Goal: Task Accomplishment & Management: Manage account settings

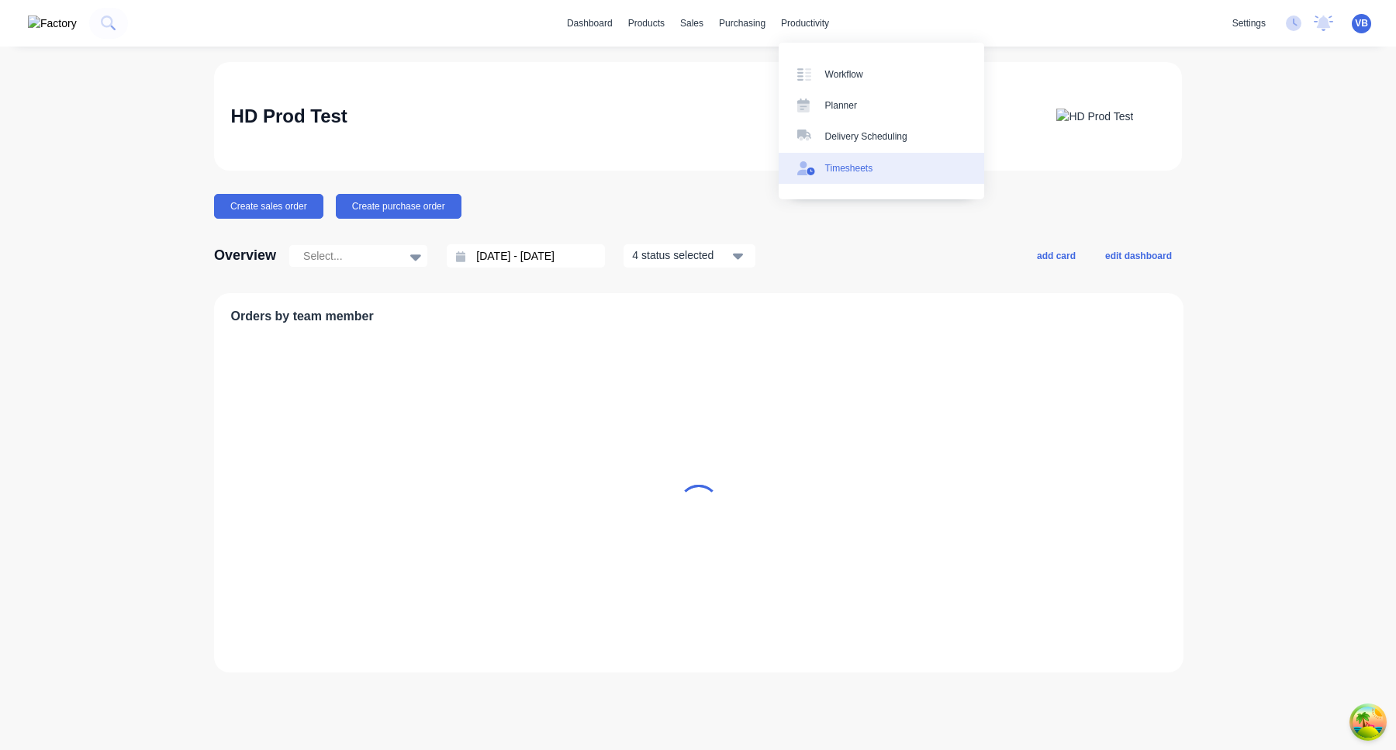
click at [842, 164] on div "Timesheets" at bounding box center [849, 168] width 48 height 14
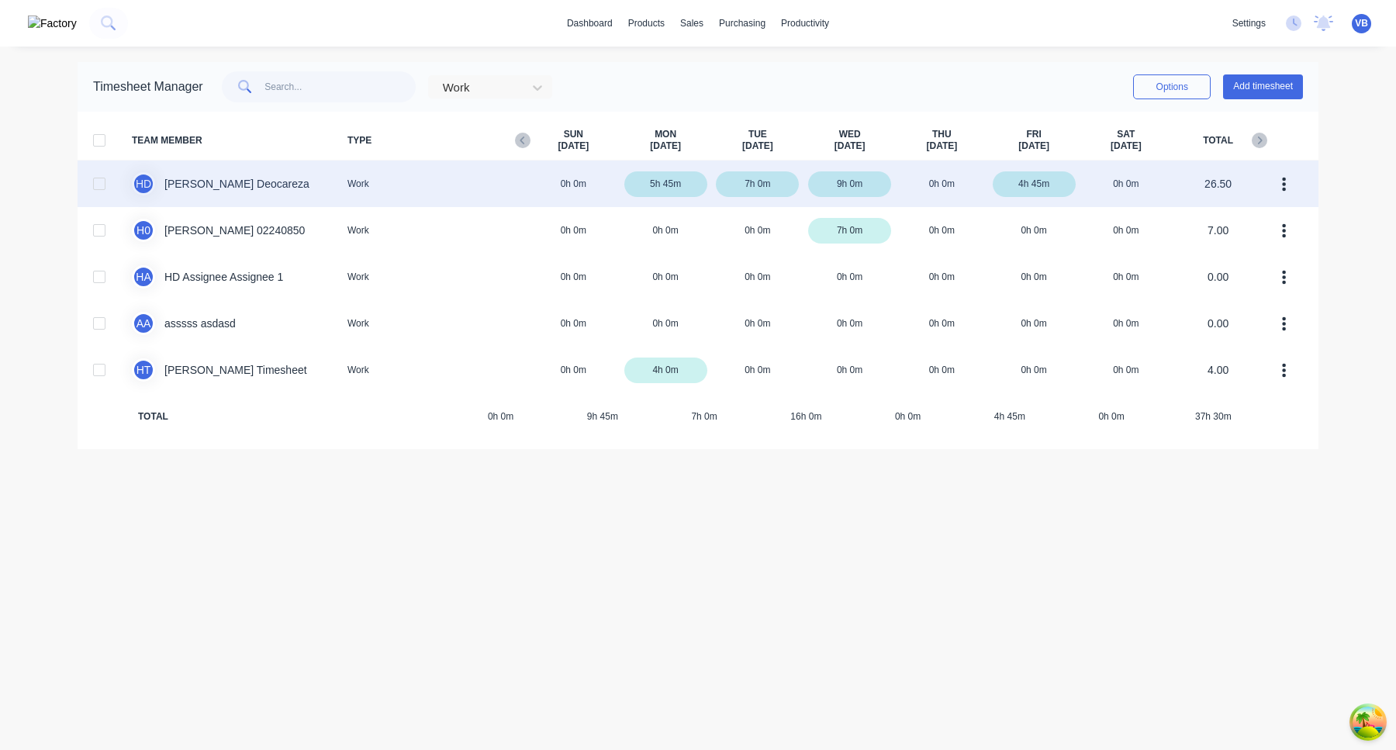
click at [952, 184] on div "H D Harry Deocareza Work 0h 0m 5h 45m 7h 0m 9h 0m 0h 0m 4h 45m 0h 0m 26.50" at bounding box center [698, 184] width 1241 height 47
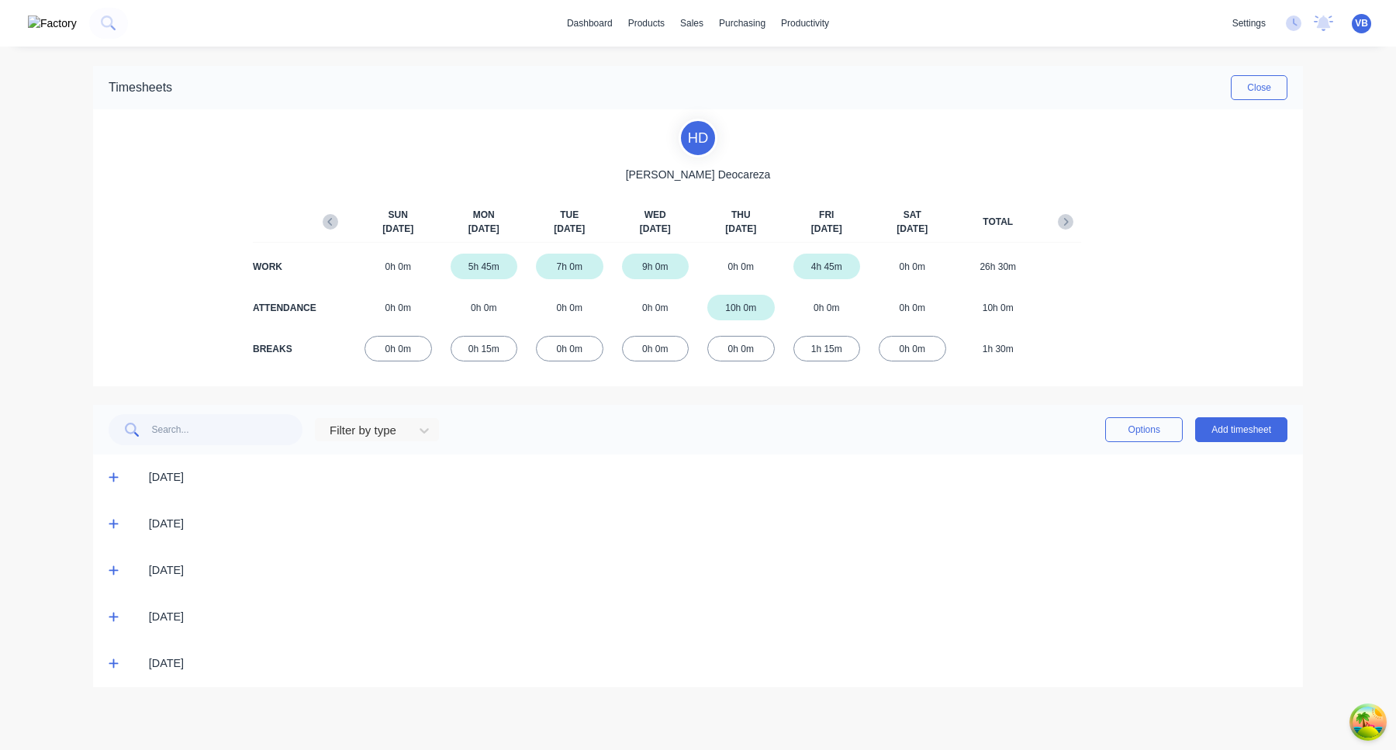
click at [109, 476] on icon at bounding box center [114, 477] width 10 height 11
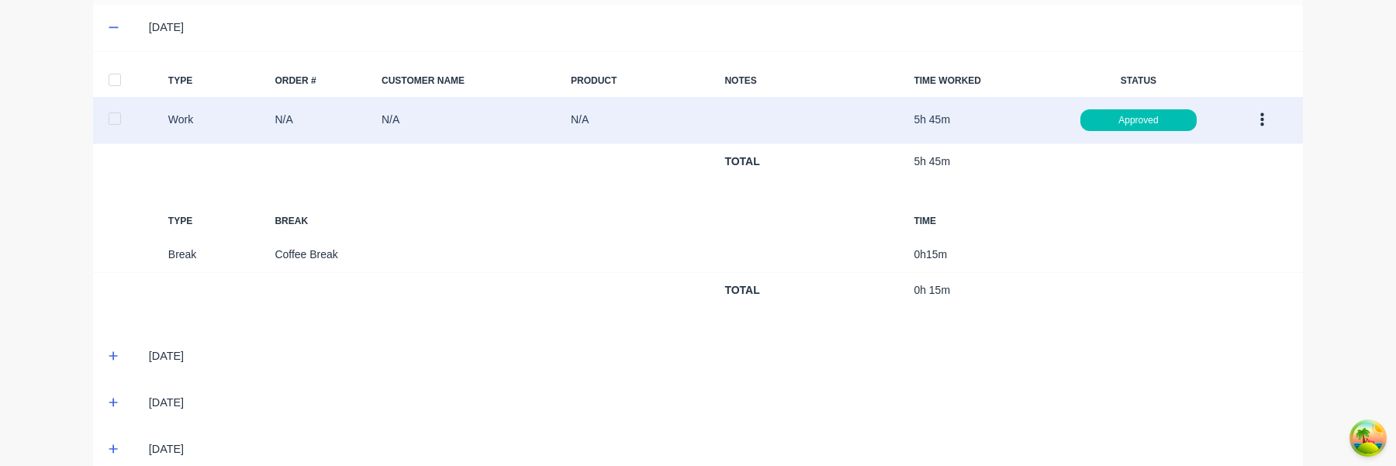
scroll to position [519, 0]
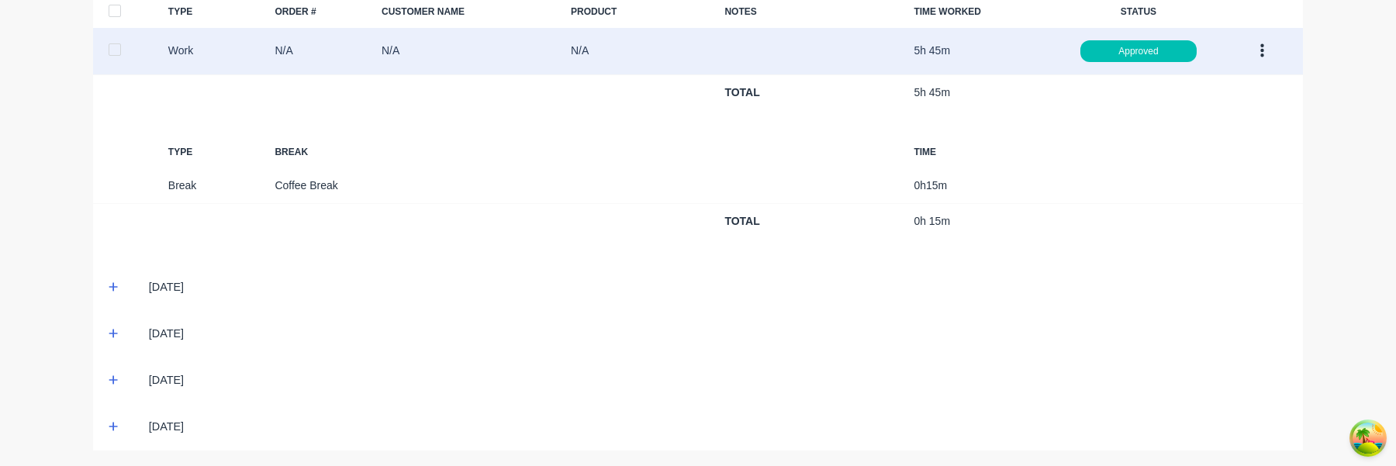
click at [1269, 57] on button "button" at bounding box center [1262, 51] width 36 height 28
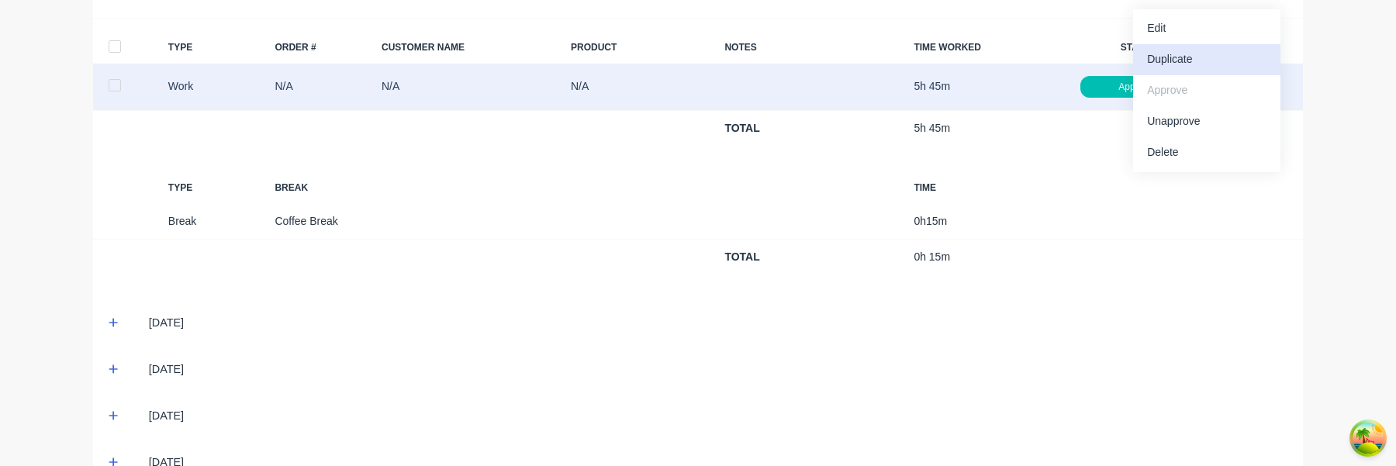
scroll to position [448, 0]
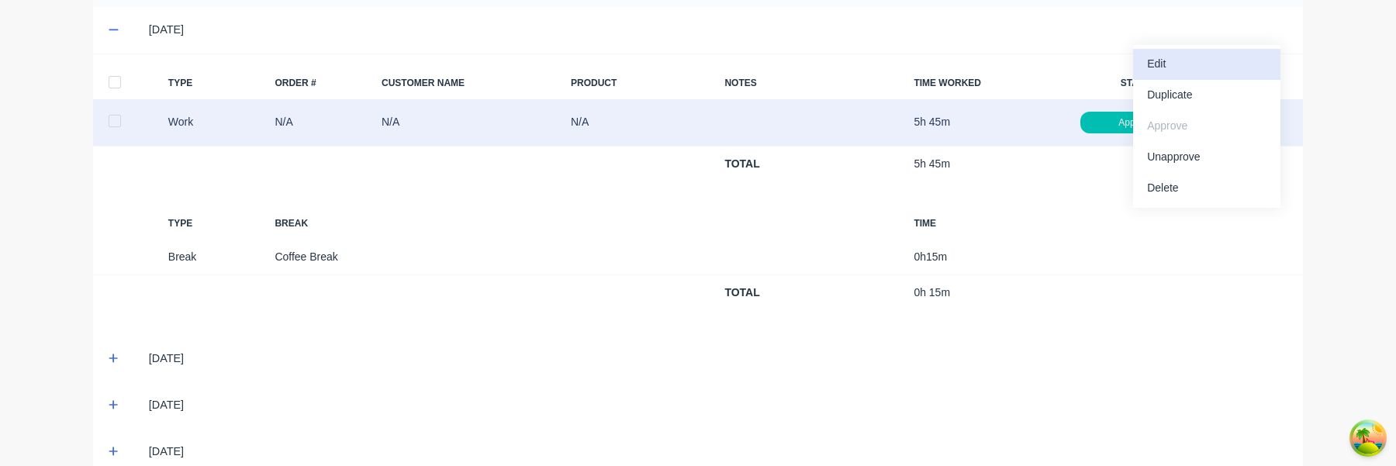
click at [1211, 69] on div "Edit" at bounding box center [1206, 64] width 119 height 22
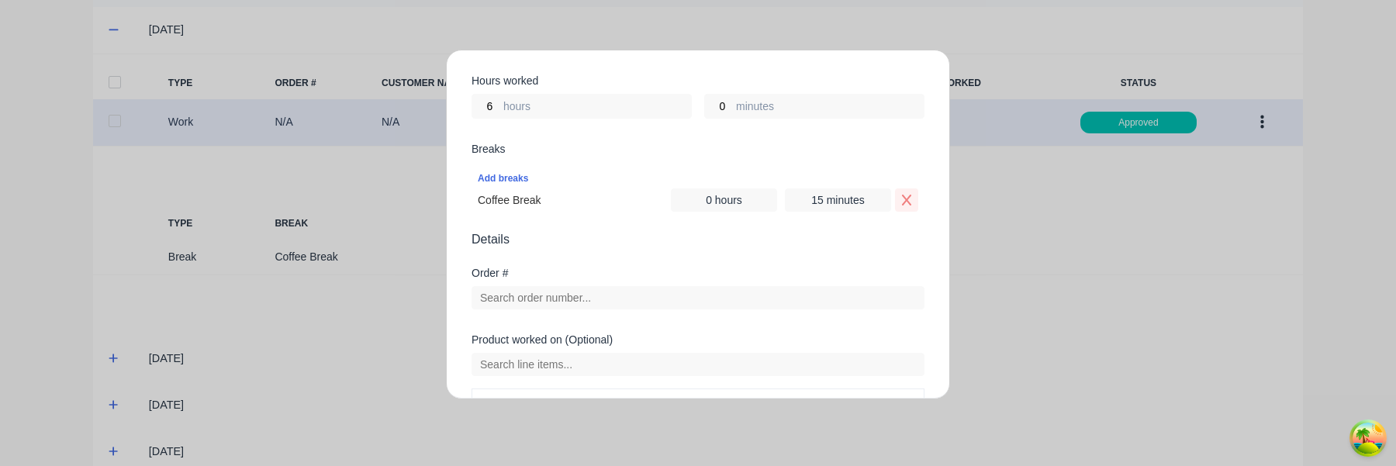
scroll to position [337, 0]
click at [905, 202] on icon "Remove Coffee Break" at bounding box center [906, 201] width 9 height 11
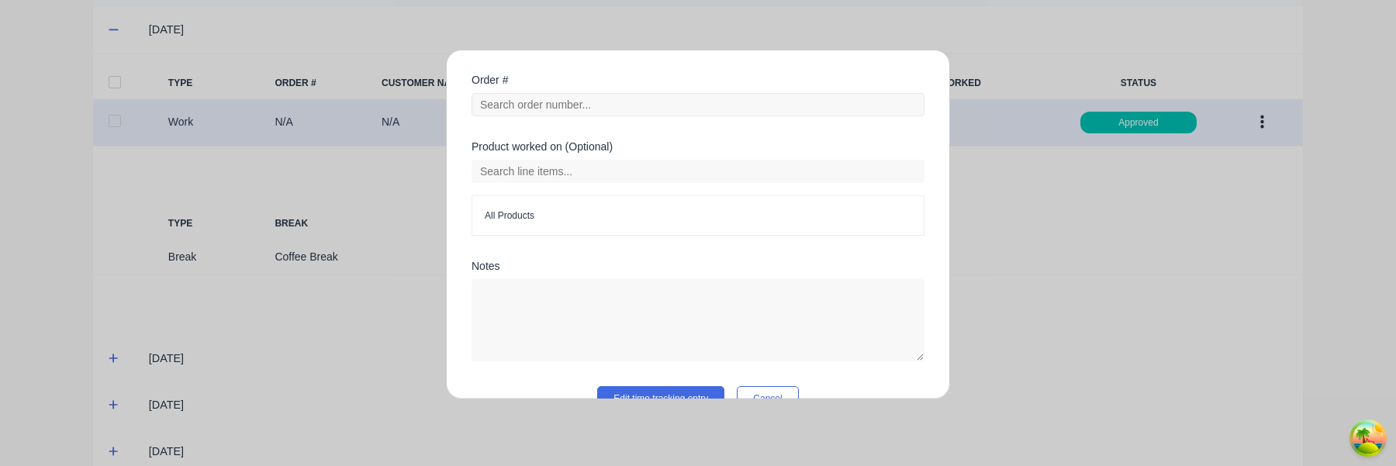
scroll to position [543, 0]
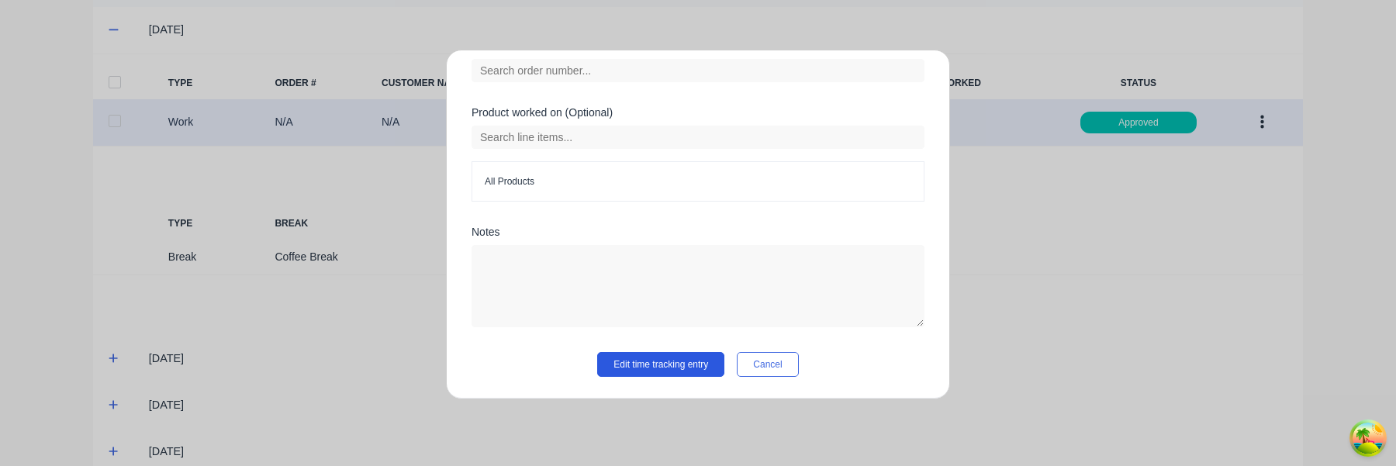
click at [661, 365] on button "Edit time tracking entry" at bounding box center [660, 364] width 127 height 25
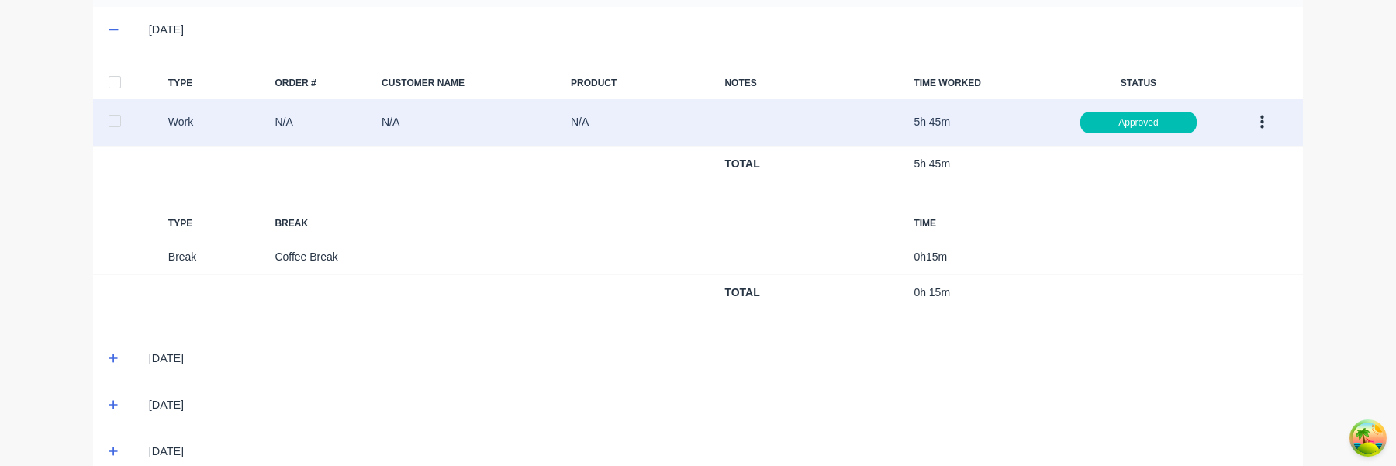
click at [1266, 120] on button "button" at bounding box center [1262, 123] width 36 height 28
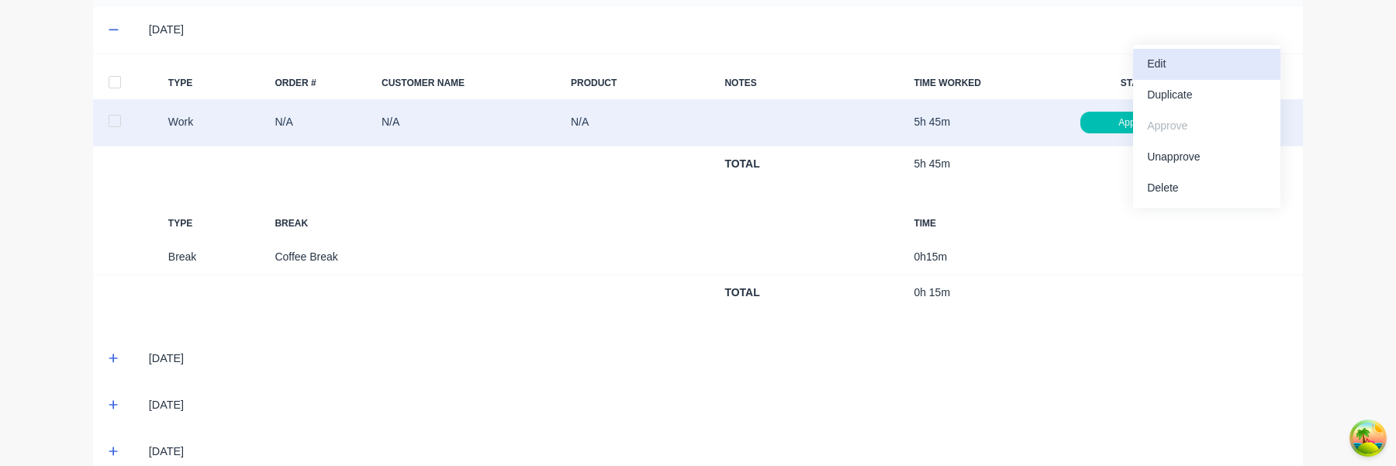
click at [1206, 72] on div "Edit" at bounding box center [1206, 64] width 119 height 22
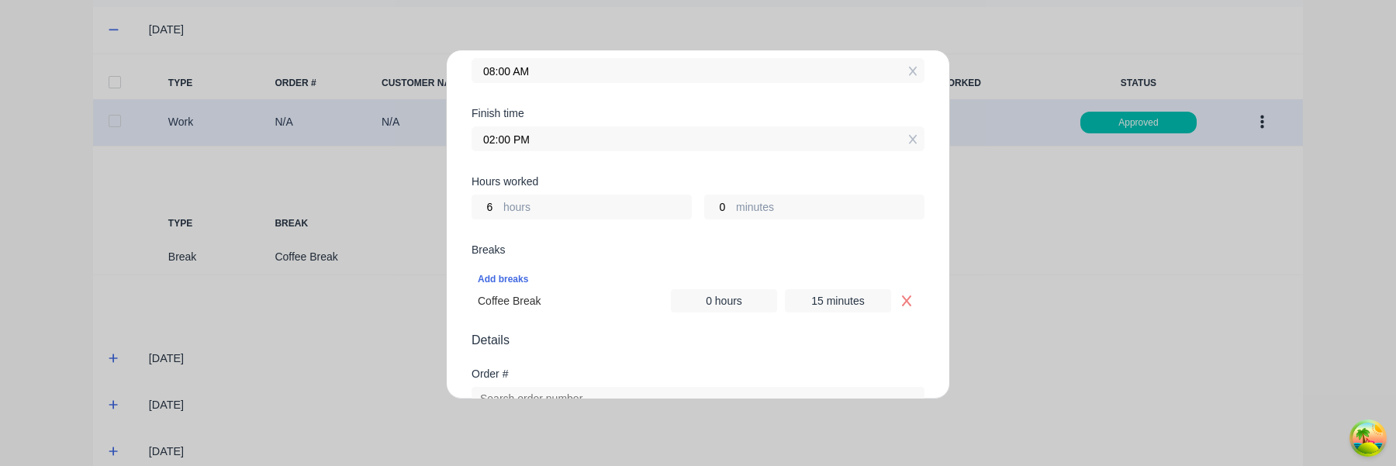
scroll to position [566, 0]
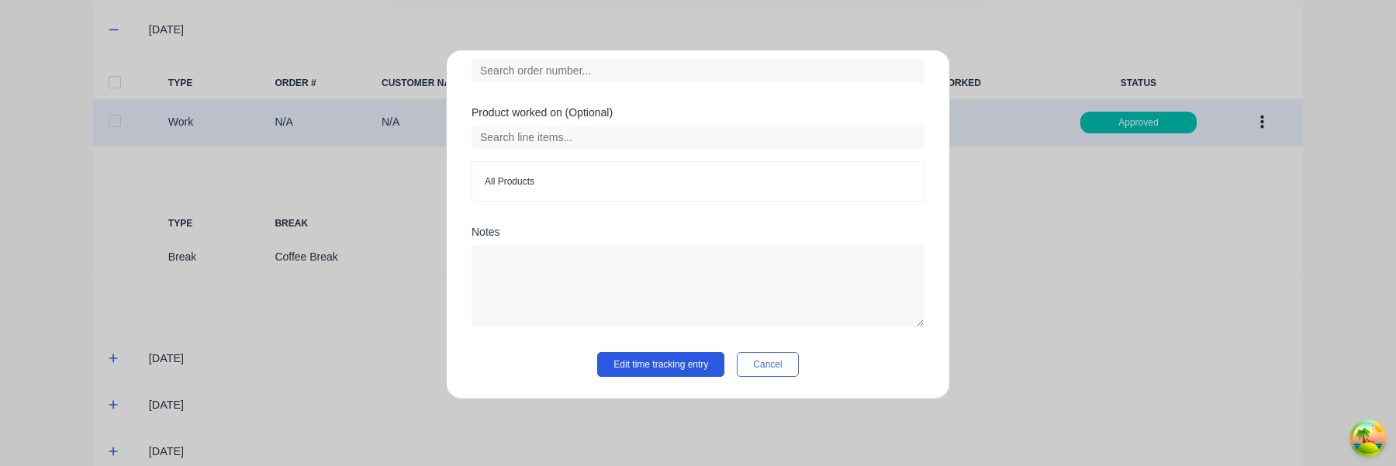
click at [676, 364] on button "Edit time tracking entry" at bounding box center [660, 364] width 127 height 25
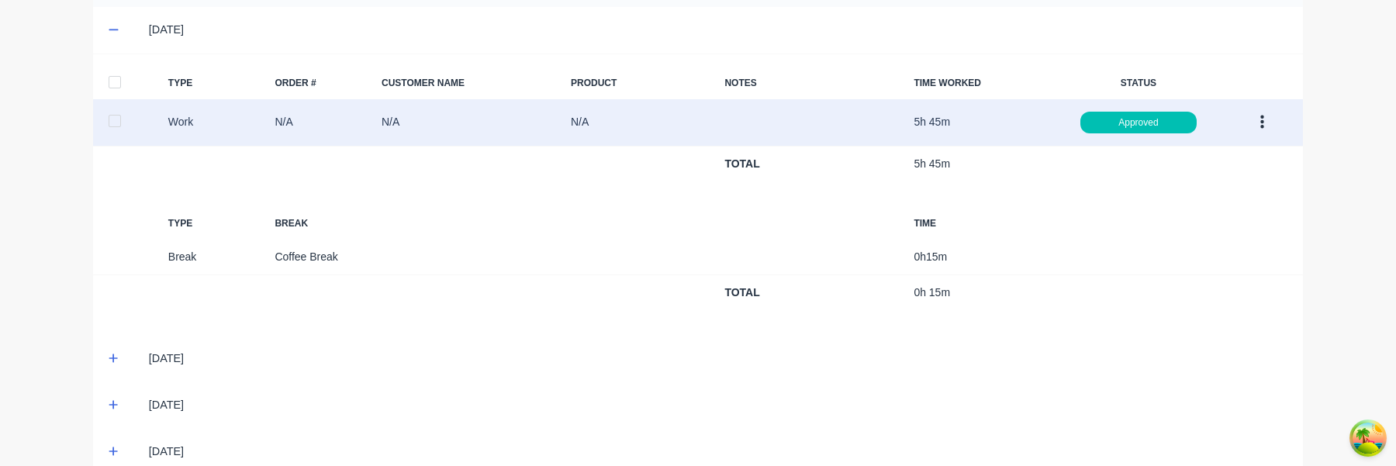
click at [1271, 110] on button "button" at bounding box center [1262, 123] width 36 height 28
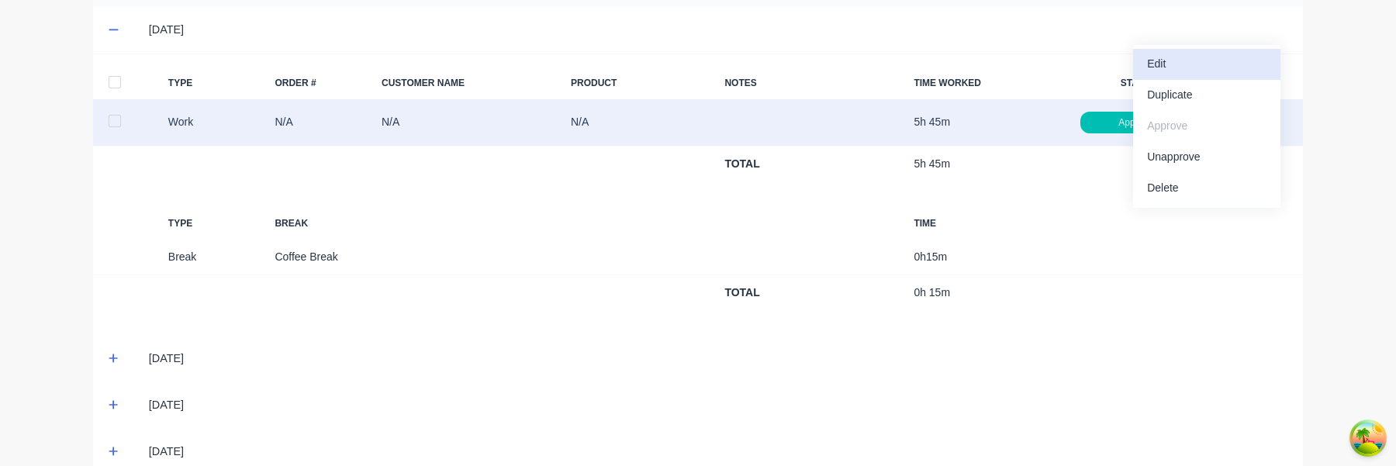
click at [1206, 76] on button "Edit" at bounding box center [1206, 64] width 147 height 31
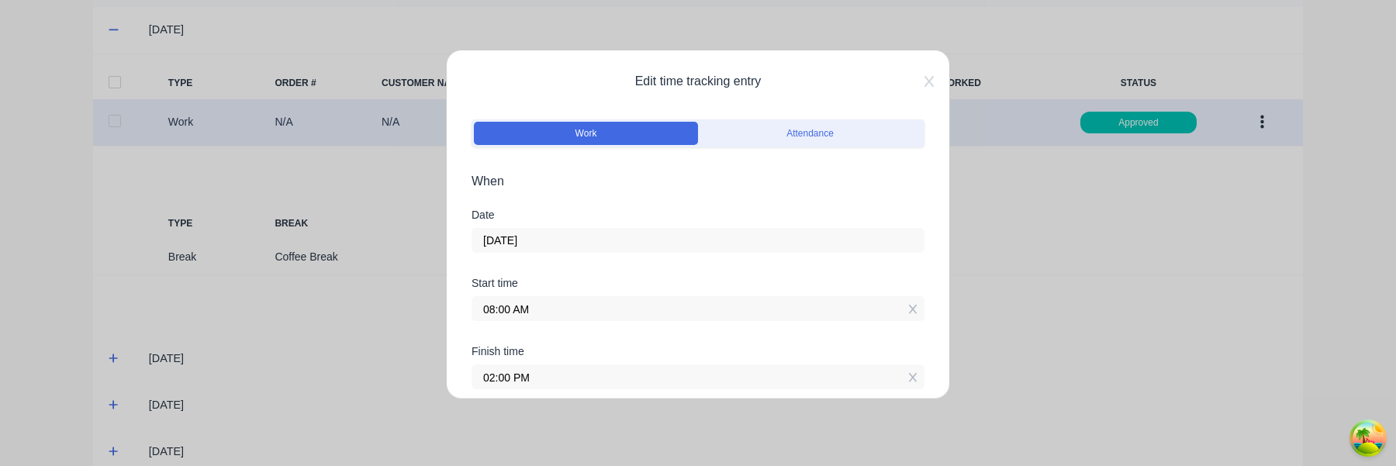
click at [695, 88] on span "Edit time tracking entry" at bounding box center [698, 81] width 453 height 19
copy div "Edit time tracking entry"
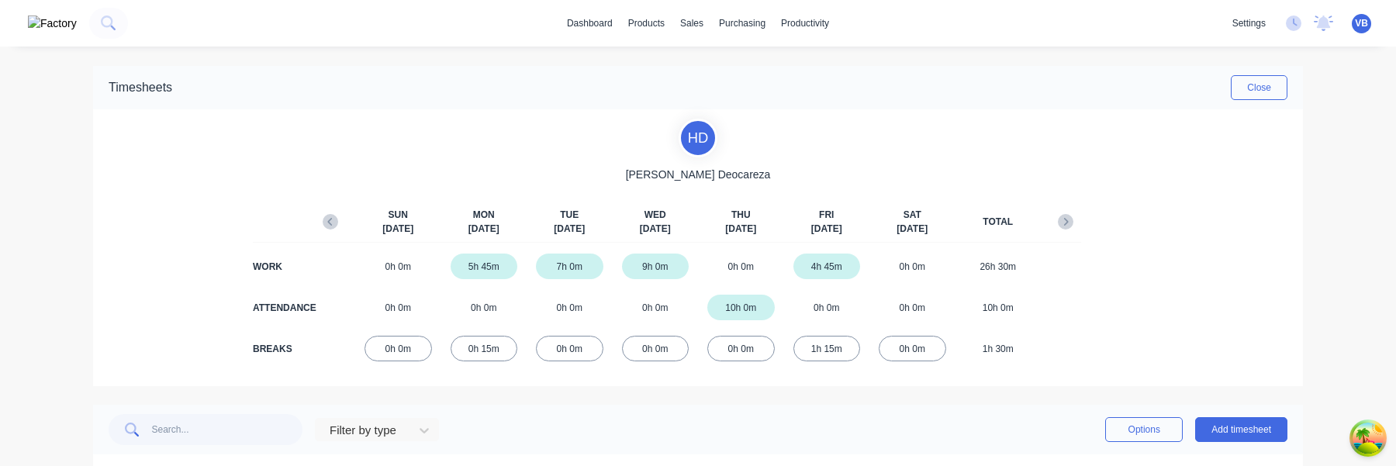
scroll to position [240, 0]
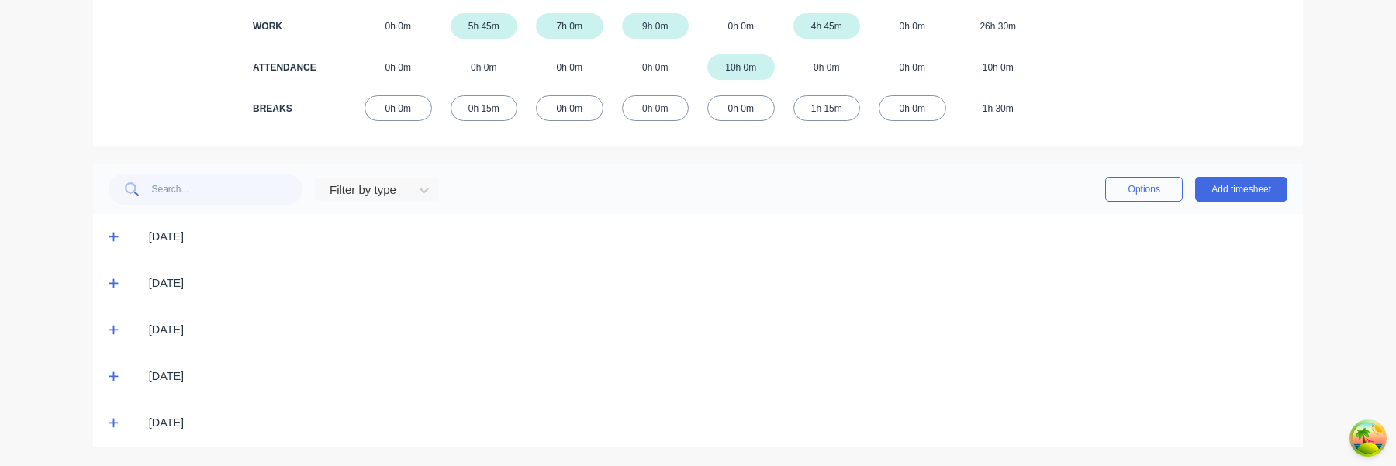
click at [119, 240] on span at bounding box center [117, 238] width 16 height 16
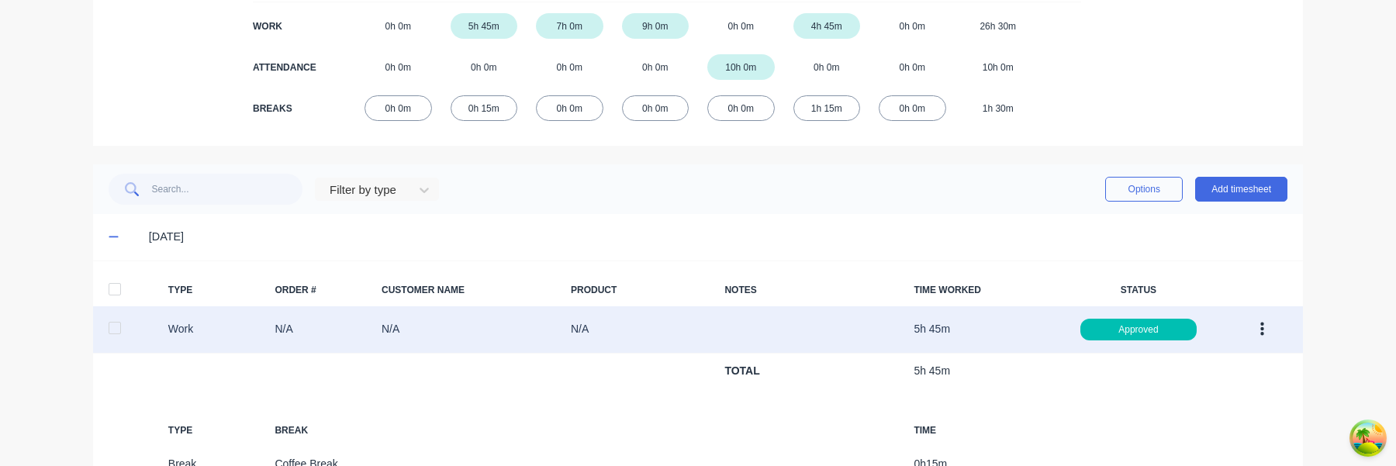
click at [1268, 333] on button "button" at bounding box center [1262, 330] width 36 height 28
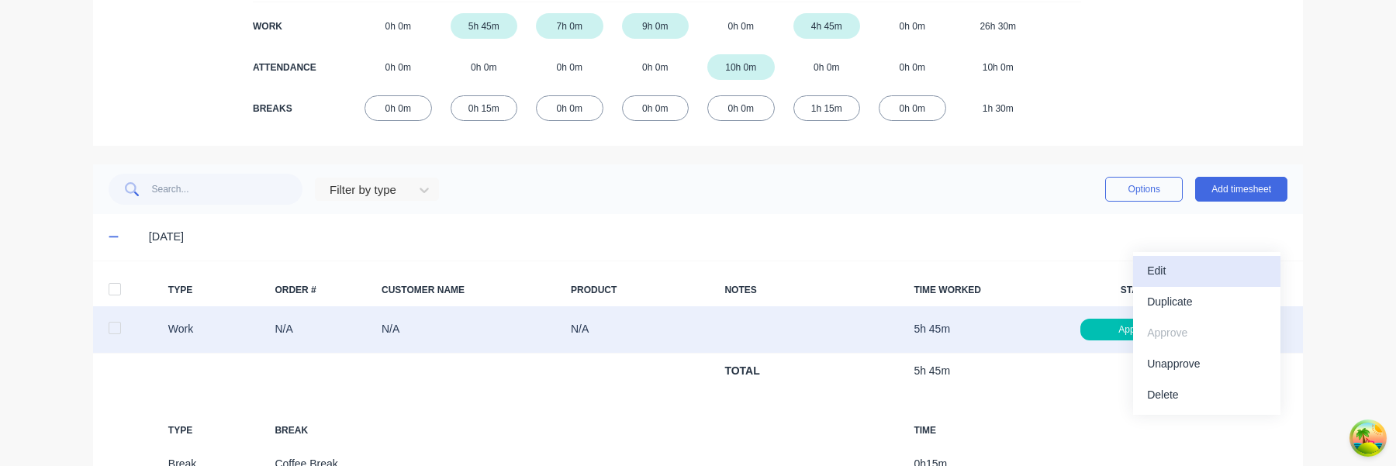
click at [1211, 278] on div "Edit" at bounding box center [1206, 271] width 119 height 22
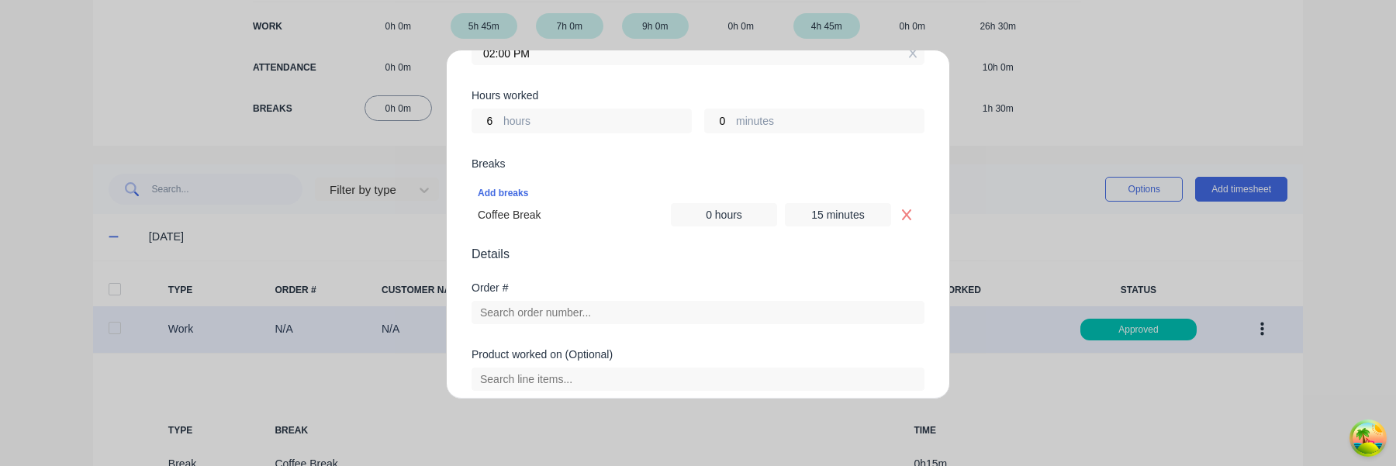
scroll to position [325, 0]
click at [903, 215] on icon "Remove Coffee Break" at bounding box center [907, 214] width 12 height 12
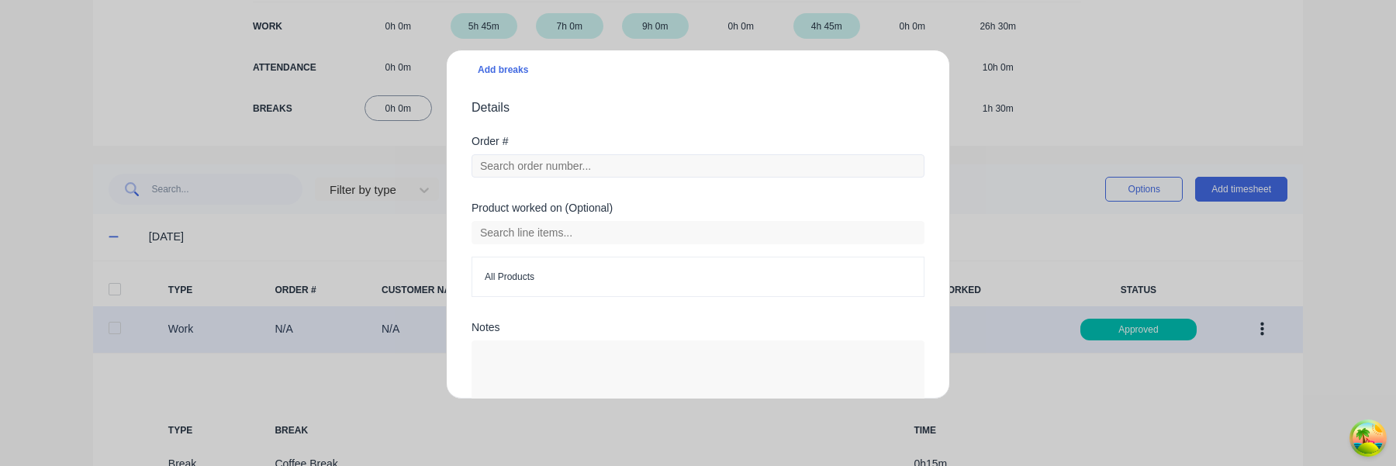
scroll to position [543, 0]
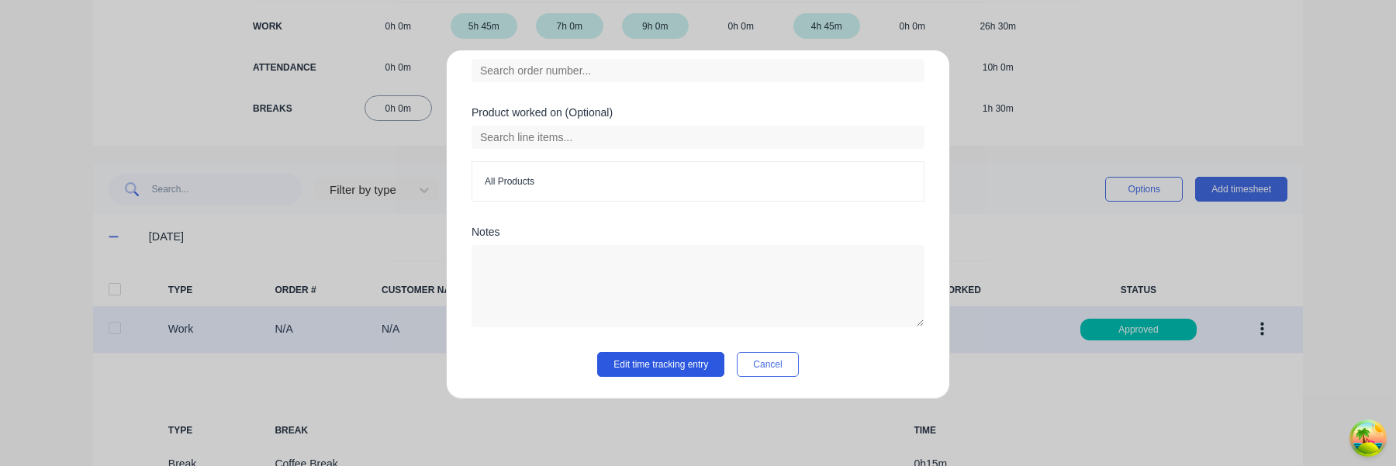
click at [664, 363] on button "Edit time tracking entry" at bounding box center [660, 364] width 127 height 25
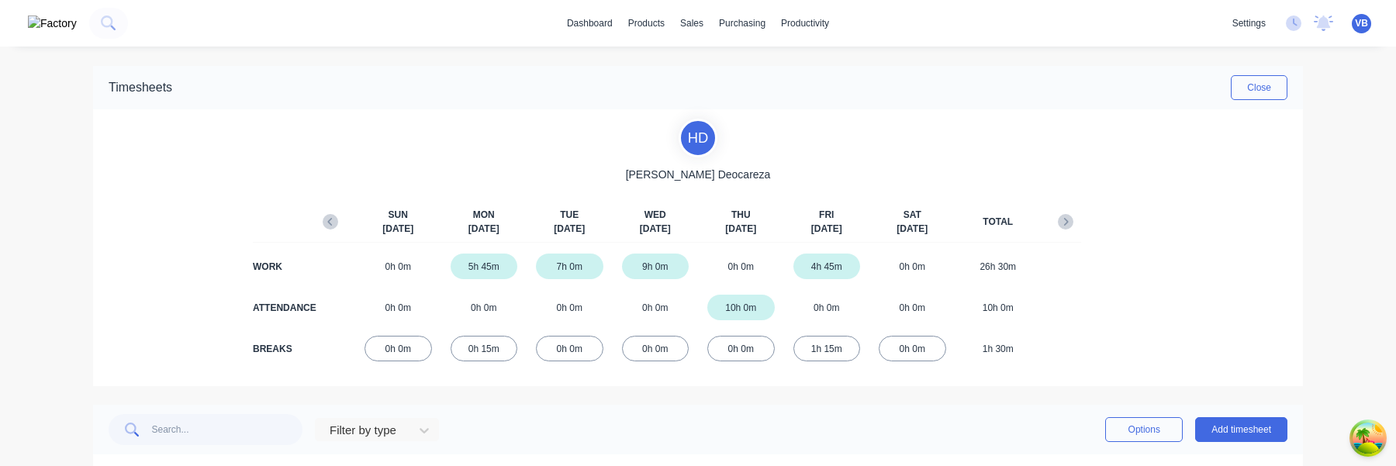
scroll to position [240, 0]
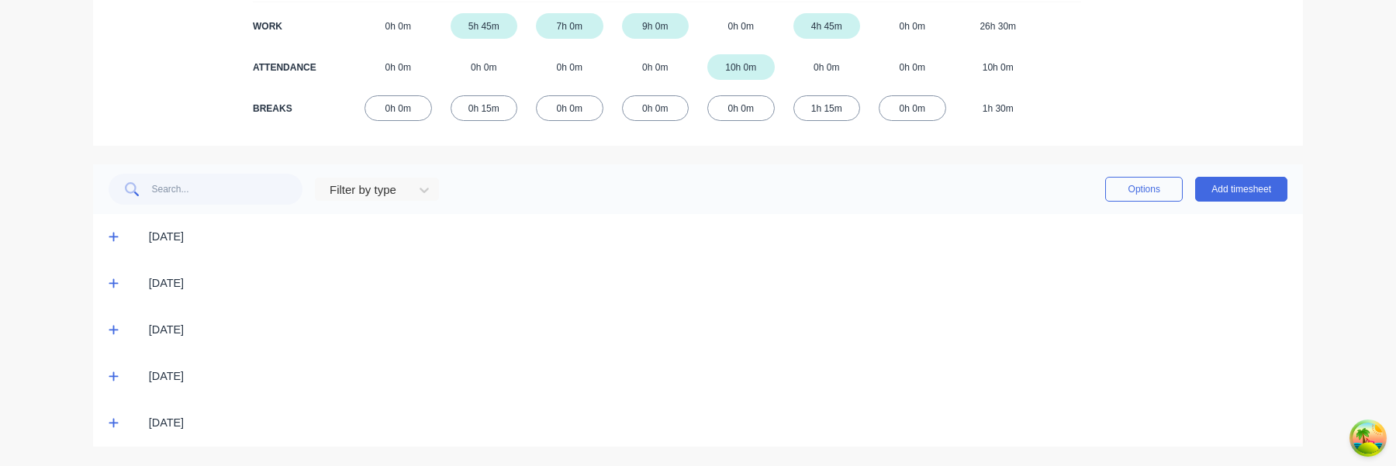
click at [120, 249] on div "[DATE]" at bounding box center [698, 237] width 1210 height 47
click at [118, 242] on icon at bounding box center [114, 236] width 10 height 11
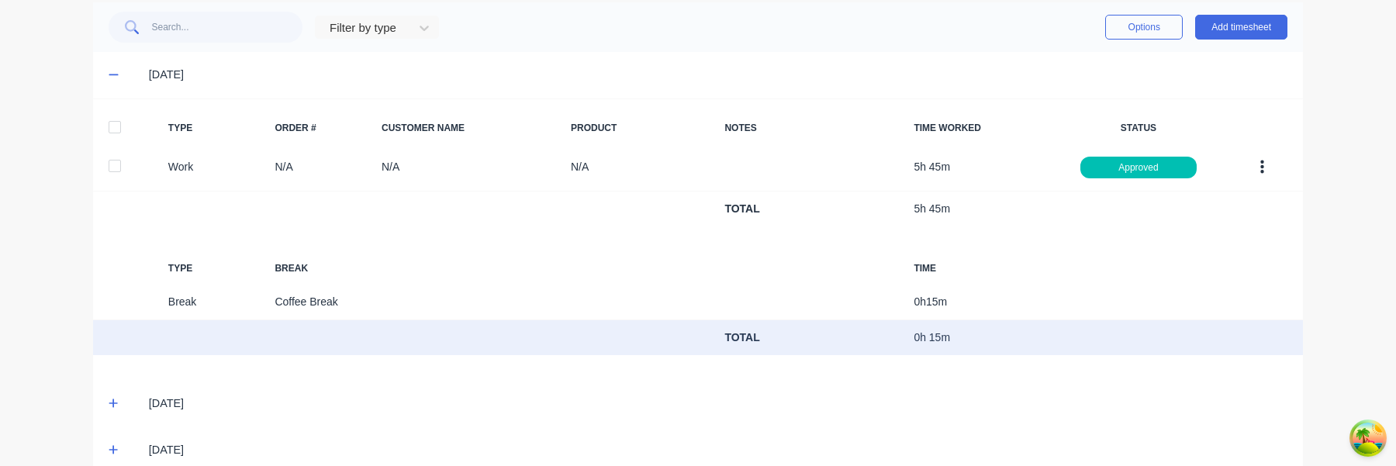
scroll to position [434, 0]
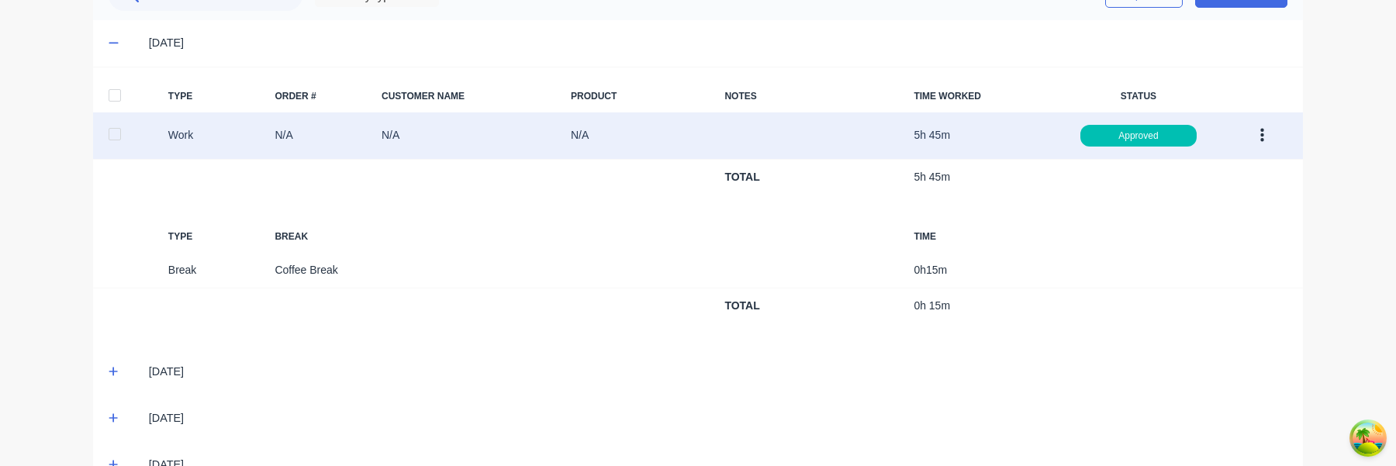
click at [1263, 132] on icon "button" at bounding box center [1263, 135] width 4 height 17
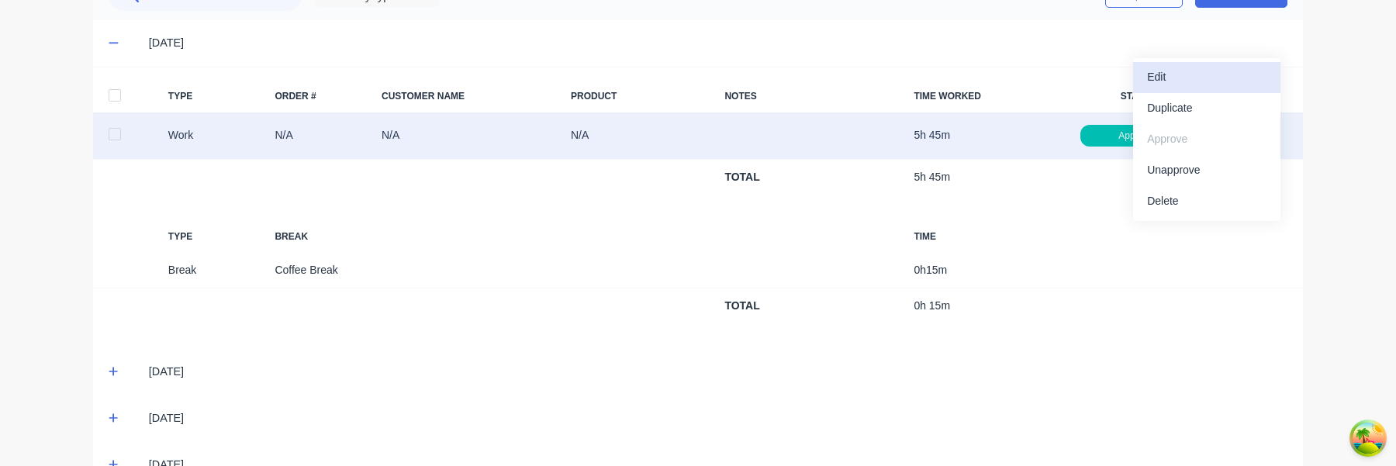
click at [1188, 78] on div "Edit" at bounding box center [1206, 77] width 119 height 22
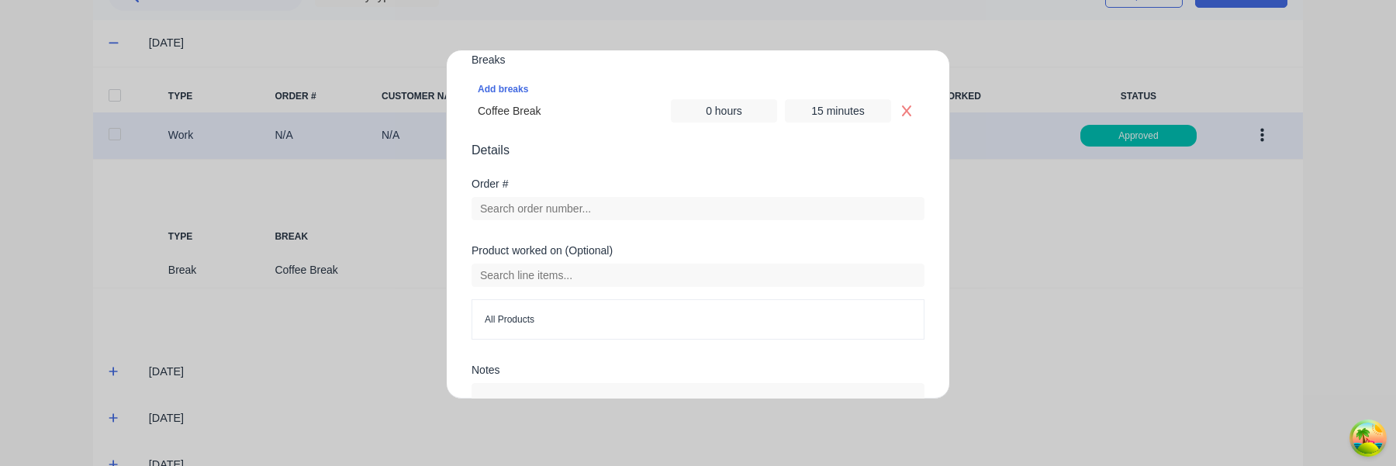
scroll to position [385, 0]
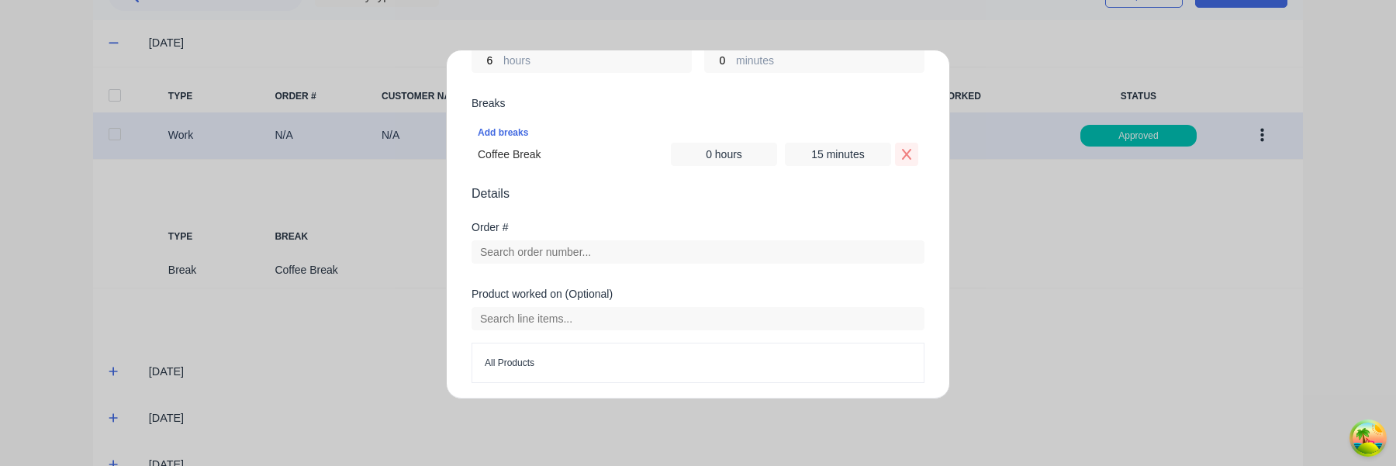
click at [908, 154] on icon "Remove Coffee Break" at bounding box center [907, 154] width 12 height 12
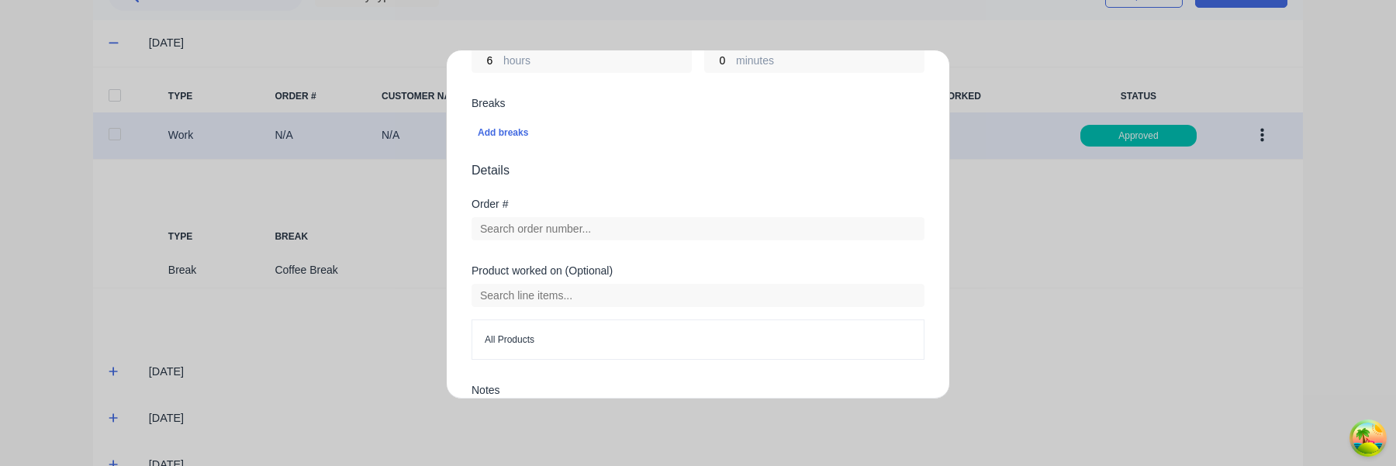
scroll to position [543, 0]
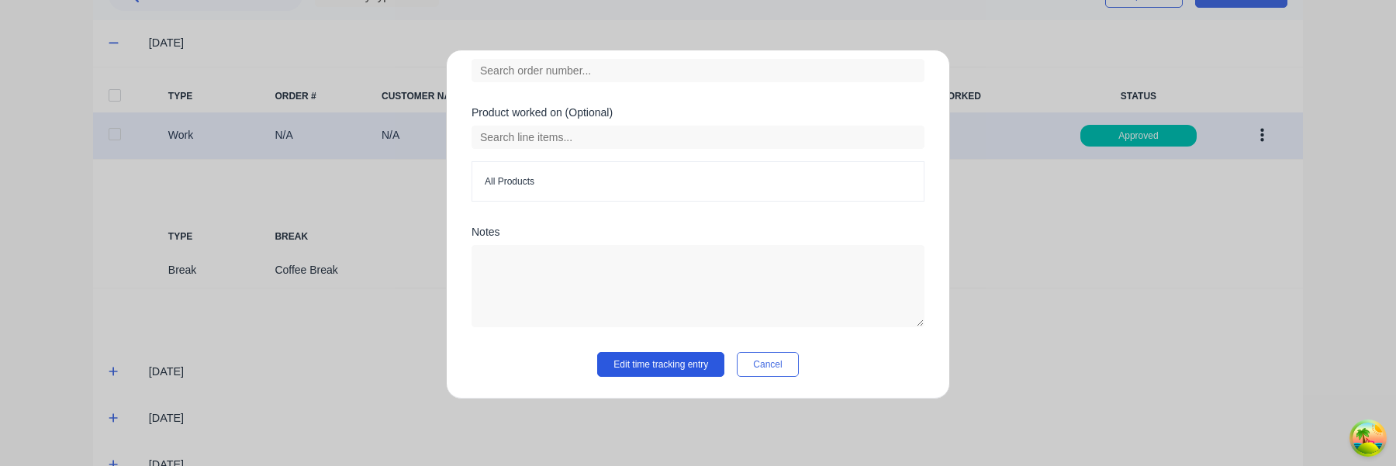
click at [697, 370] on button "Edit time tracking entry" at bounding box center [660, 364] width 127 height 25
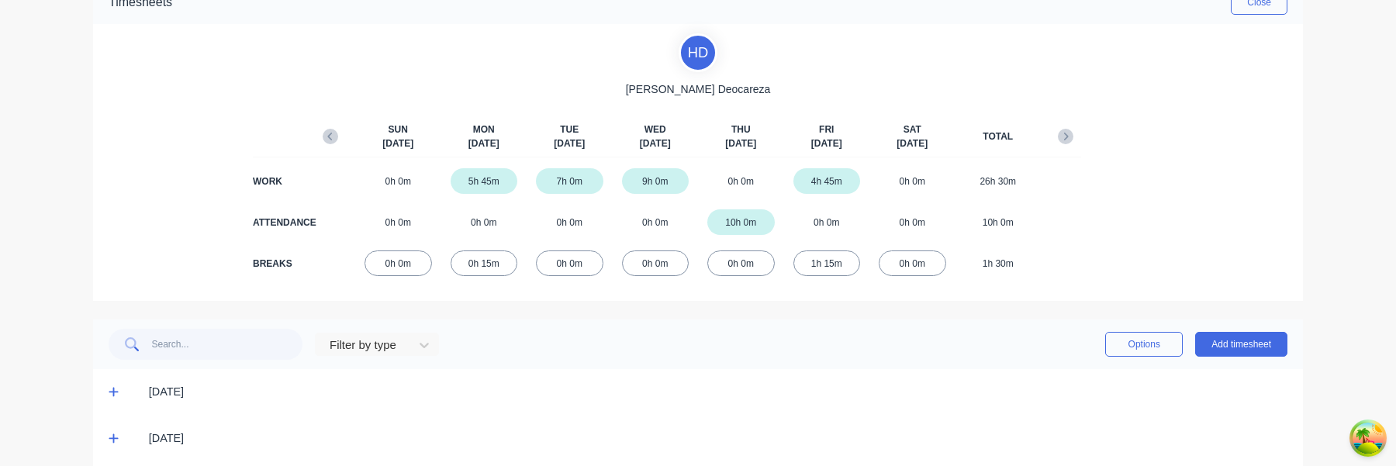
scroll to position [240, 0]
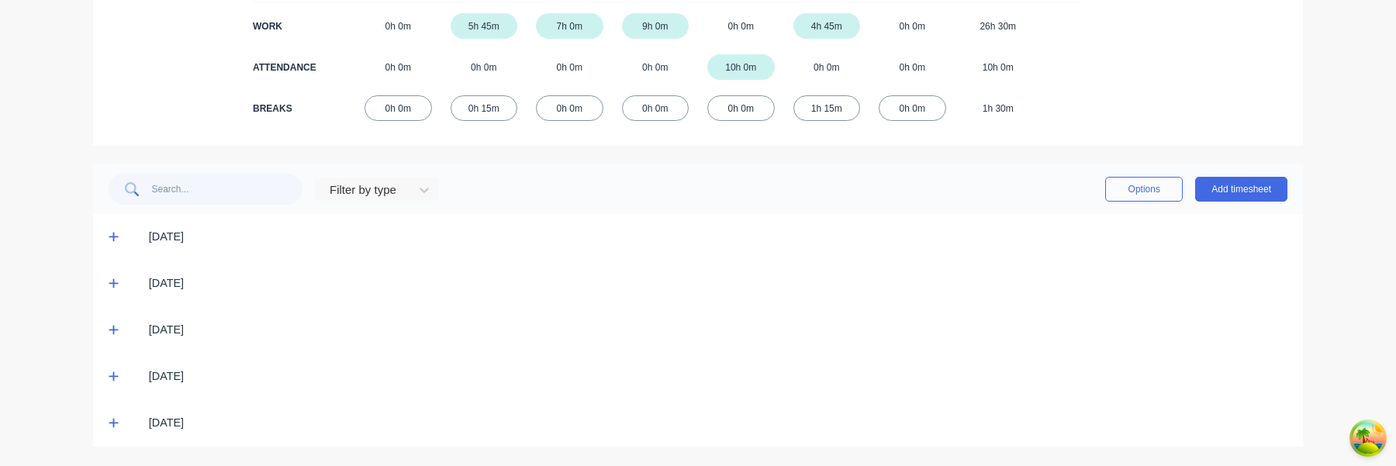
click at [116, 234] on icon at bounding box center [114, 236] width 10 height 11
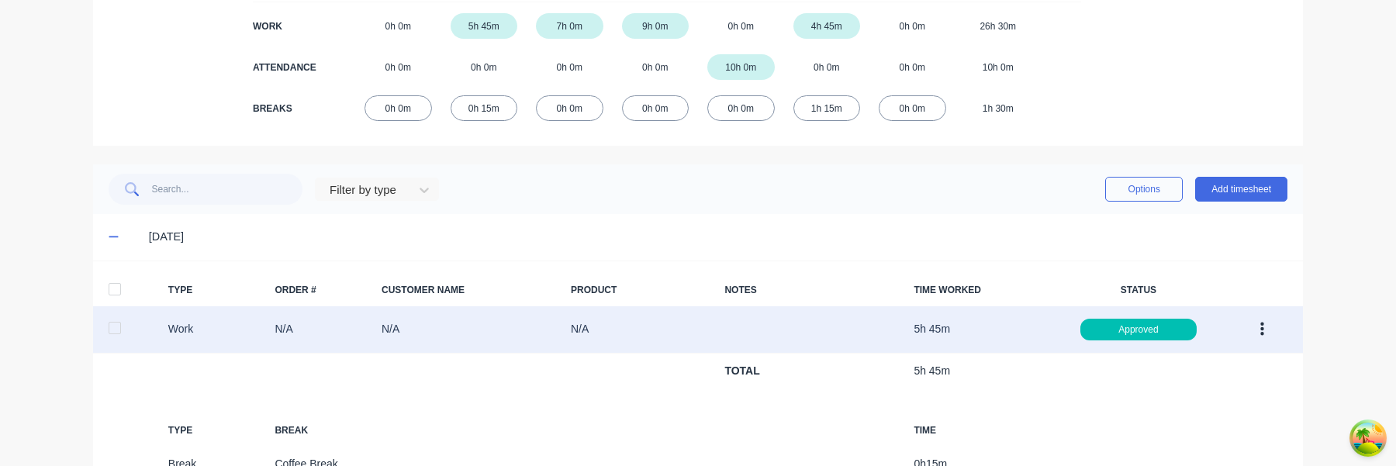
scroll to position [428, 0]
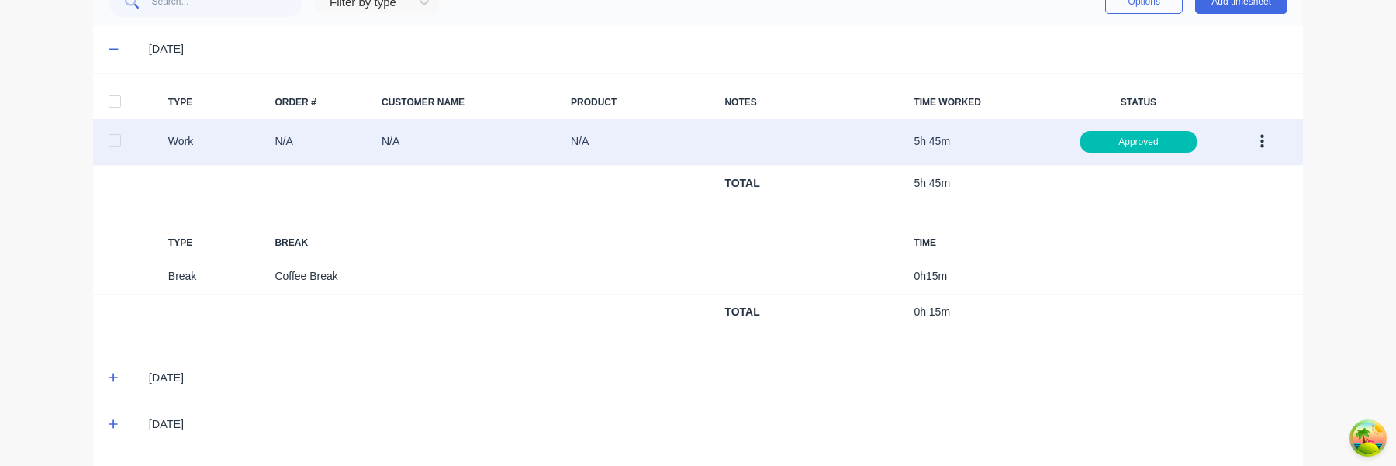
click at [1261, 143] on icon "button" at bounding box center [1263, 142] width 4 height 14
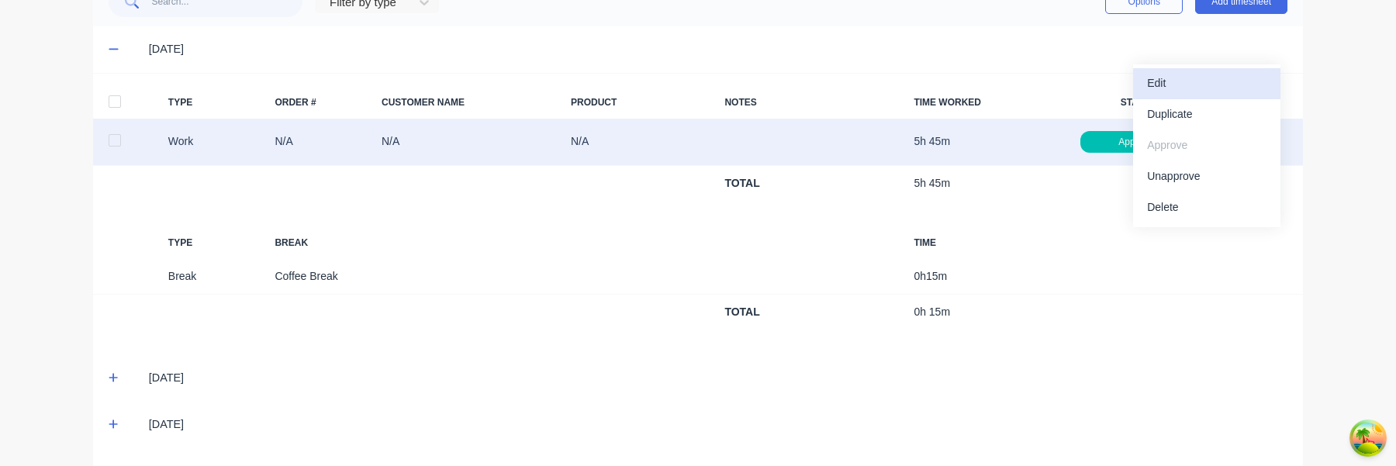
click at [1194, 82] on div "Edit" at bounding box center [1206, 83] width 119 height 22
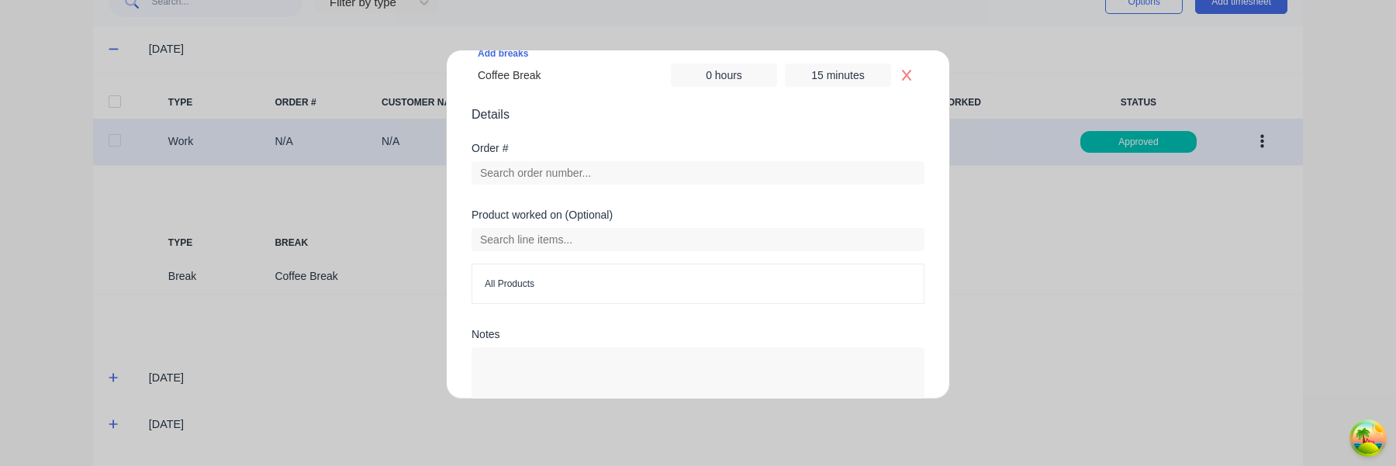
scroll to position [391, 0]
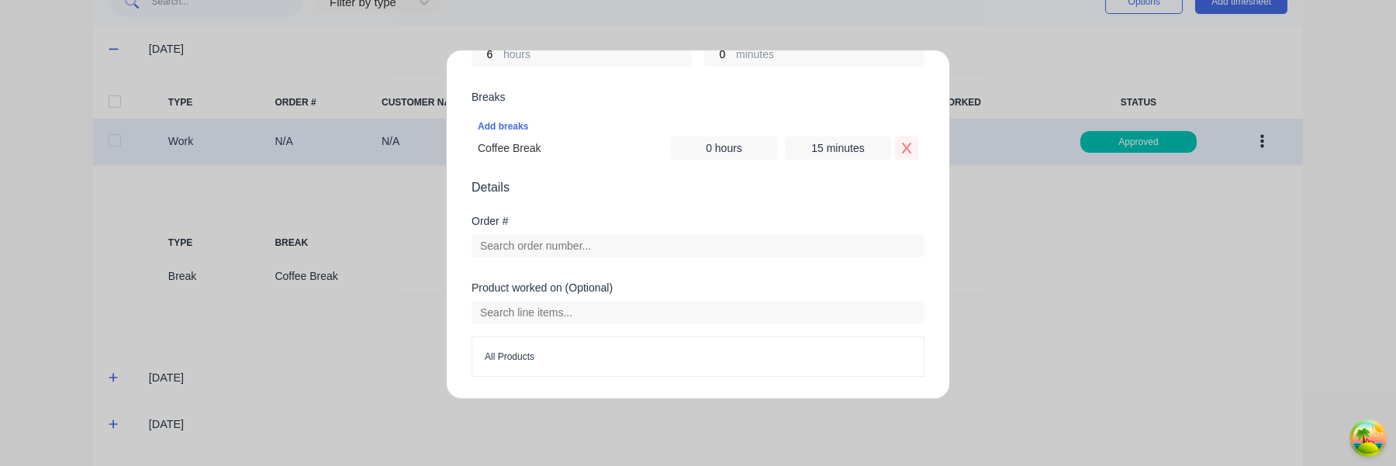
click at [901, 148] on icon "Remove Coffee Break" at bounding box center [907, 148] width 12 height 12
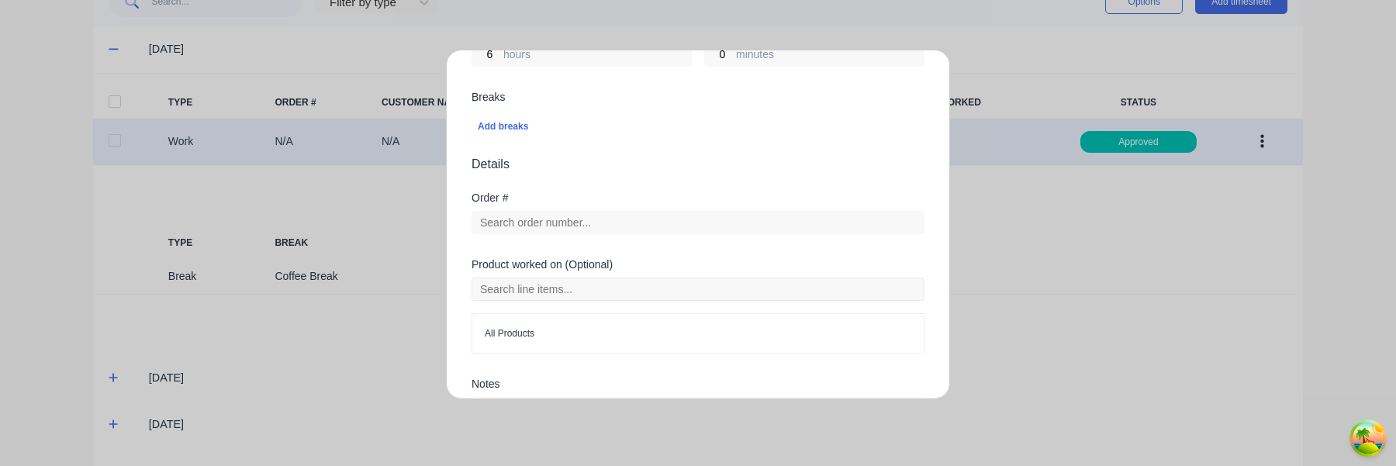
scroll to position [543, 0]
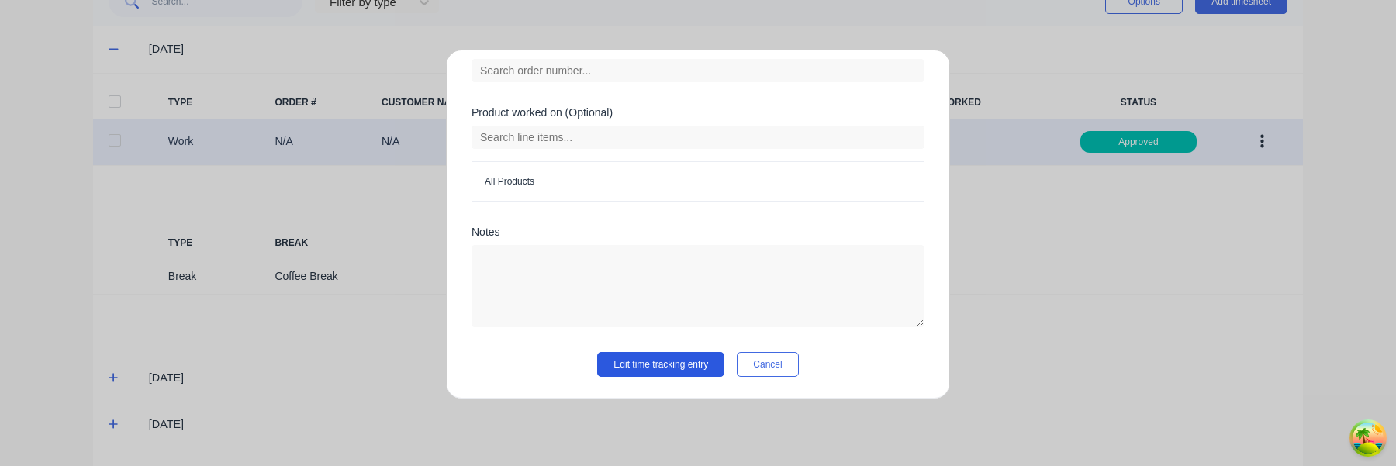
click at [670, 364] on button "Edit time tracking entry" at bounding box center [660, 364] width 127 height 25
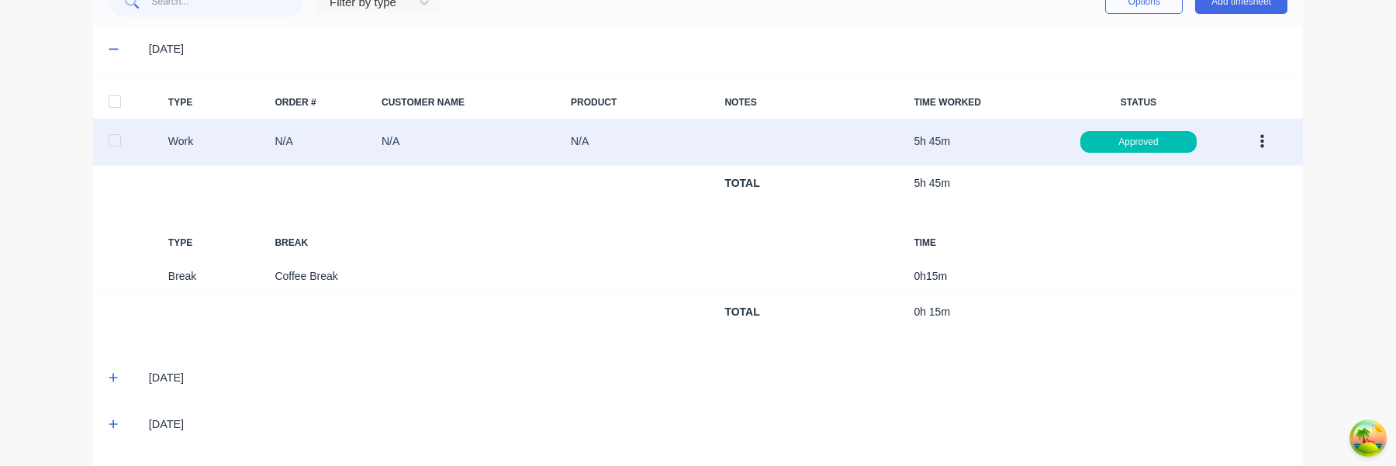
click at [1267, 141] on button "button" at bounding box center [1262, 142] width 36 height 28
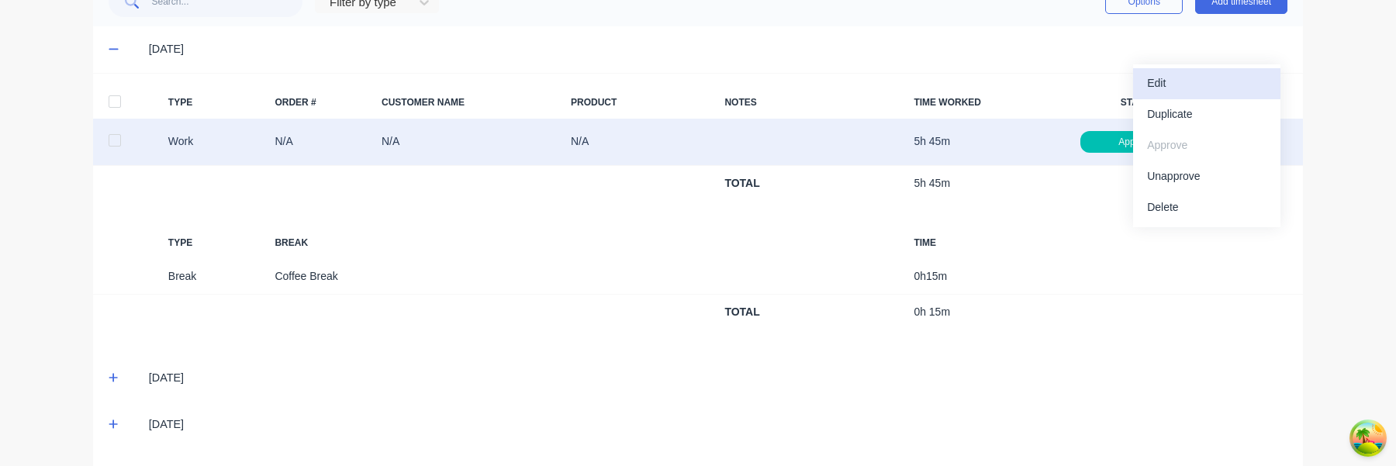
click at [1206, 92] on div "Edit" at bounding box center [1206, 83] width 119 height 22
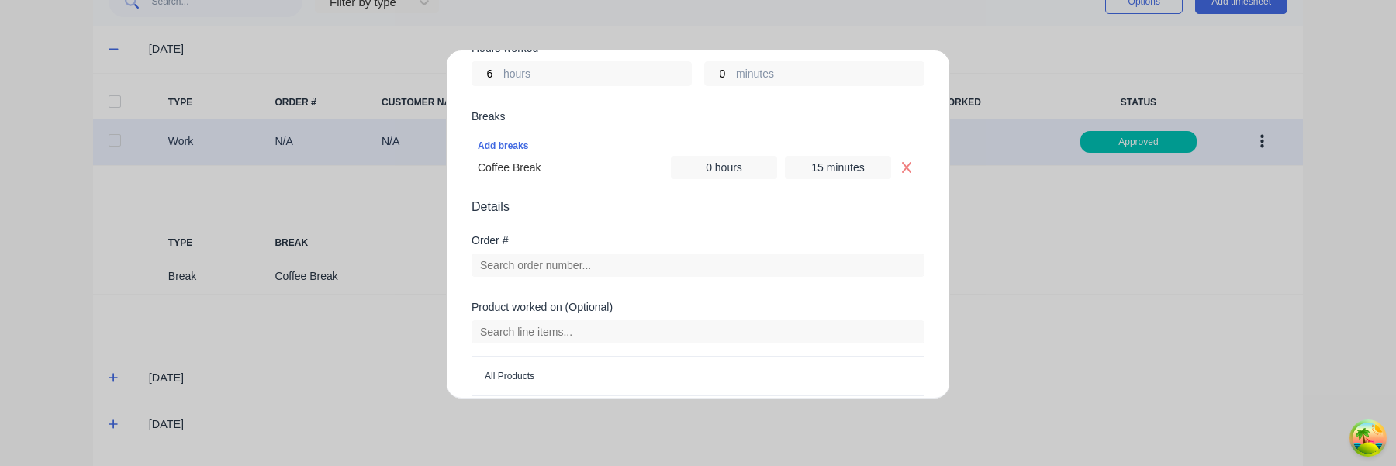
scroll to position [350, 0]
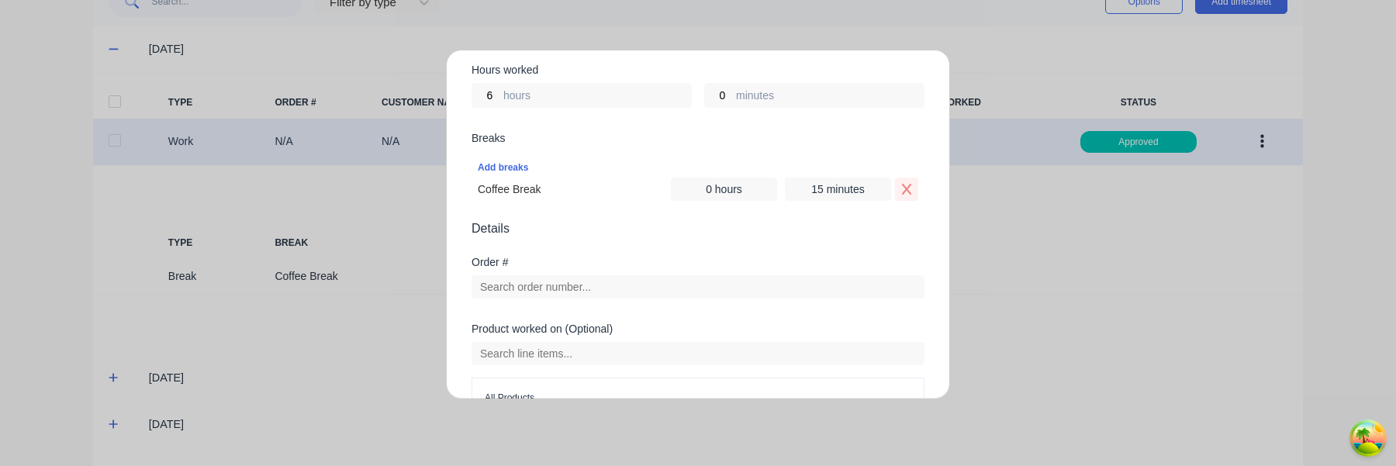
click at [907, 192] on icon "Remove Coffee Break" at bounding box center [907, 189] width 12 height 12
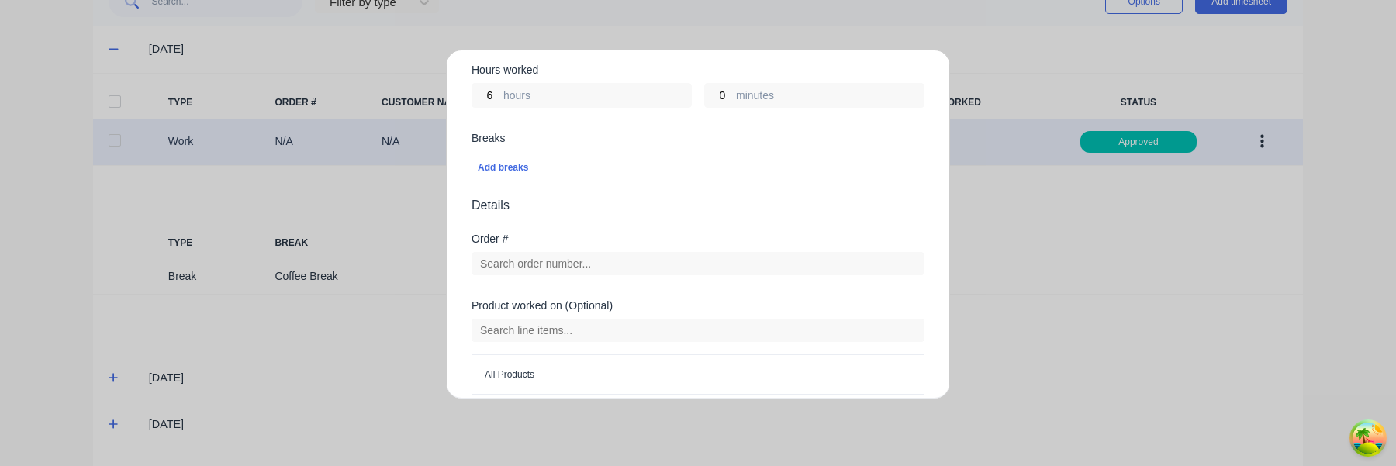
scroll to position [543, 0]
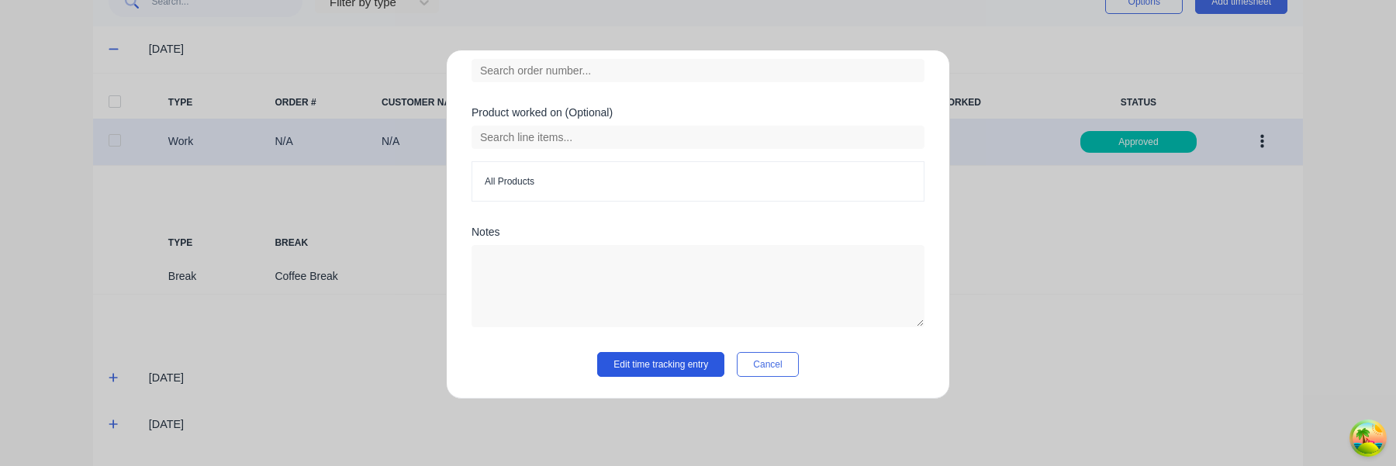
click at [656, 364] on button "Edit time tracking entry" at bounding box center [660, 364] width 127 height 25
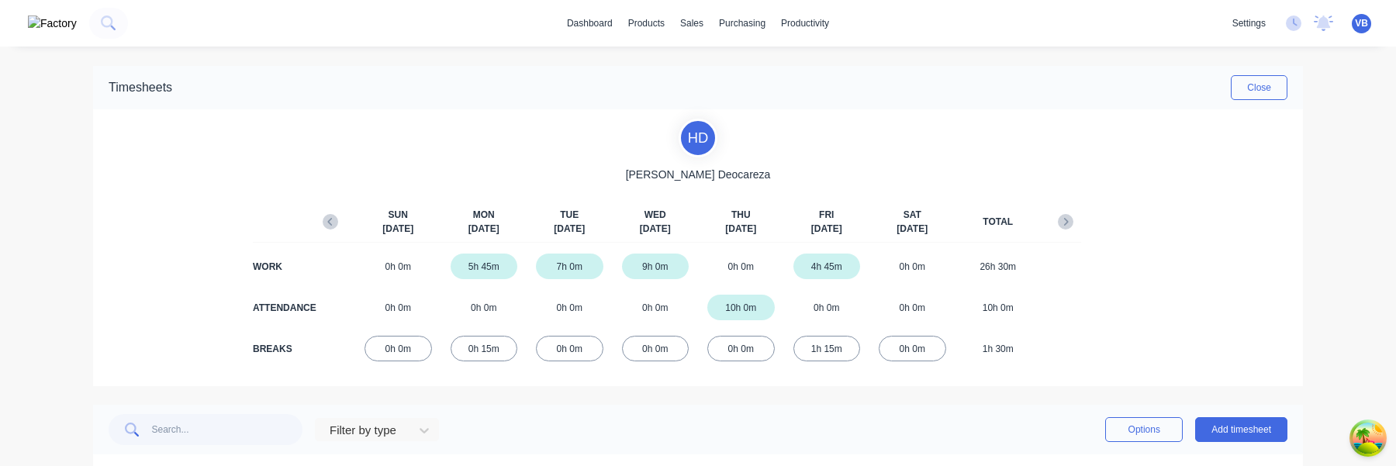
scroll to position [240, 0]
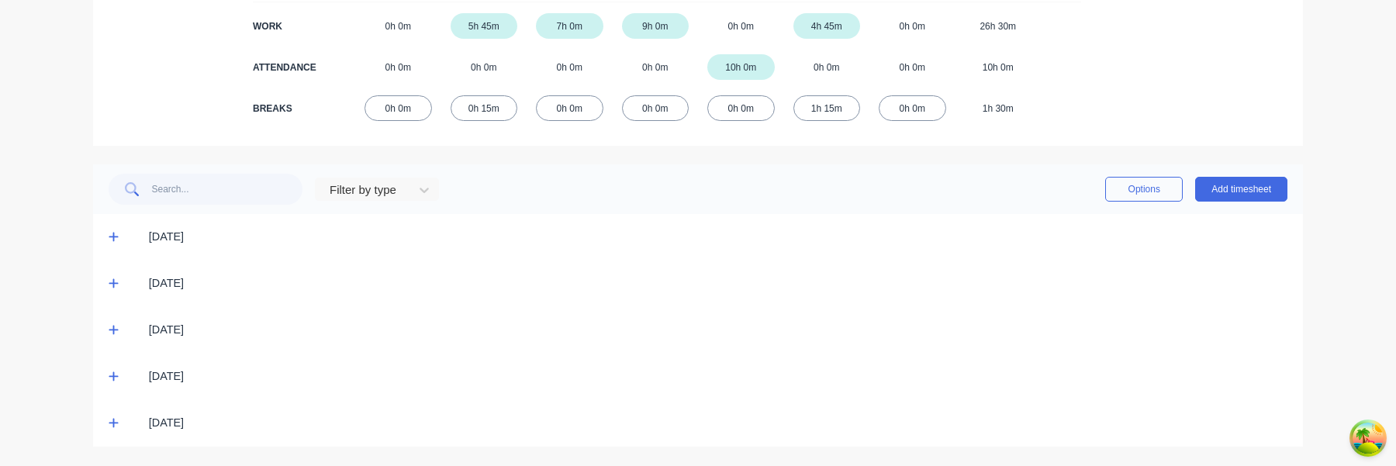
click at [109, 237] on icon at bounding box center [114, 236] width 10 height 11
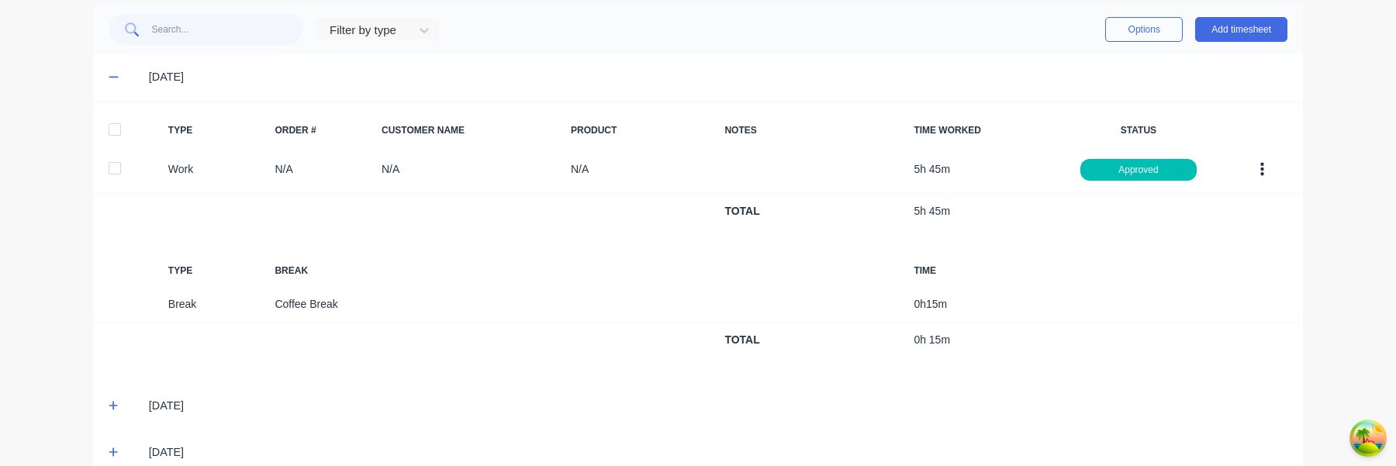
scroll to position [434, 0]
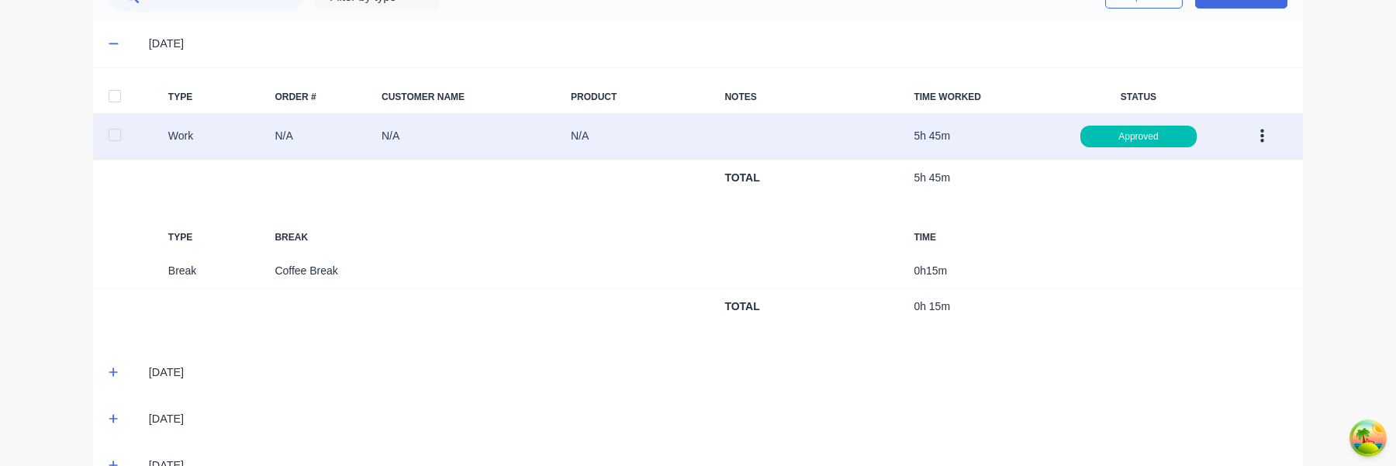
click at [1261, 138] on icon "button" at bounding box center [1263, 136] width 4 height 17
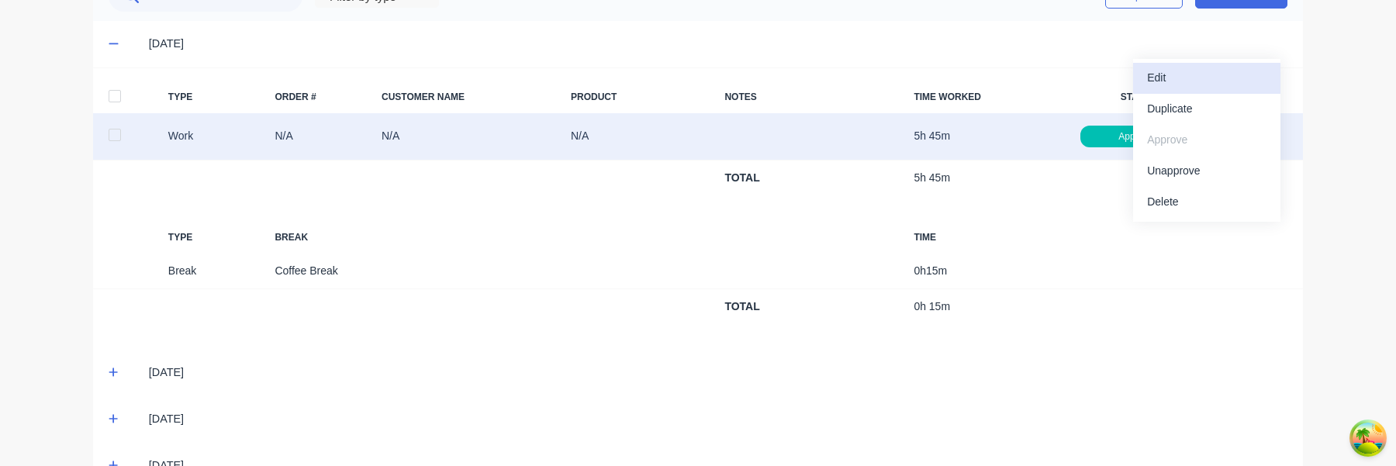
click at [1205, 71] on div "Edit" at bounding box center [1206, 78] width 119 height 22
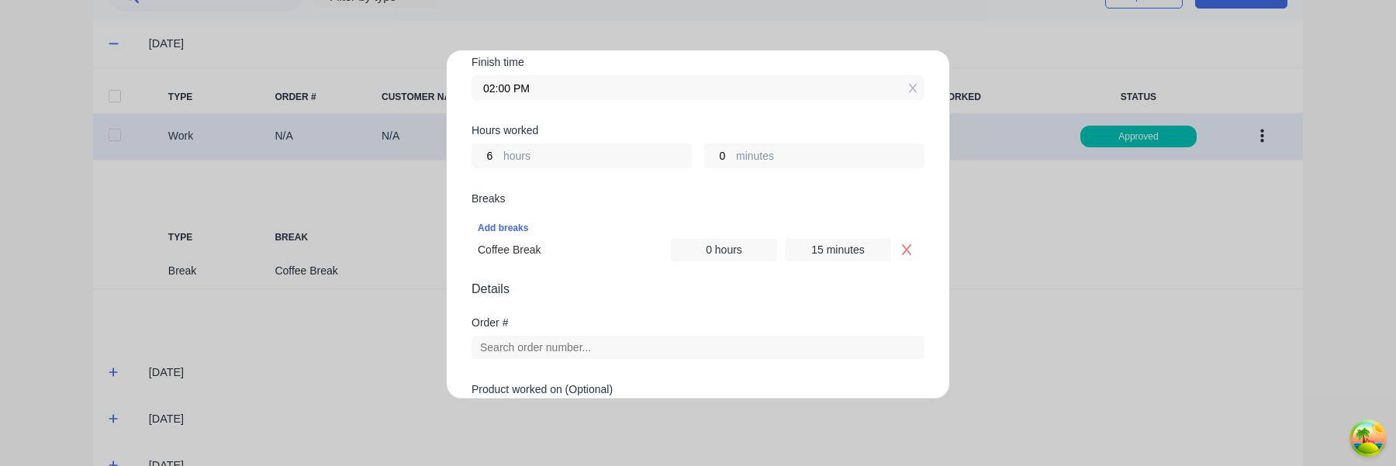
scroll to position [290, 0]
click at [908, 250] on icon "Remove Coffee Break" at bounding box center [907, 249] width 12 height 12
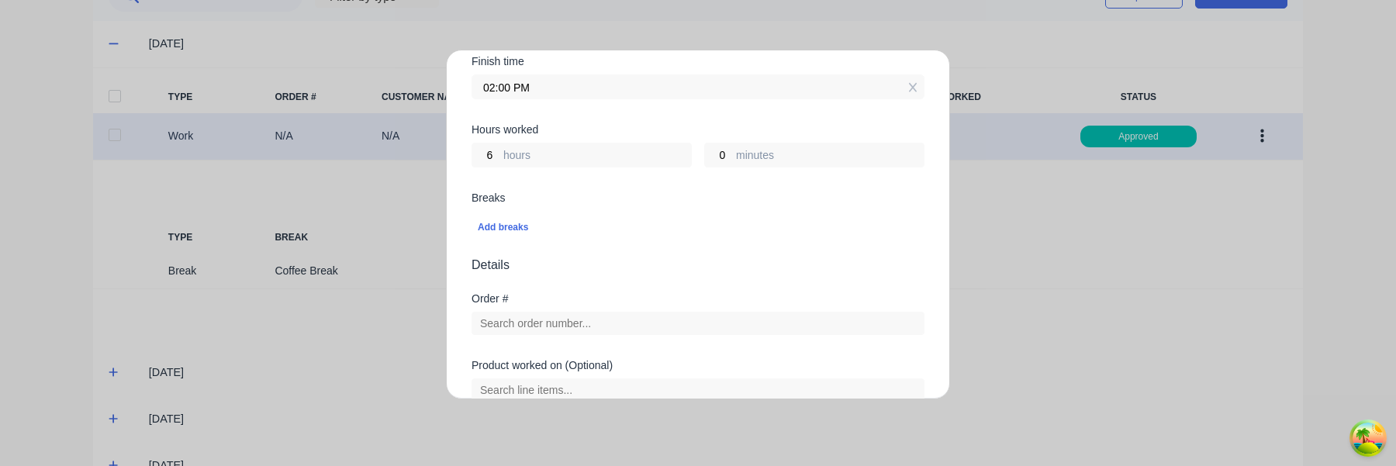
scroll to position [543, 0]
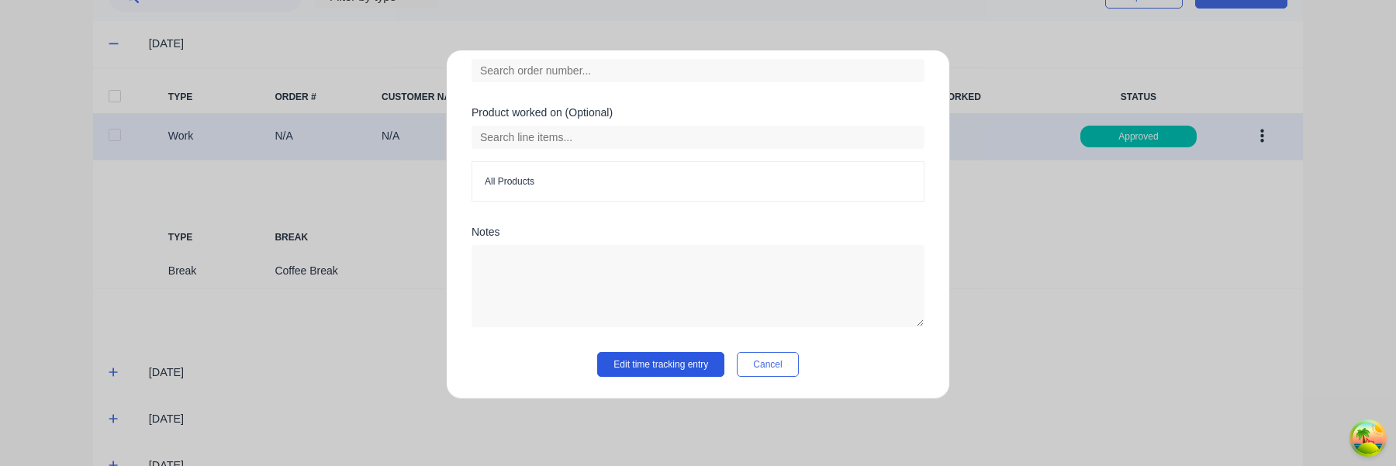
click at [676, 375] on button "Edit time tracking entry" at bounding box center [660, 364] width 127 height 25
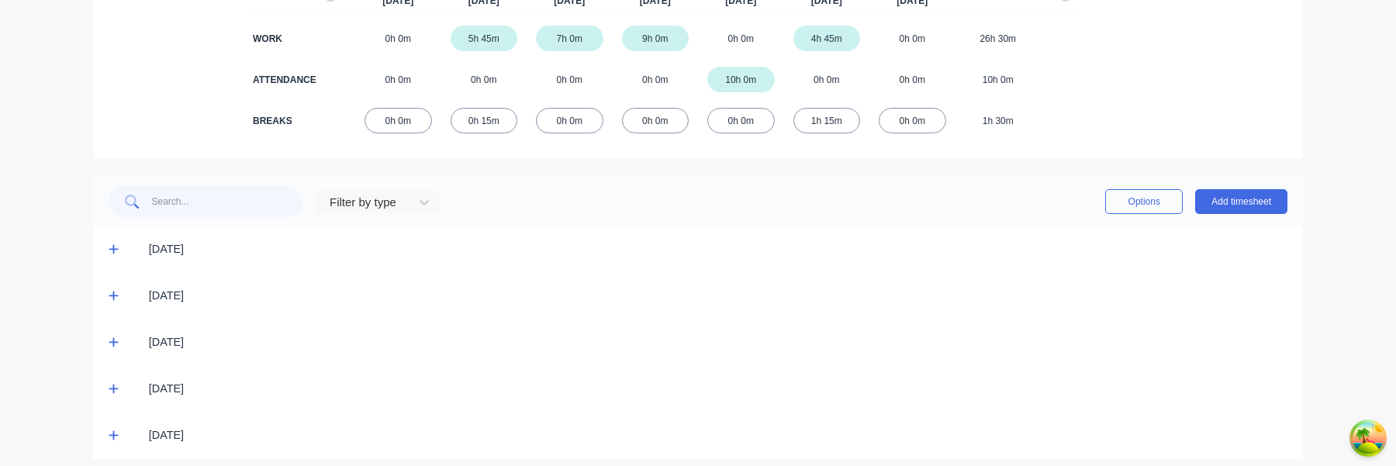
scroll to position [240, 0]
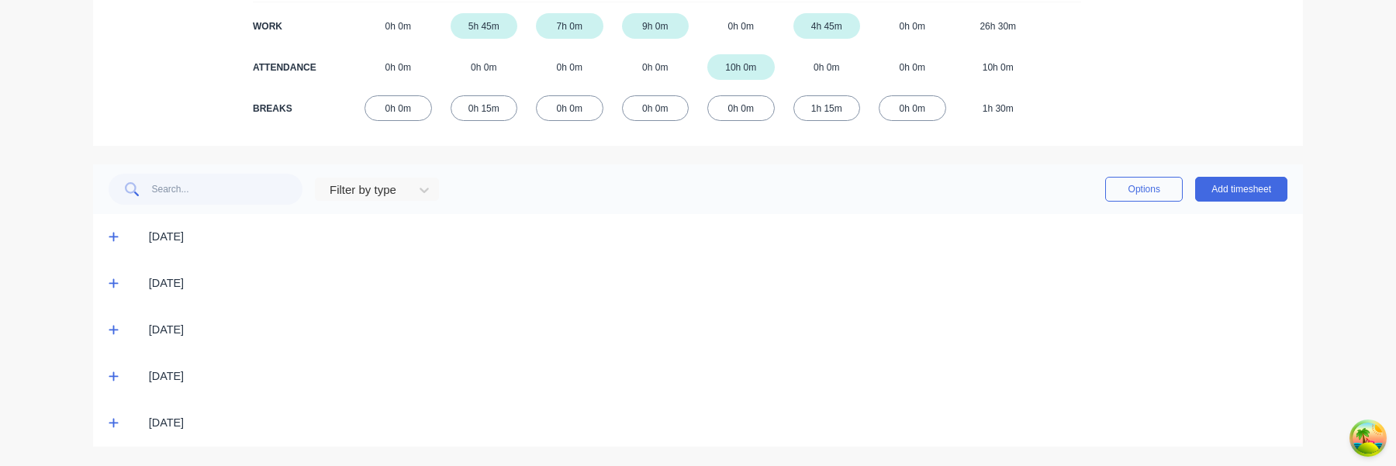
click at [115, 244] on span at bounding box center [117, 238] width 16 height 16
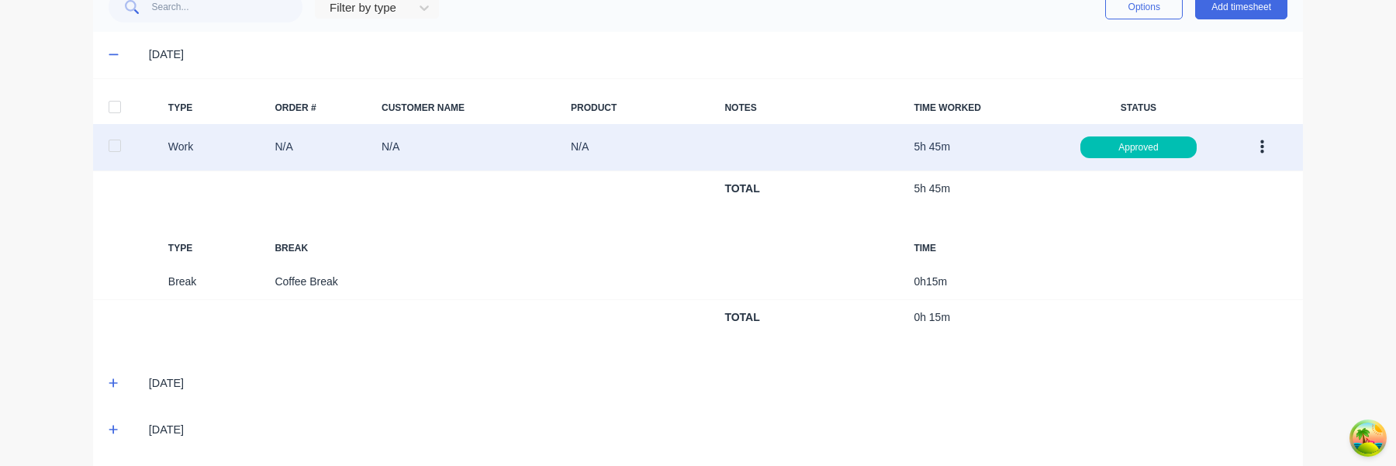
scroll to position [434, 0]
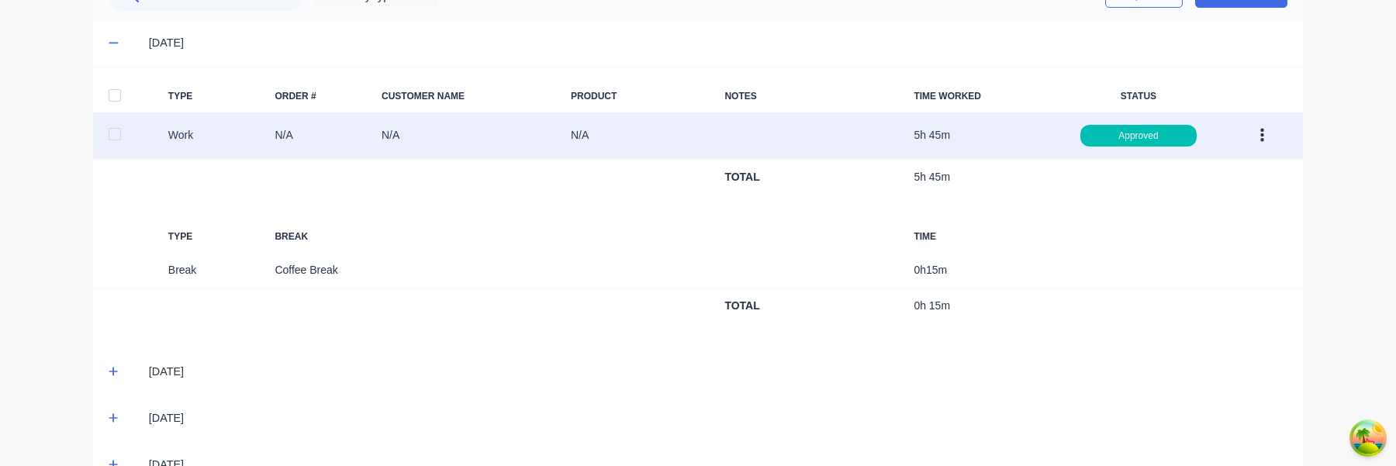
click at [1266, 131] on button "button" at bounding box center [1262, 136] width 36 height 28
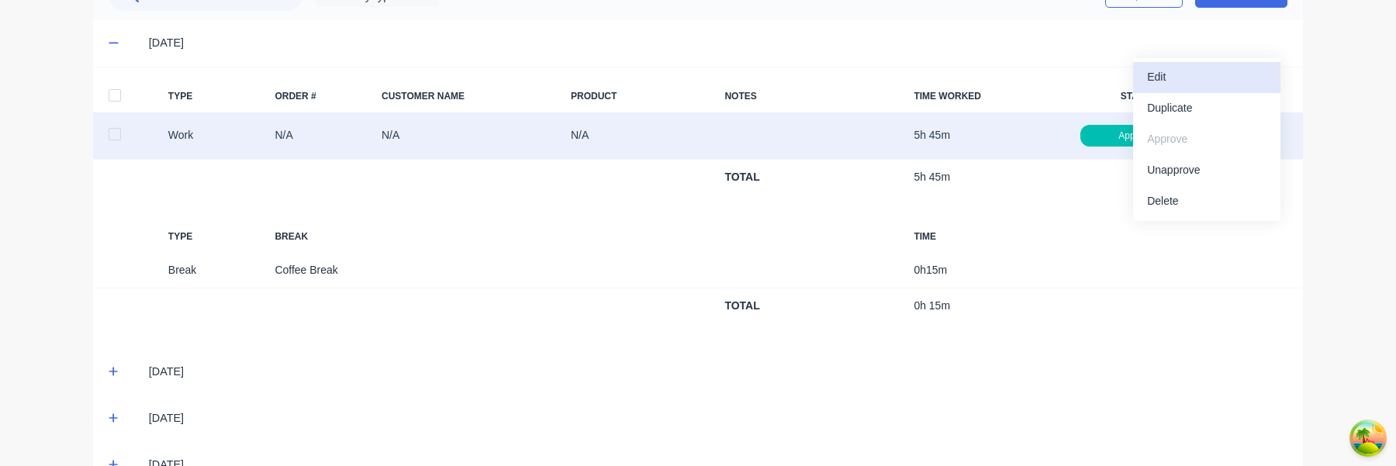
click at [1202, 74] on div "Edit" at bounding box center [1206, 77] width 119 height 22
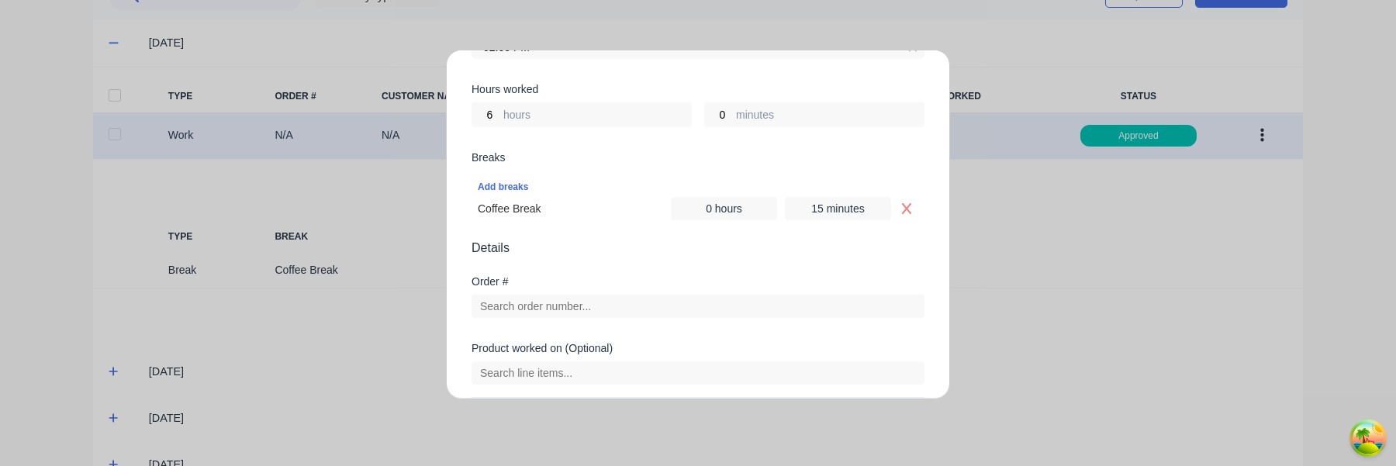
scroll to position [311, 0]
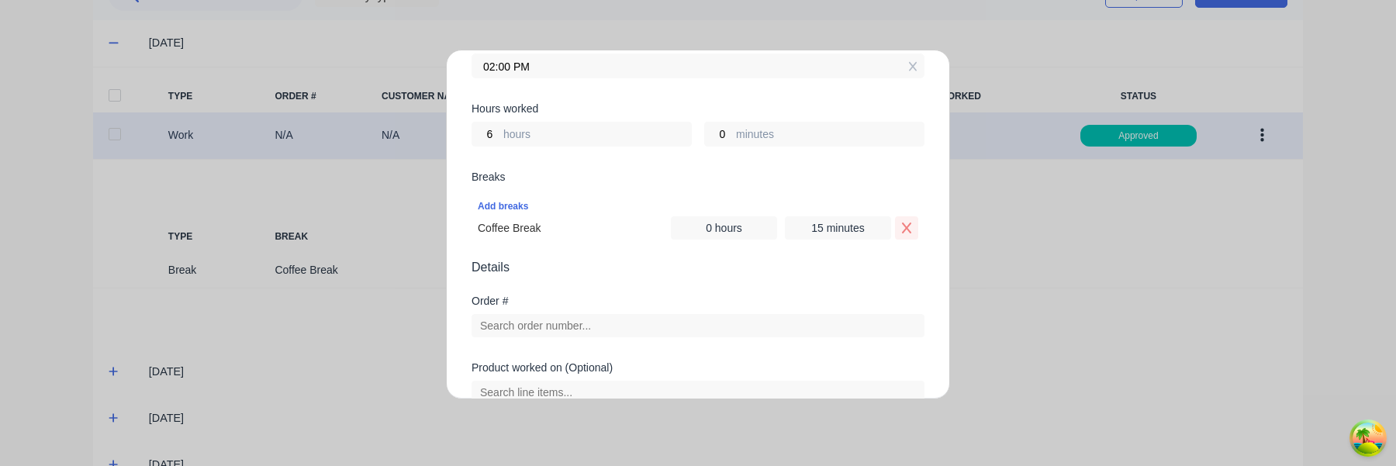
click at [908, 228] on icon "Remove Coffee Break" at bounding box center [907, 228] width 12 height 12
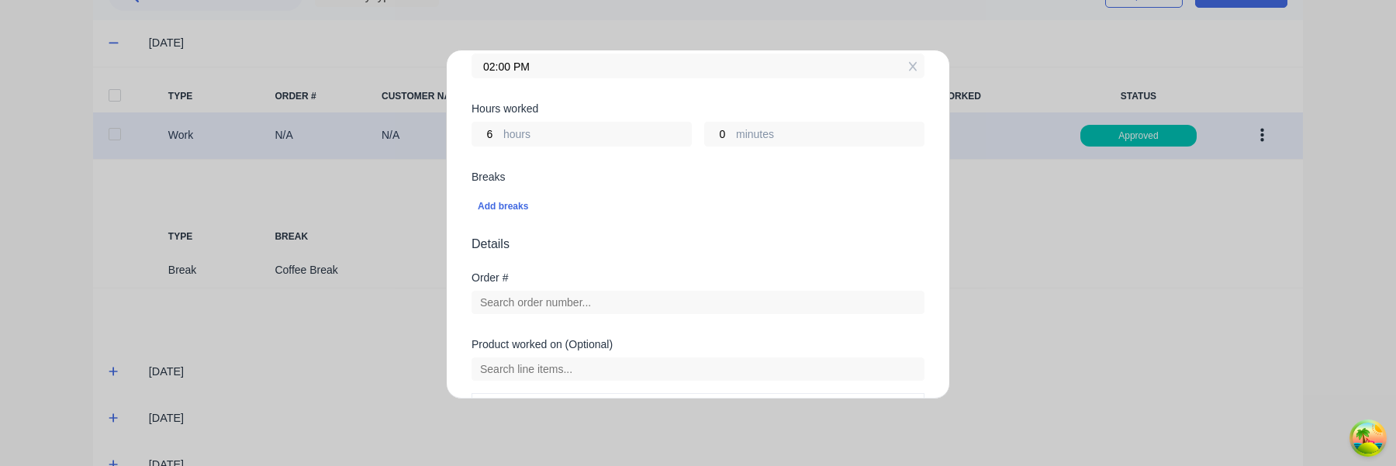
scroll to position [543, 0]
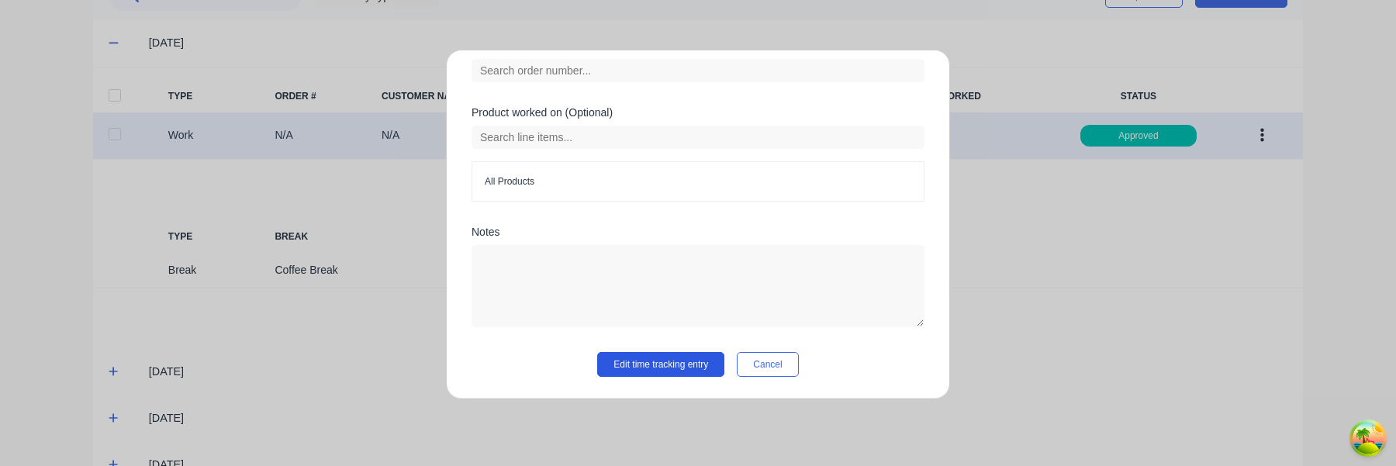
click at [676, 364] on button "Edit time tracking entry" at bounding box center [660, 364] width 127 height 25
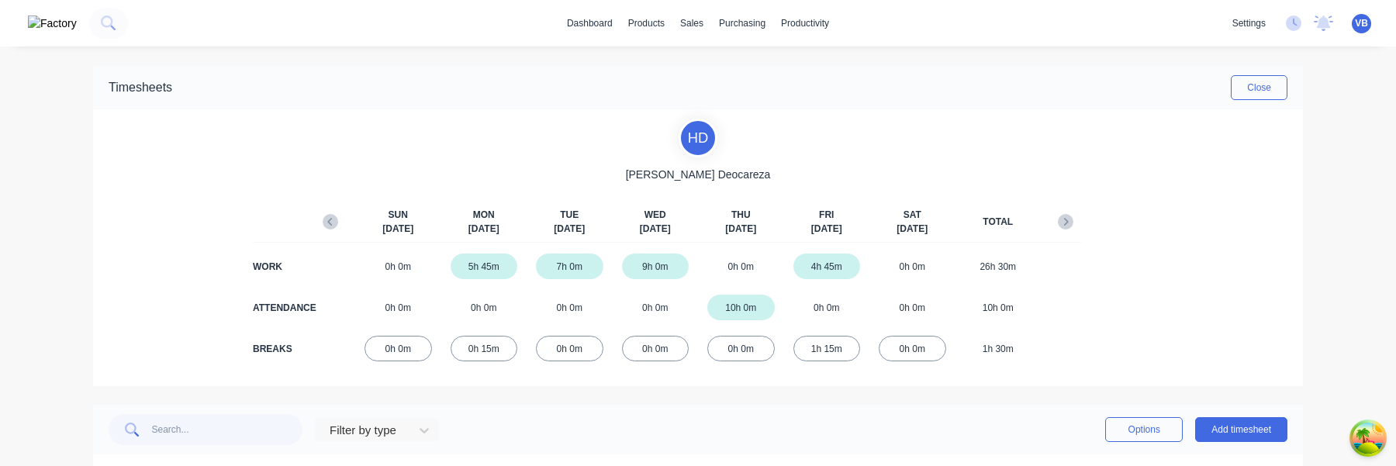
scroll to position [227, 0]
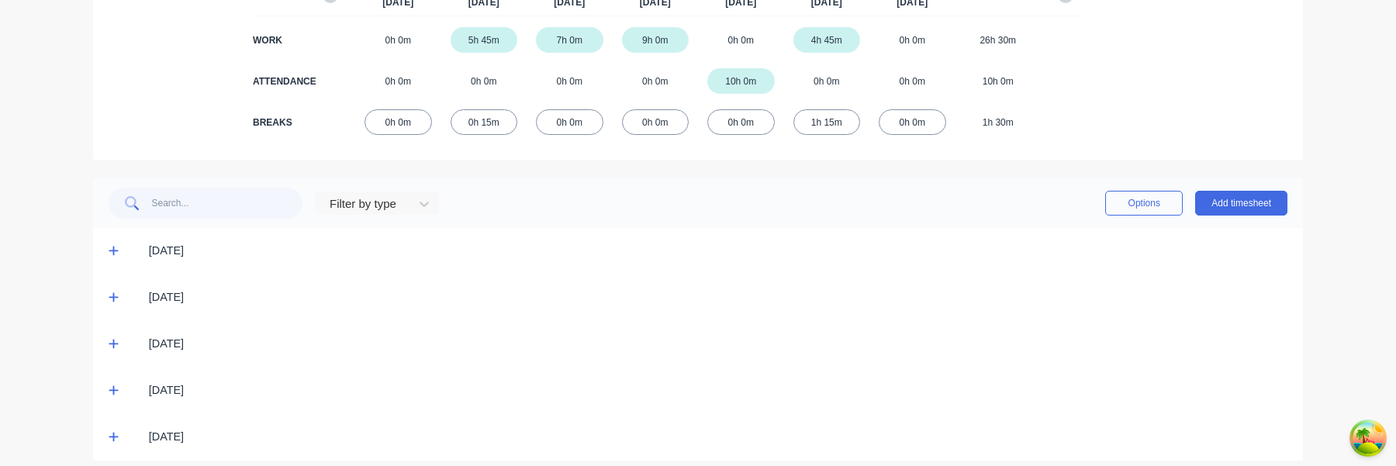
click at [109, 259] on div "[DATE]" at bounding box center [698, 251] width 1210 height 47
click at [113, 251] on icon at bounding box center [113, 251] width 9 height 9
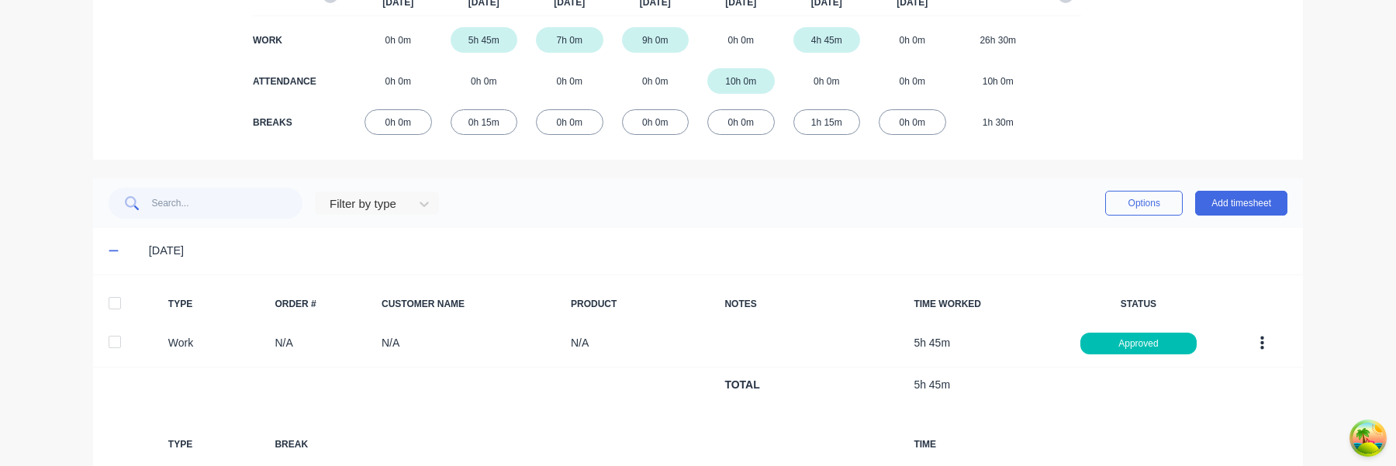
scroll to position [456, 0]
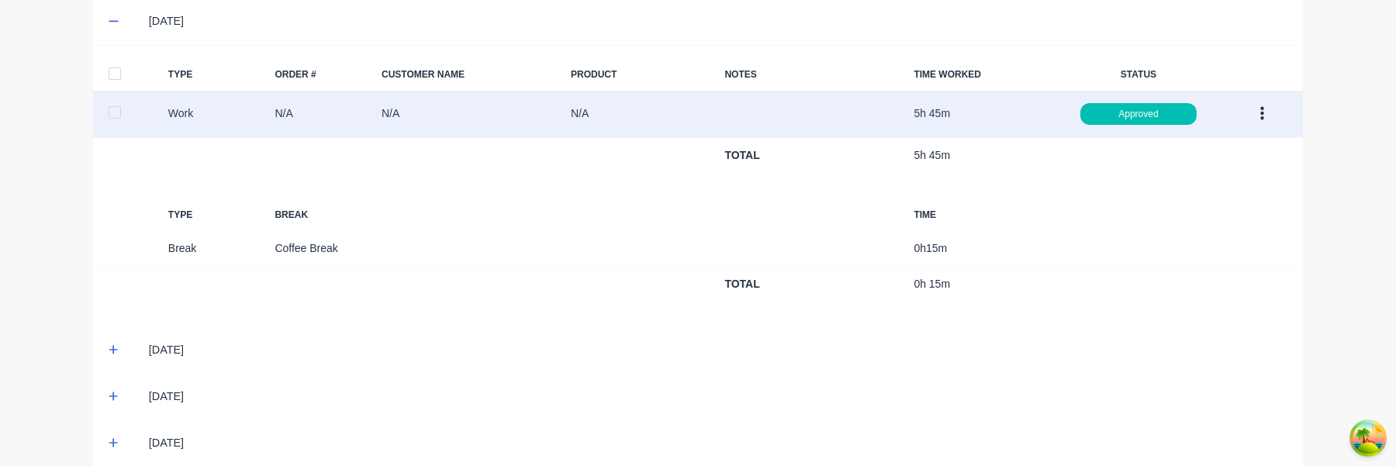
click at [1259, 106] on button "button" at bounding box center [1262, 114] width 36 height 28
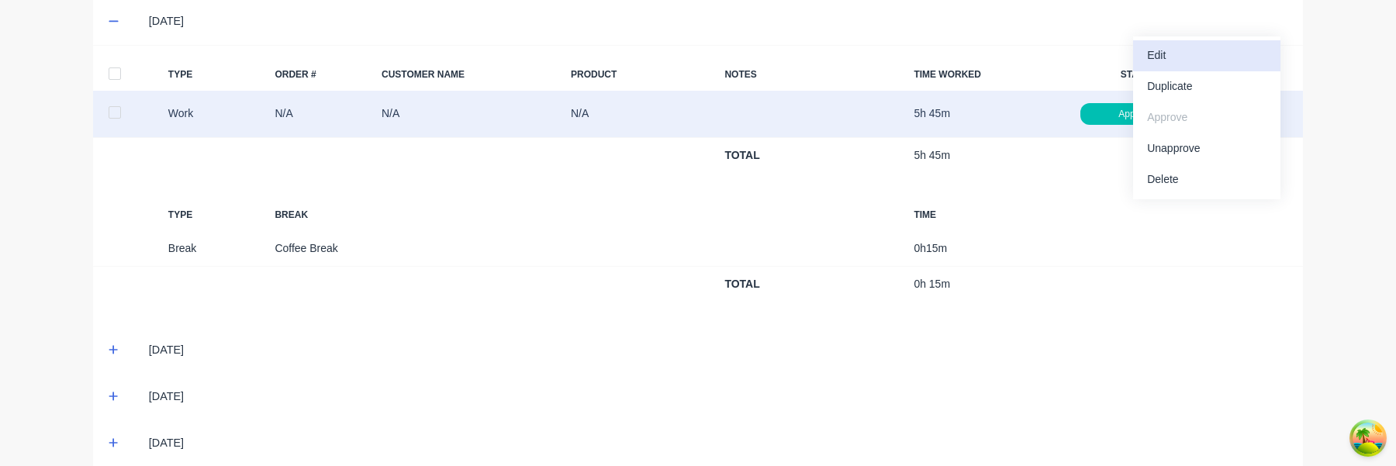
click at [1198, 66] on div "Edit" at bounding box center [1206, 55] width 119 height 22
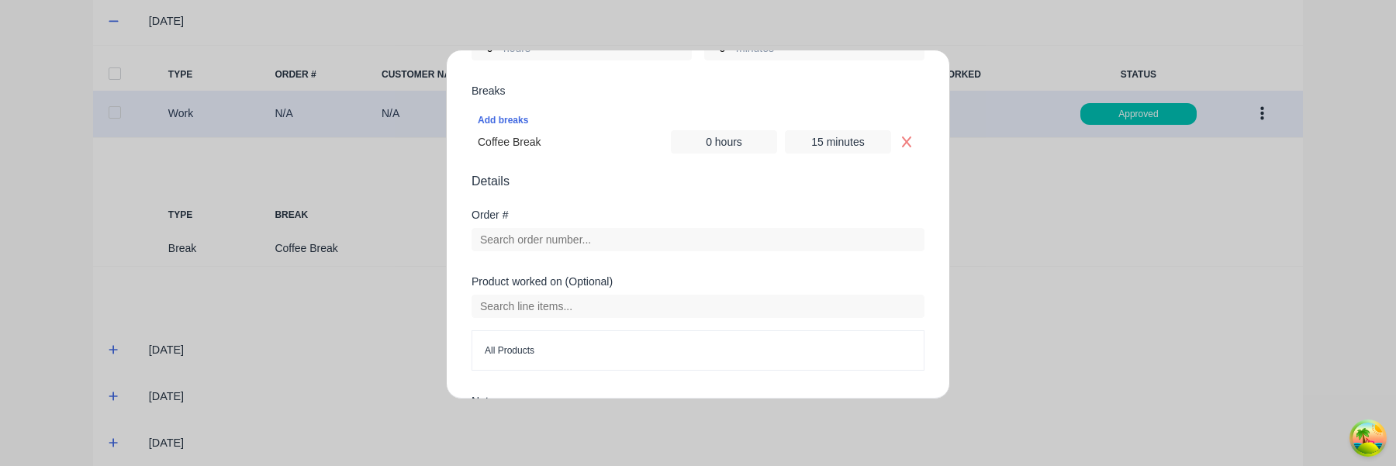
scroll to position [342, 0]
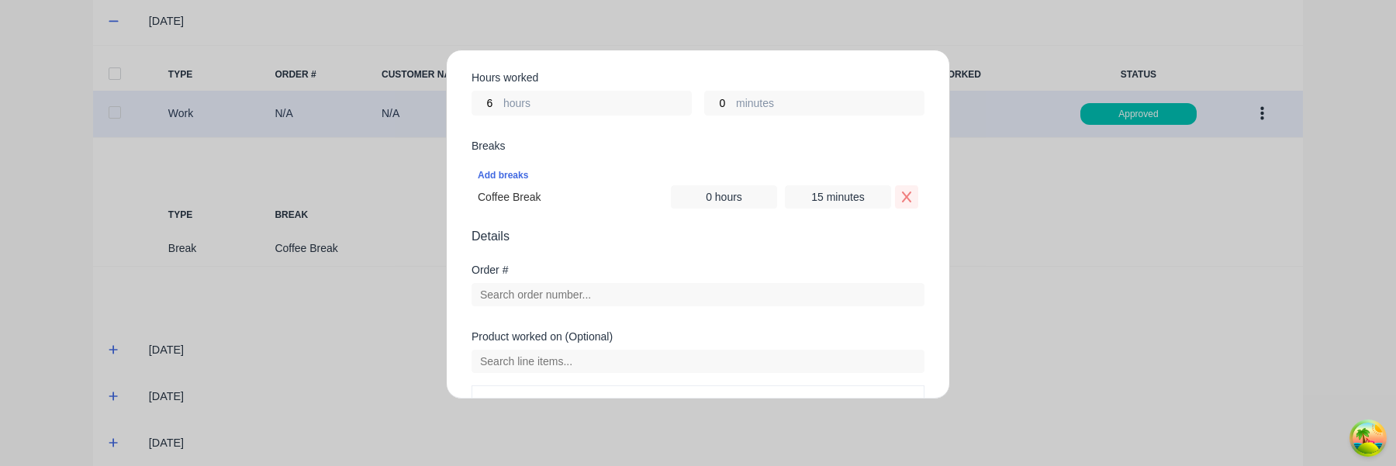
click at [905, 200] on icon "Remove Coffee Break" at bounding box center [907, 197] width 12 height 12
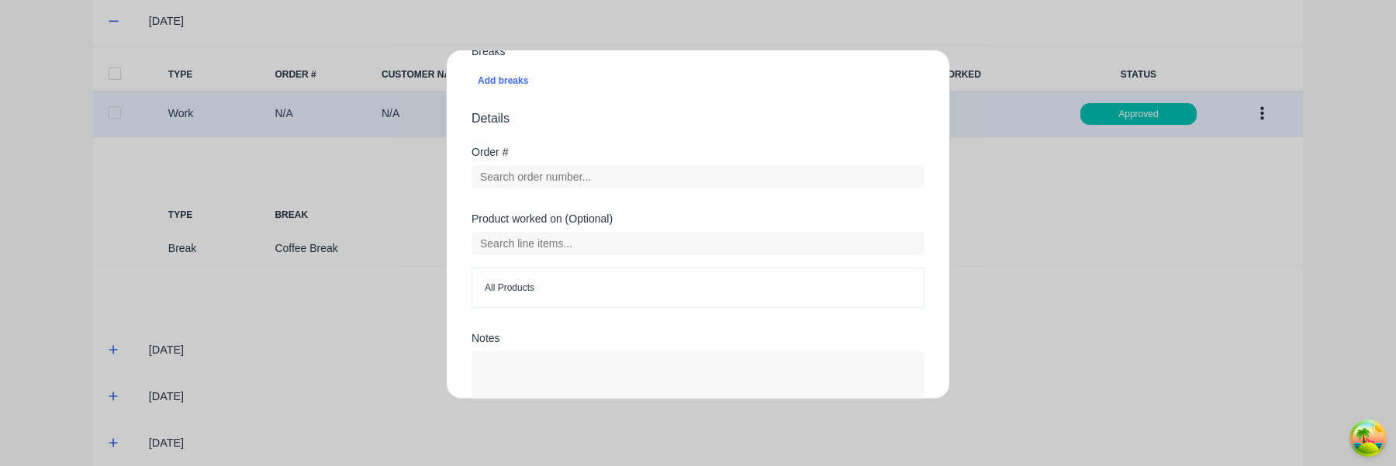
scroll to position [543, 0]
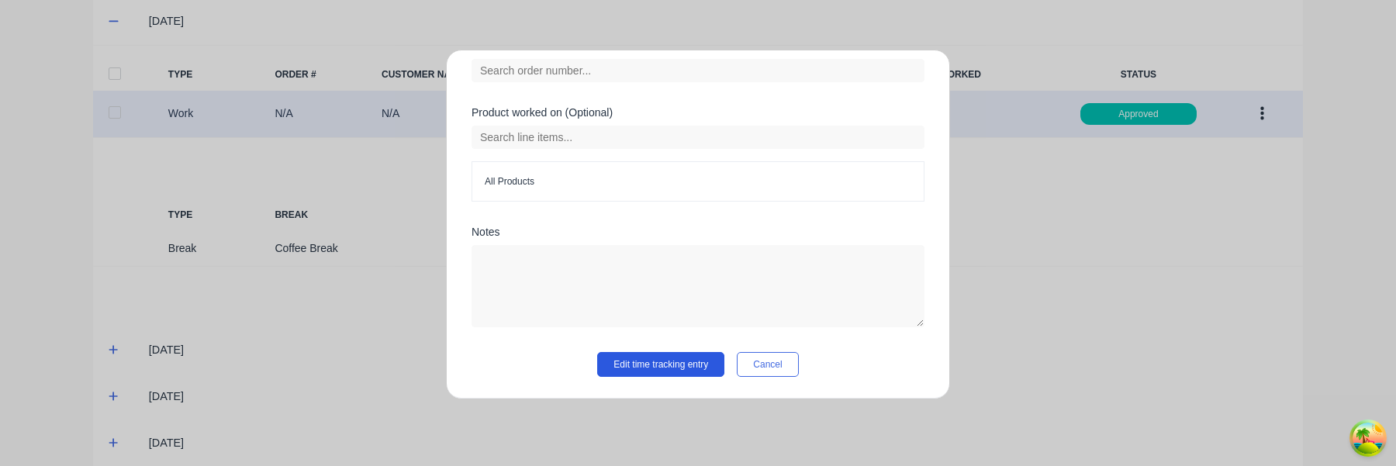
click at [676, 360] on button "Edit time tracking entry" at bounding box center [660, 364] width 127 height 25
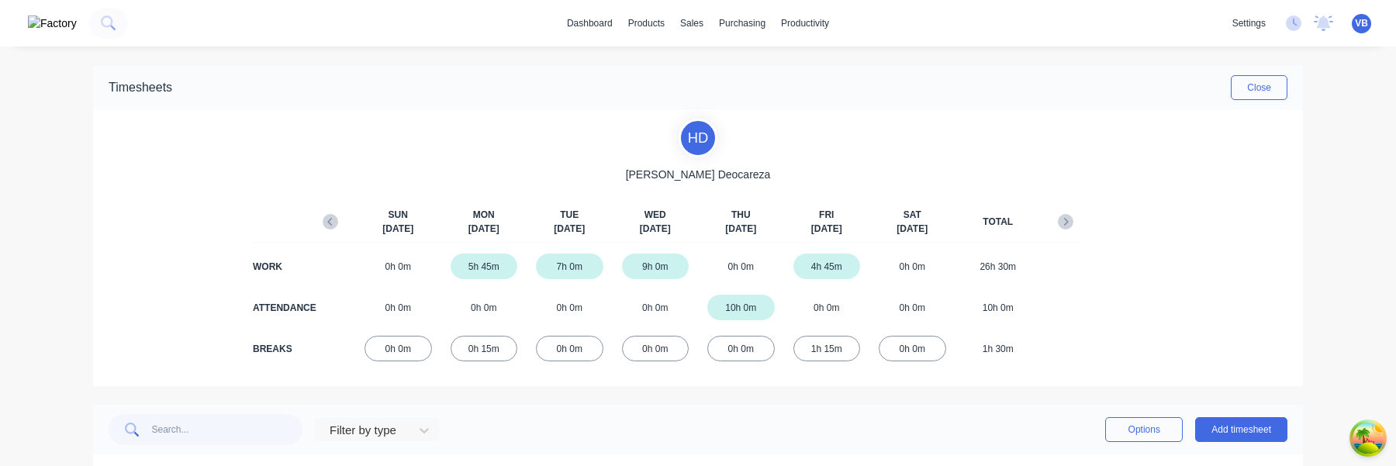
scroll to position [240, 0]
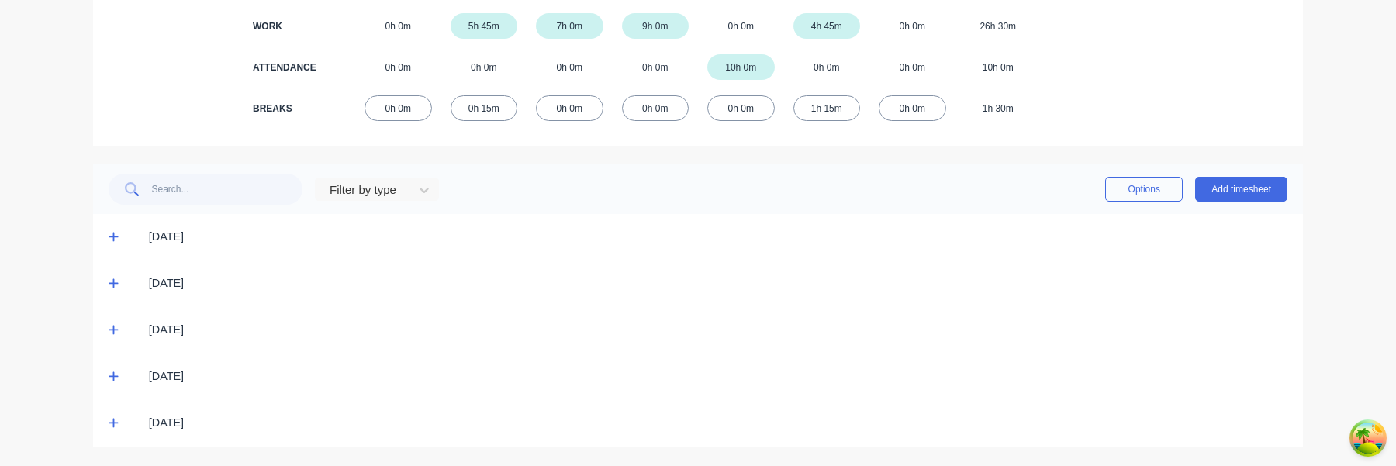
click at [107, 239] on div "[DATE]" at bounding box center [698, 237] width 1210 height 47
click at [119, 239] on span at bounding box center [117, 238] width 16 height 16
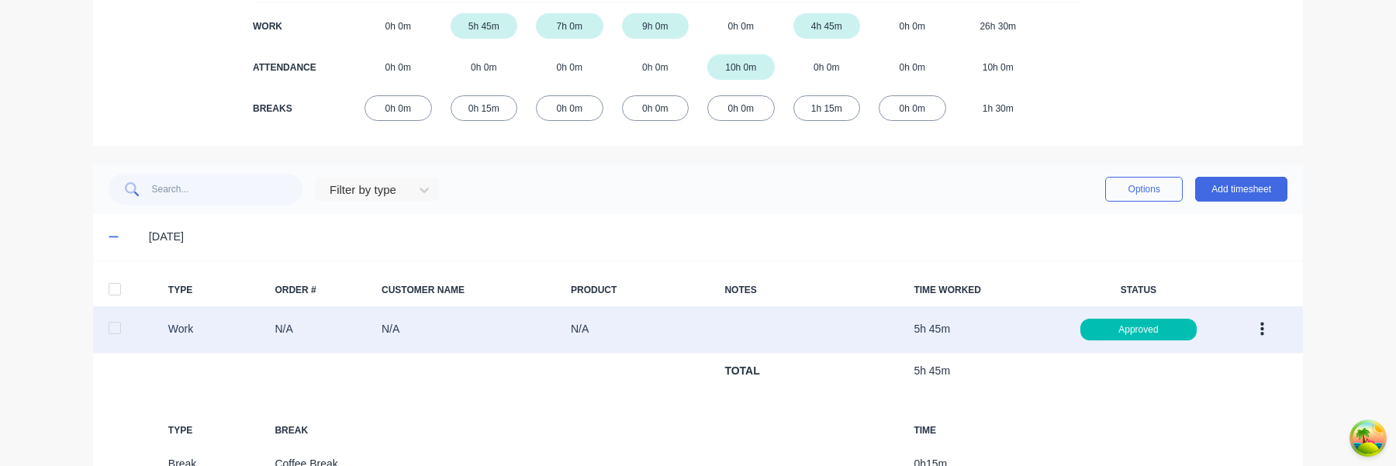
click at [1267, 327] on button "button" at bounding box center [1262, 330] width 36 height 28
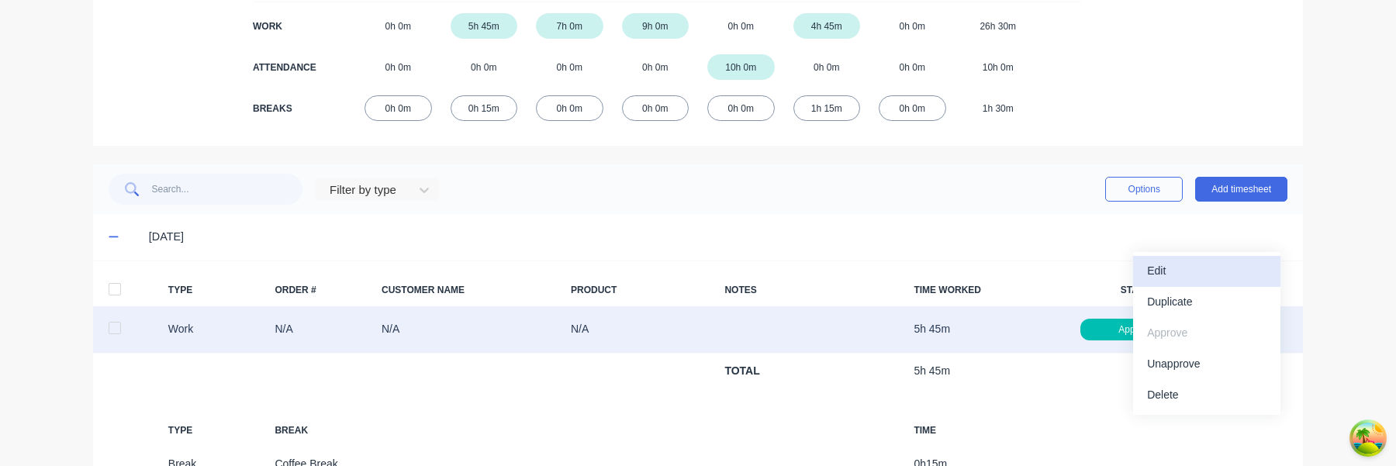
click at [1237, 265] on div "Edit" at bounding box center [1206, 271] width 119 height 22
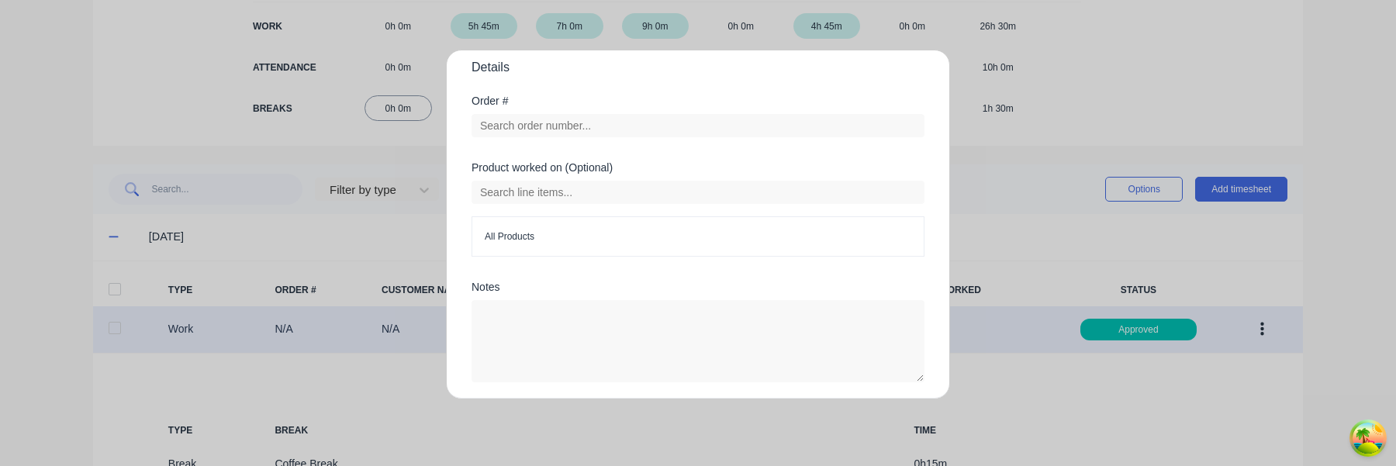
scroll to position [415, 0]
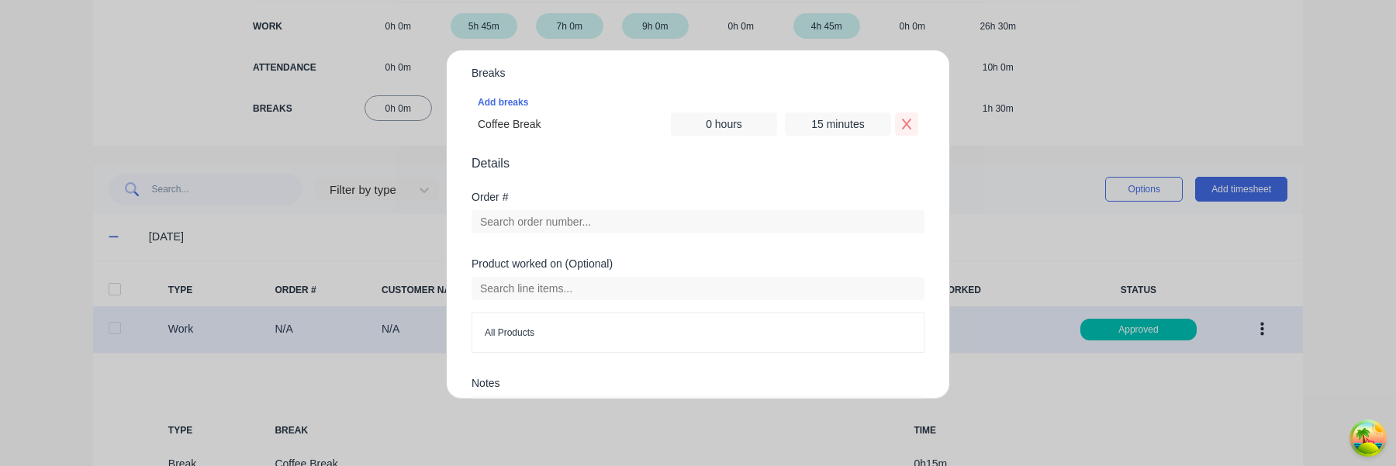
click at [900, 120] on button "Remove Coffee Break" at bounding box center [906, 123] width 23 height 23
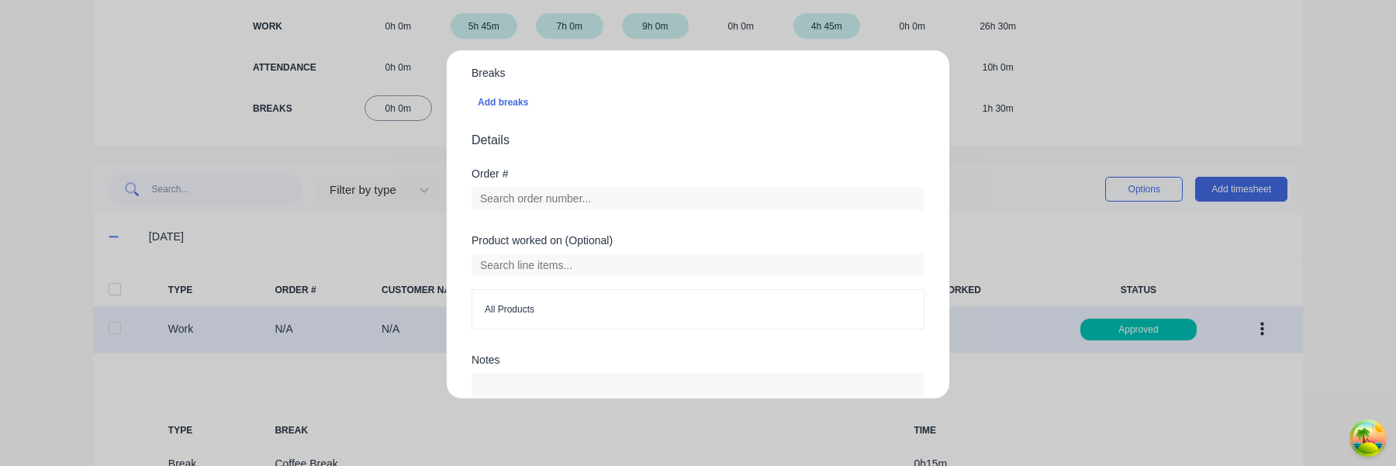
scroll to position [543, 0]
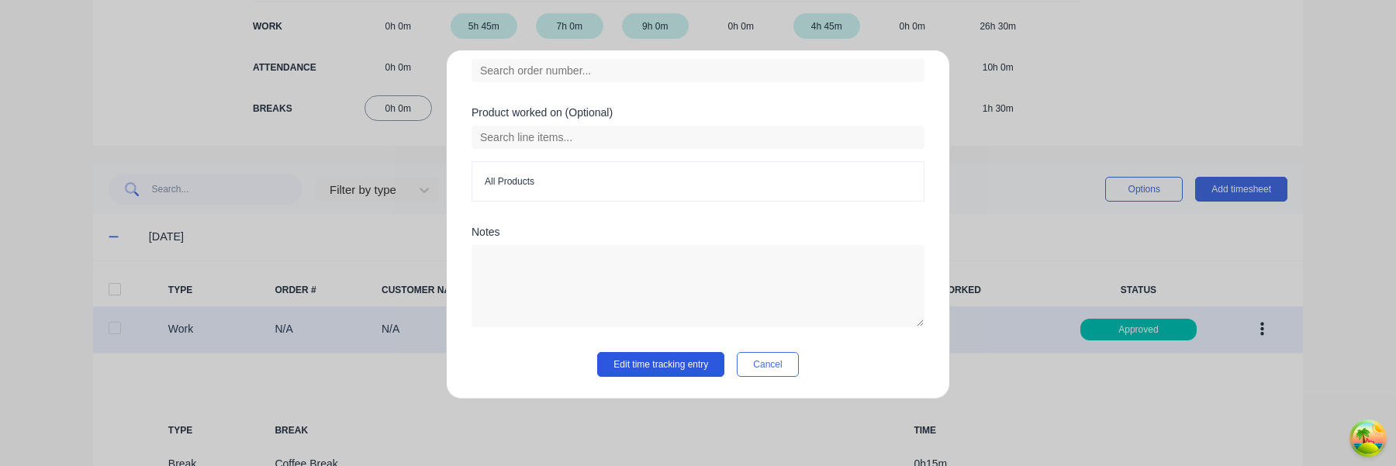
click at [662, 356] on button "Edit time tracking entry" at bounding box center [660, 364] width 127 height 25
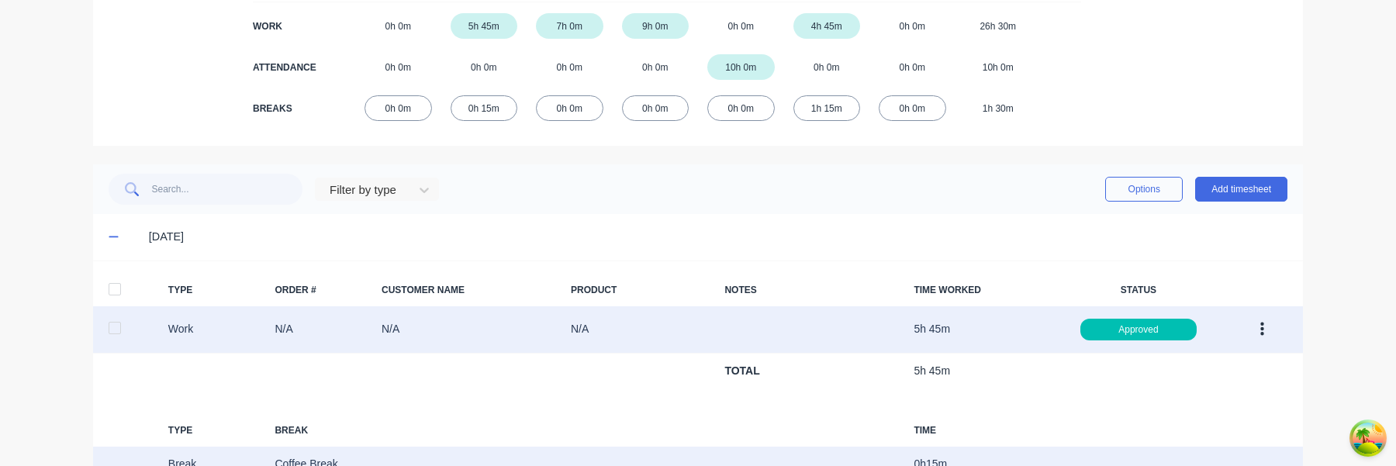
click at [176, 465] on div "Break Coffee Break 0 h 15 m" at bounding box center [698, 465] width 1210 height 36
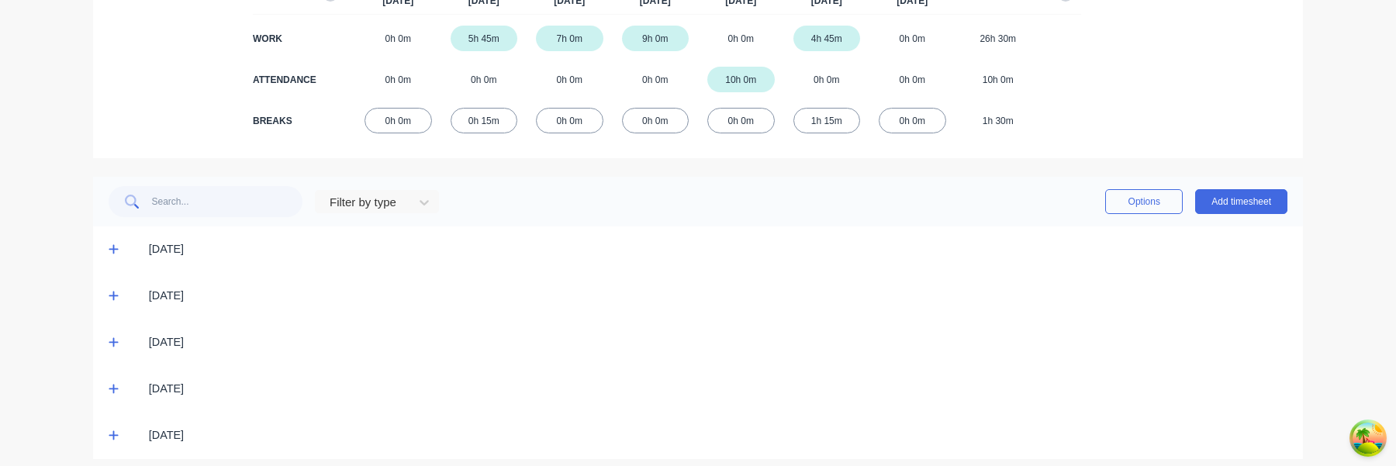
scroll to position [240, 0]
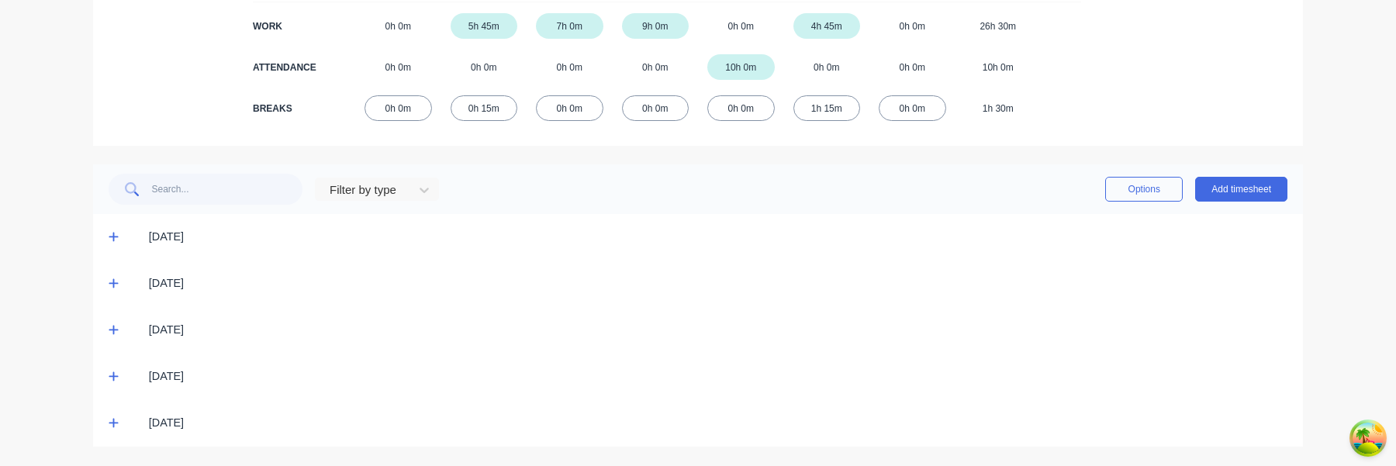
click at [112, 237] on icon at bounding box center [113, 237] width 9 height 9
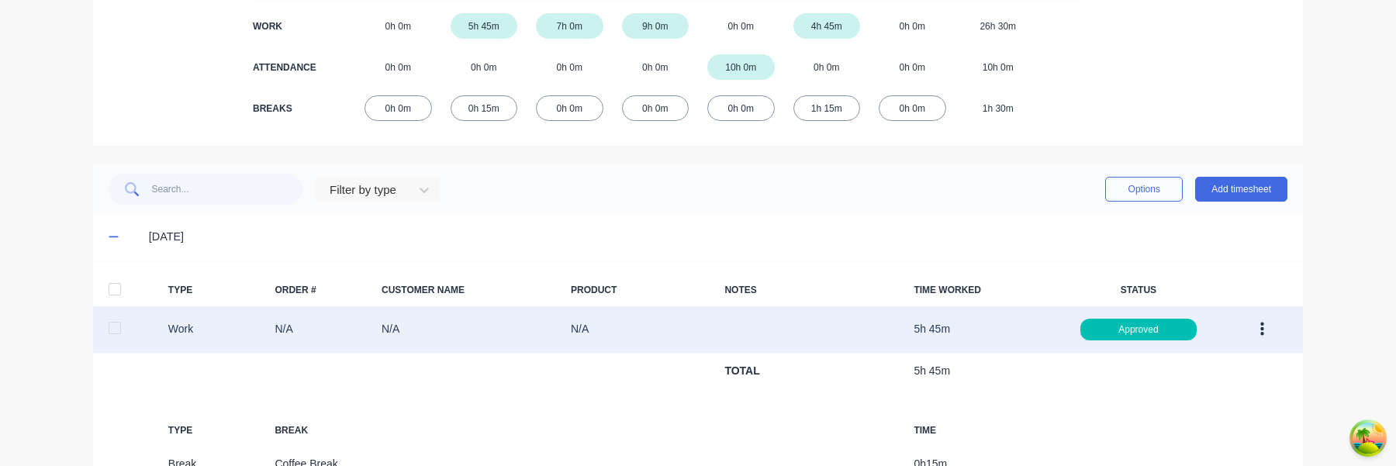
click at [1256, 333] on button "button" at bounding box center [1262, 330] width 36 height 28
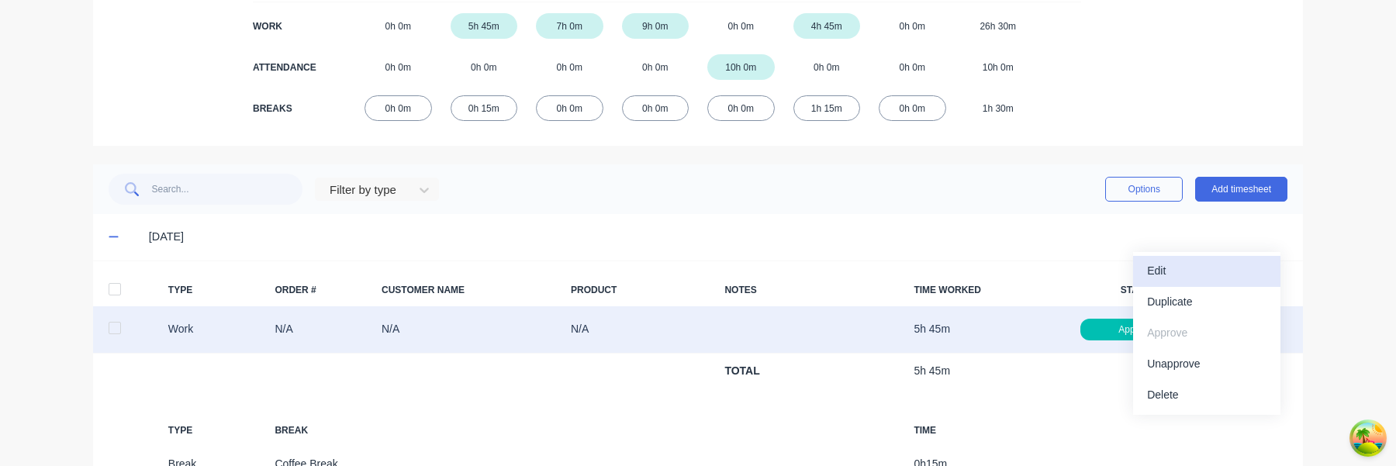
click at [1204, 275] on div "Edit" at bounding box center [1206, 271] width 119 height 22
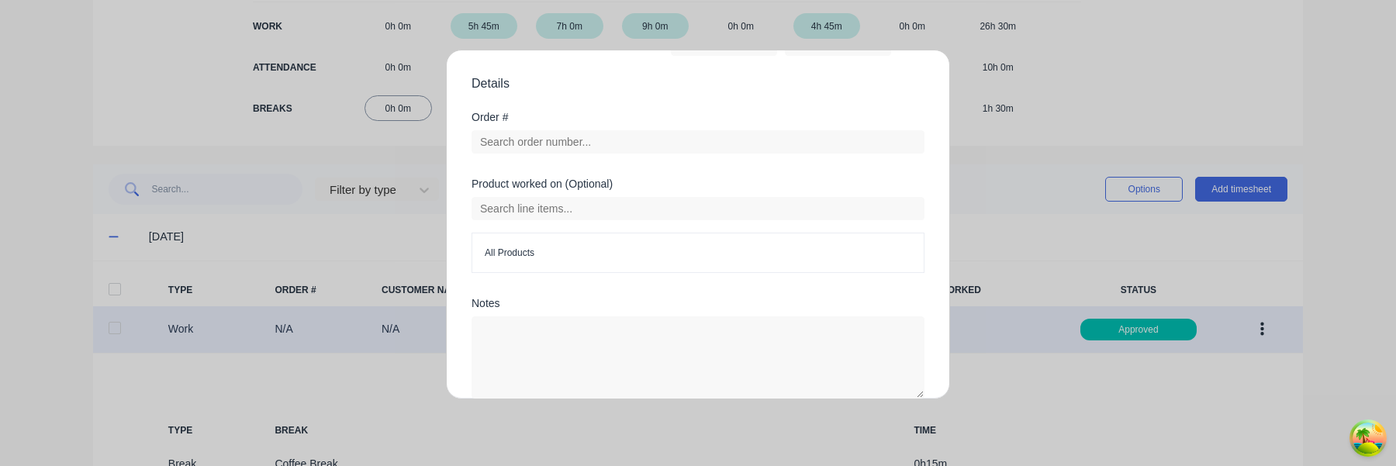
scroll to position [195, 0]
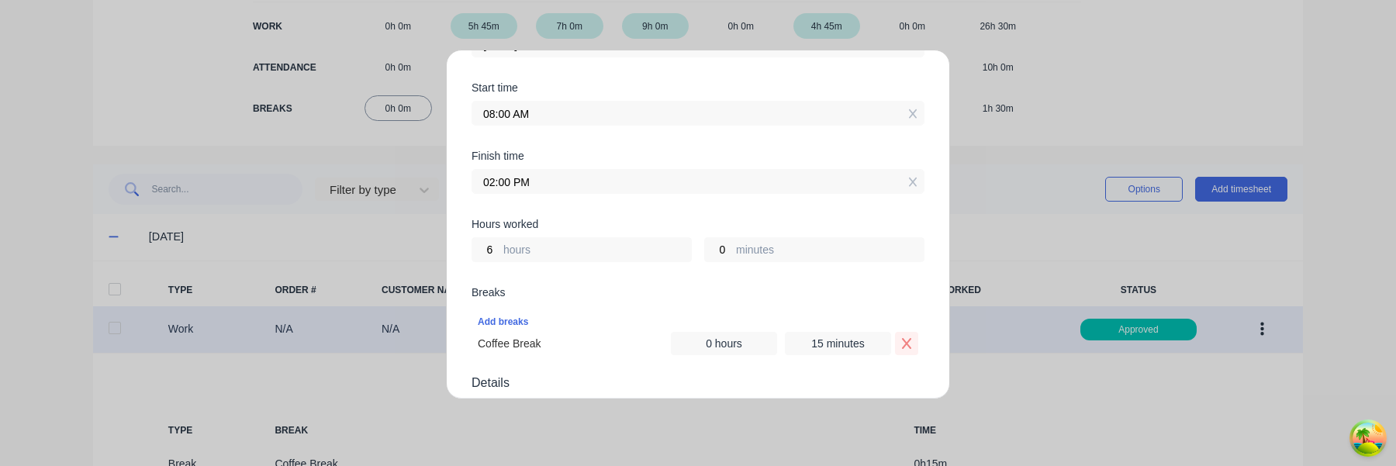
click at [908, 339] on icon "Remove Coffee Break" at bounding box center [907, 343] width 12 height 12
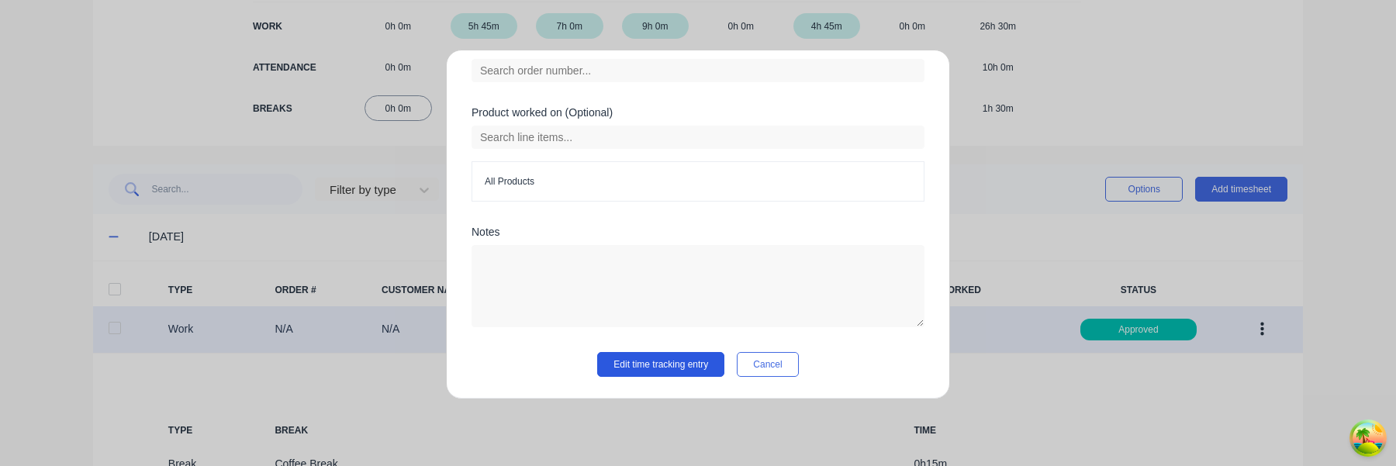
click at [692, 368] on button "Edit time tracking entry" at bounding box center [660, 364] width 127 height 25
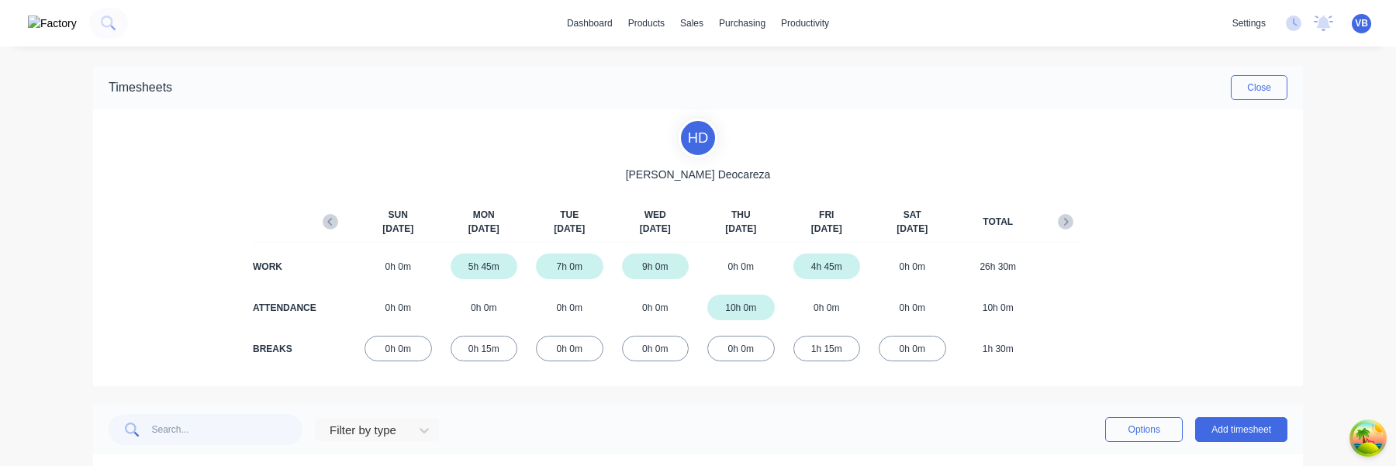
scroll to position [240, 0]
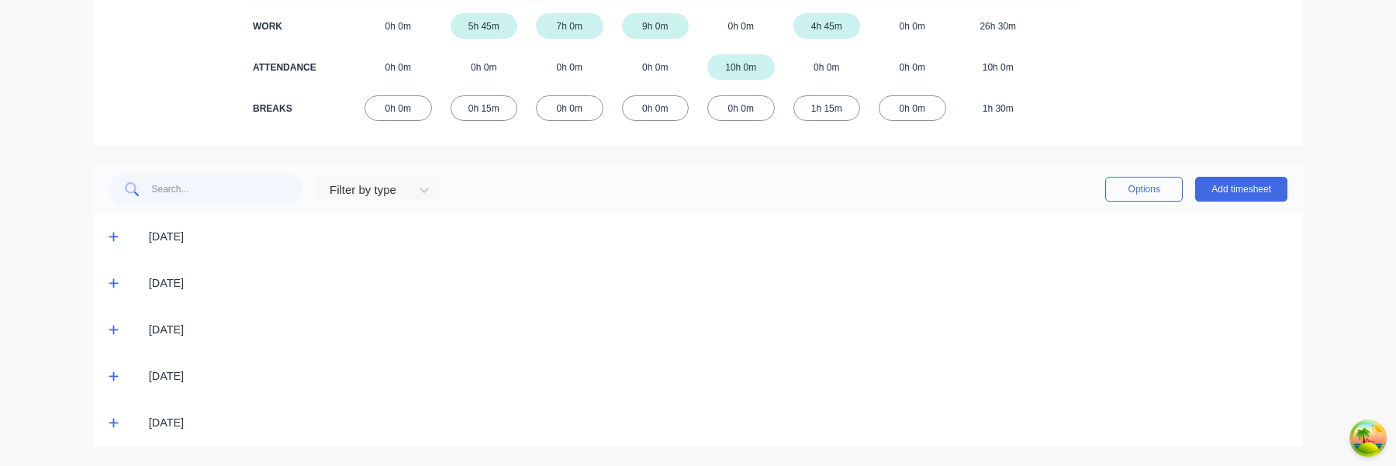
click at [110, 234] on icon at bounding box center [114, 236] width 10 height 11
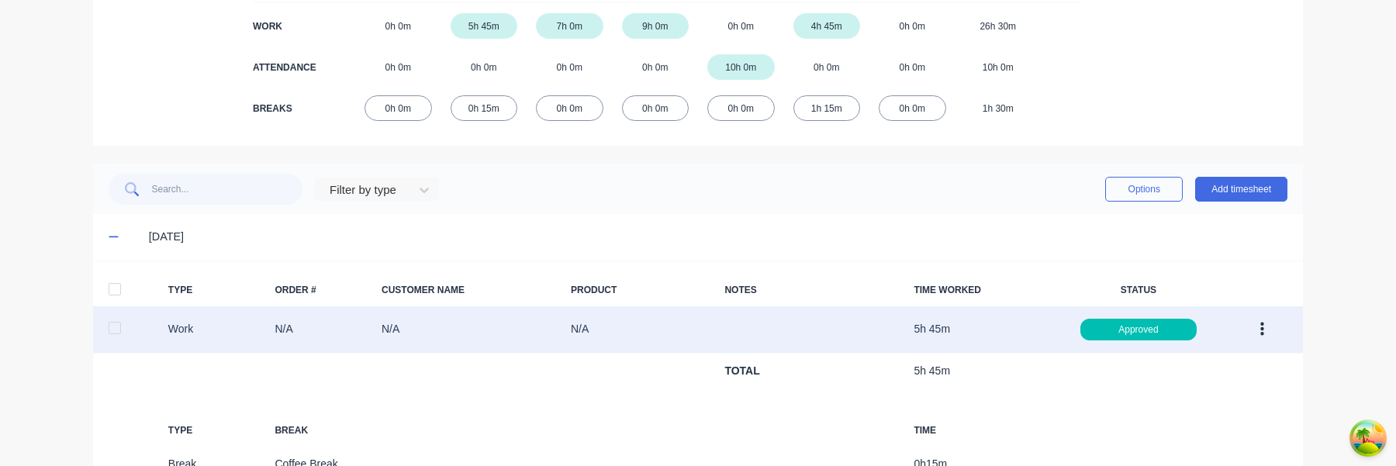
scroll to position [465, 0]
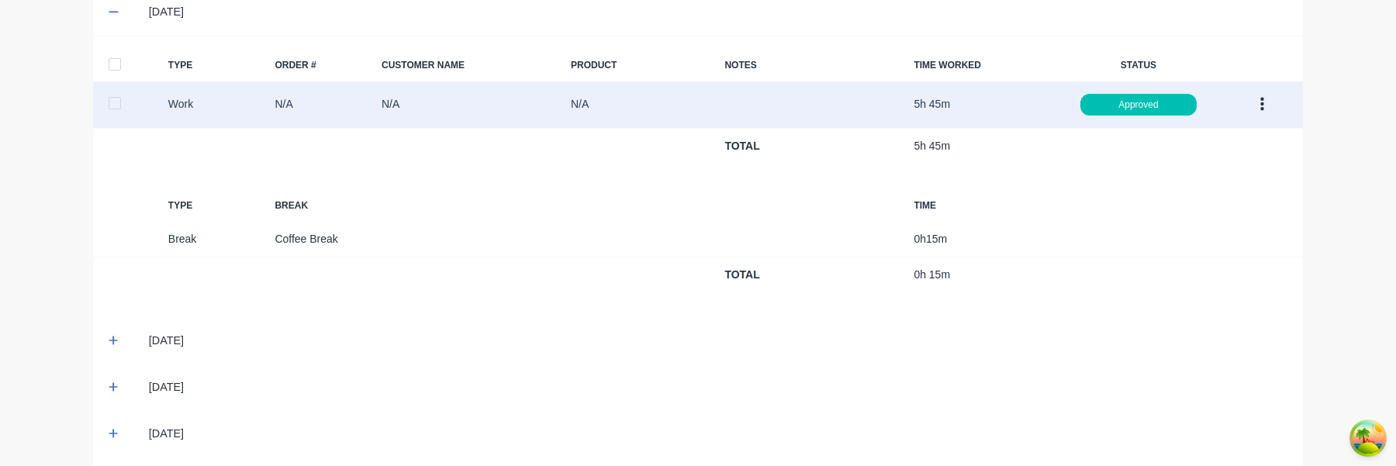
click at [1256, 99] on button "button" at bounding box center [1262, 105] width 36 height 28
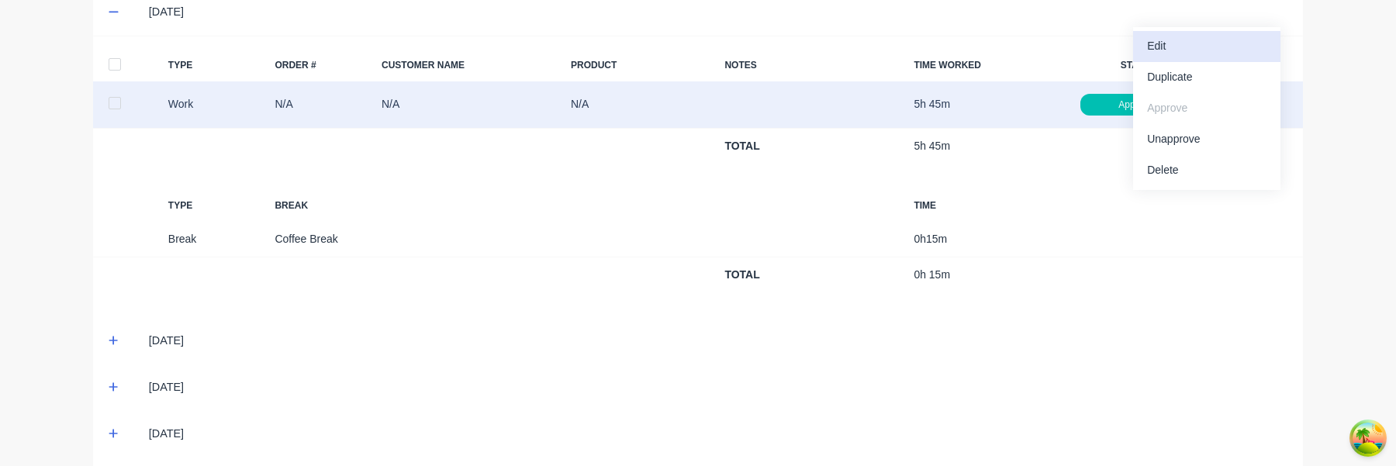
click at [1205, 54] on div "Edit" at bounding box center [1206, 46] width 119 height 22
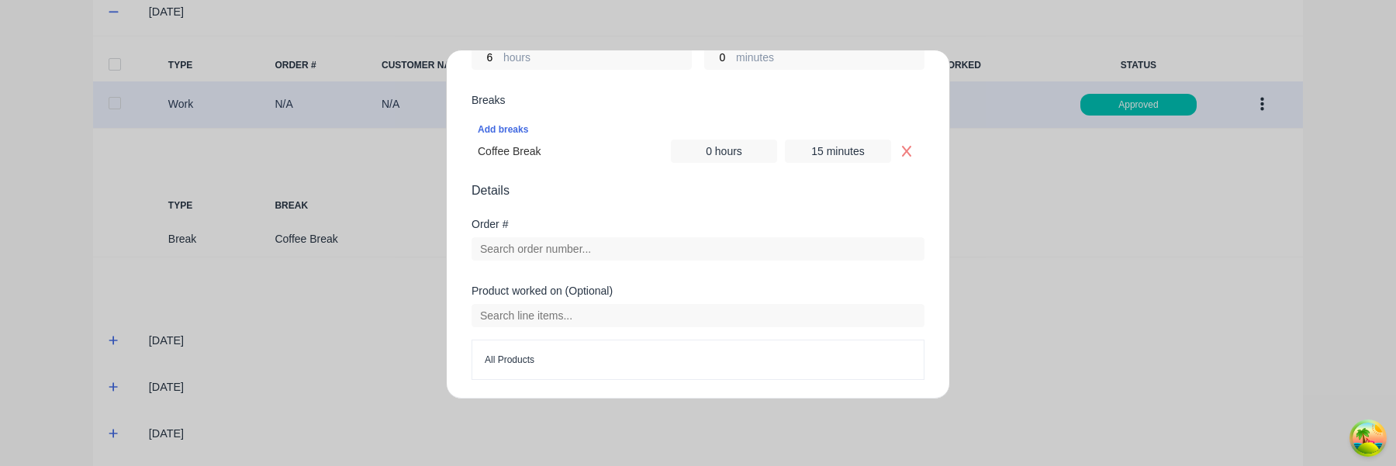
scroll to position [375, 0]
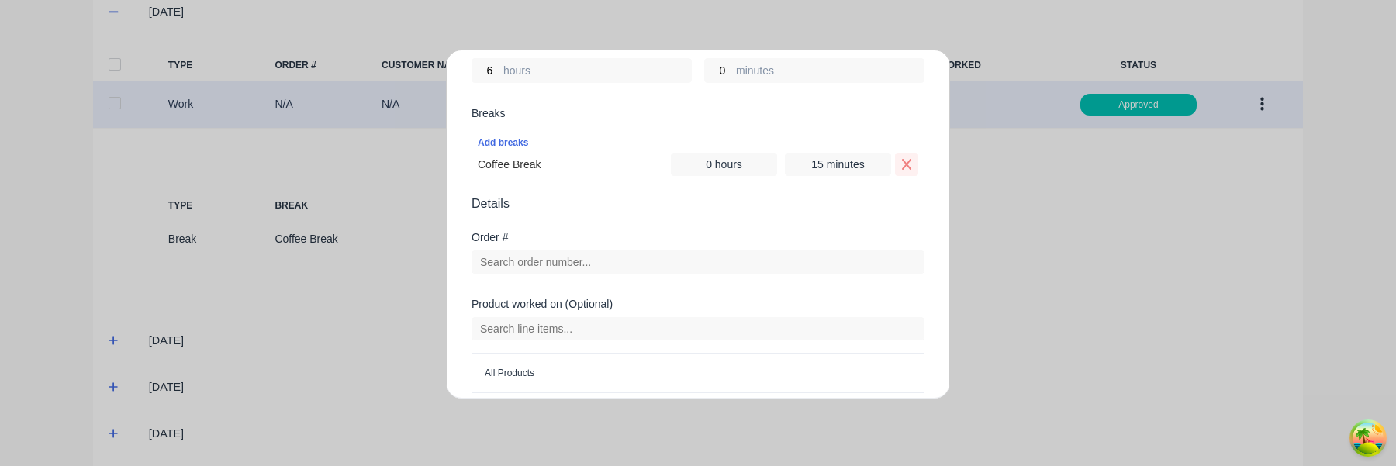
click at [901, 165] on icon "Remove Coffee Break" at bounding box center [907, 164] width 12 height 12
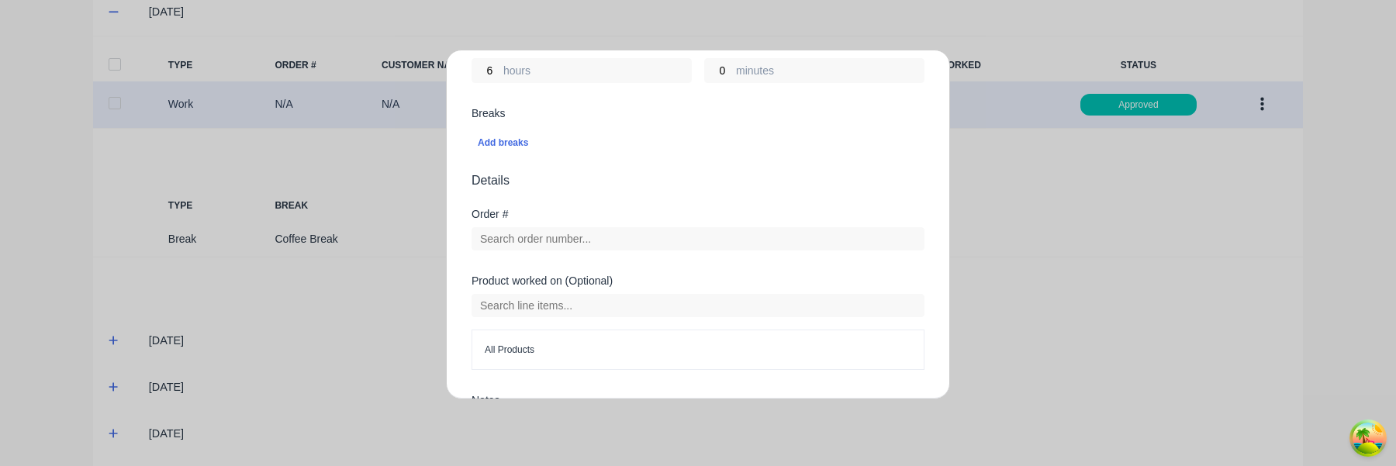
scroll to position [543, 0]
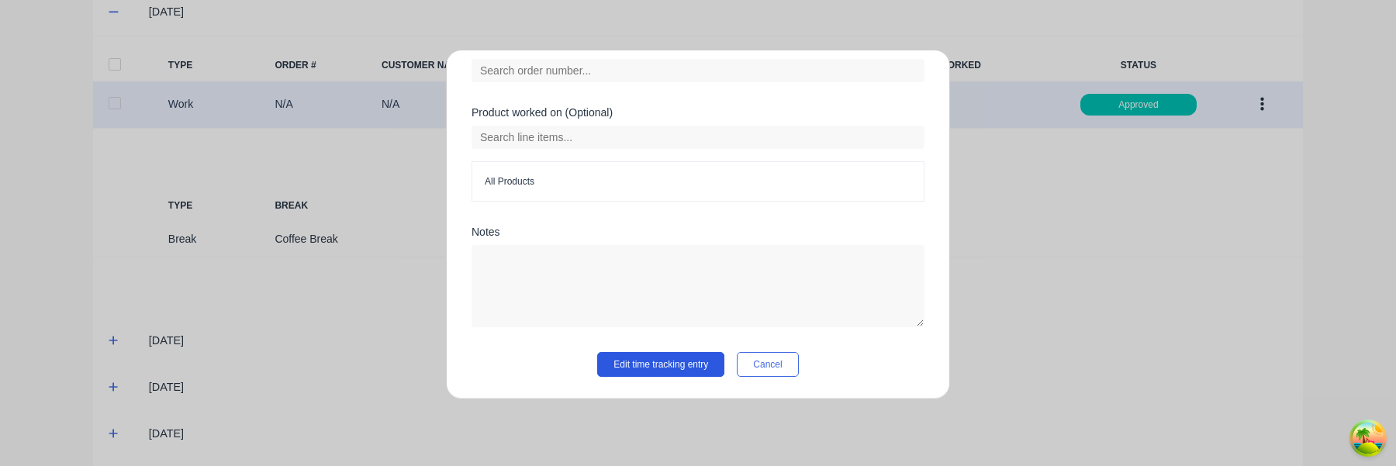
click at [685, 369] on button "Edit time tracking entry" at bounding box center [660, 364] width 127 height 25
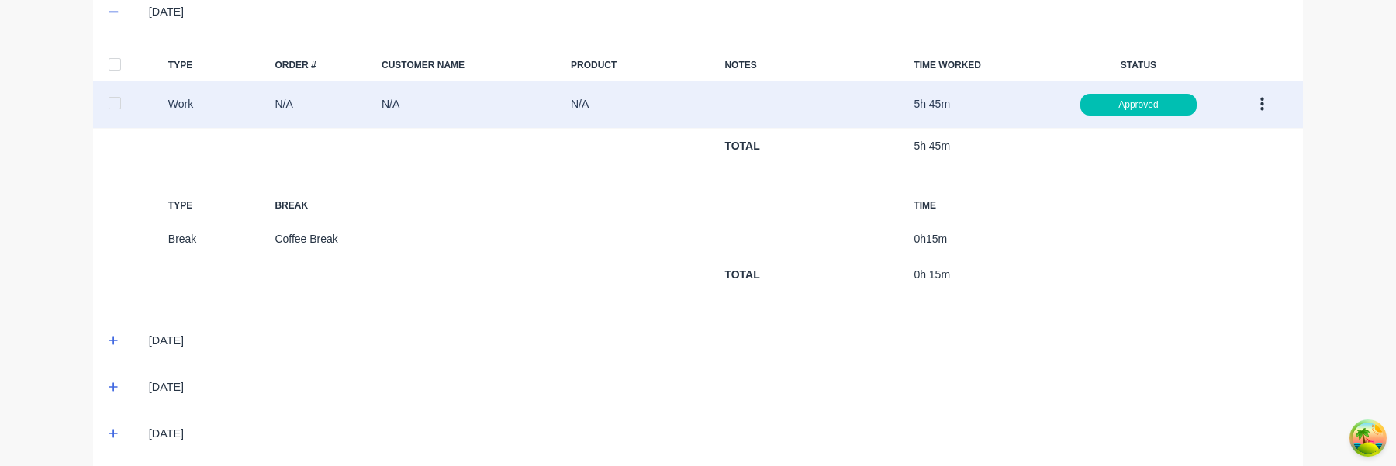
click at [1269, 97] on button "button" at bounding box center [1262, 105] width 36 height 28
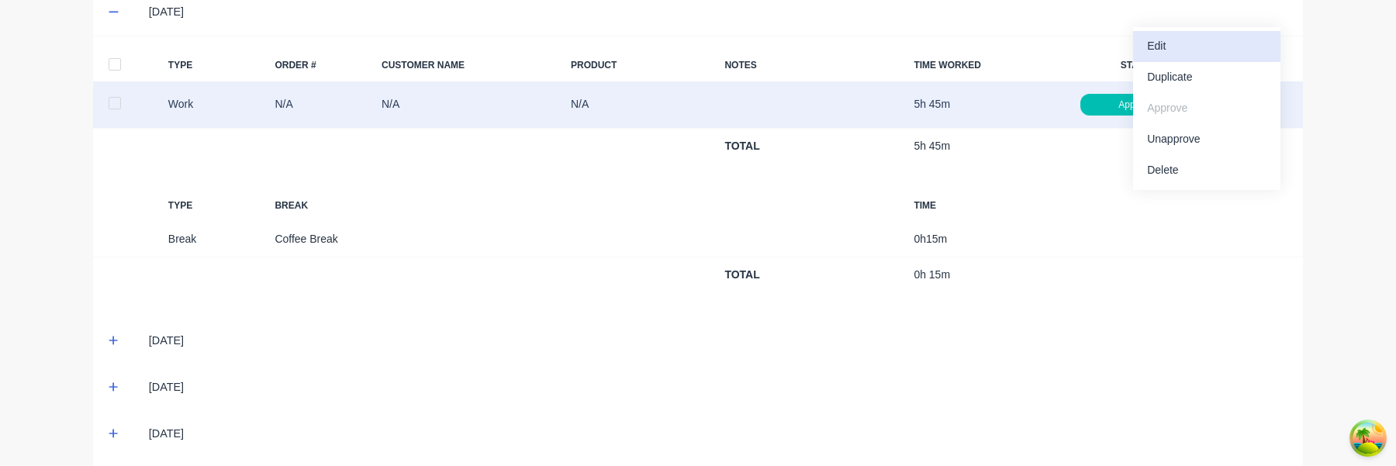
click at [1227, 46] on div "Edit" at bounding box center [1206, 46] width 119 height 22
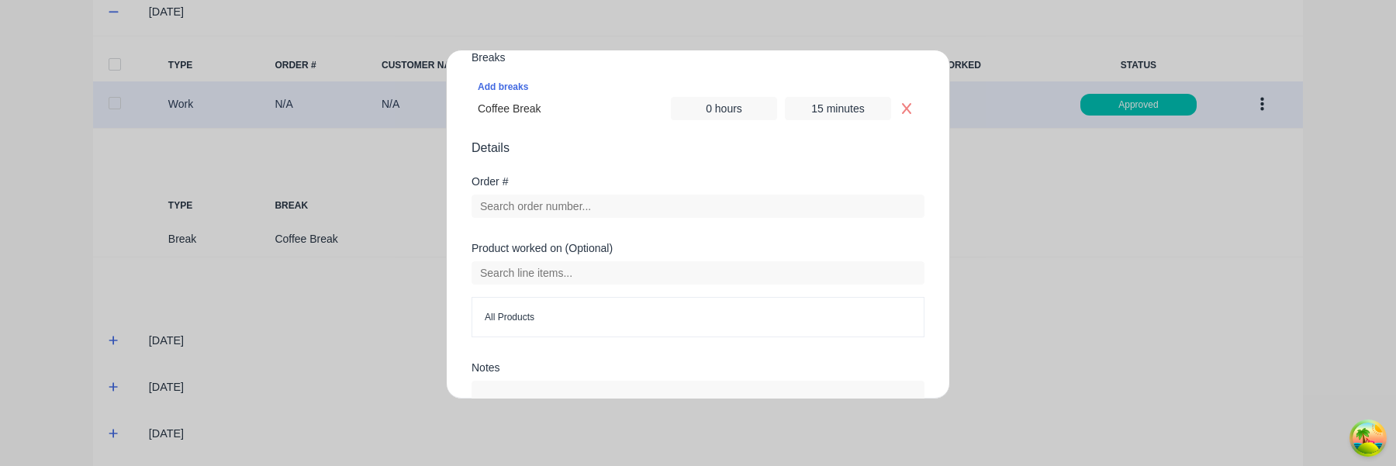
scroll to position [373, 0]
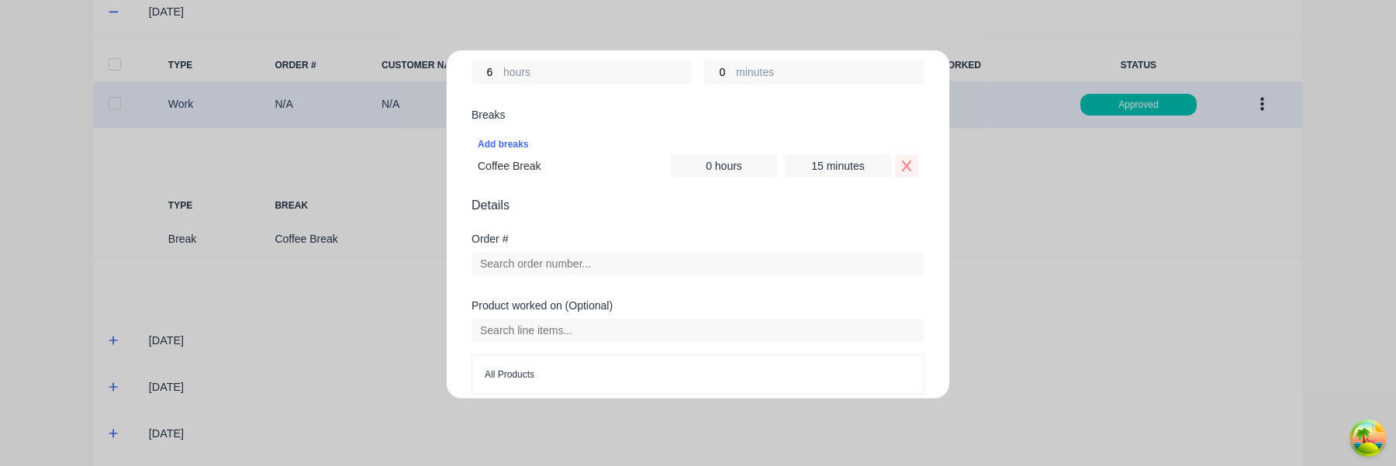
click at [910, 167] on icon "Remove Coffee Break" at bounding box center [907, 166] width 12 height 12
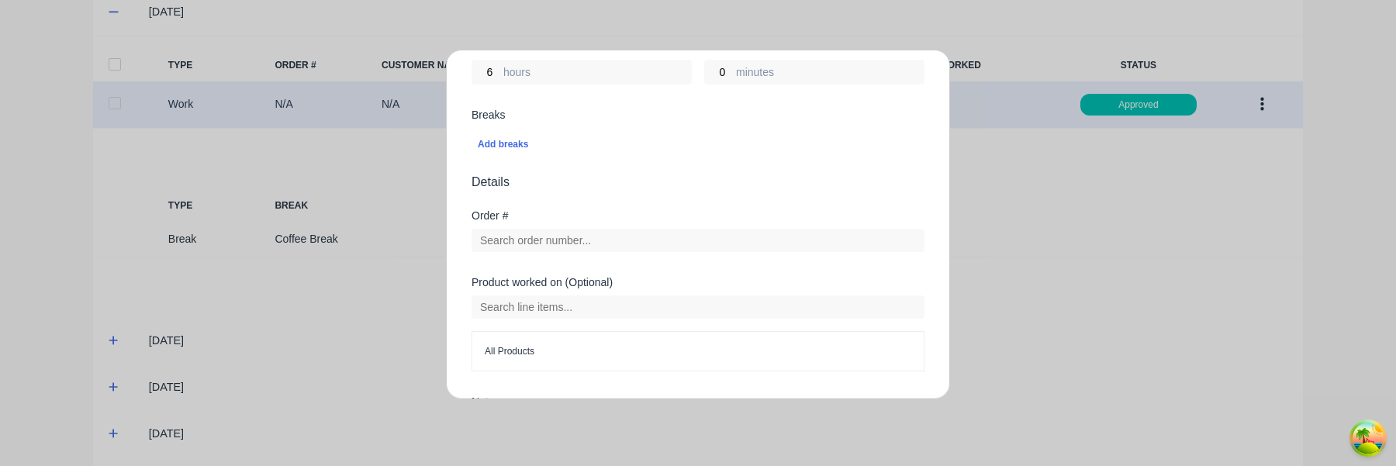
scroll to position [543, 0]
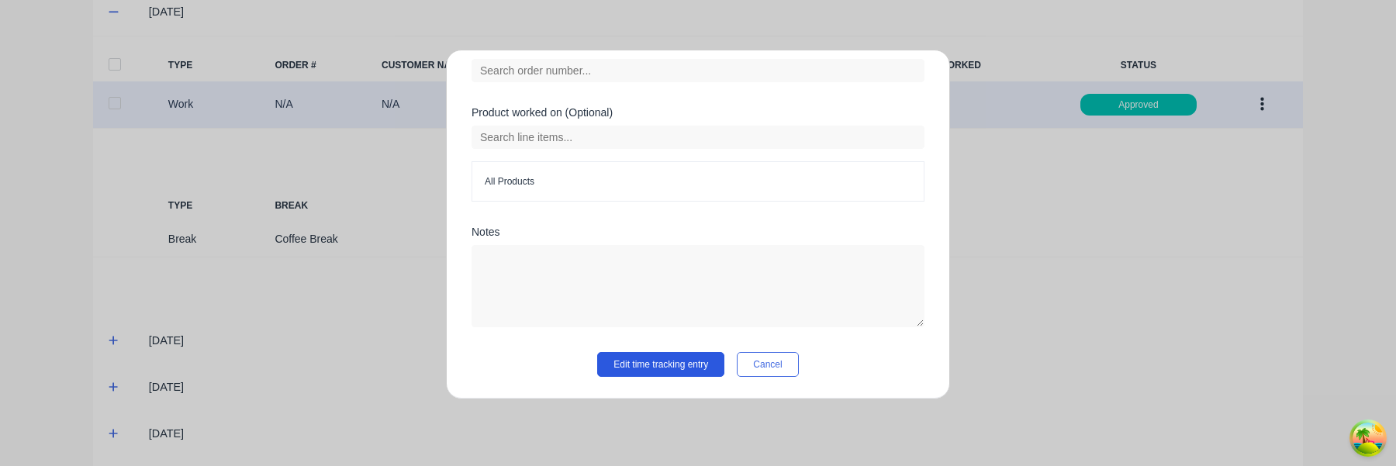
click at [665, 362] on button "Edit time tracking entry" at bounding box center [660, 364] width 127 height 25
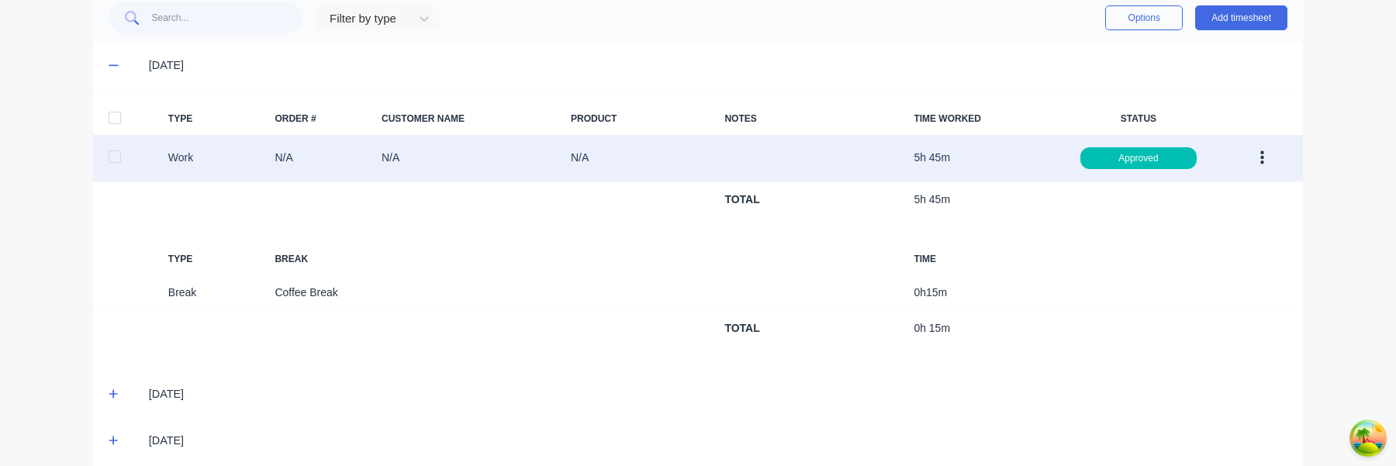
scroll to position [395, 0]
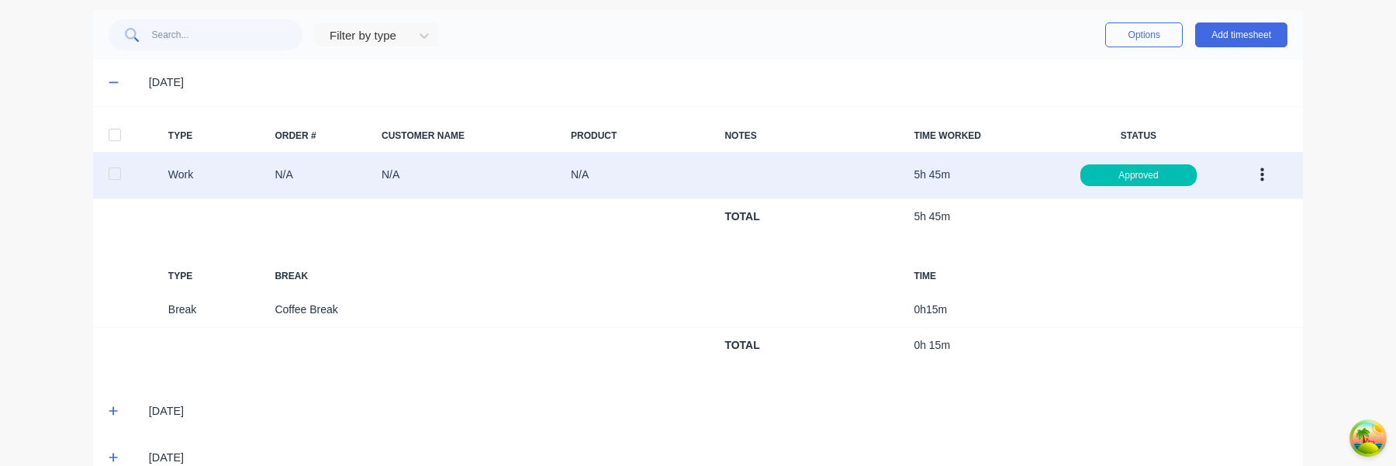
click at [1255, 175] on button "button" at bounding box center [1262, 175] width 36 height 28
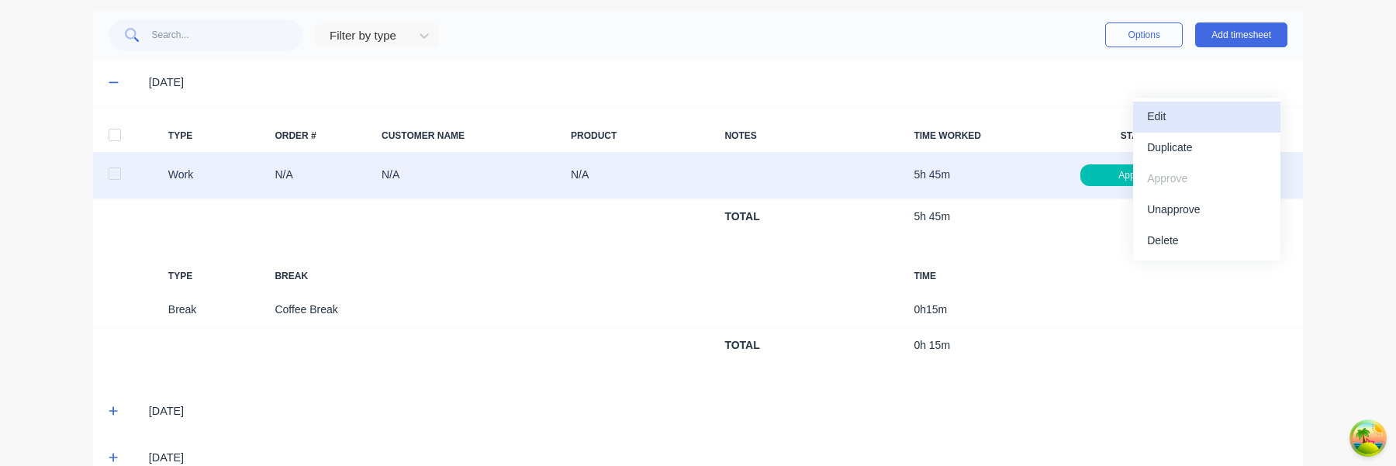
click at [1214, 122] on div "Edit" at bounding box center [1206, 117] width 119 height 22
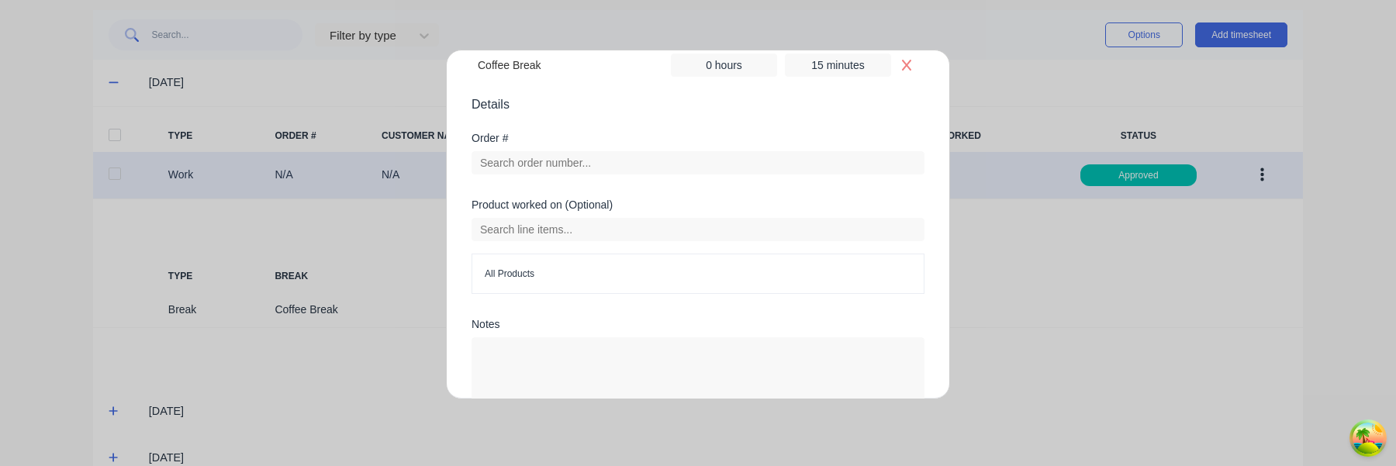
scroll to position [424, 0]
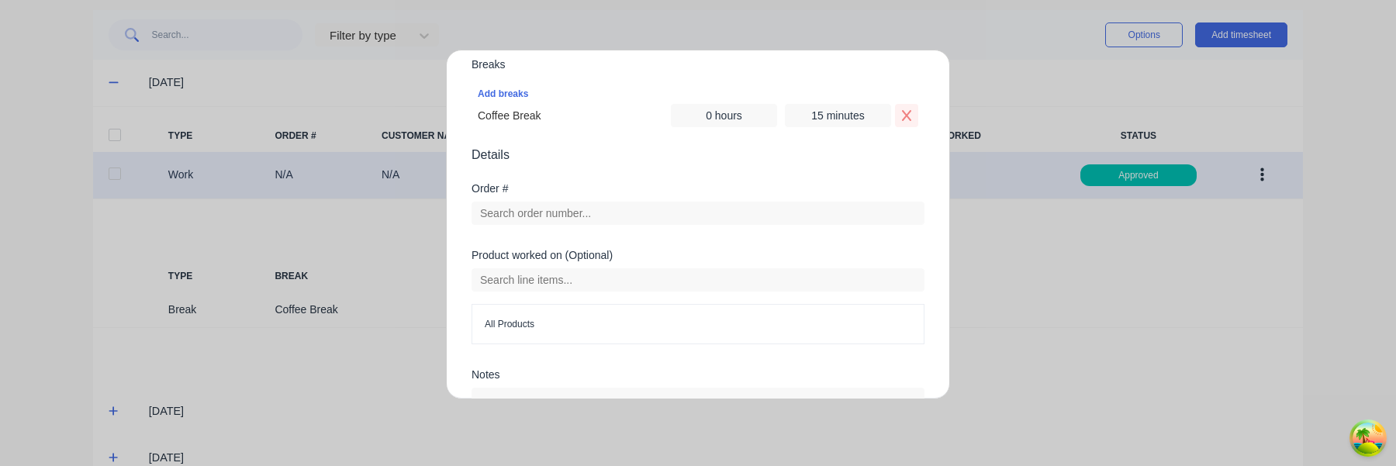
click at [907, 116] on icon "Remove Coffee Break" at bounding box center [906, 115] width 9 height 11
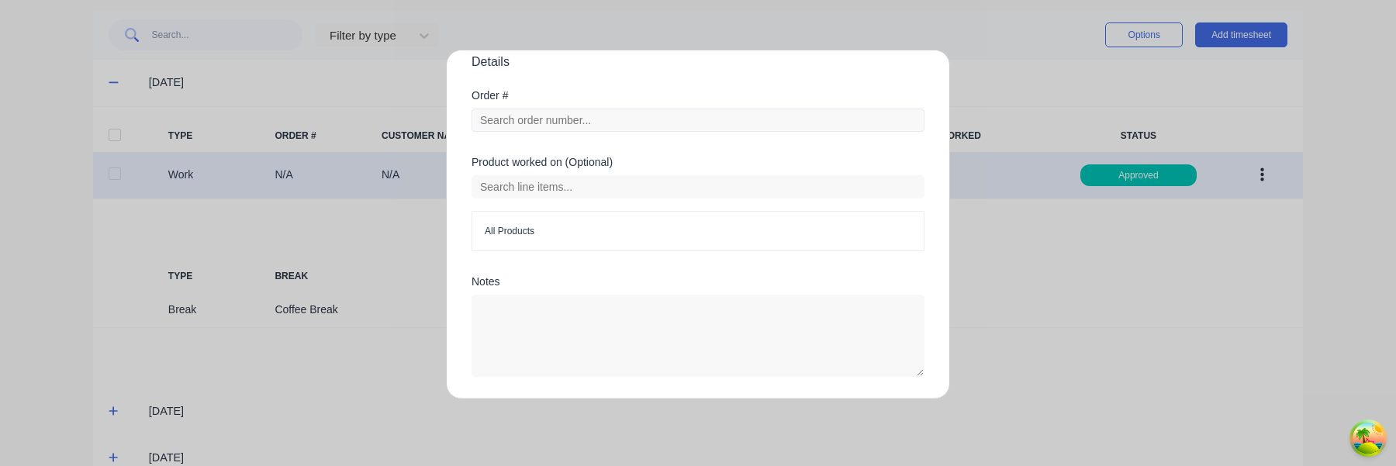
scroll to position [543, 0]
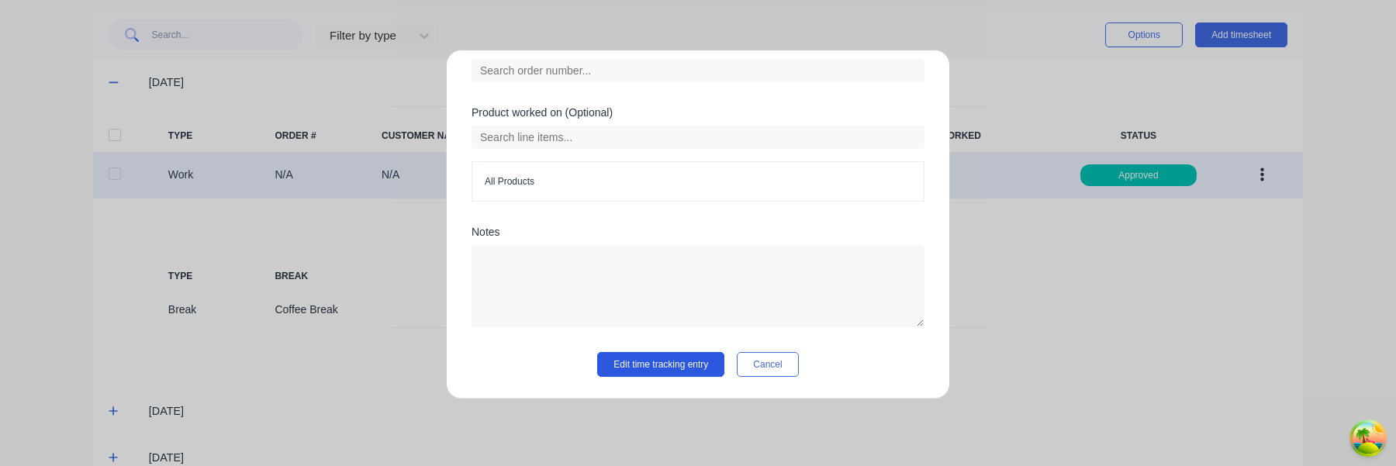
click at [666, 361] on button "Edit time tracking entry" at bounding box center [660, 364] width 127 height 25
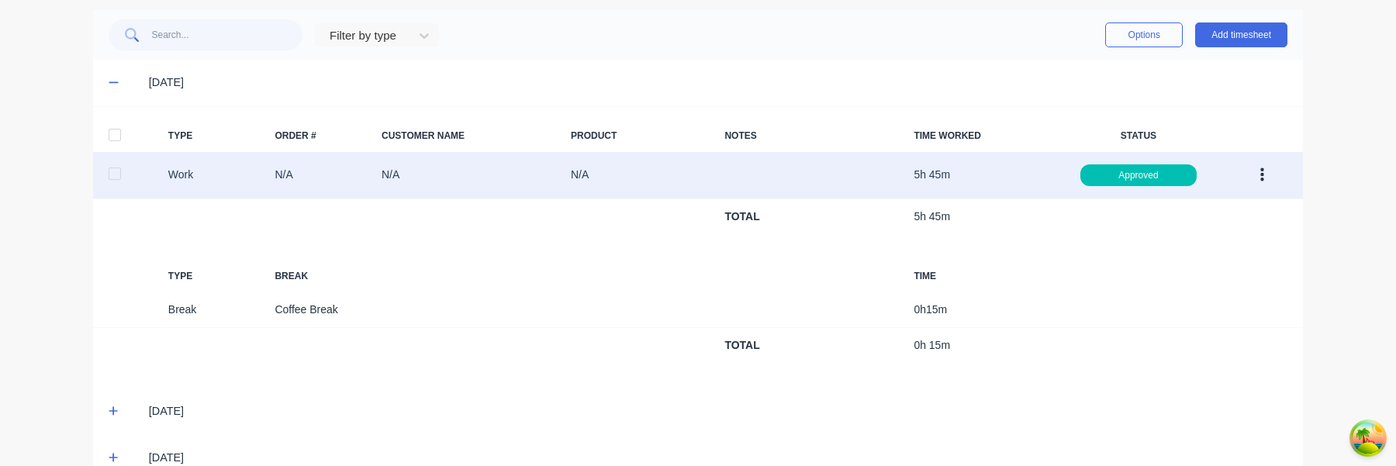
click at [1258, 171] on button "button" at bounding box center [1262, 175] width 36 height 28
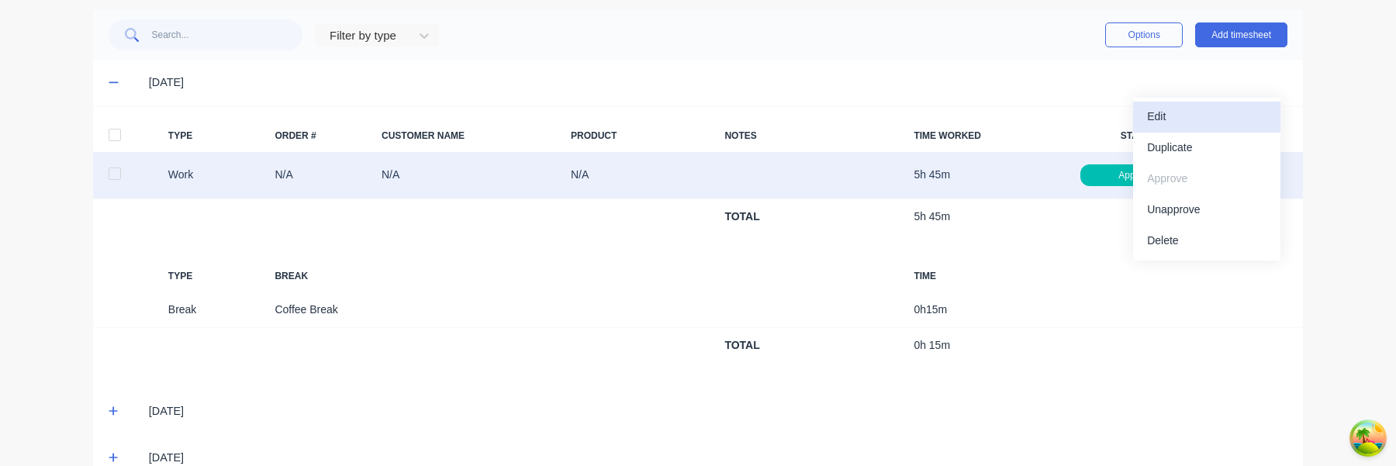
click at [1222, 110] on div "Edit" at bounding box center [1206, 117] width 119 height 22
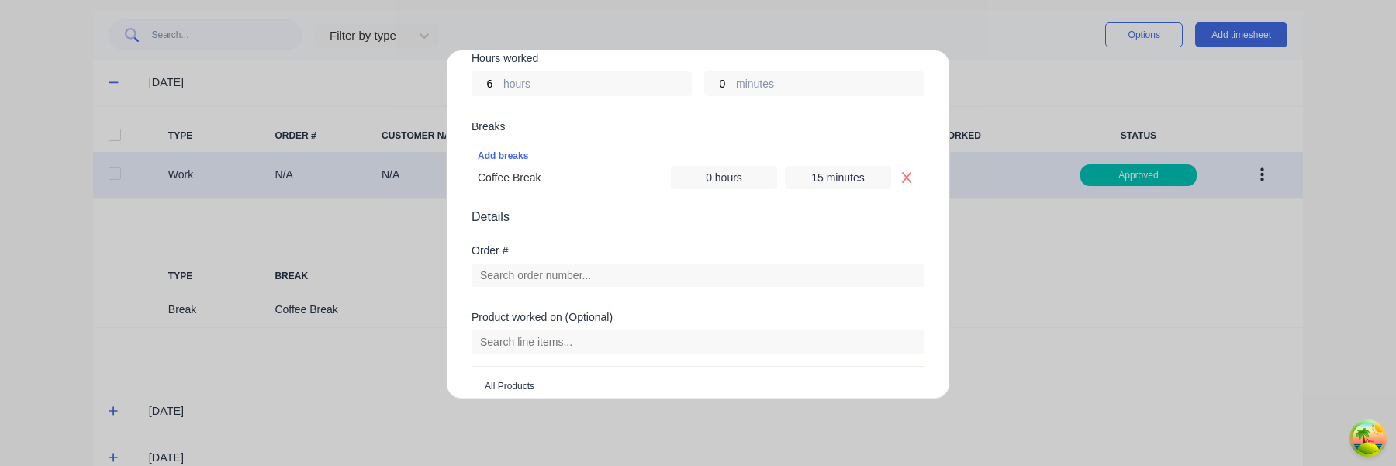
scroll to position [334, 0]
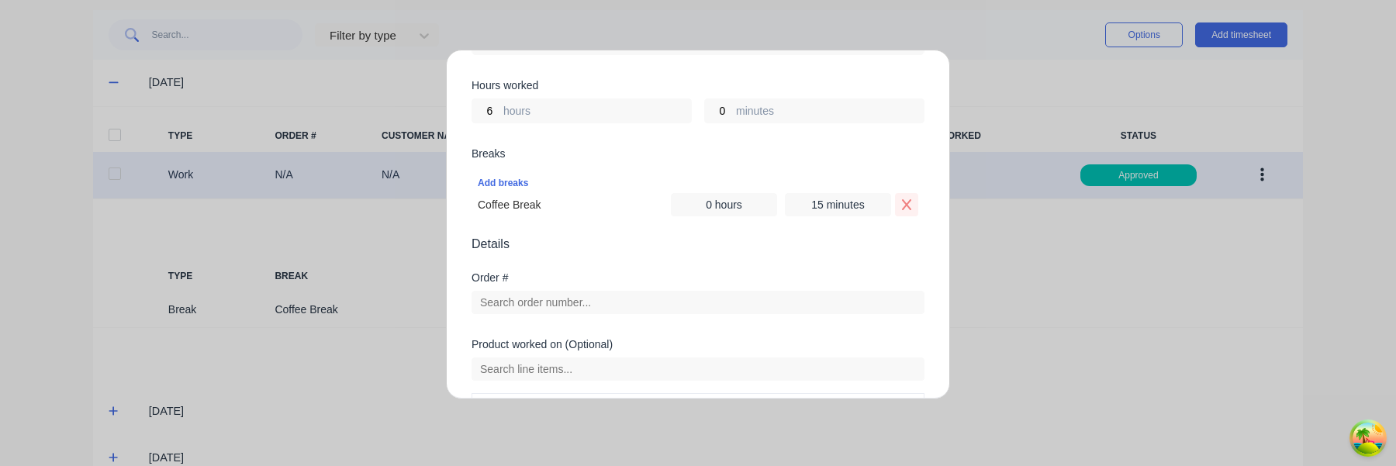
click at [905, 206] on icon "Remove Coffee Break" at bounding box center [906, 204] width 9 height 11
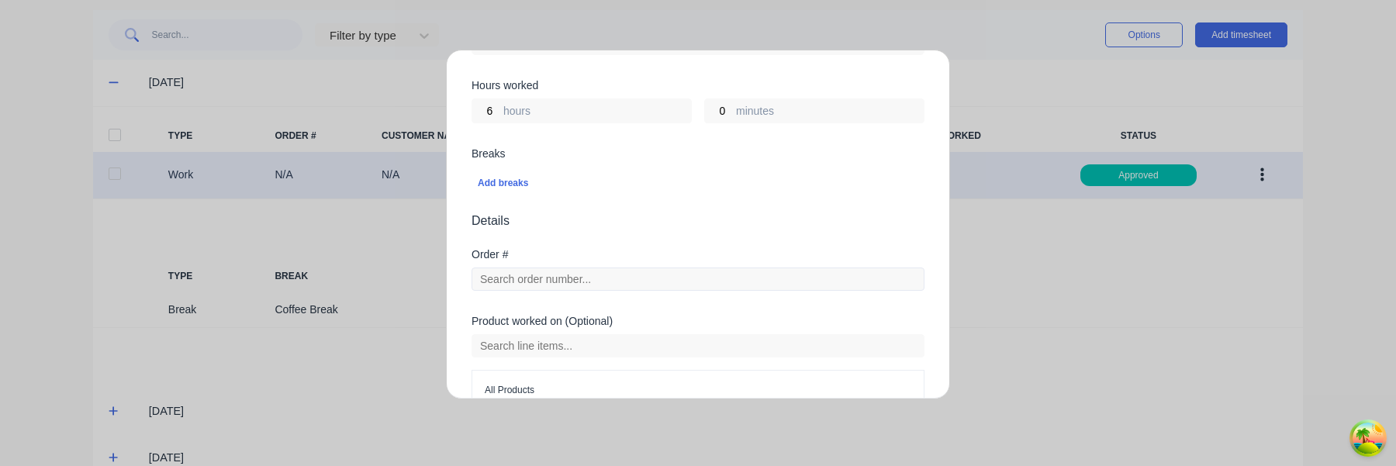
scroll to position [543, 0]
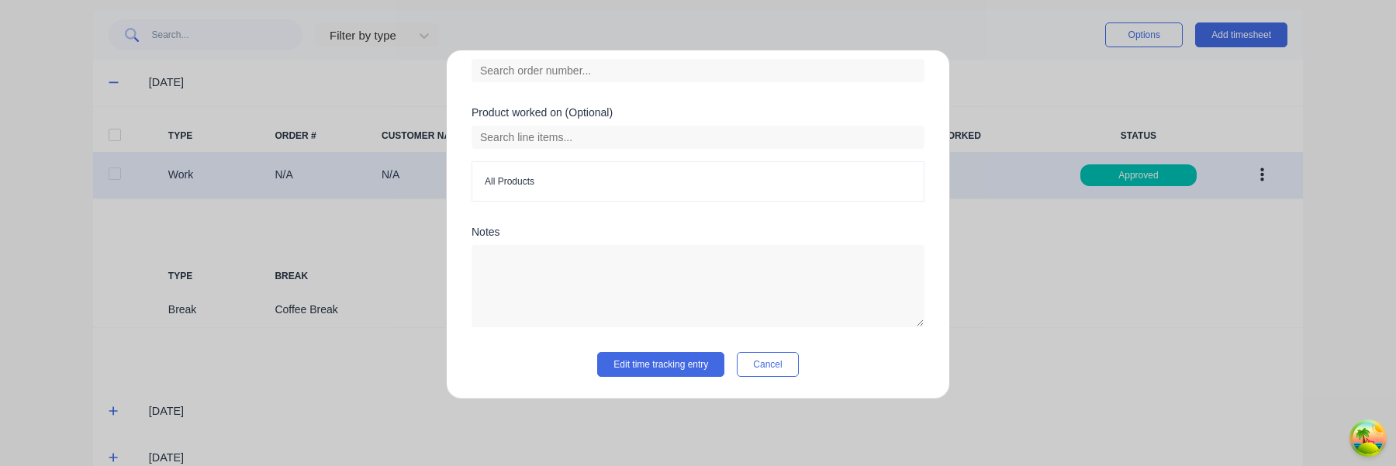
click at [661, 390] on div "Edit time tracking entry Work Attendance When Date 08/09/2025 Start time 08:00 …" at bounding box center [698, 225] width 504 height 350
click at [662, 371] on button "Edit time tracking entry" at bounding box center [660, 364] width 127 height 25
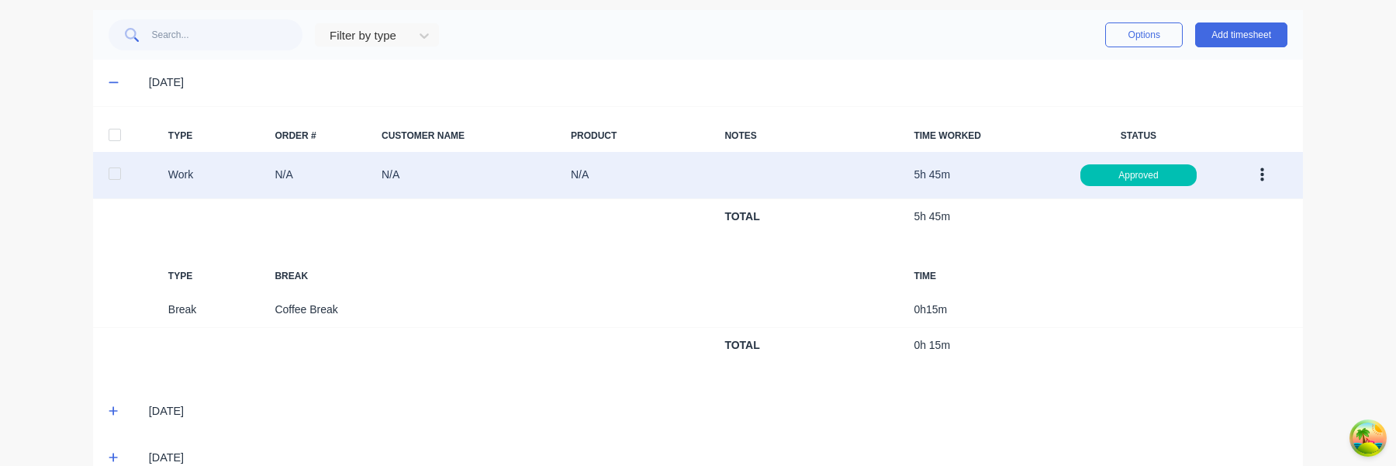
click at [1261, 175] on icon "button" at bounding box center [1263, 175] width 4 height 14
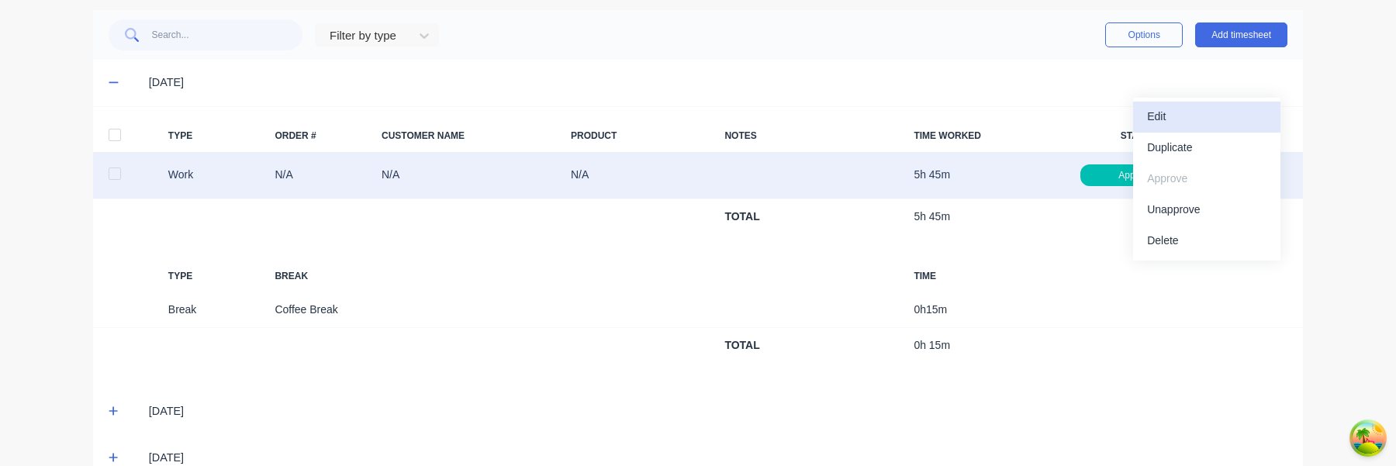
click at [1219, 120] on div "Edit" at bounding box center [1206, 117] width 119 height 22
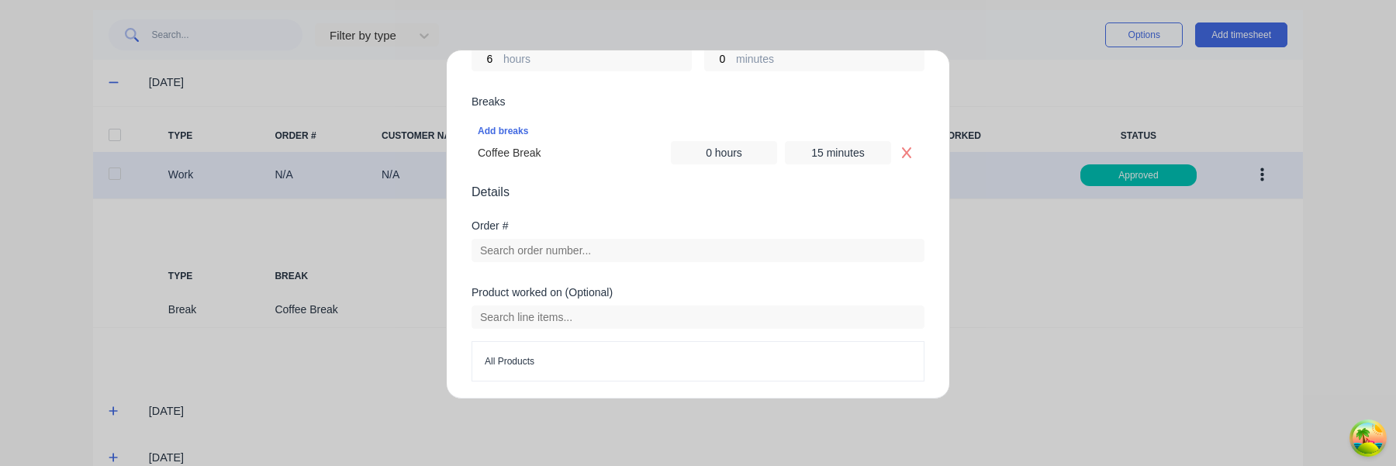
scroll to position [386, 0]
click at [908, 154] on icon "Remove Coffee Break" at bounding box center [906, 153] width 9 height 11
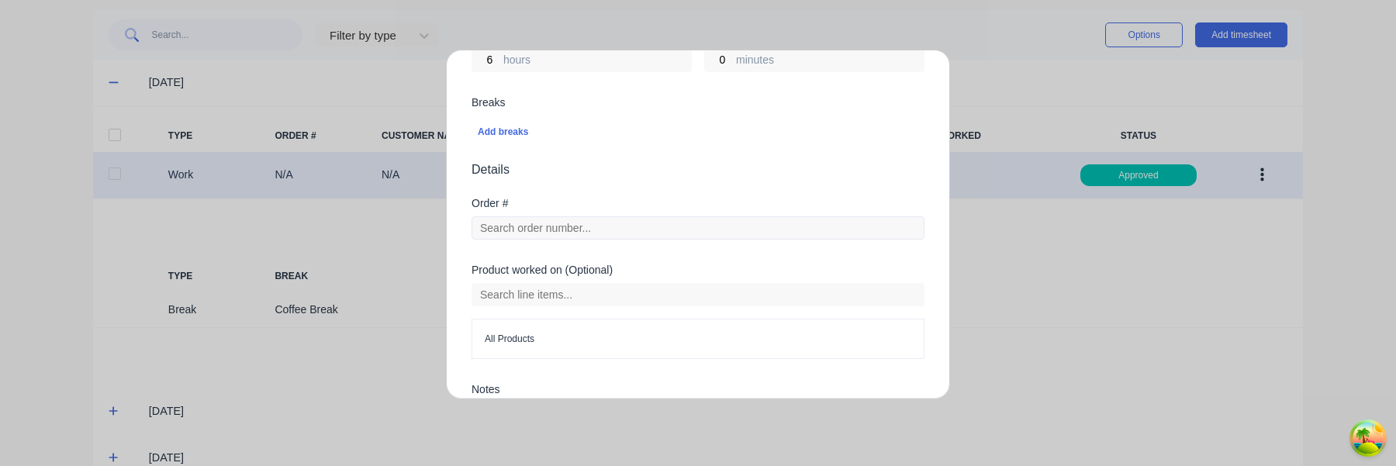
scroll to position [543, 0]
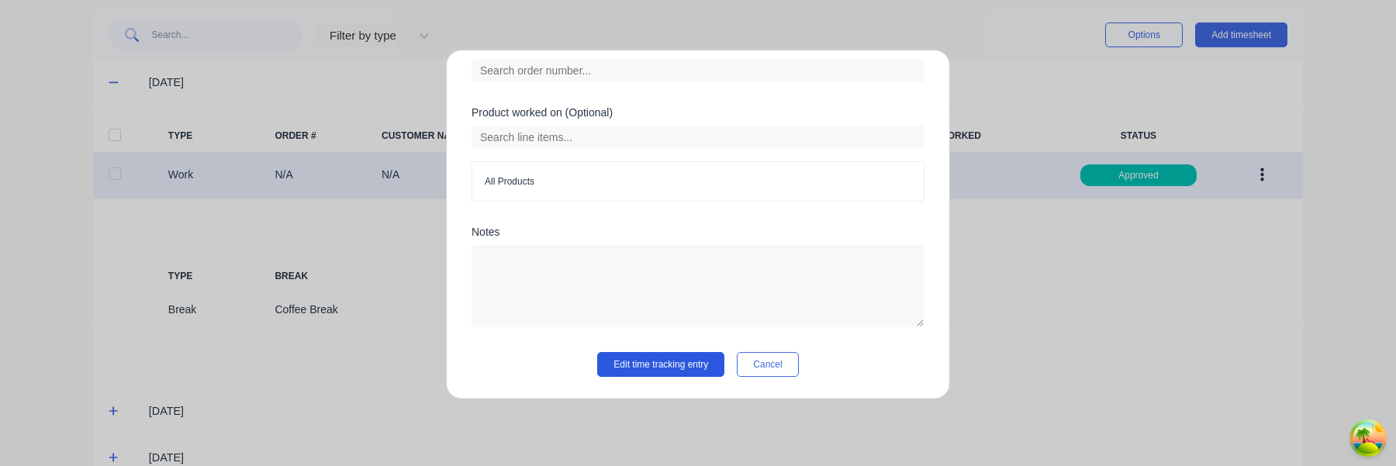
click at [673, 365] on button "Edit time tracking entry" at bounding box center [660, 364] width 127 height 25
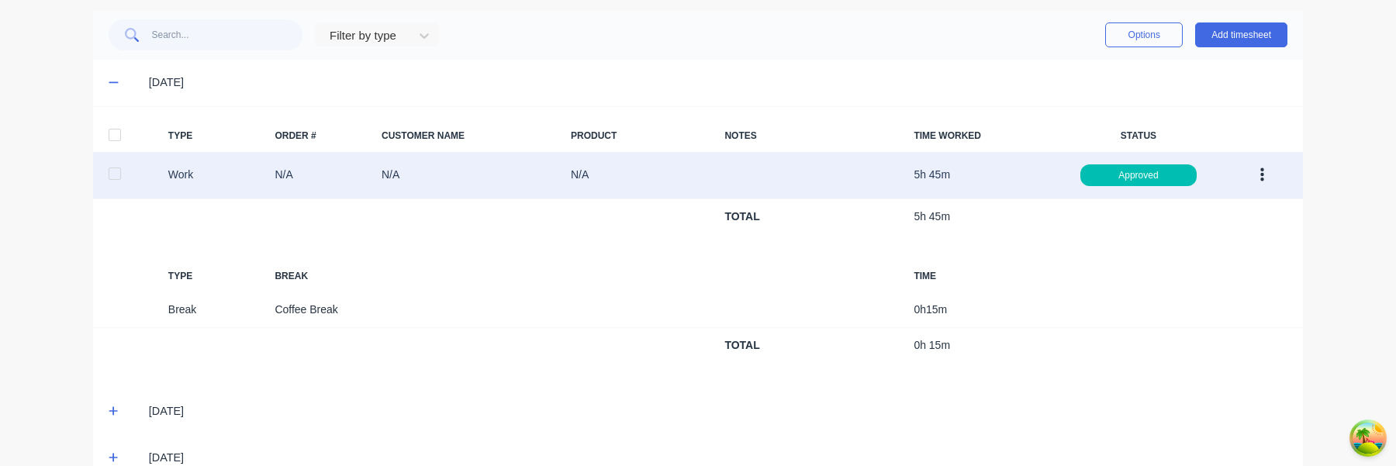
click at [1270, 169] on button "button" at bounding box center [1262, 175] width 36 height 28
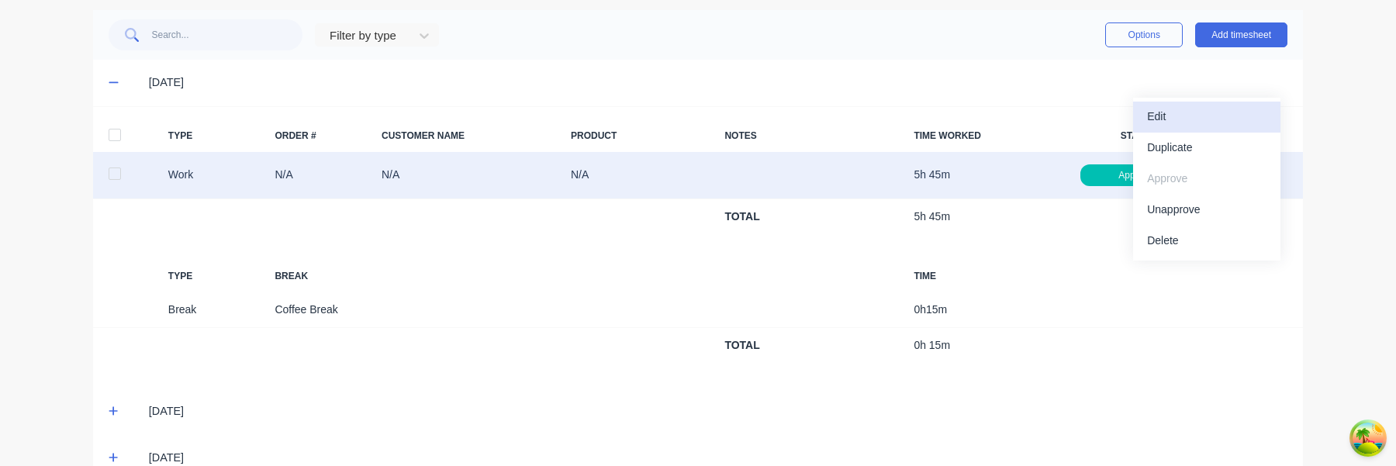
click at [1223, 120] on div "Edit" at bounding box center [1206, 117] width 119 height 22
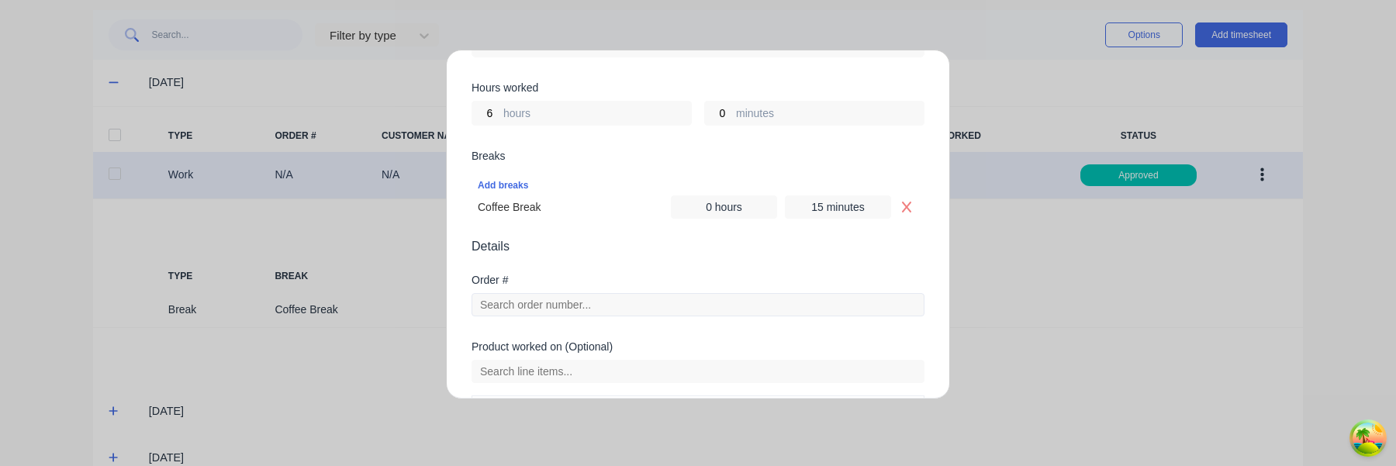
scroll to position [321, 0]
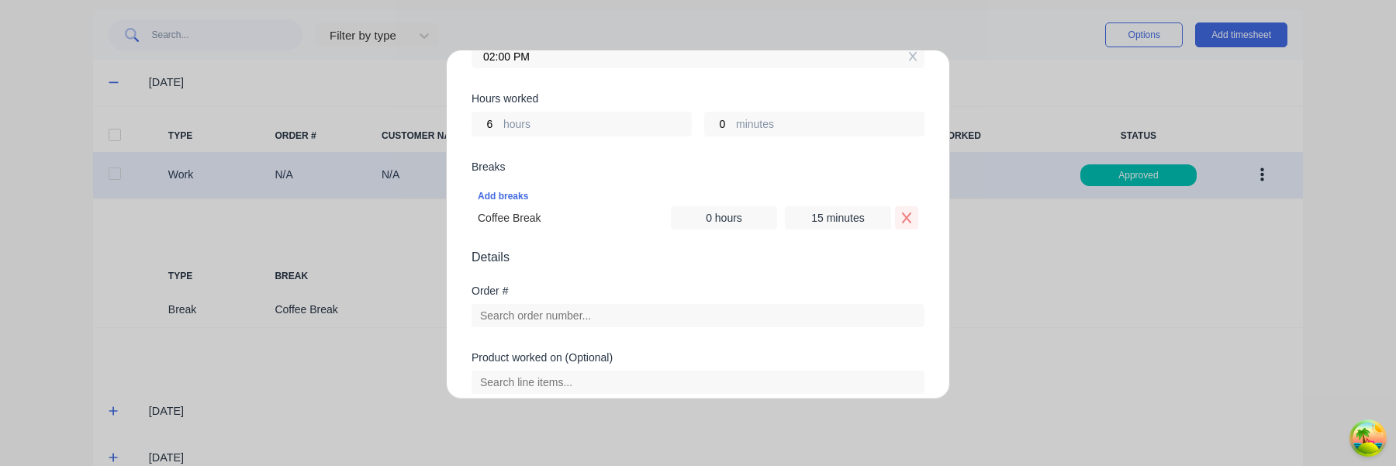
click at [901, 213] on icon "Remove Coffee Break" at bounding box center [907, 218] width 12 height 12
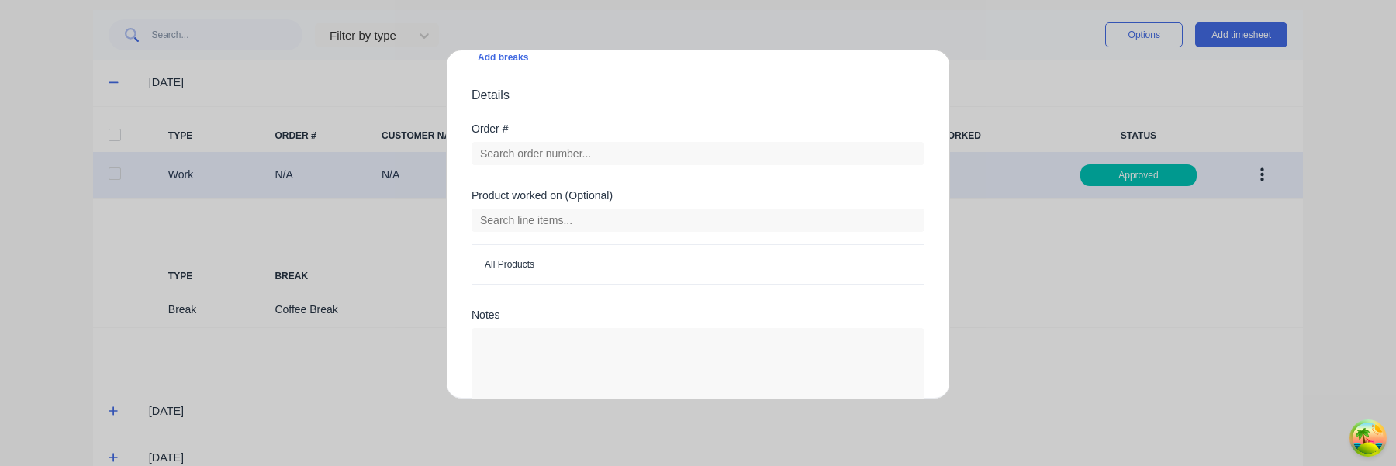
scroll to position [543, 0]
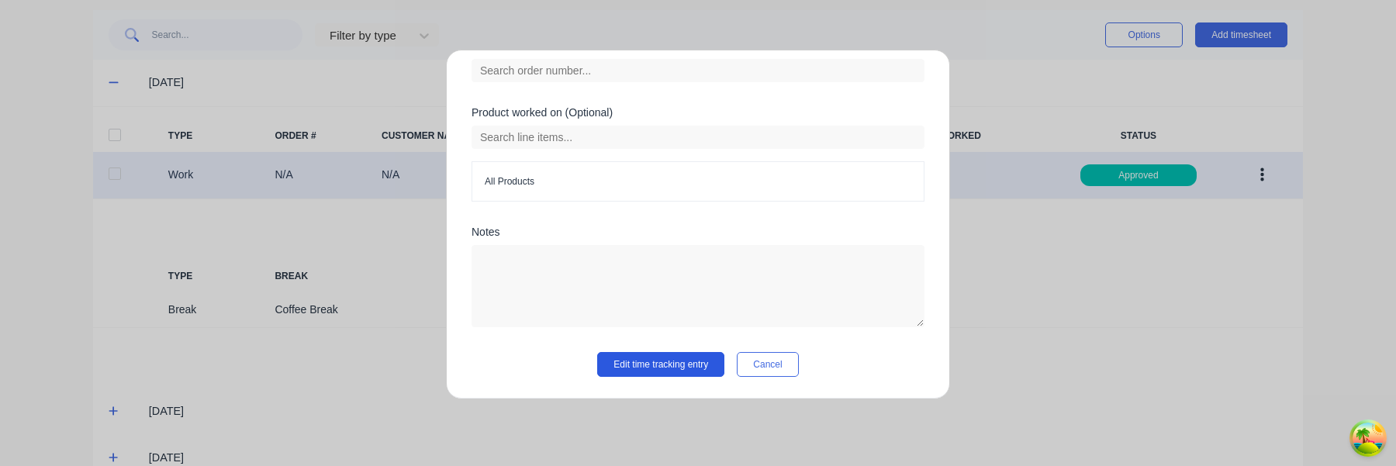
click at [673, 372] on button "Edit time tracking entry" at bounding box center [660, 364] width 127 height 25
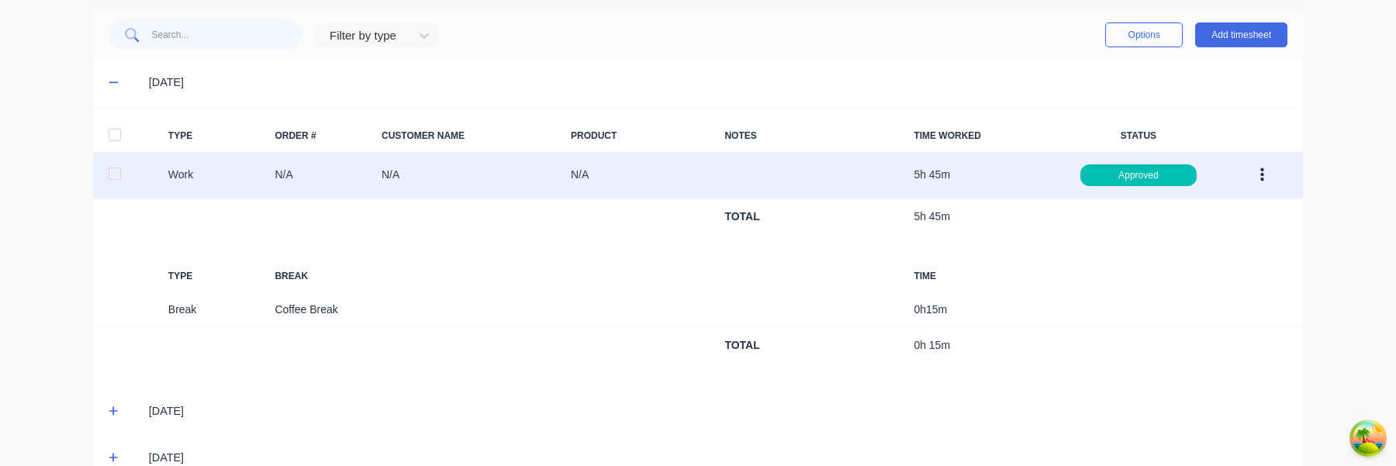
click at [1272, 175] on button "button" at bounding box center [1262, 175] width 36 height 28
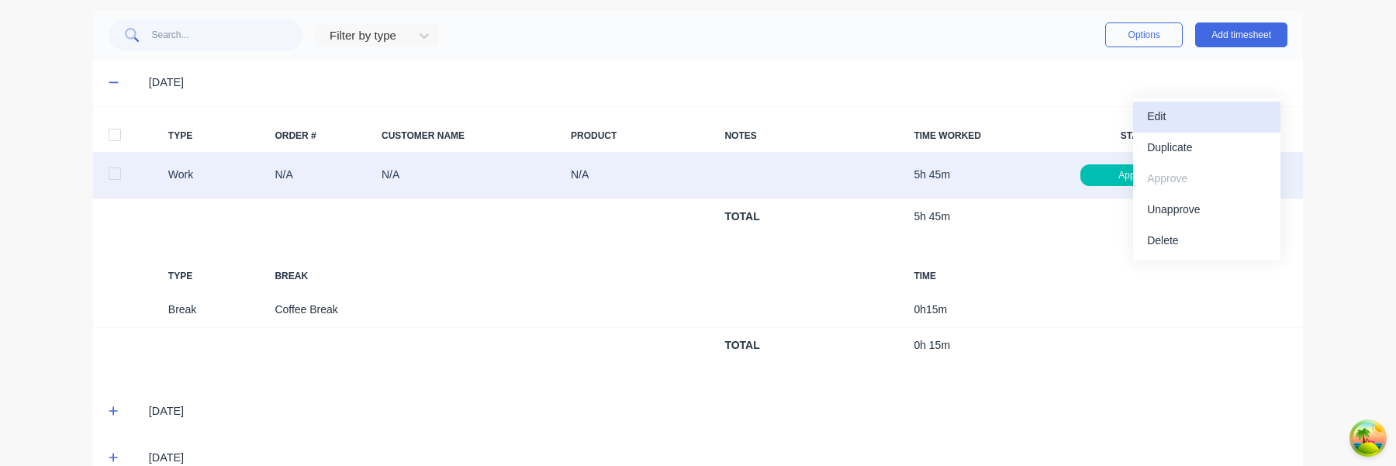
click at [1200, 124] on div "Edit" at bounding box center [1206, 117] width 119 height 22
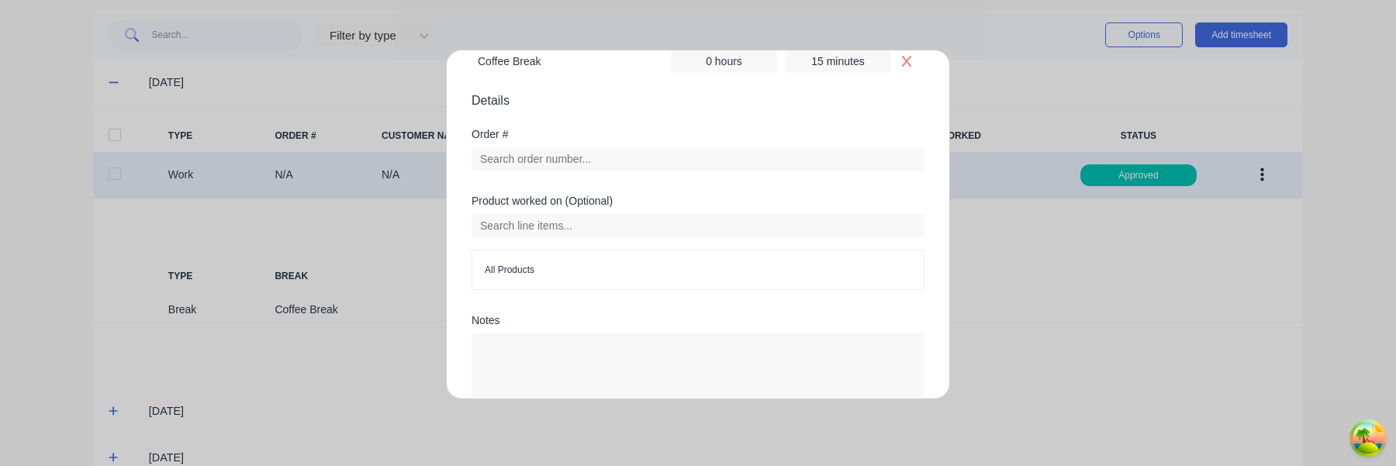
scroll to position [403, 0]
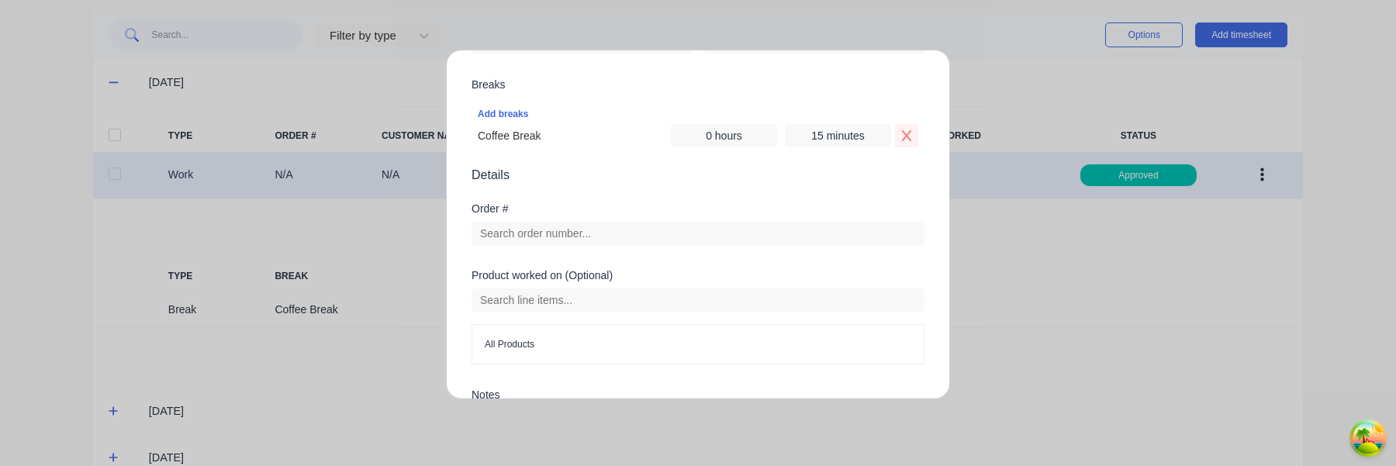
click at [904, 137] on icon "Remove Coffee Break" at bounding box center [907, 136] width 12 height 12
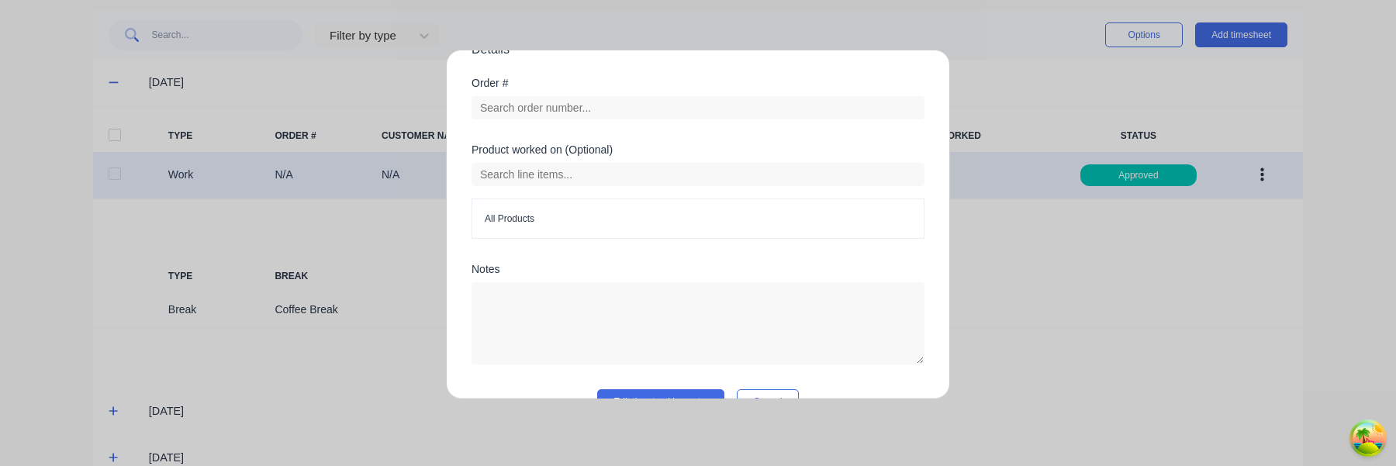
scroll to position [543, 0]
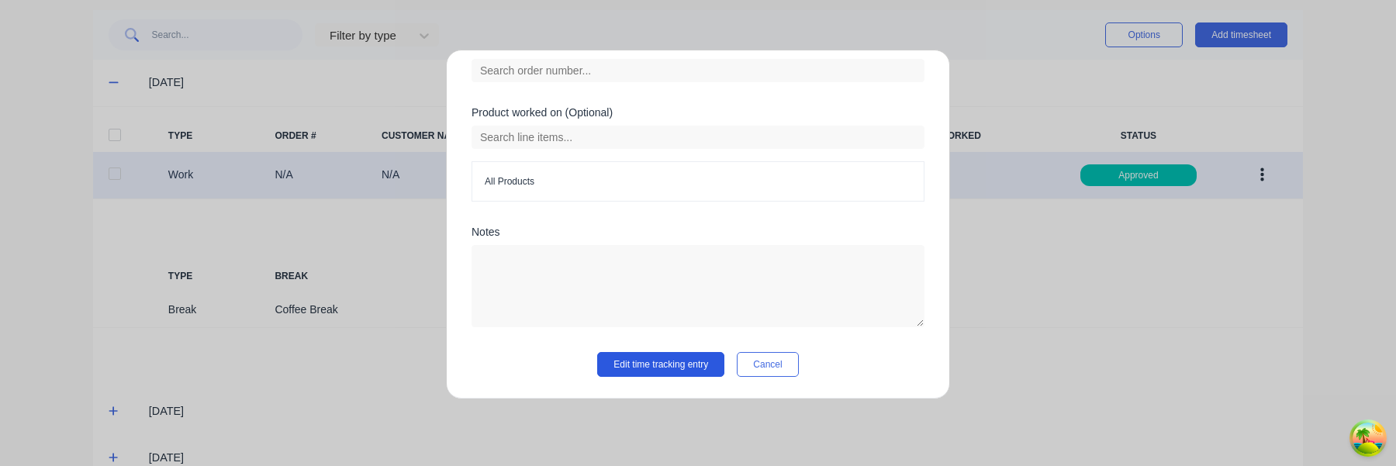
click at [663, 365] on button "Edit time tracking entry" at bounding box center [660, 364] width 127 height 25
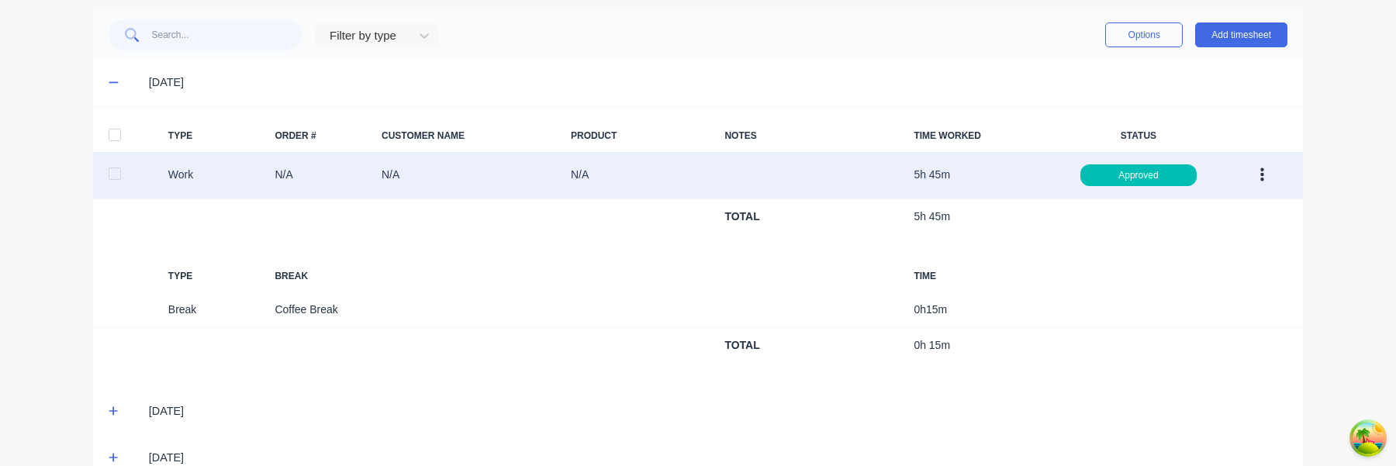
click at [1265, 173] on button "button" at bounding box center [1262, 175] width 36 height 28
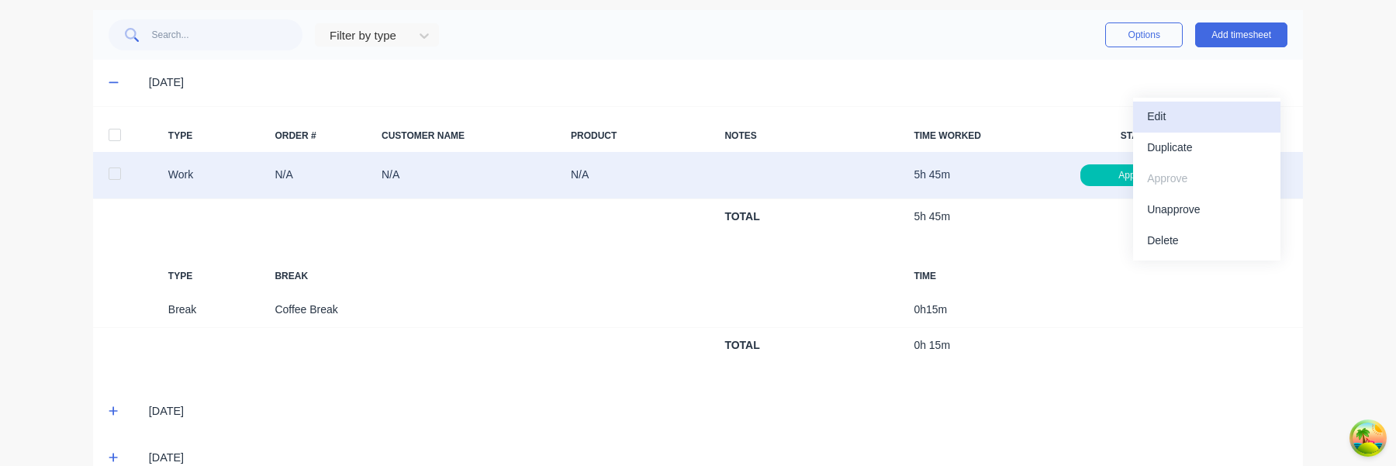
click at [1226, 116] on div "Edit" at bounding box center [1206, 117] width 119 height 22
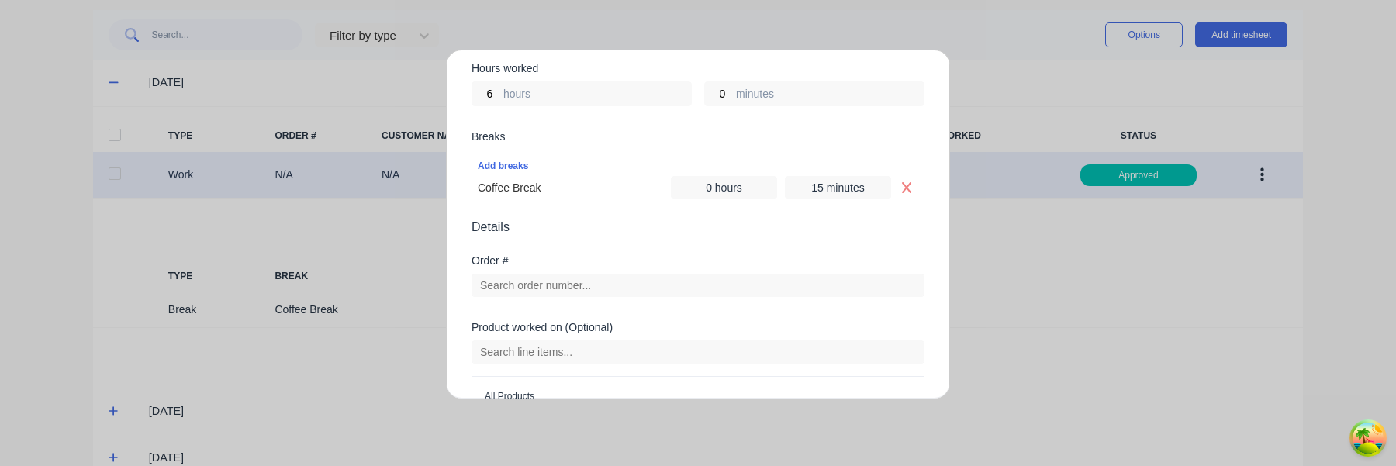
scroll to position [350, 0]
click at [906, 189] on icon "Remove Coffee Break" at bounding box center [906, 189] width 9 height 11
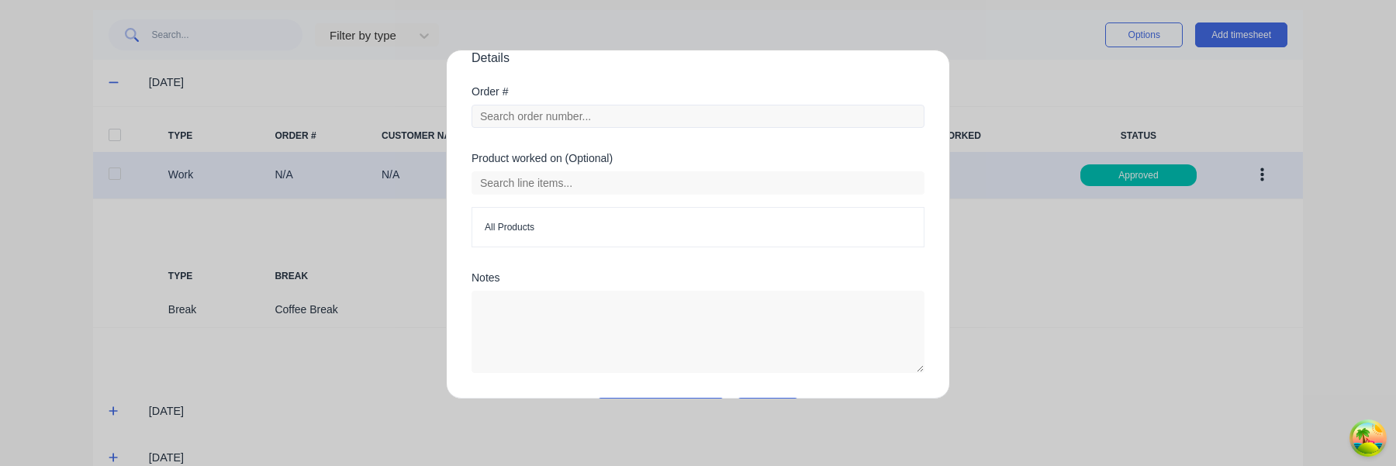
scroll to position [543, 0]
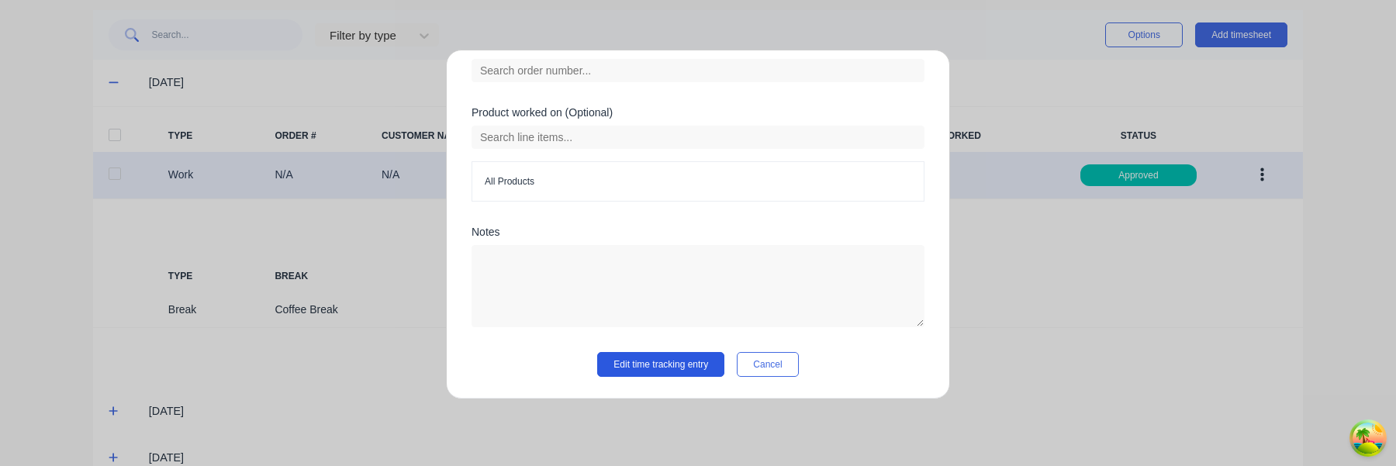
click at [694, 373] on button "Edit time tracking entry" at bounding box center [660, 364] width 127 height 25
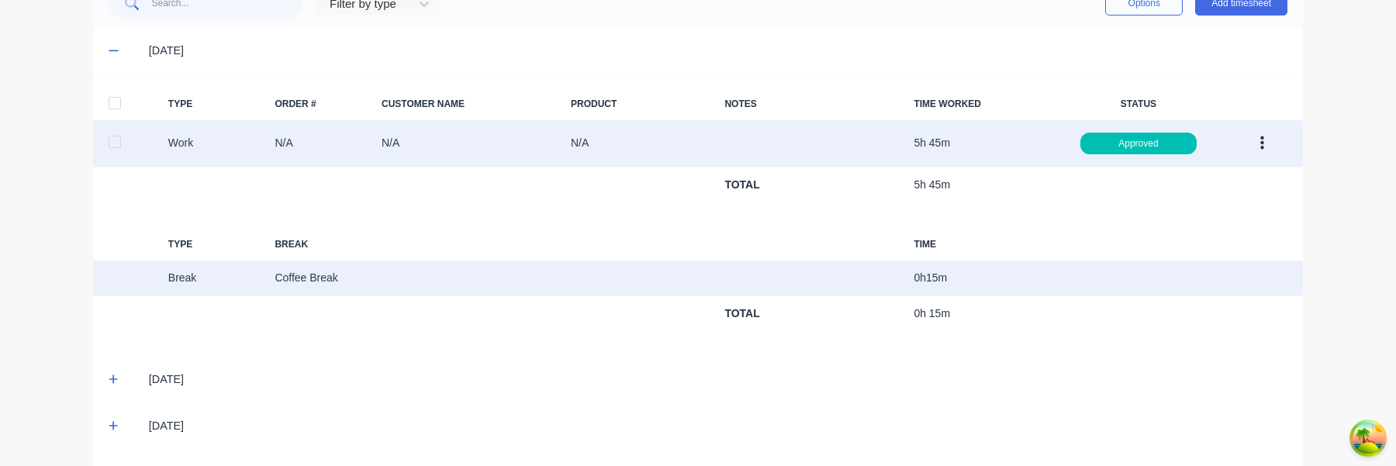
scroll to position [439, 0]
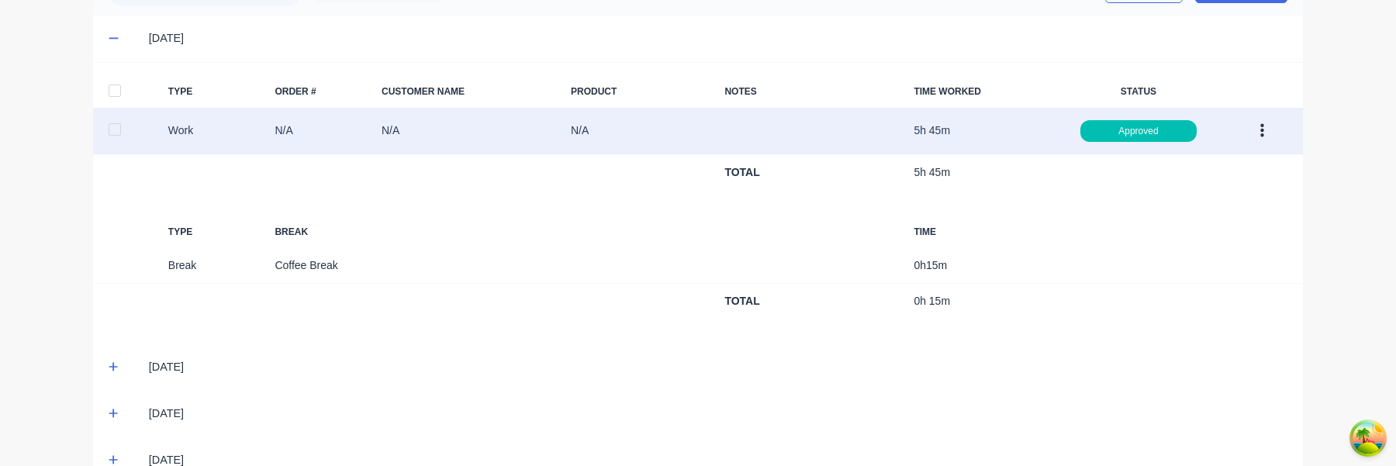
click at [1261, 133] on icon "button" at bounding box center [1263, 131] width 4 height 17
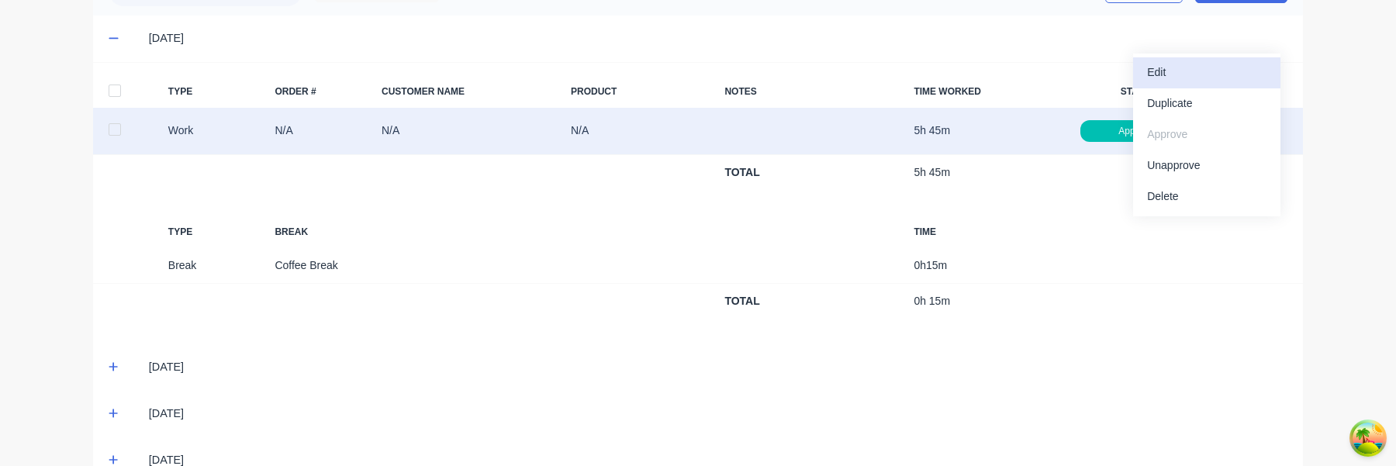
click at [1234, 74] on div "Edit" at bounding box center [1206, 72] width 119 height 22
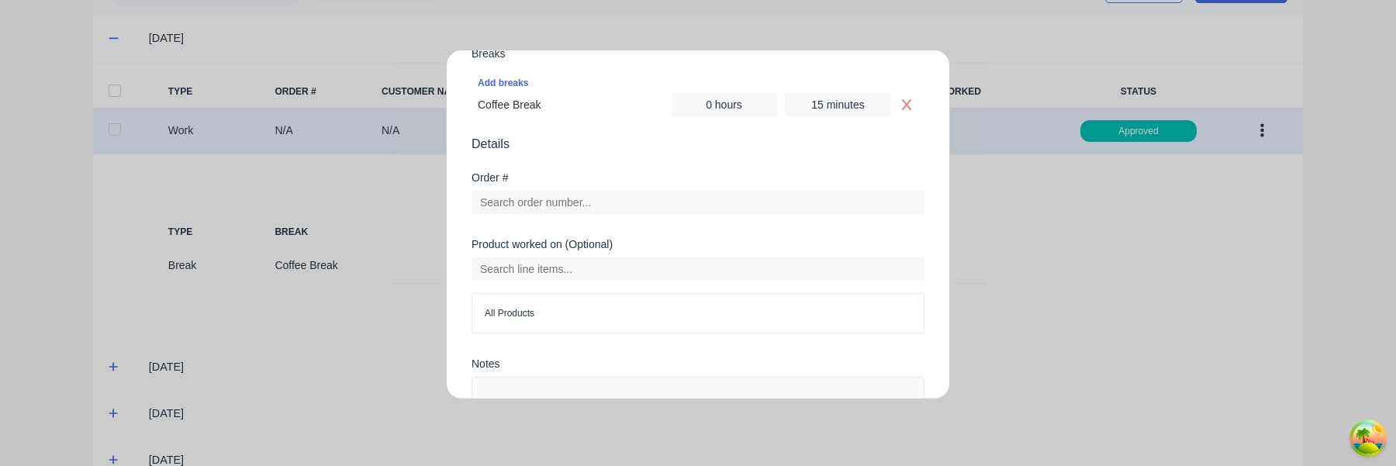
scroll to position [434, 0]
click at [906, 99] on icon "Remove Coffee Break" at bounding box center [907, 105] width 12 height 12
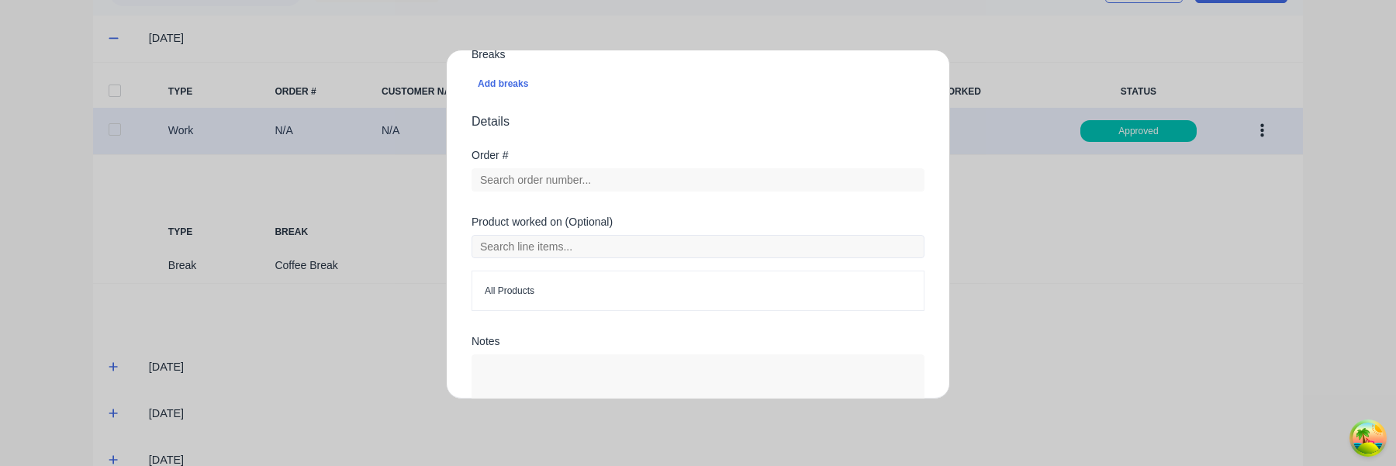
scroll to position [543, 0]
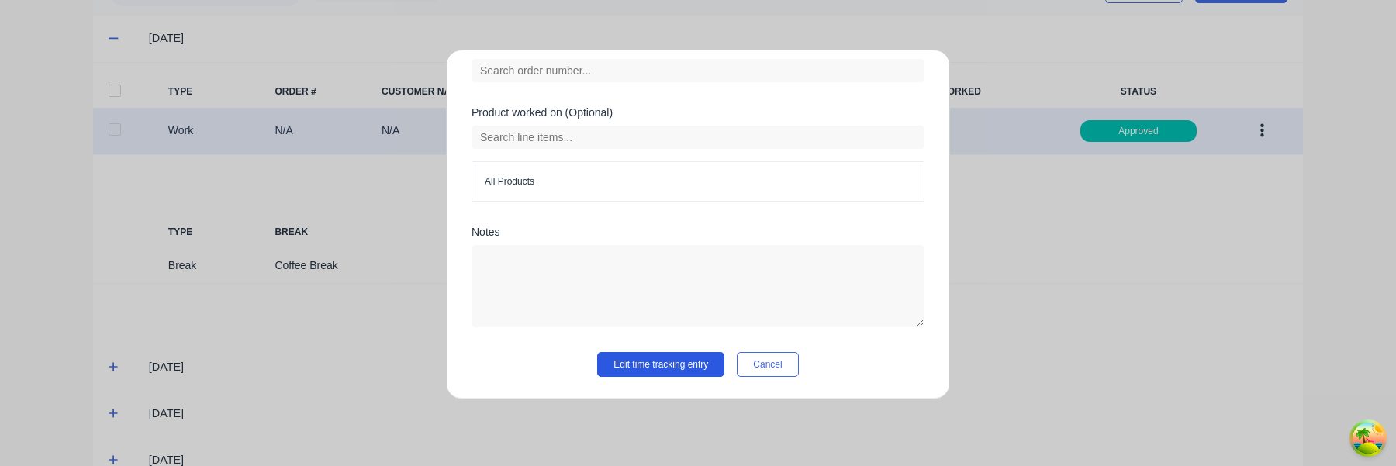
click at [666, 368] on button "Edit time tracking entry" at bounding box center [660, 364] width 127 height 25
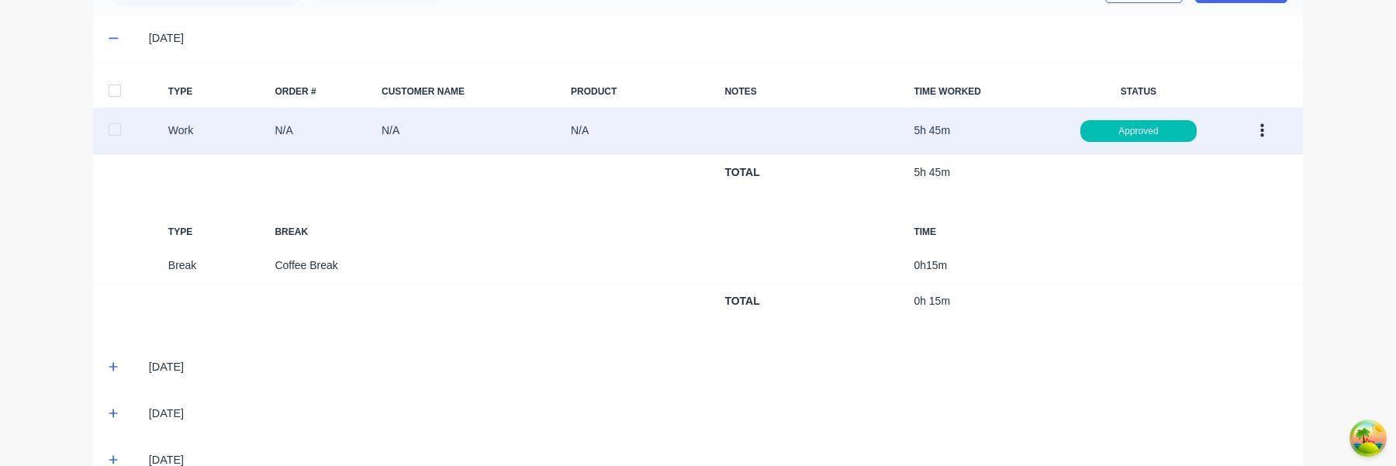
click at [1262, 135] on icon "button" at bounding box center [1263, 131] width 4 height 14
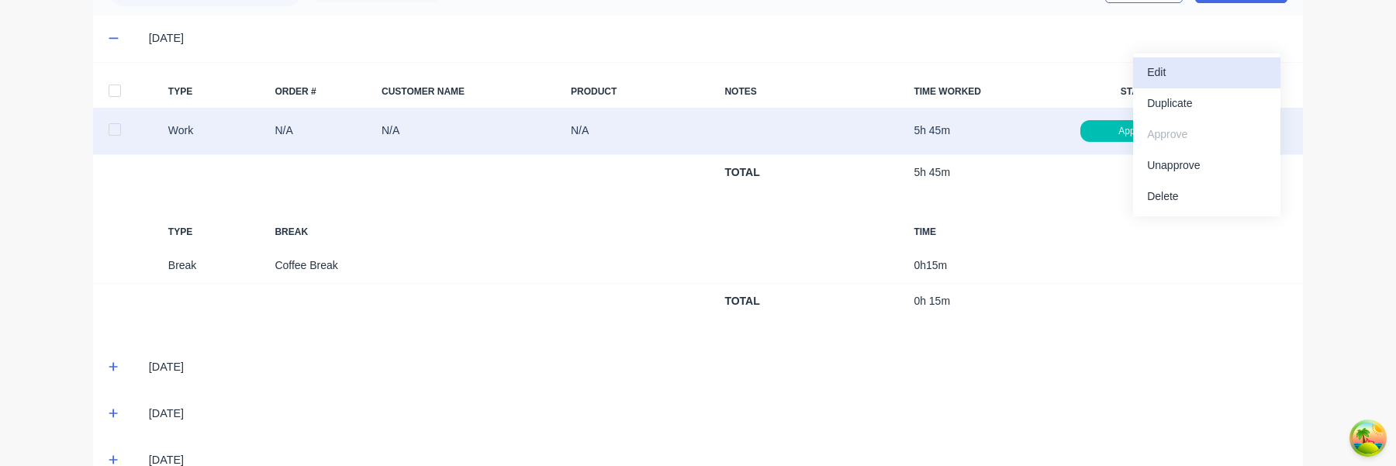
click at [1207, 68] on div "Edit" at bounding box center [1206, 72] width 119 height 22
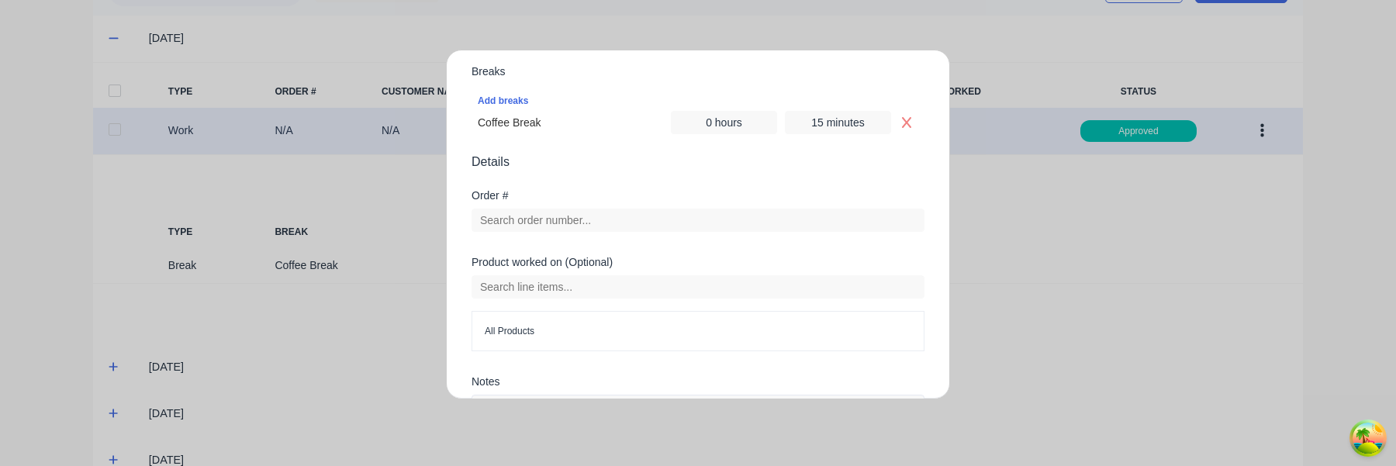
scroll to position [409, 0]
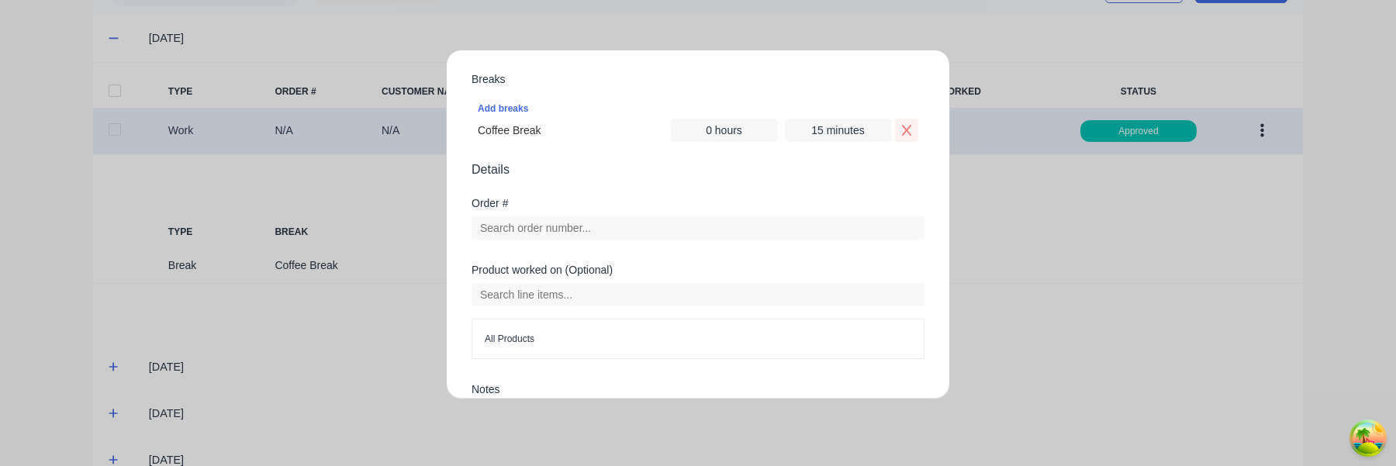
click at [906, 131] on icon "Remove Coffee Break" at bounding box center [906, 130] width 9 height 11
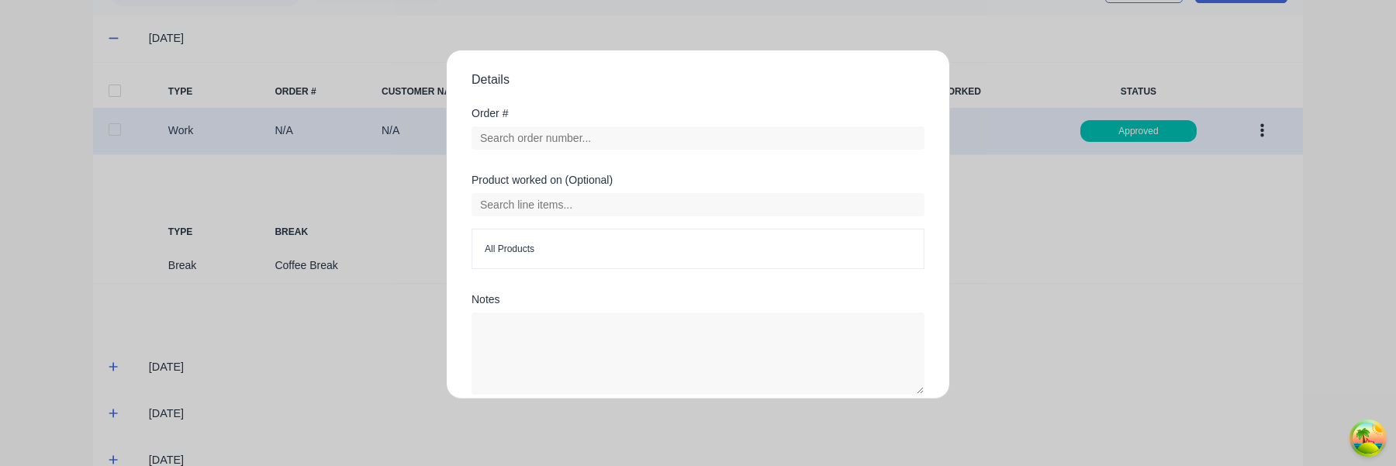
scroll to position [543, 0]
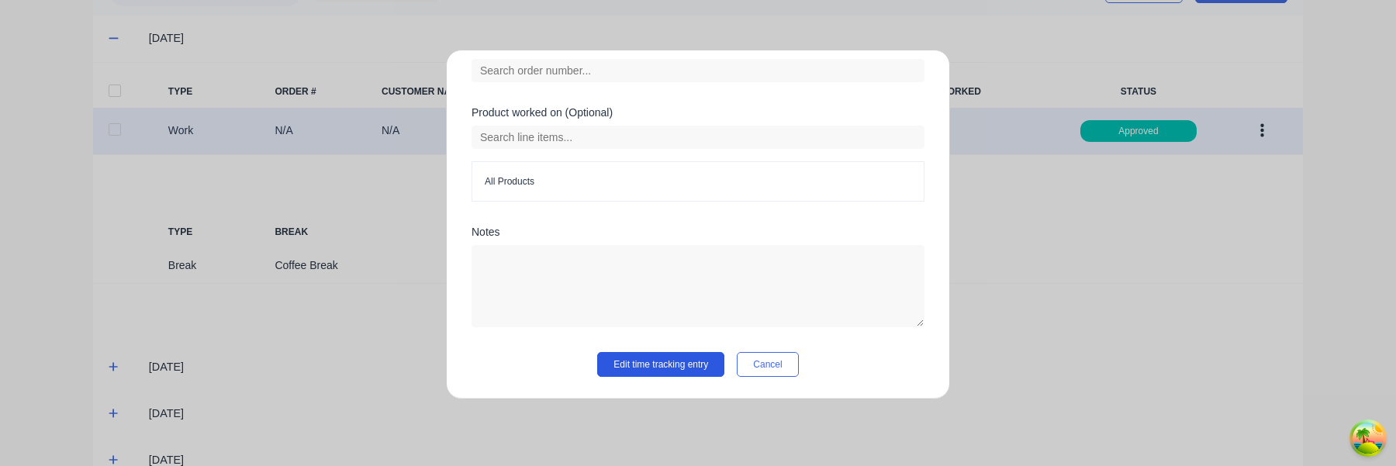
click at [703, 376] on button "Edit time tracking entry" at bounding box center [660, 364] width 127 height 25
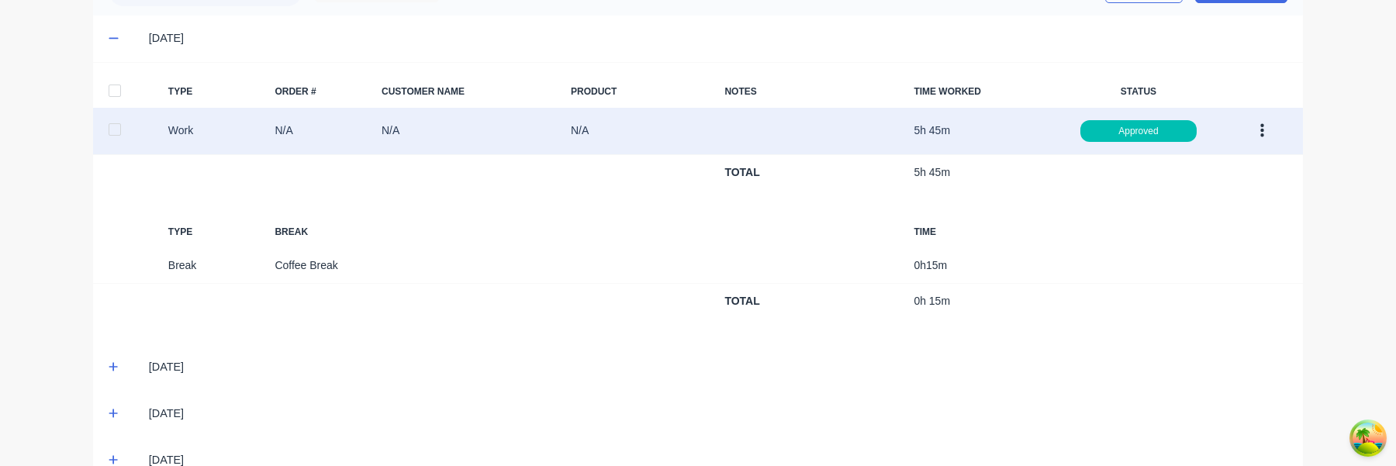
click at [1271, 127] on button "button" at bounding box center [1262, 131] width 36 height 28
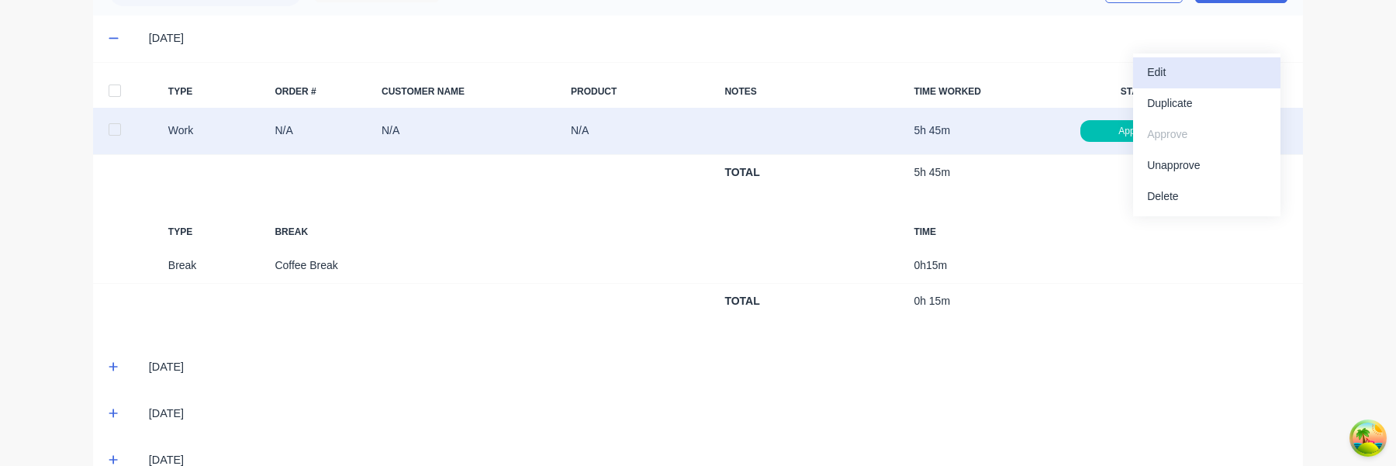
click at [1216, 79] on div "Edit" at bounding box center [1206, 72] width 119 height 22
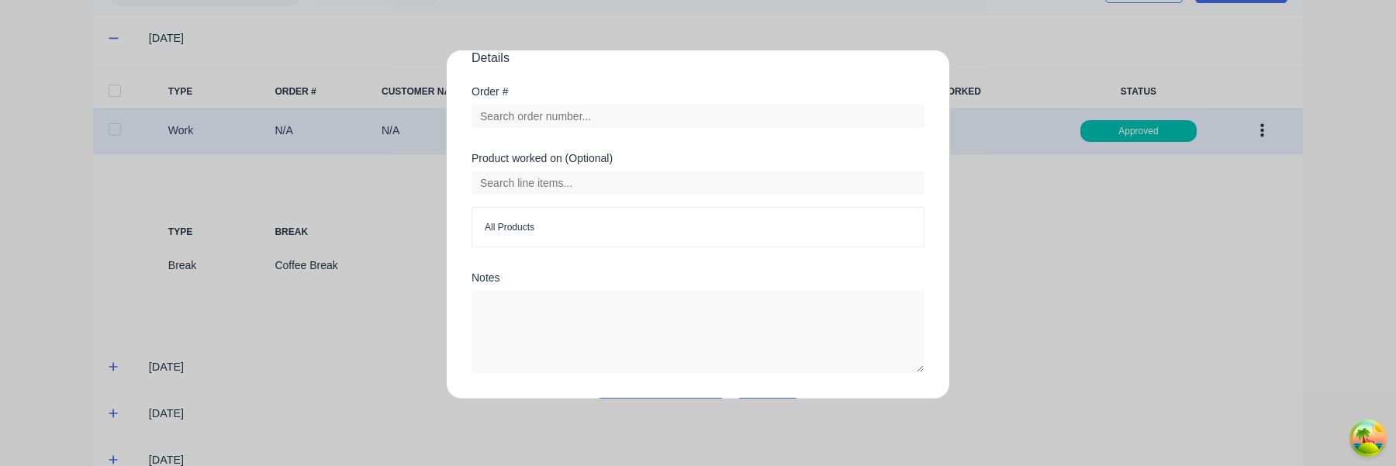
scroll to position [421, 0]
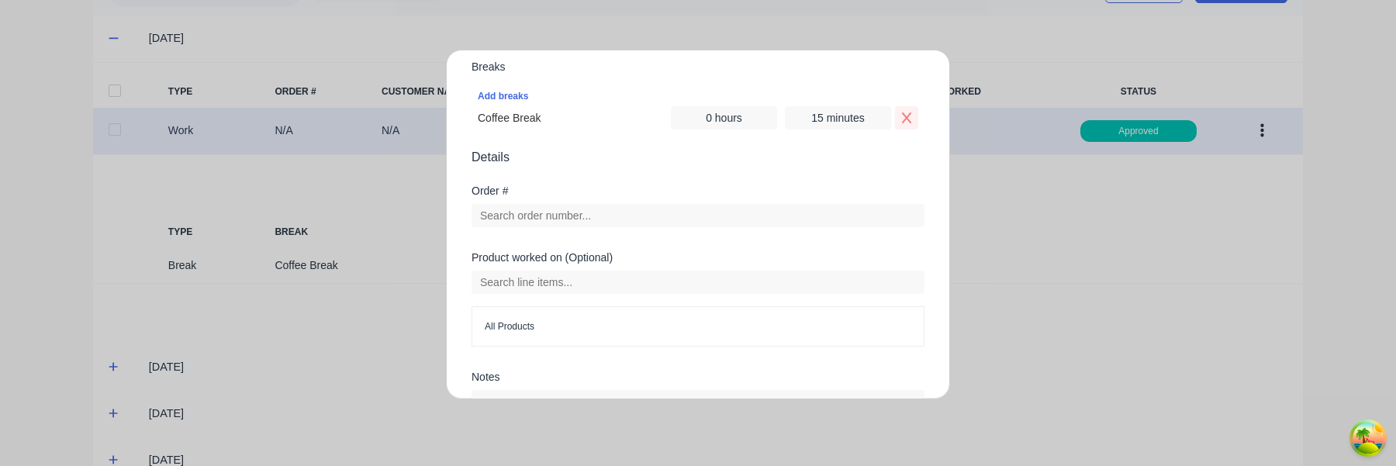
click at [905, 116] on icon "Remove Coffee Break" at bounding box center [907, 118] width 12 height 12
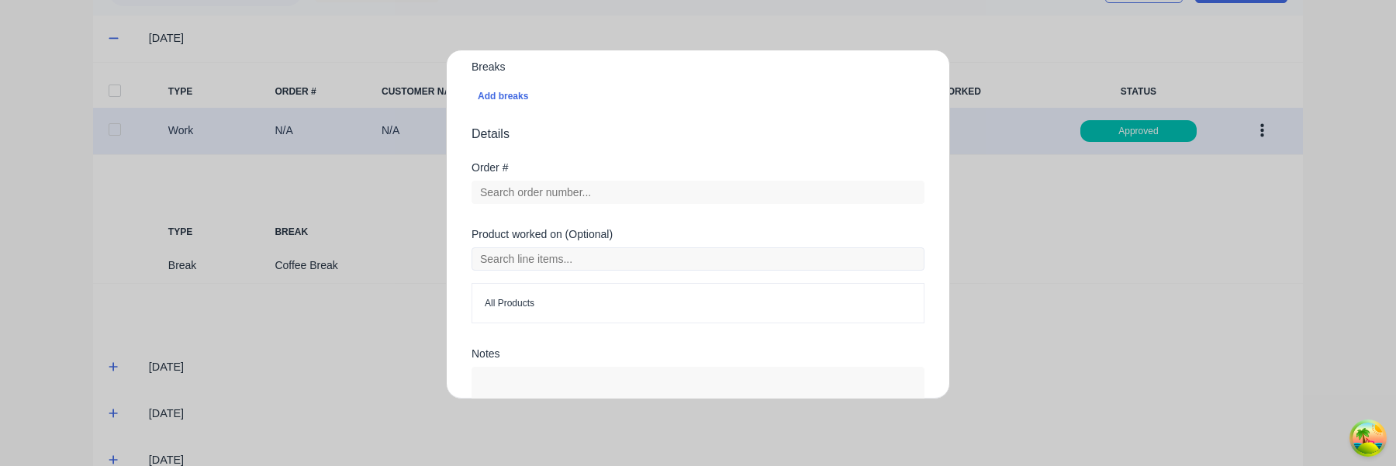
scroll to position [543, 0]
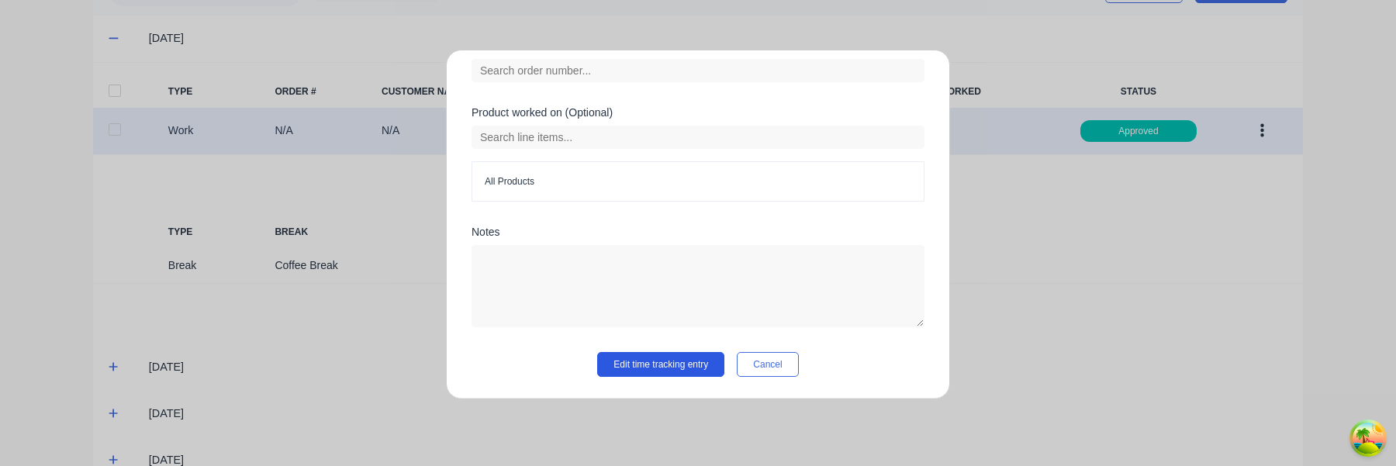
click at [666, 365] on button "Edit time tracking entry" at bounding box center [660, 364] width 127 height 25
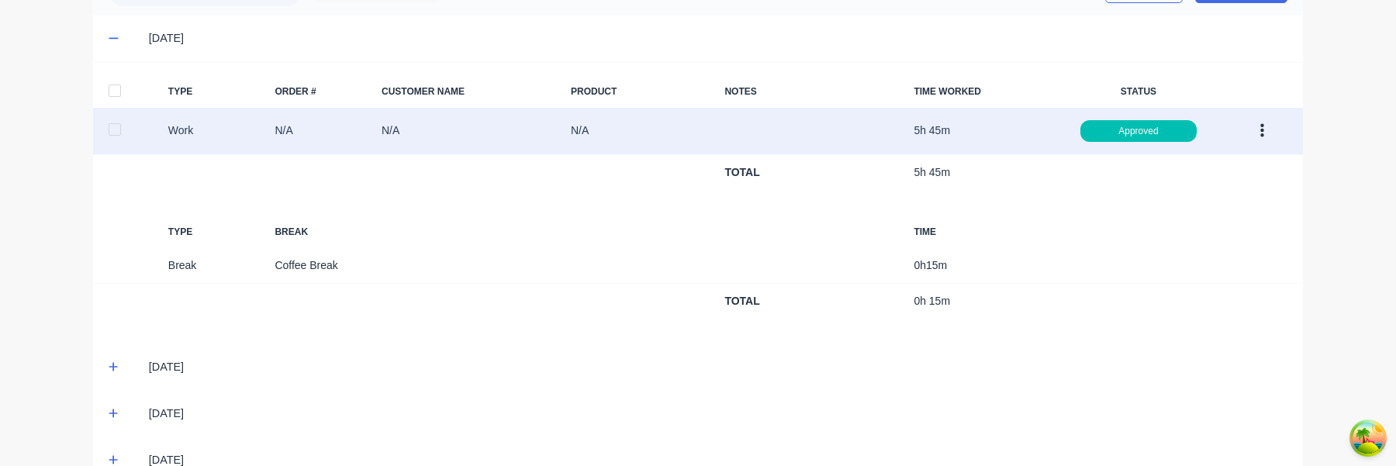
click at [1263, 129] on icon "button" at bounding box center [1263, 131] width 4 height 17
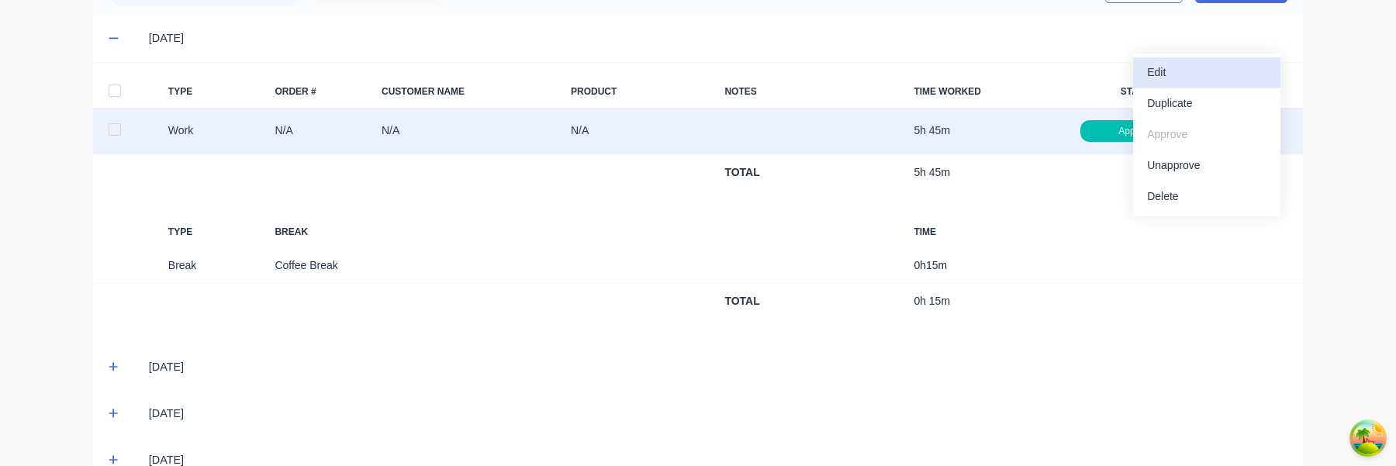
click at [1214, 74] on div "Edit" at bounding box center [1206, 72] width 119 height 22
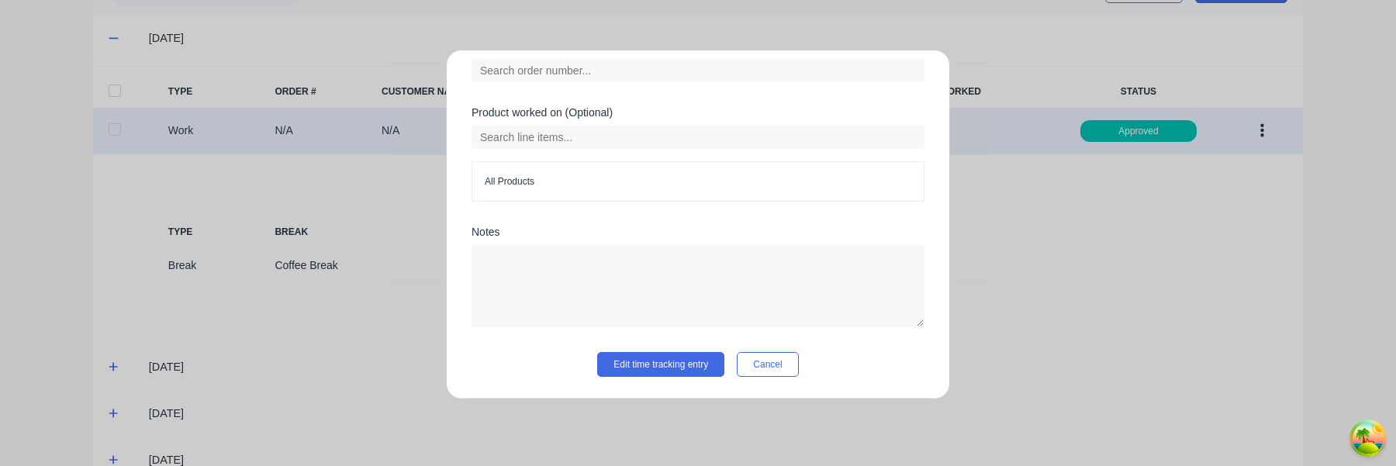
scroll to position [361, 0]
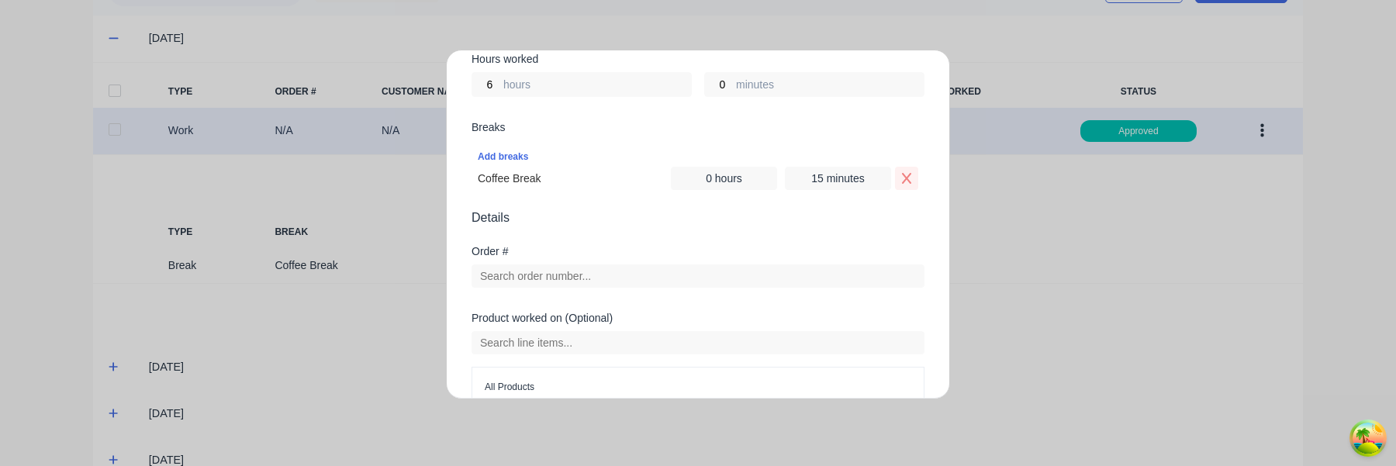
click at [908, 178] on icon "Remove Coffee Break" at bounding box center [907, 178] width 12 height 12
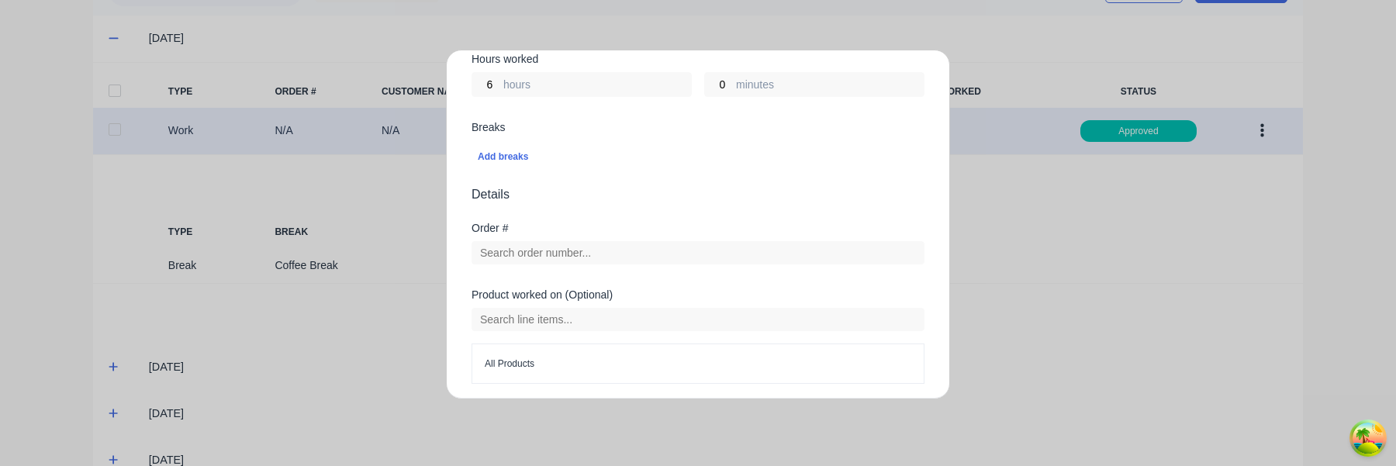
scroll to position [543, 0]
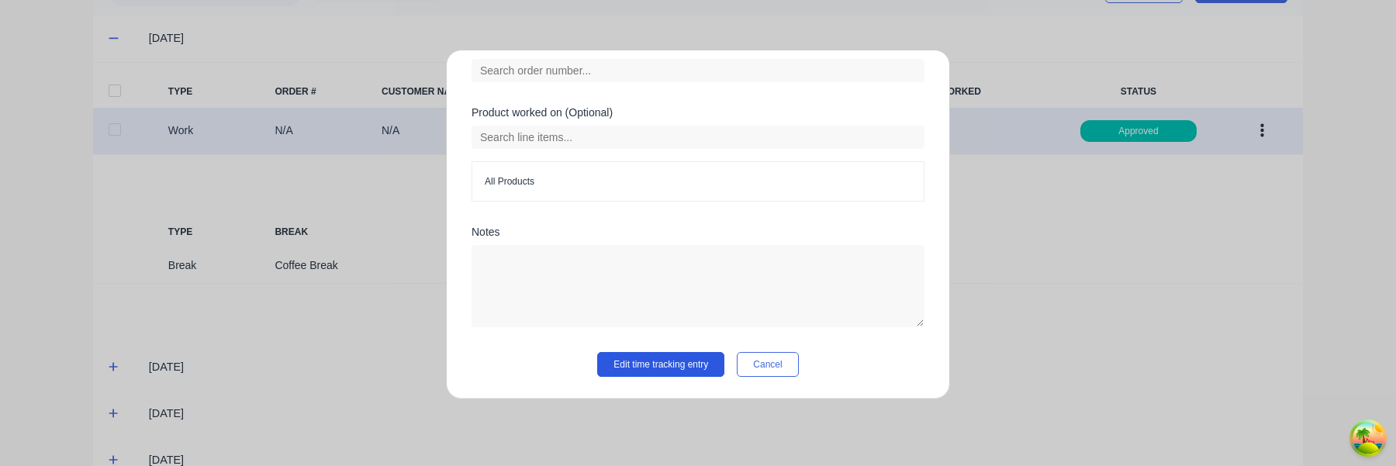
click at [680, 370] on button "Edit time tracking entry" at bounding box center [660, 364] width 127 height 25
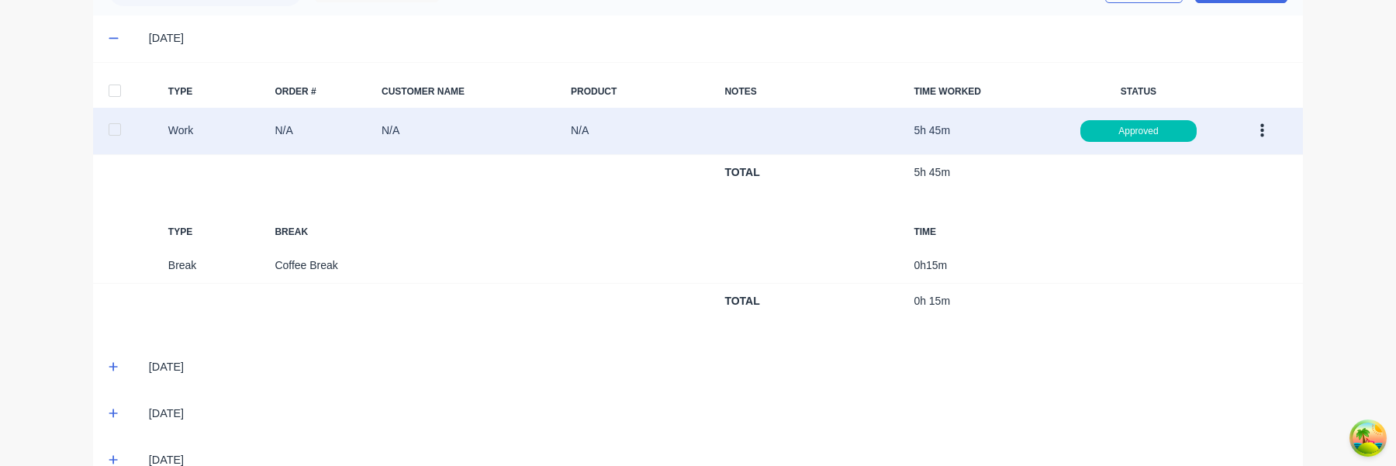
click at [1265, 120] on button "button" at bounding box center [1262, 131] width 36 height 28
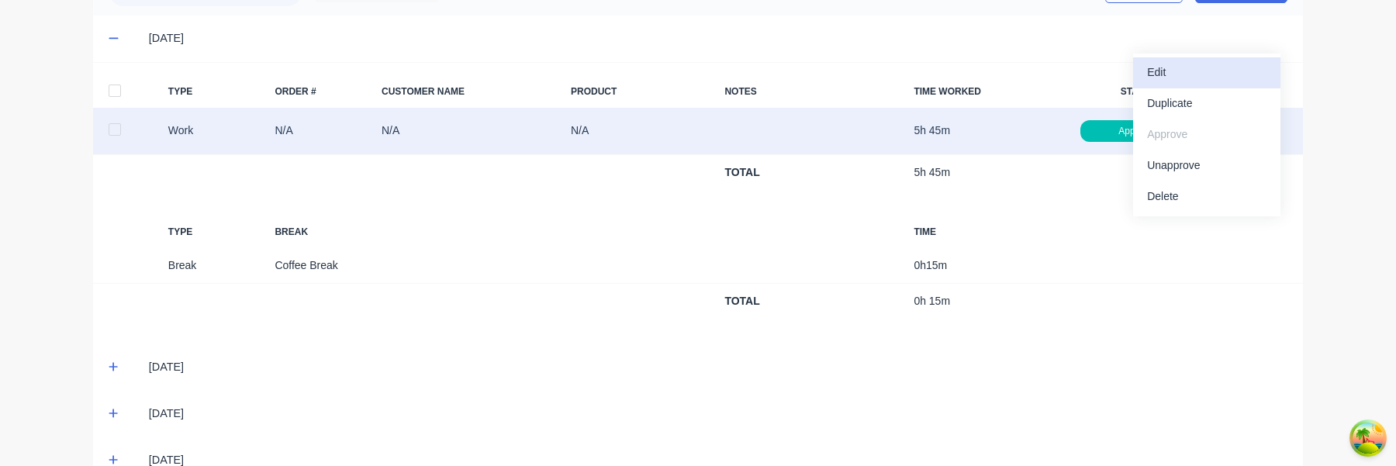
click at [1220, 79] on div "Edit" at bounding box center [1206, 72] width 119 height 22
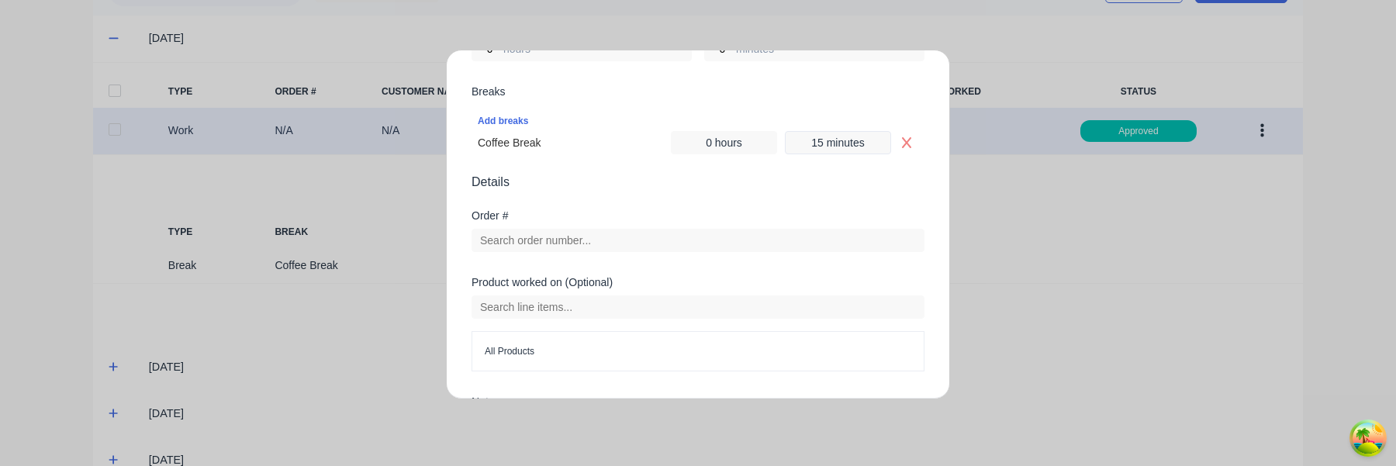
scroll to position [379, 0]
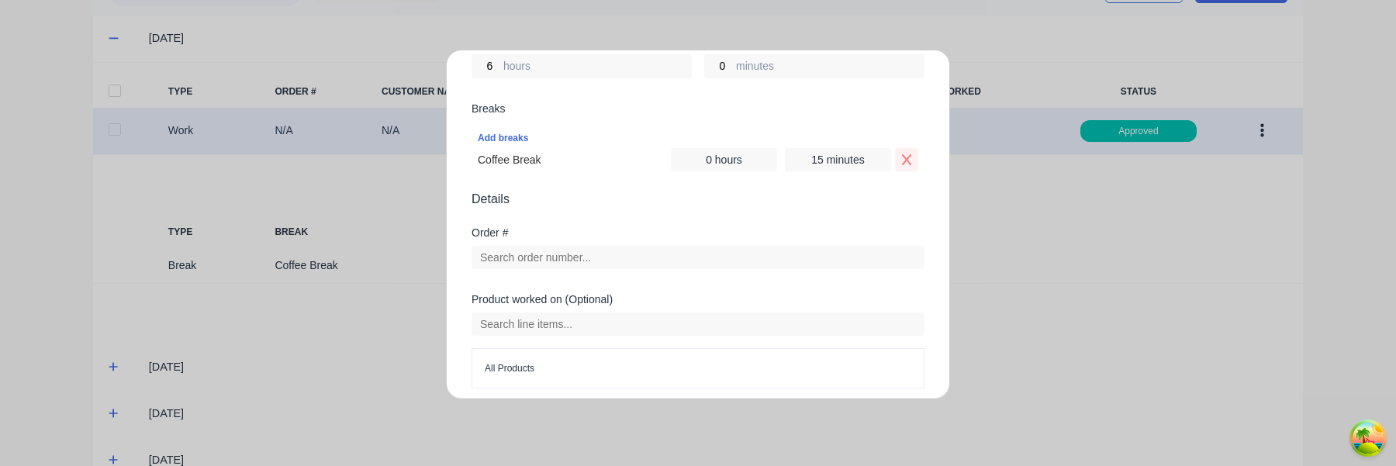
click at [906, 154] on icon "Remove Coffee Break" at bounding box center [907, 160] width 12 height 12
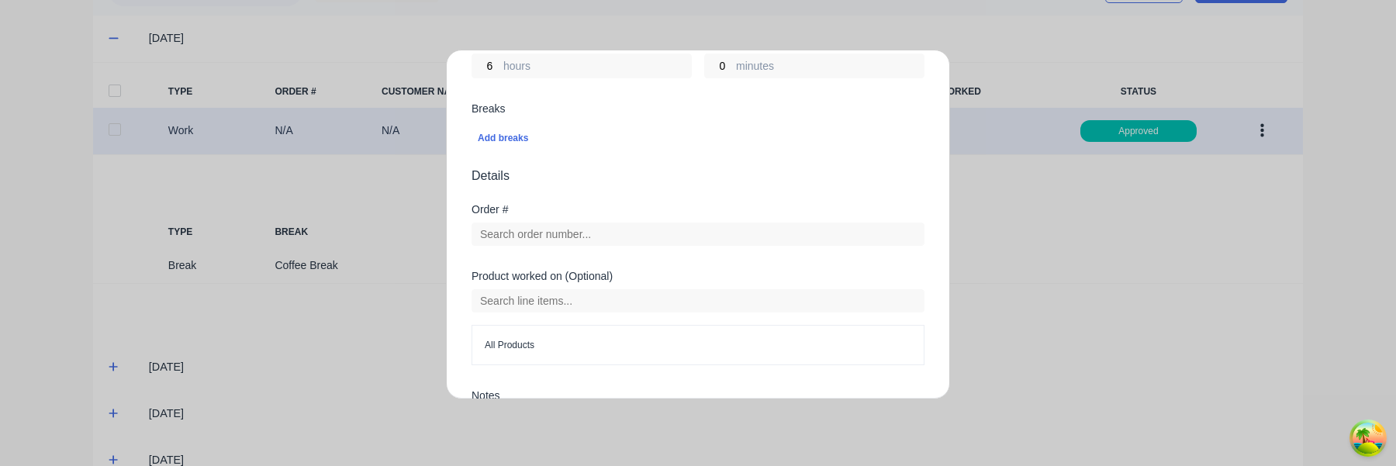
scroll to position [543, 0]
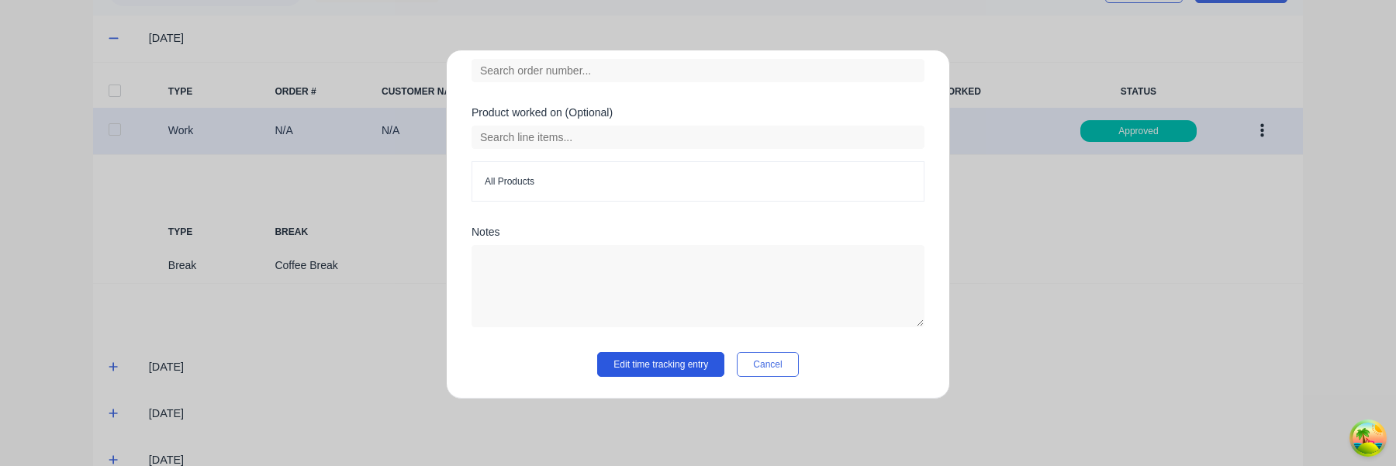
click at [689, 359] on button "Edit time tracking entry" at bounding box center [660, 364] width 127 height 25
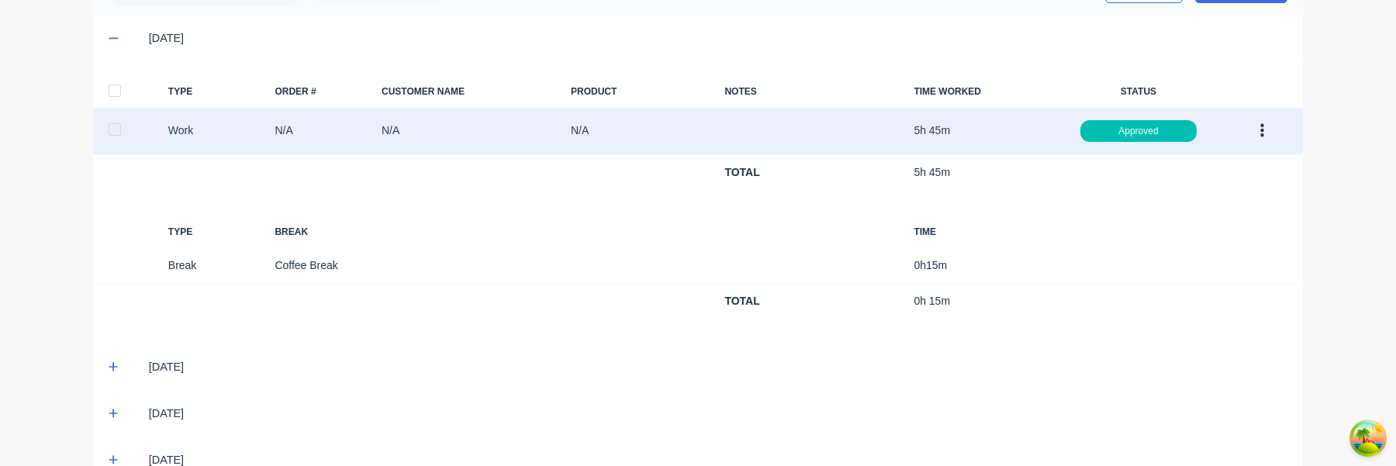
click at [1259, 126] on button "button" at bounding box center [1262, 131] width 36 height 28
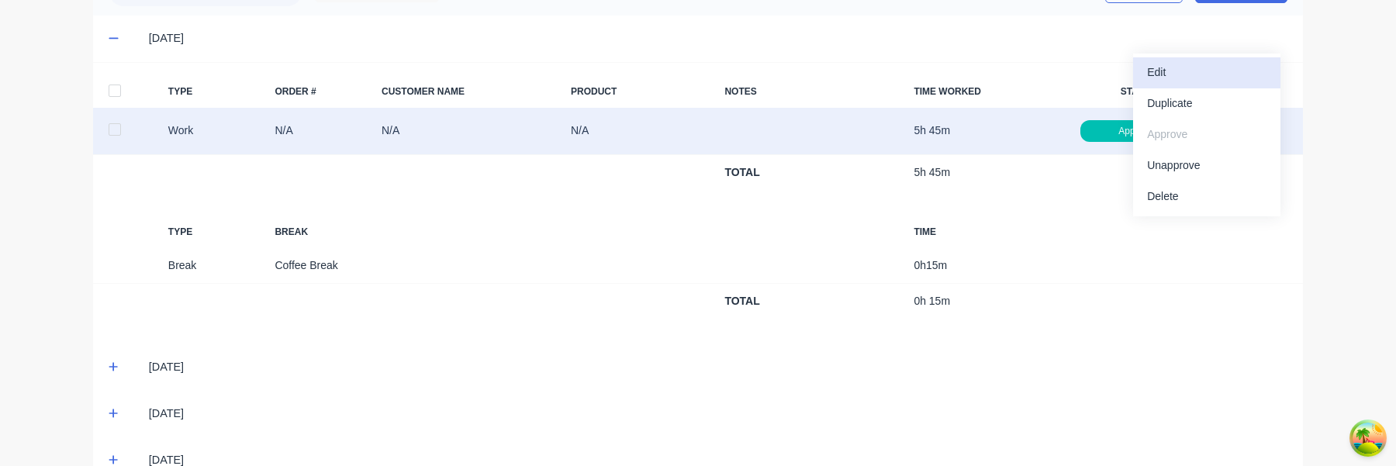
click at [1196, 68] on div "Edit" at bounding box center [1206, 72] width 119 height 22
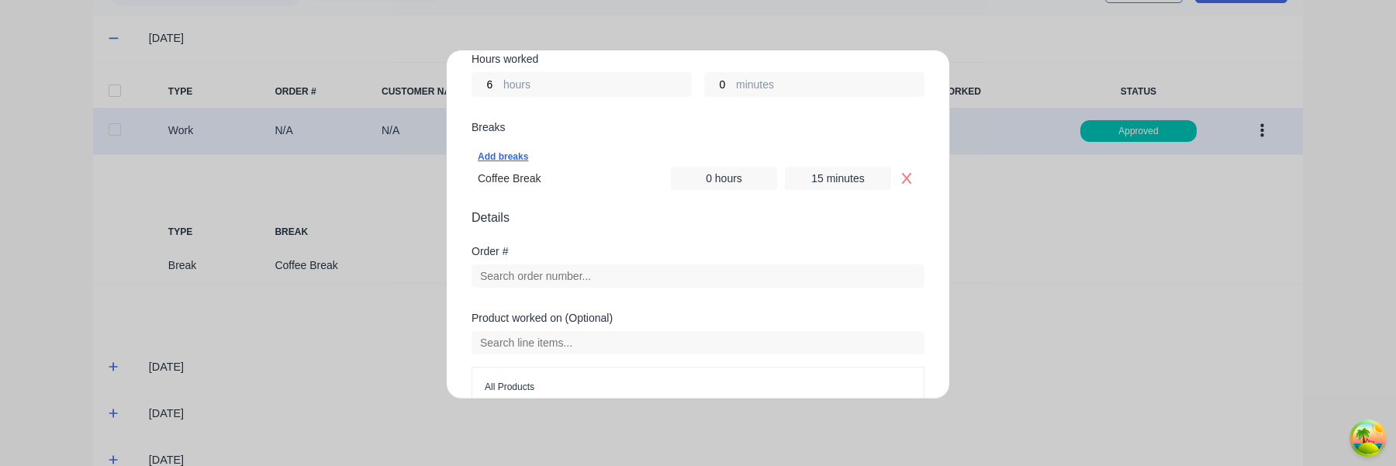
scroll to position [331, 0]
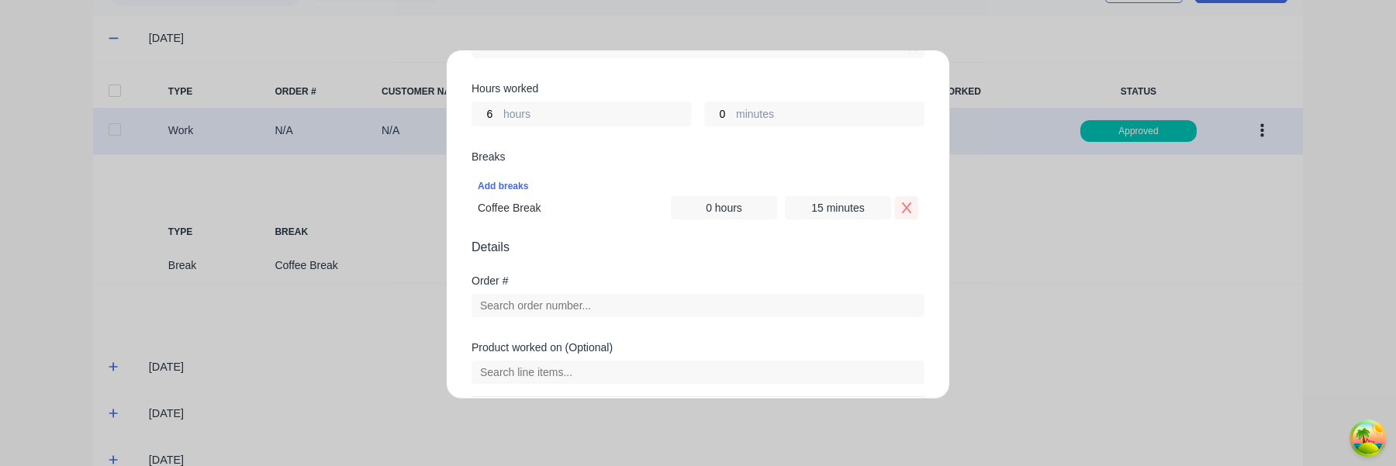
click at [904, 212] on icon "Remove Coffee Break" at bounding box center [906, 207] width 9 height 11
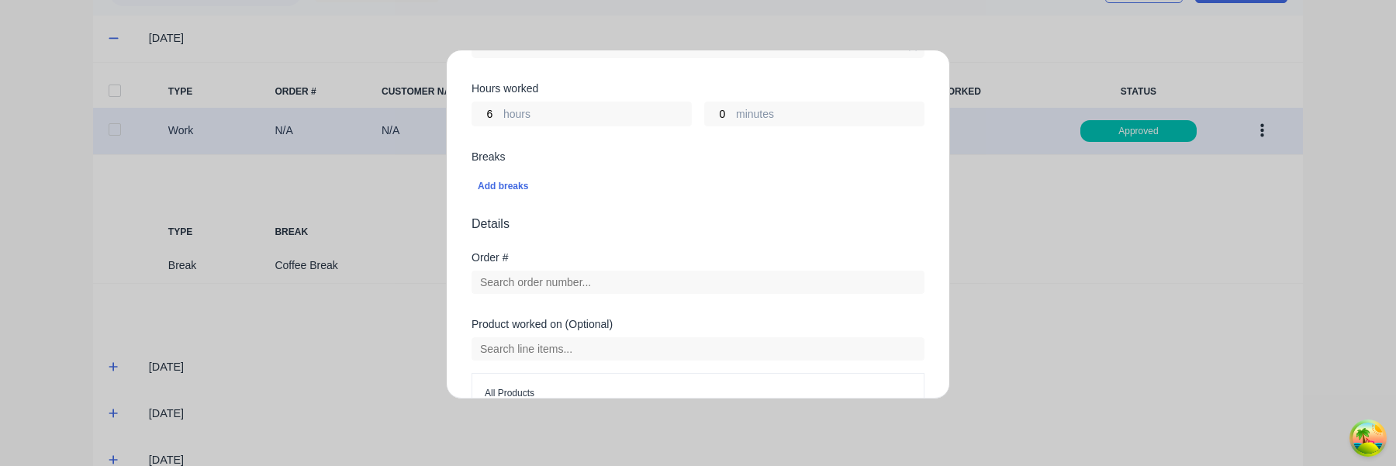
scroll to position [543, 0]
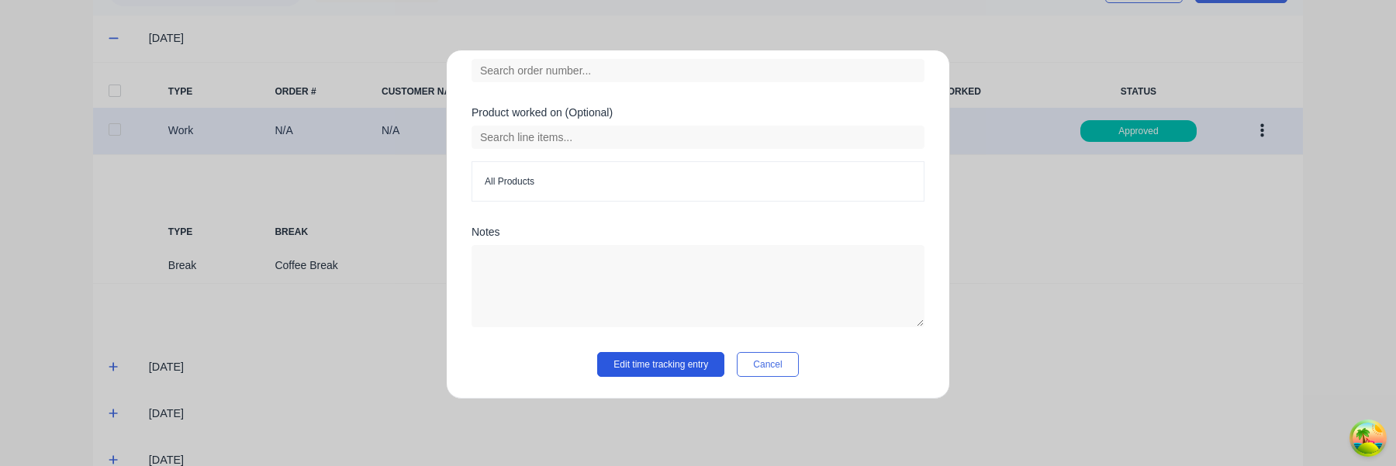
click at [679, 365] on button "Edit time tracking entry" at bounding box center [660, 364] width 127 height 25
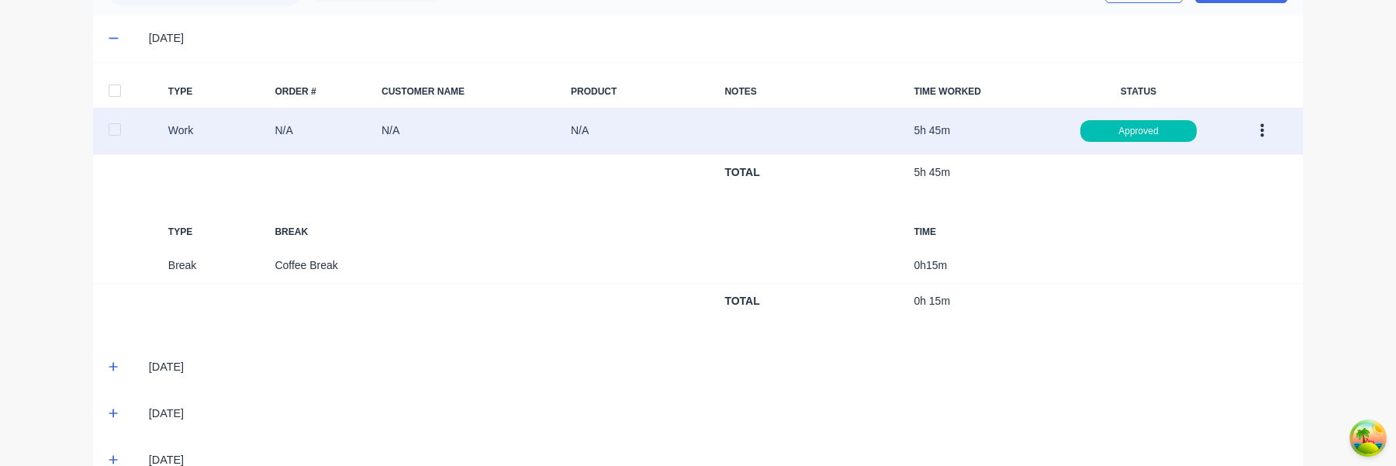
click at [1264, 130] on button "button" at bounding box center [1262, 131] width 36 height 28
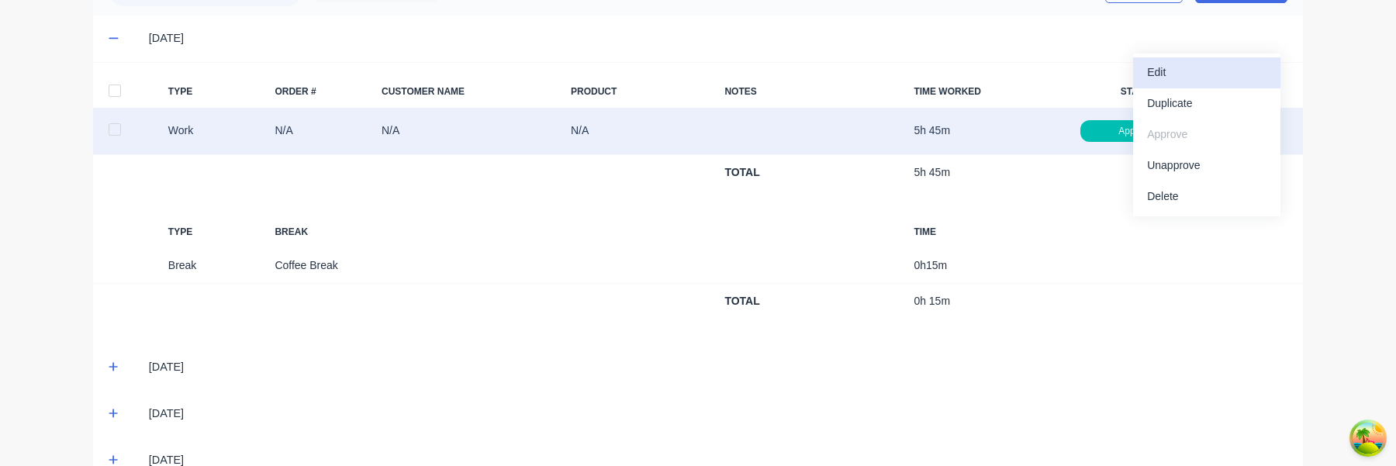
click at [1210, 75] on div "Edit" at bounding box center [1206, 72] width 119 height 22
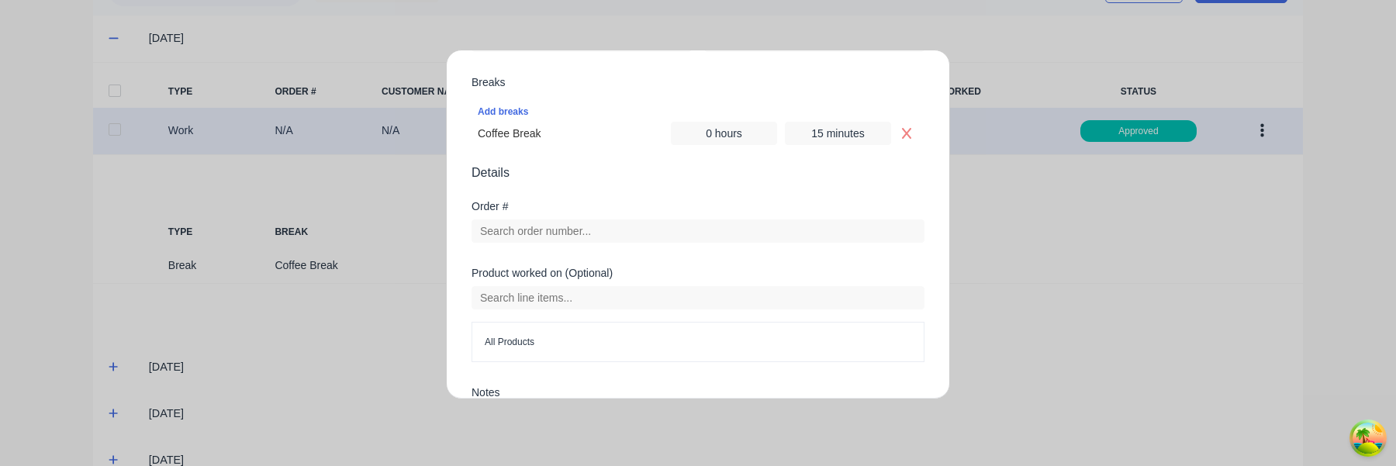
scroll to position [403, 0]
click at [506, 115] on div "Add breaks" at bounding box center [698, 115] width 441 height 20
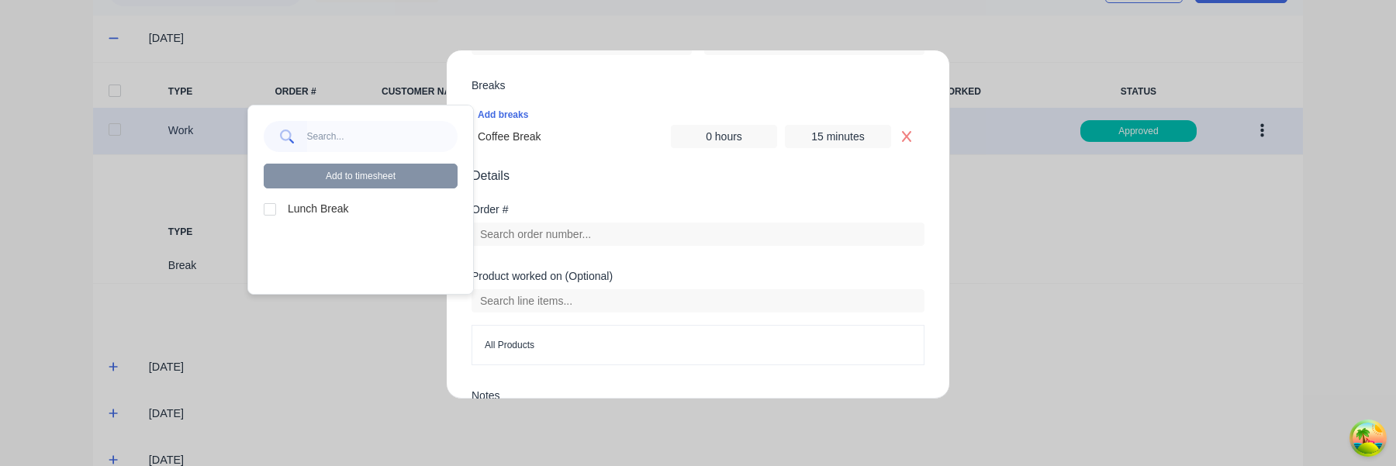
click at [321, 208] on label "Lunch Break" at bounding box center [373, 209] width 170 height 16
click at [265, 202] on div at bounding box center [269, 209] width 31 height 31
click at [335, 179] on button "Add to timesheet" at bounding box center [361, 176] width 194 height 25
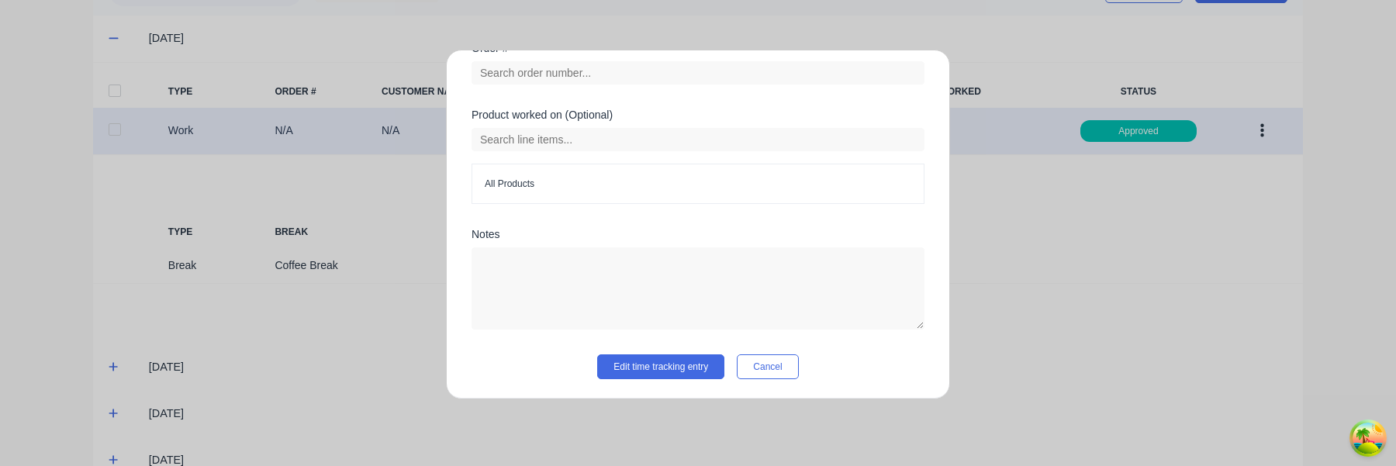
scroll to position [596, 0]
click at [694, 367] on button "Edit time tracking entry" at bounding box center [660, 364] width 127 height 25
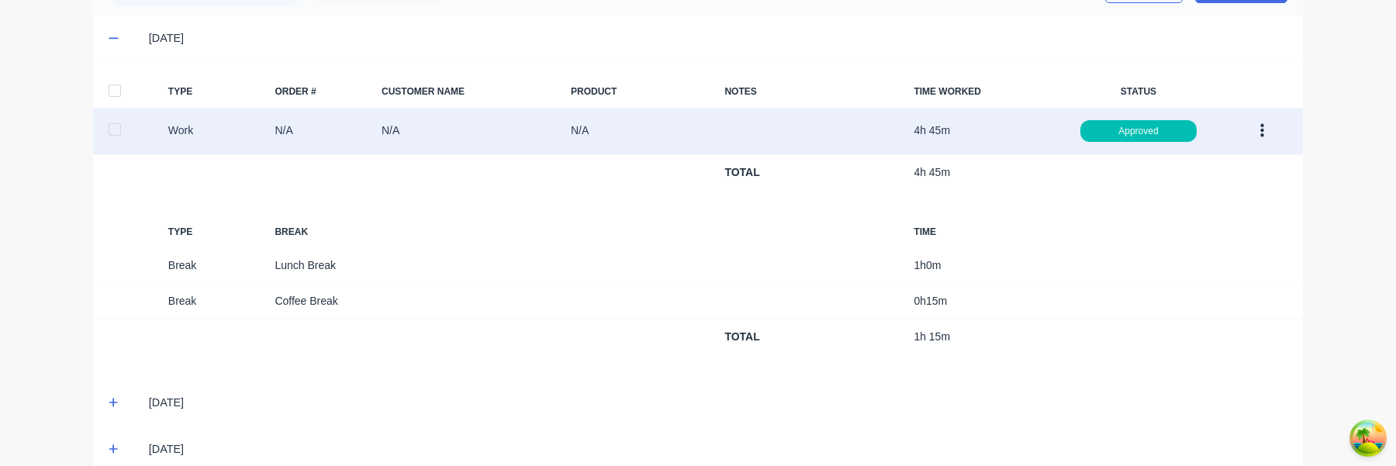
click at [1262, 136] on icon "button" at bounding box center [1263, 131] width 4 height 14
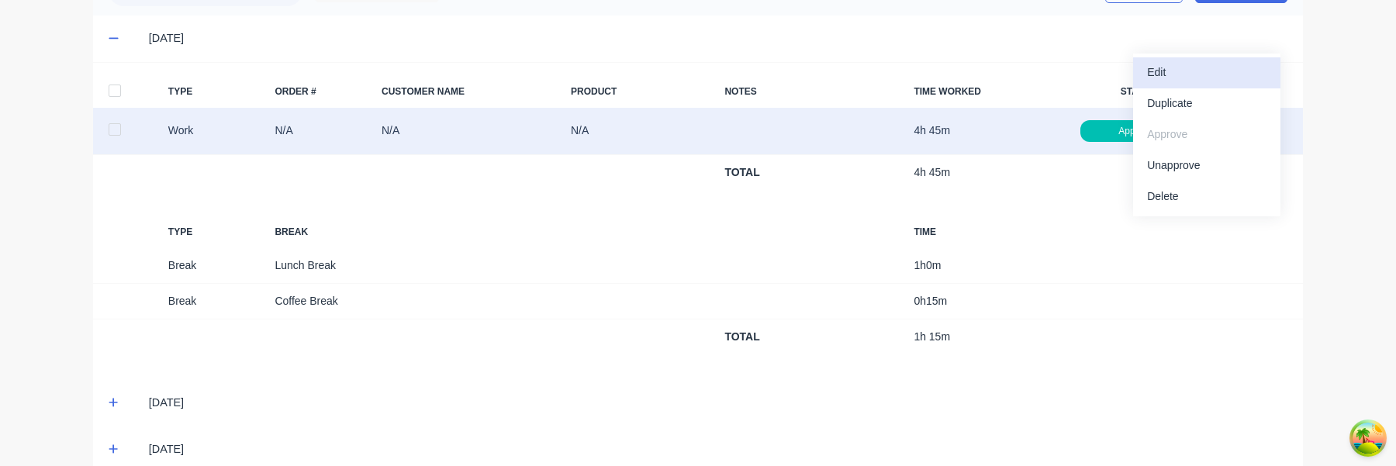
click at [1189, 82] on div "Edit" at bounding box center [1206, 72] width 119 height 22
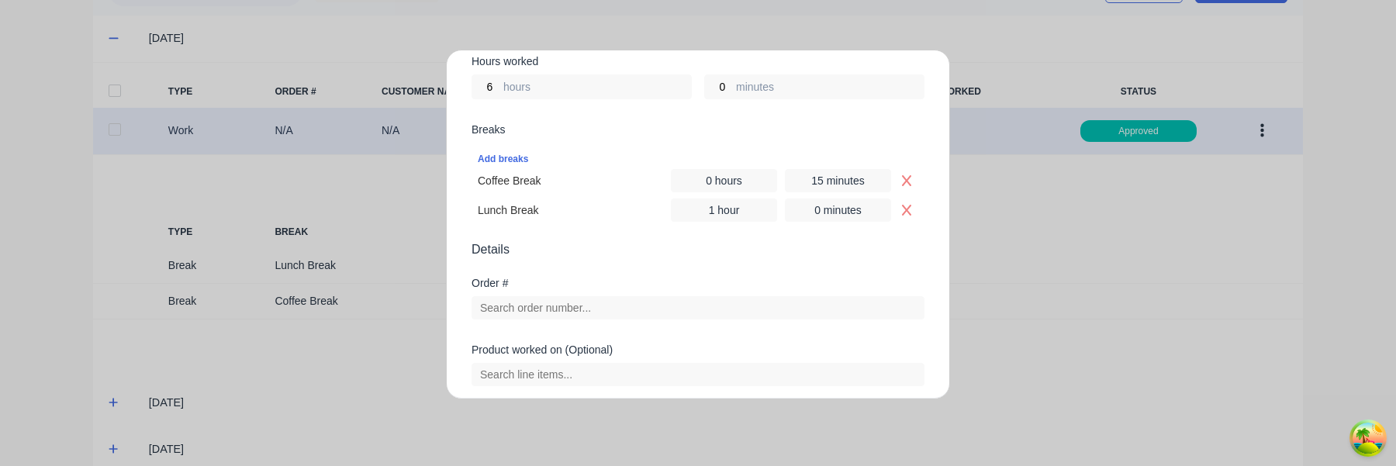
scroll to position [386, 0]
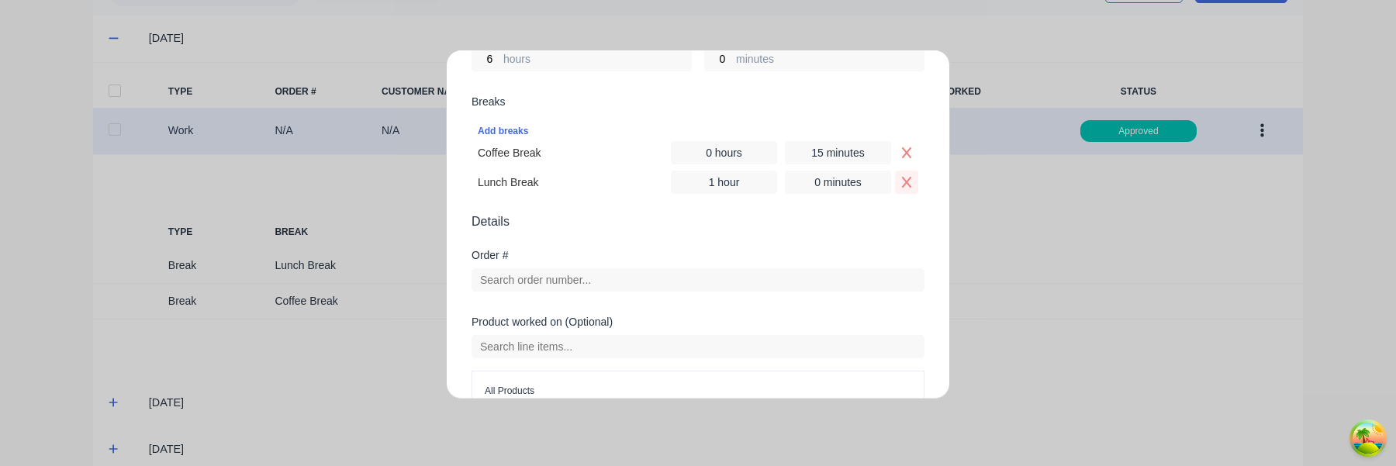
click at [906, 175] on button "Remove Lunch Break" at bounding box center [906, 182] width 23 height 23
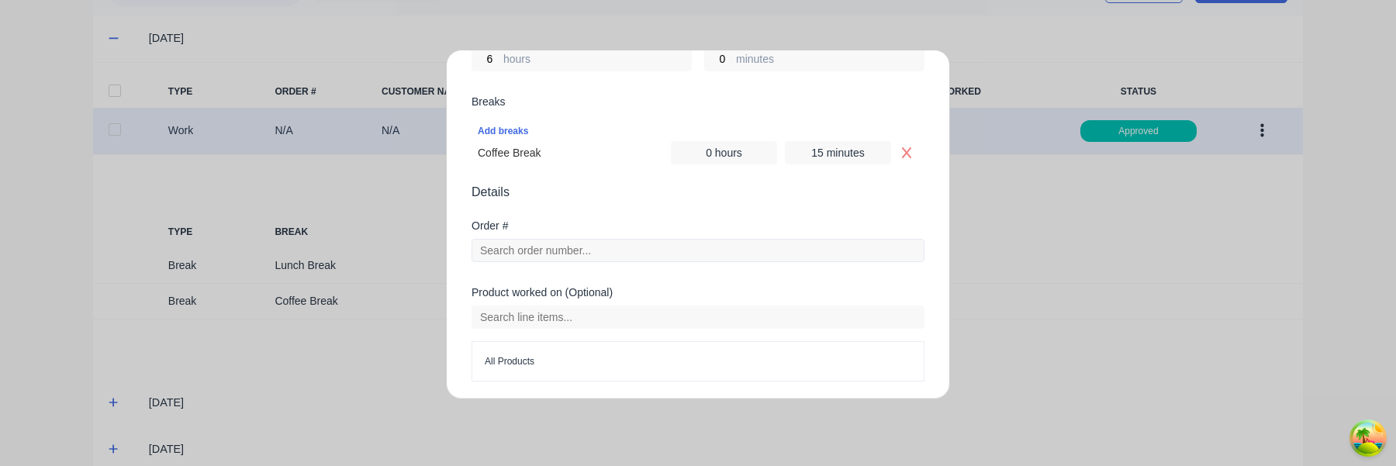
scroll to position [566, 0]
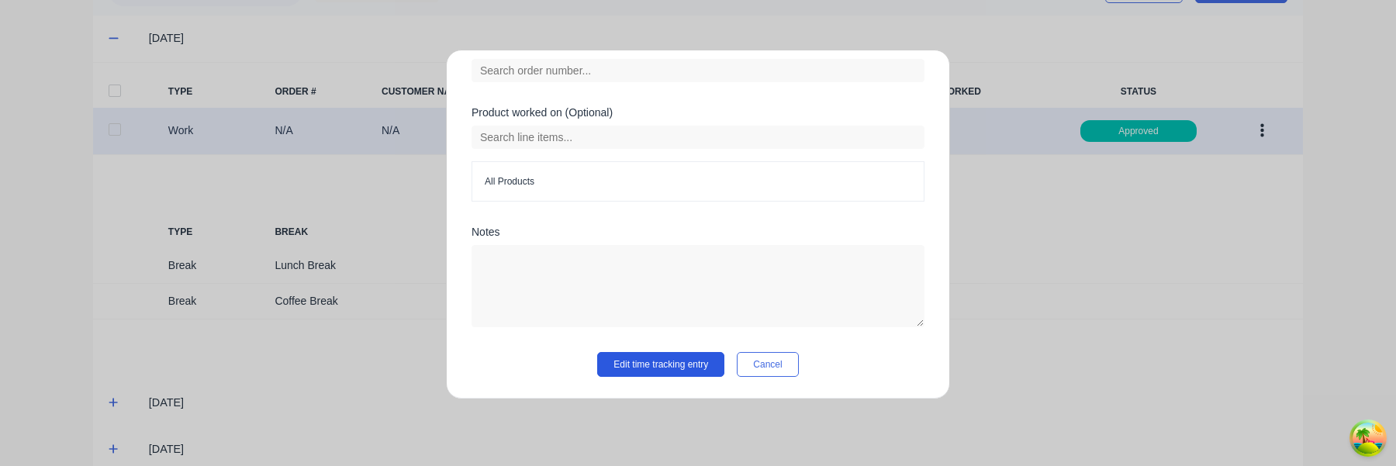
click at [686, 367] on button "Edit time tracking entry" at bounding box center [660, 364] width 127 height 25
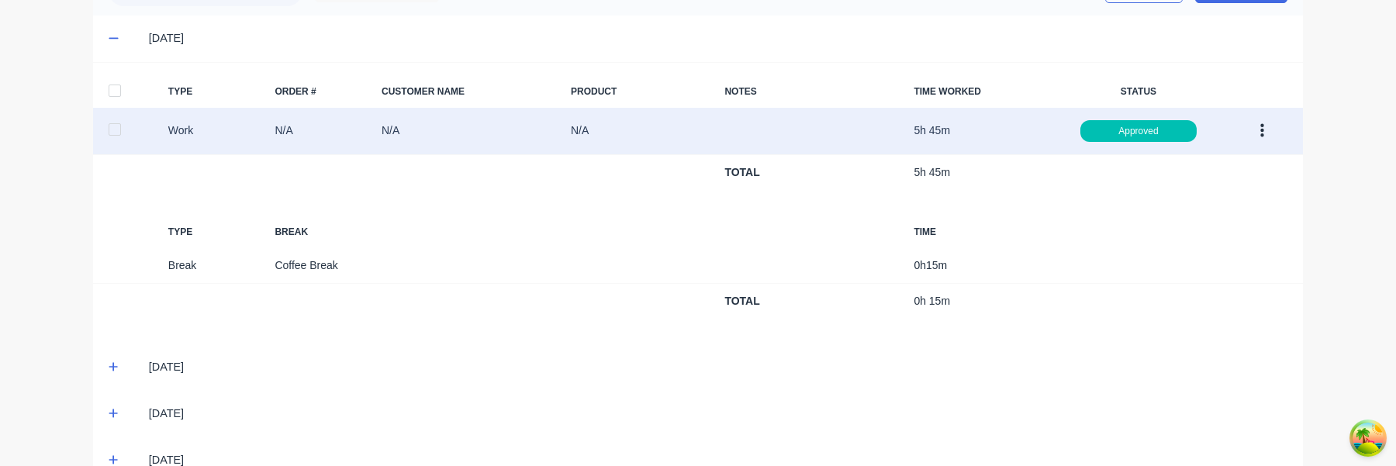
click at [1264, 128] on button "button" at bounding box center [1262, 131] width 36 height 28
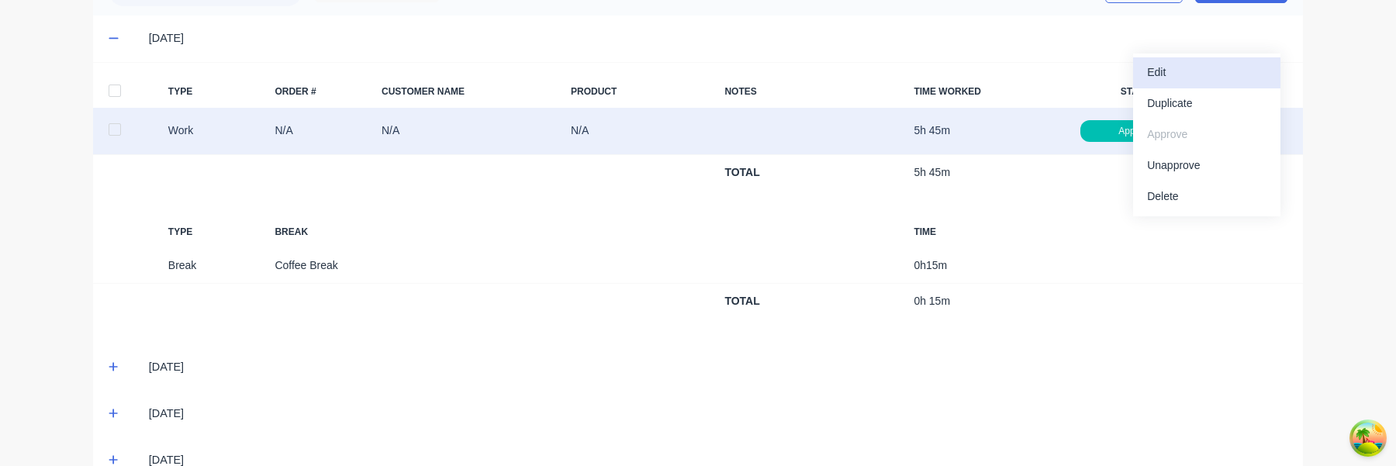
click at [1196, 81] on div "Edit" at bounding box center [1206, 72] width 119 height 22
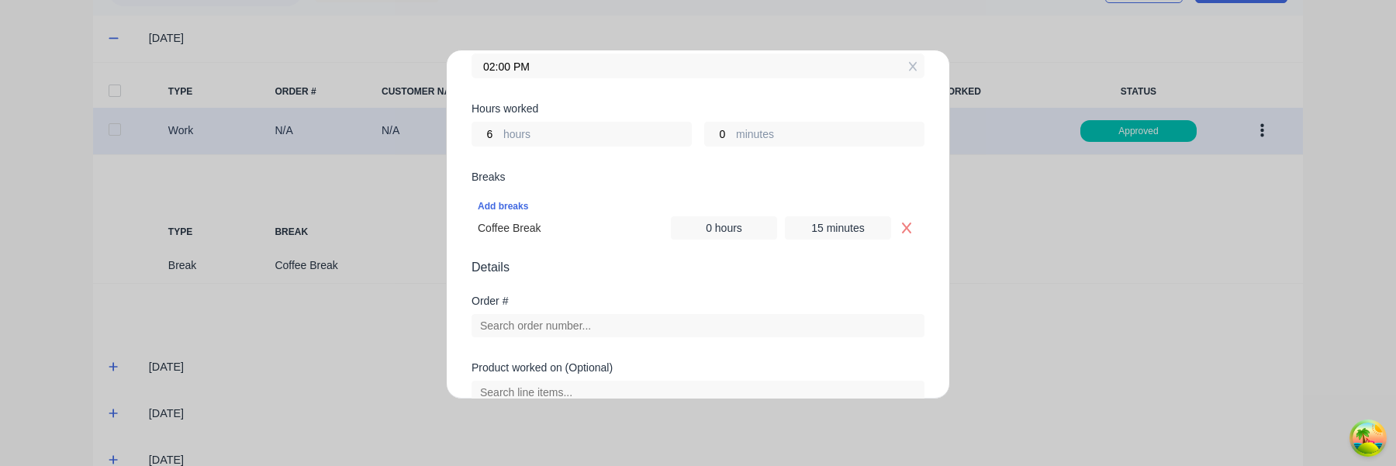
scroll to position [319, 0]
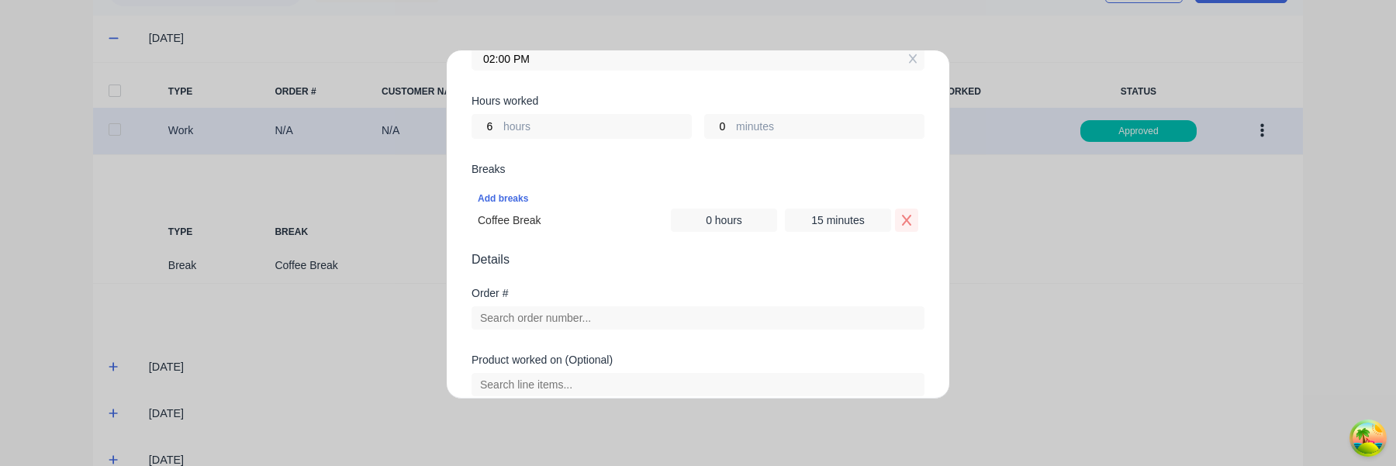
click at [907, 223] on icon "Remove Coffee Break" at bounding box center [907, 220] width 12 height 12
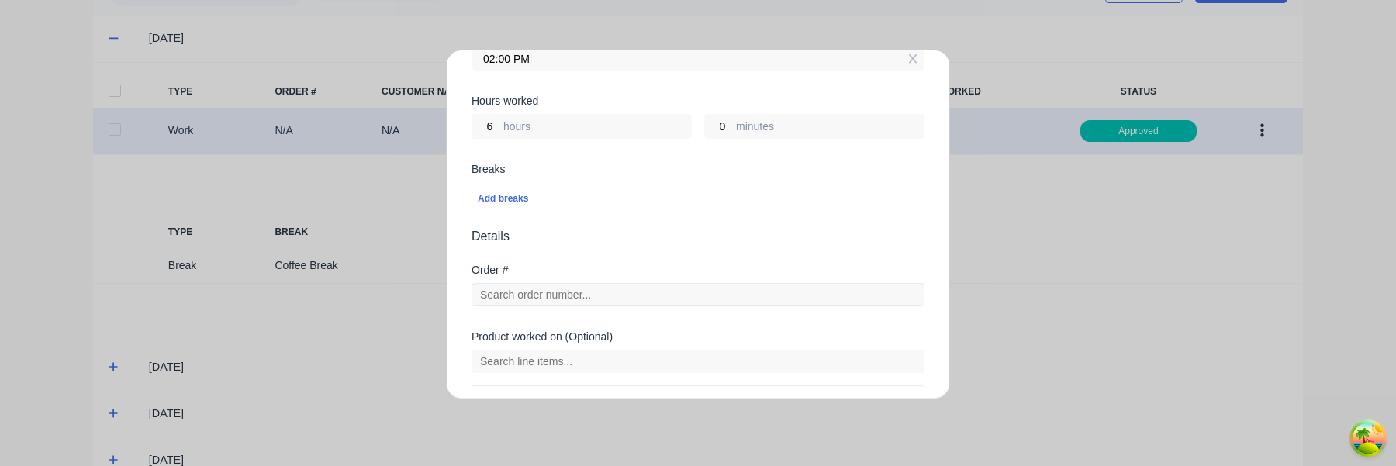
scroll to position [543, 0]
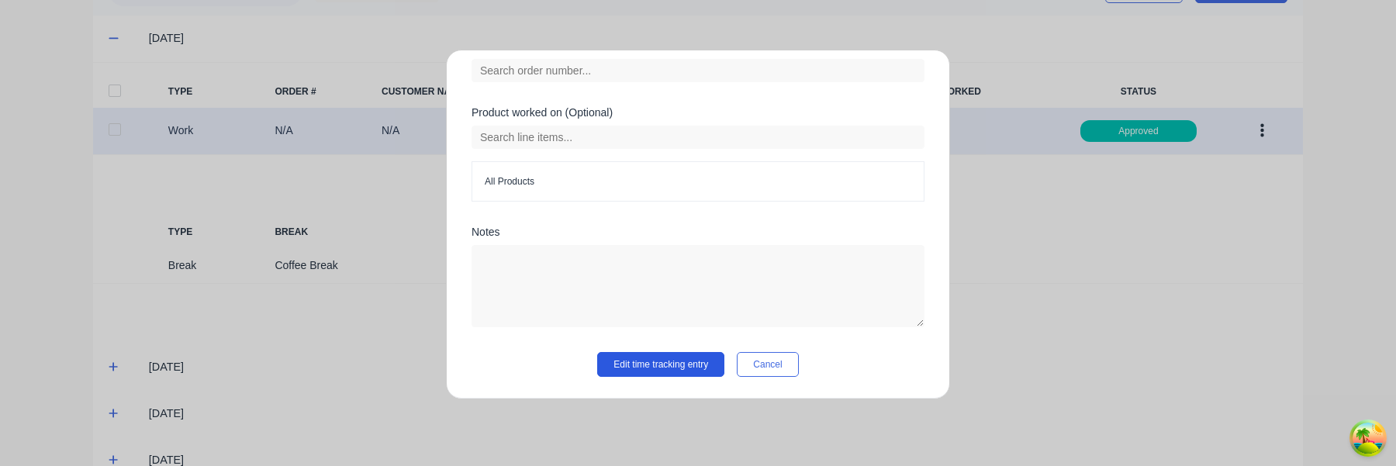
click at [693, 366] on button "Edit time tracking entry" at bounding box center [660, 364] width 127 height 25
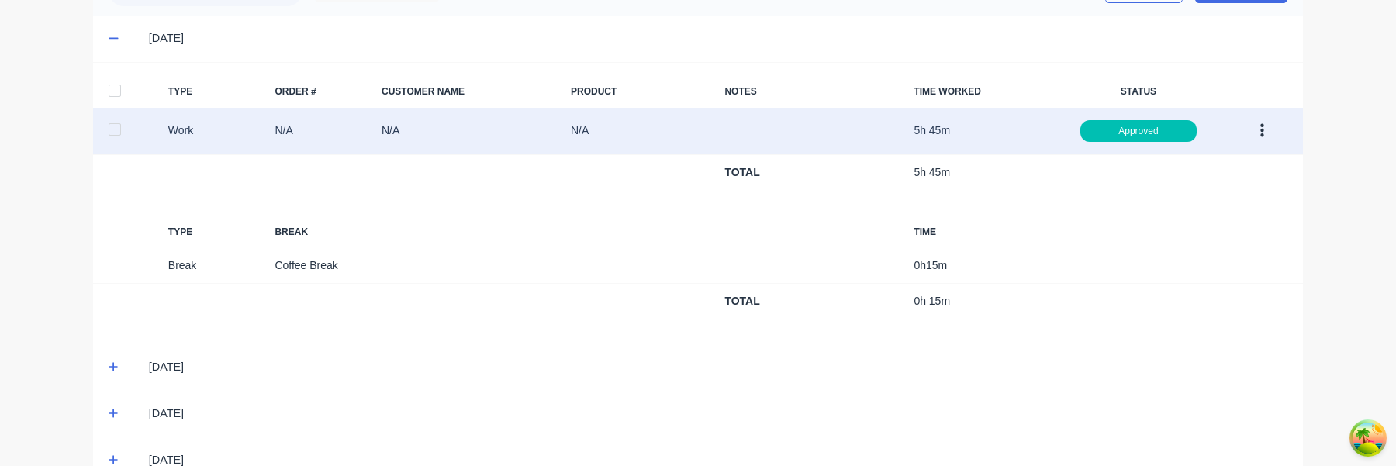
click at [1264, 126] on button "button" at bounding box center [1262, 131] width 36 height 28
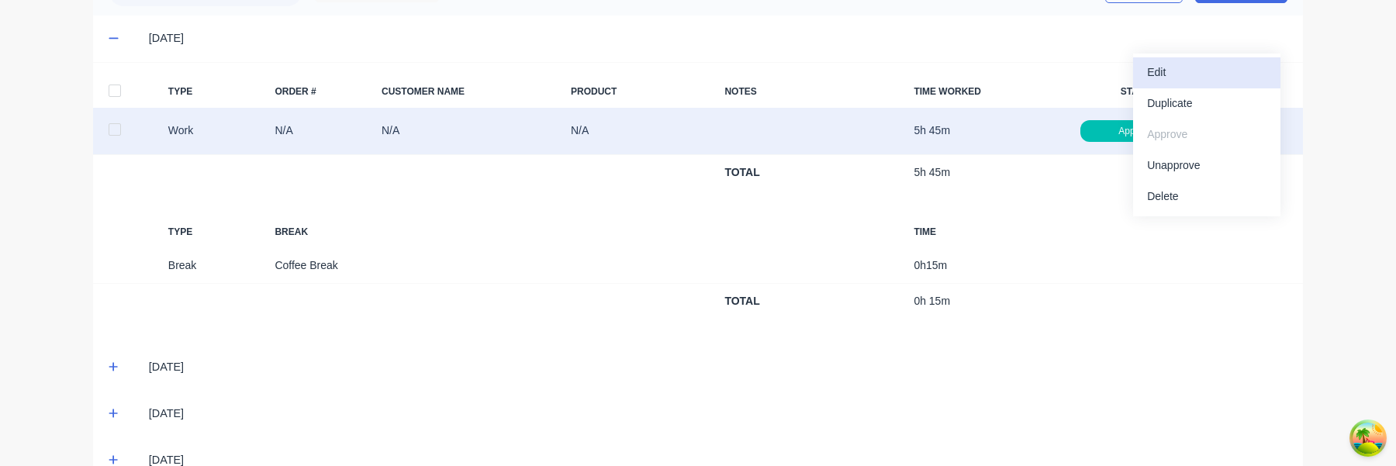
click at [1229, 85] on button "Edit" at bounding box center [1206, 72] width 147 height 31
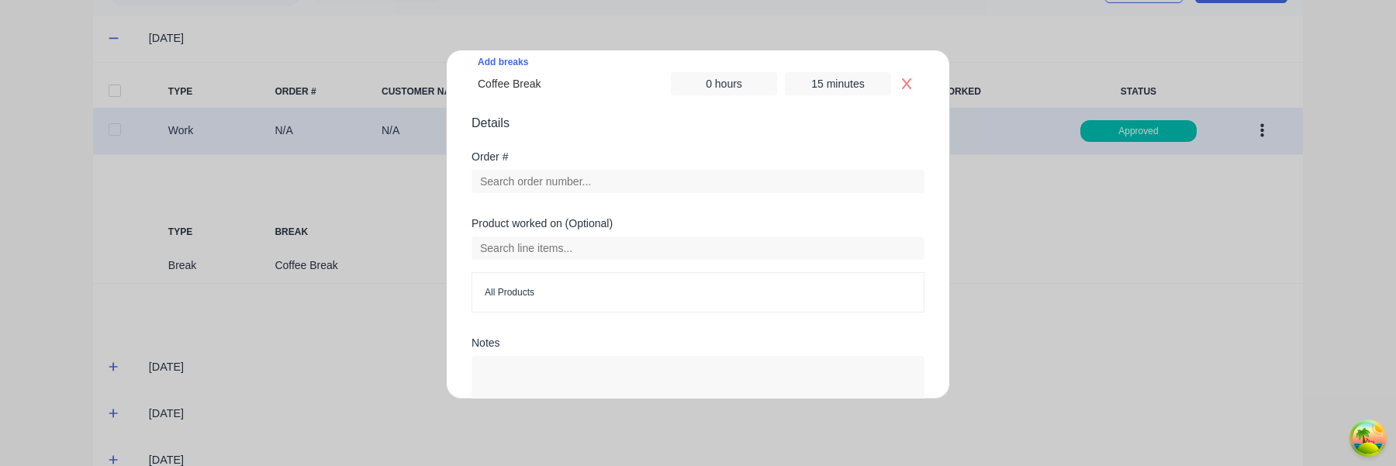
scroll to position [418, 0]
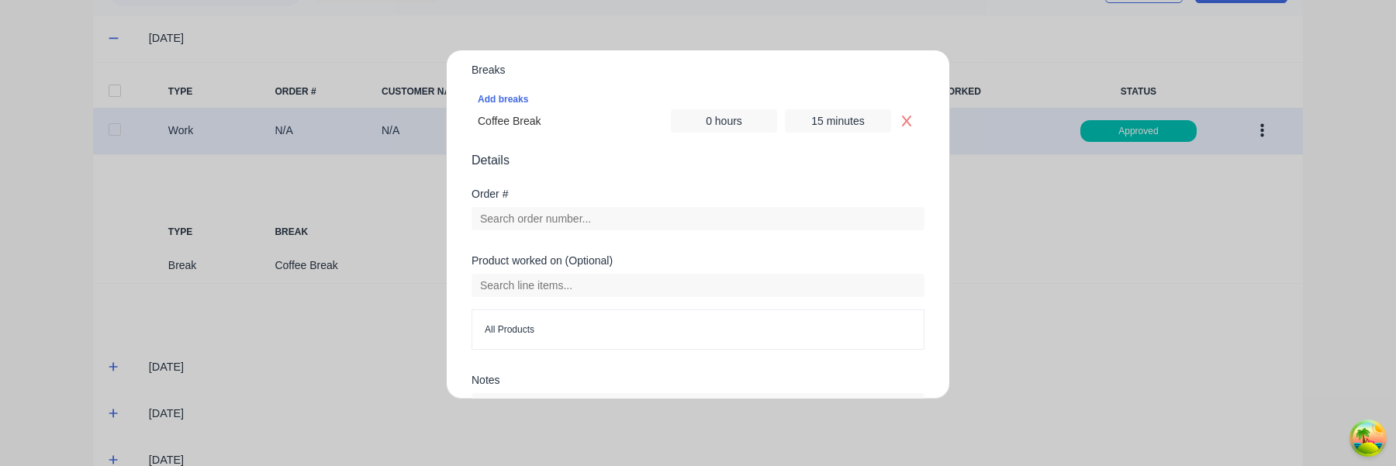
click at [909, 119] on icon "Remove Coffee Break" at bounding box center [906, 121] width 9 height 11
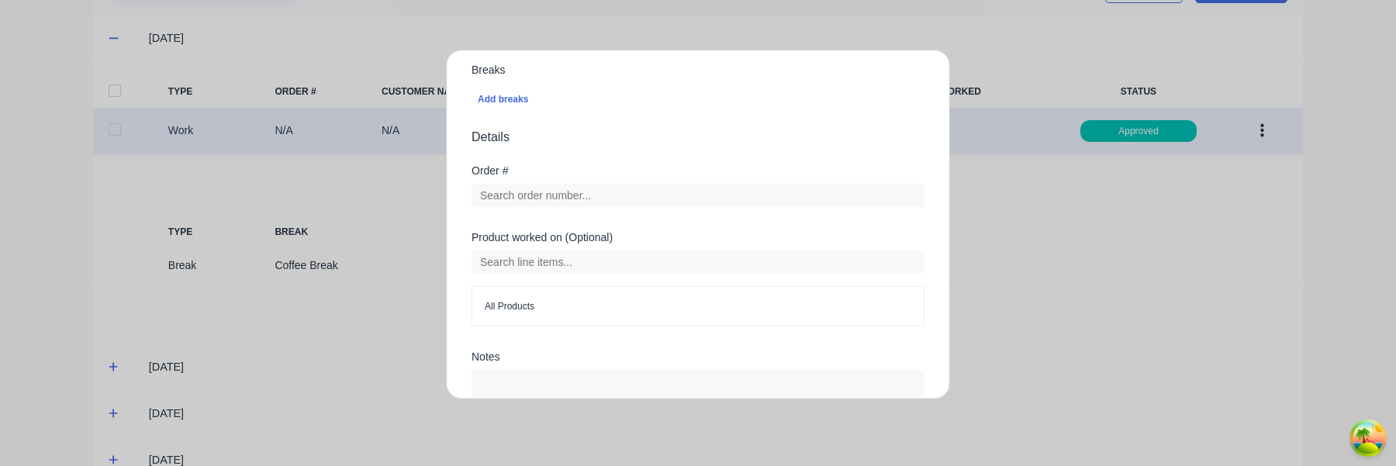
scroll to position [543, 0]
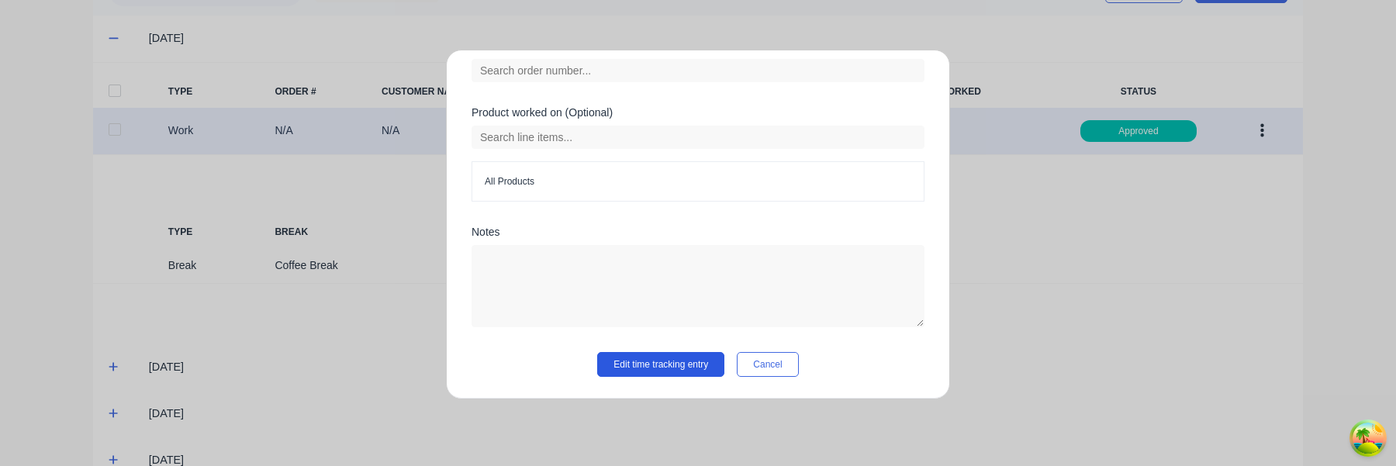
click at [684, 358] on button "Edit time tracking entry" at bounding box center [660, 364] width 127 height 25
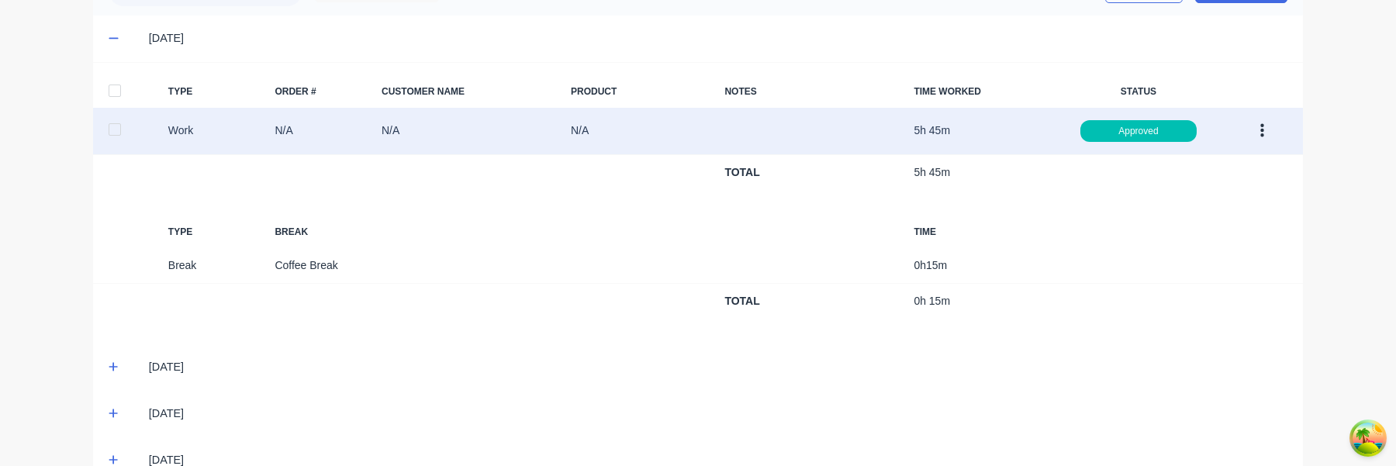
click at [1266, 124] on button "button" at bounding box center [1262, 131] width 36 height 28
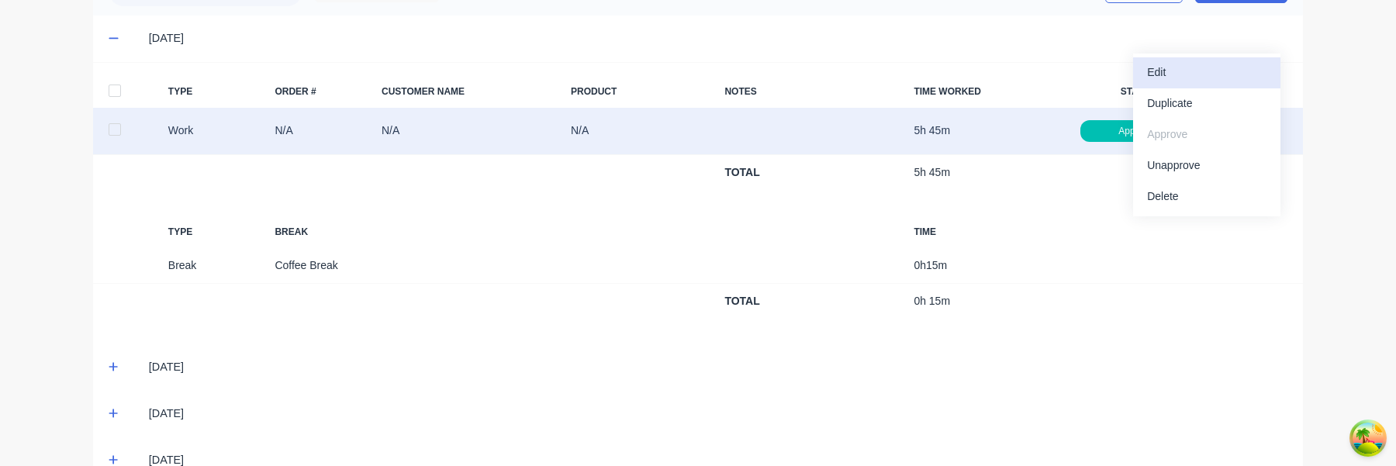
click at [1202, 73] on div "Edit" at bounding box center [1206, 72] width 119 height 22
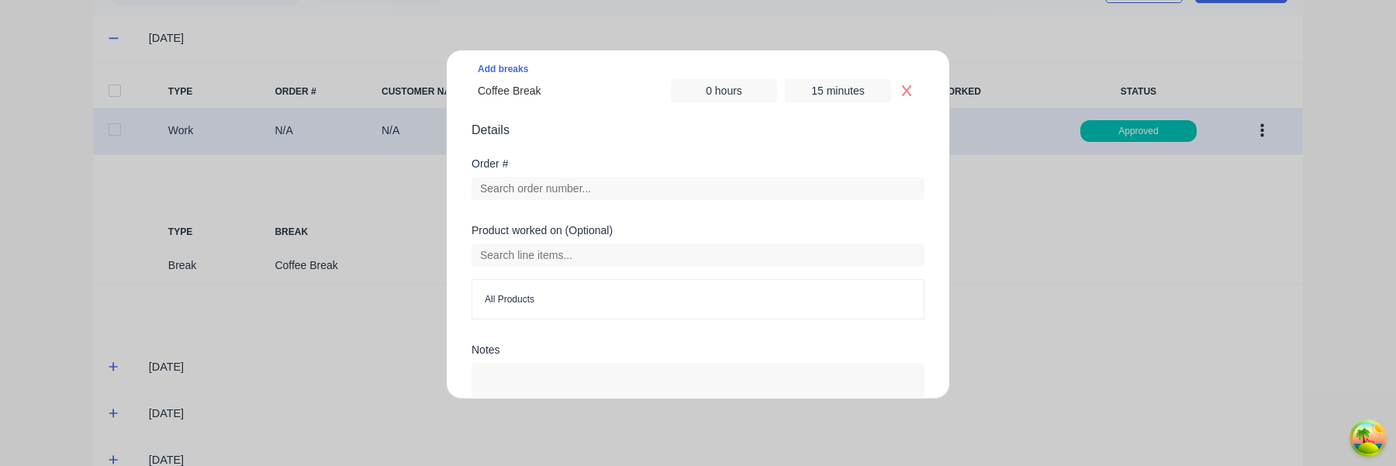
scroll to position [428, 0]
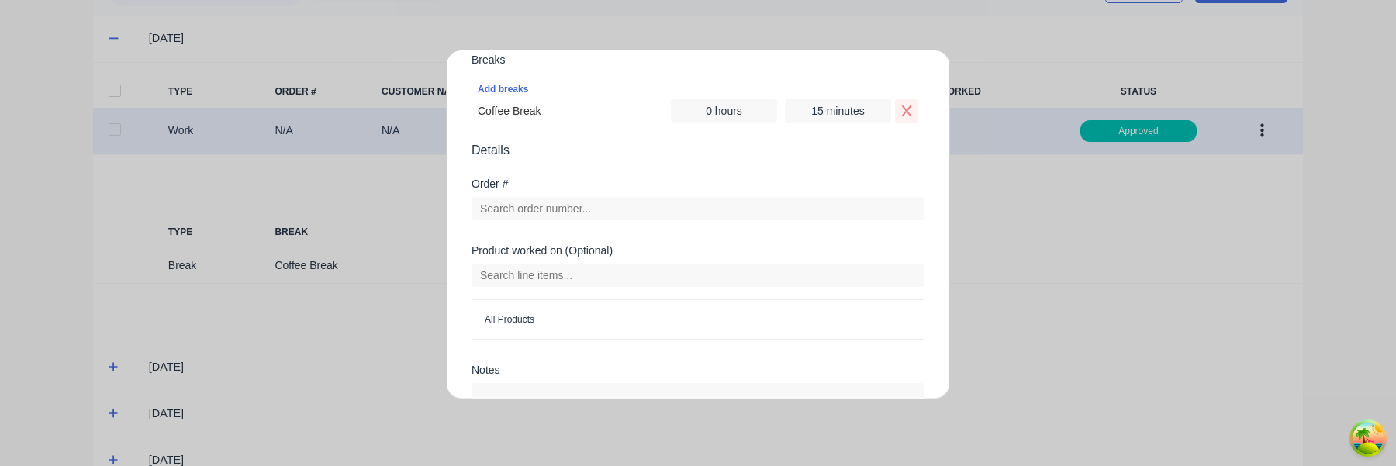
click at [907, 112] on icon "Remove Coffee Break" at bounding box center [906, 111] width 9 height 11
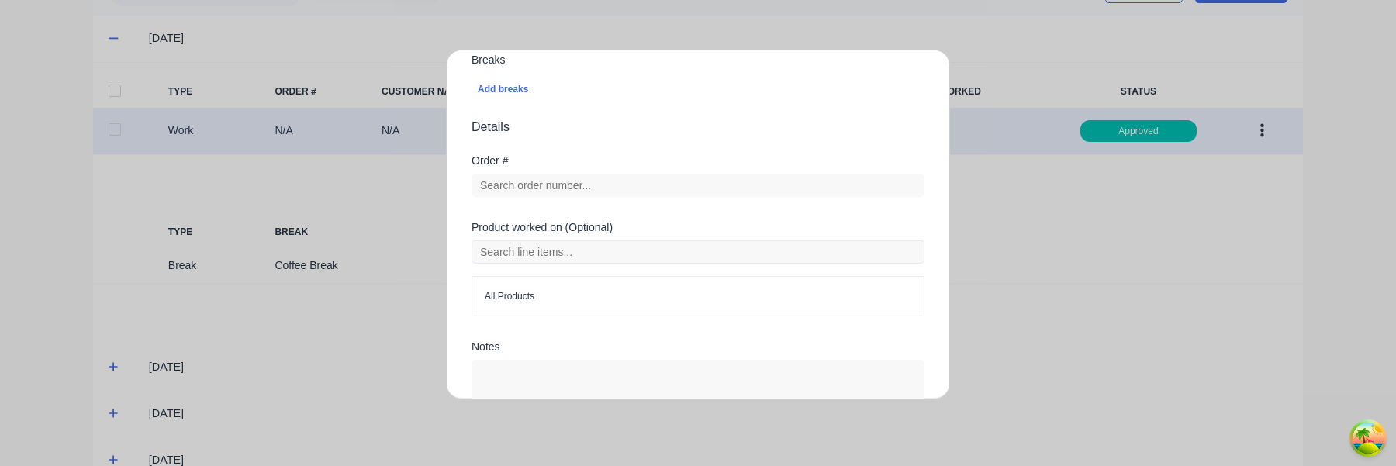
scroll to position [543, 0]
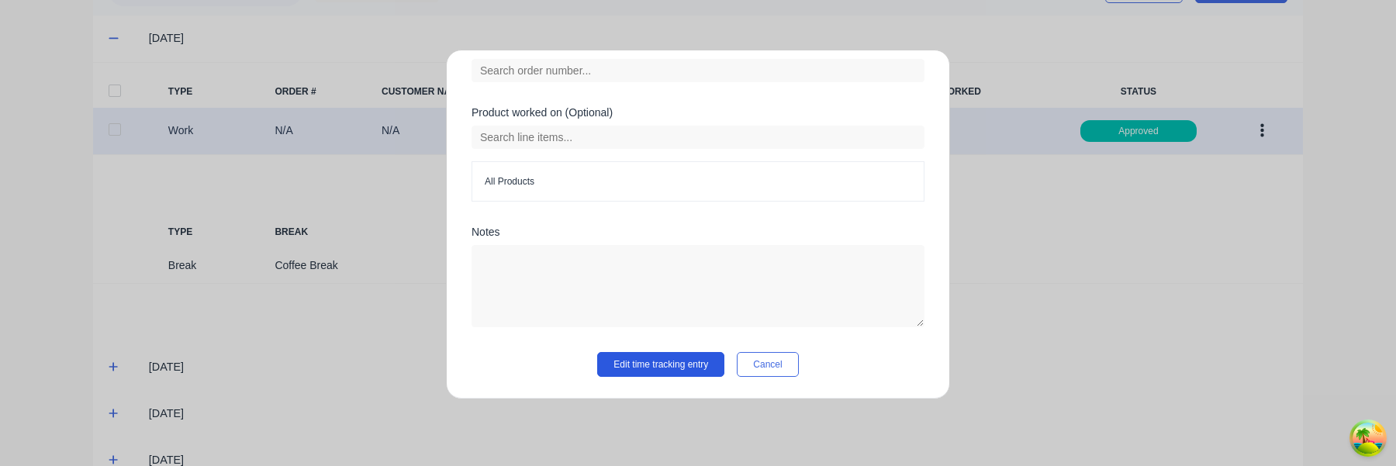
click at [675, 365] on button "Edit time tracking entry" at bounding box center [660, 364] width 127 height 25
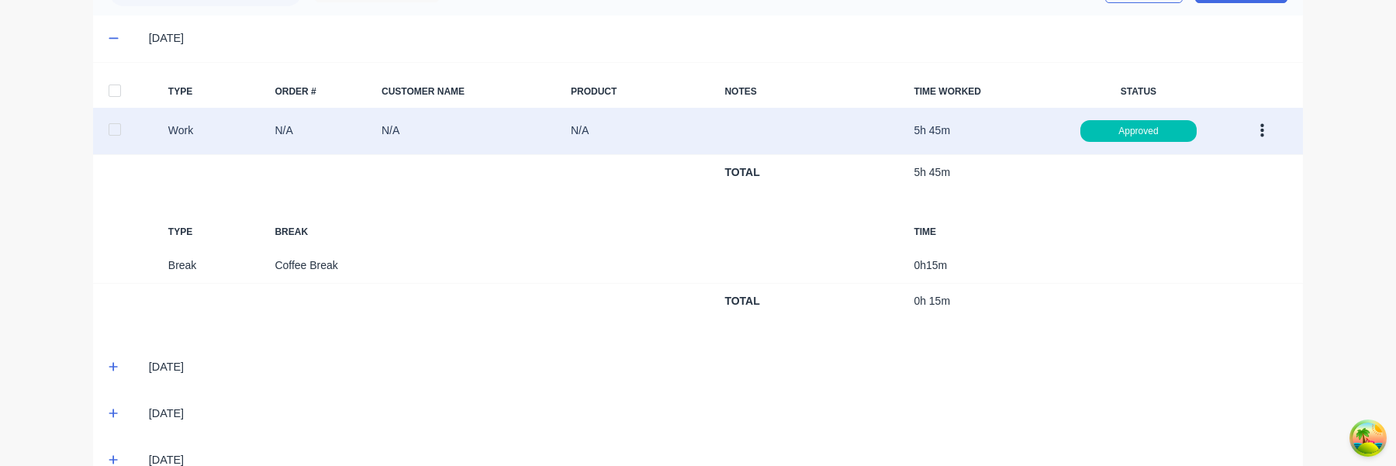
click at [1261, 133] on icon "button" at bounding box center [1263, 131] width 4 height 17
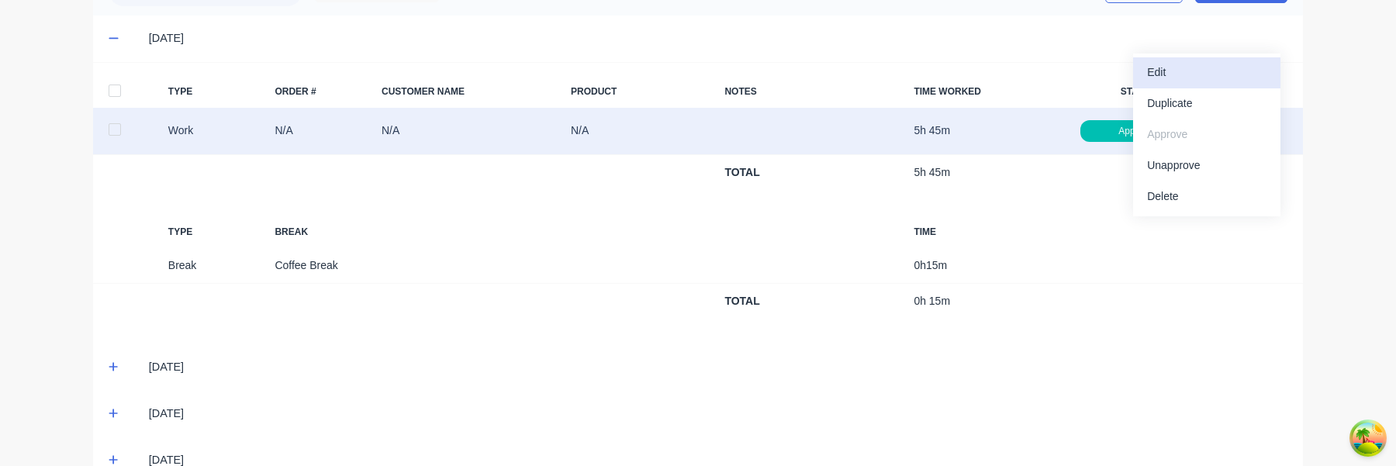
click at [1191, 71] on div "Edit" at bounding box center [1206, 72] width 119 height 22
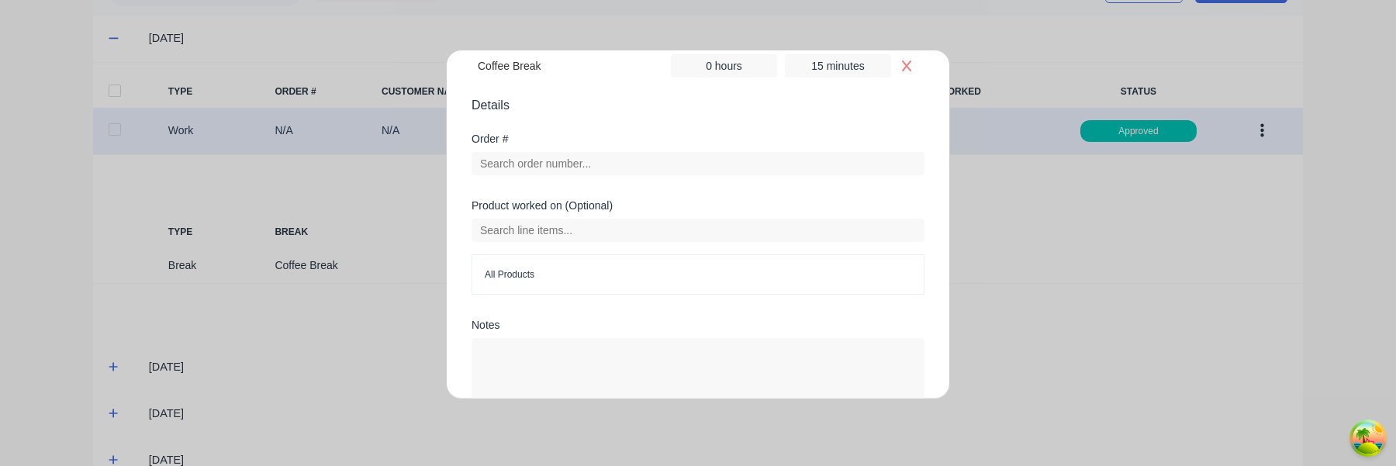
scroll to position [446, 0]
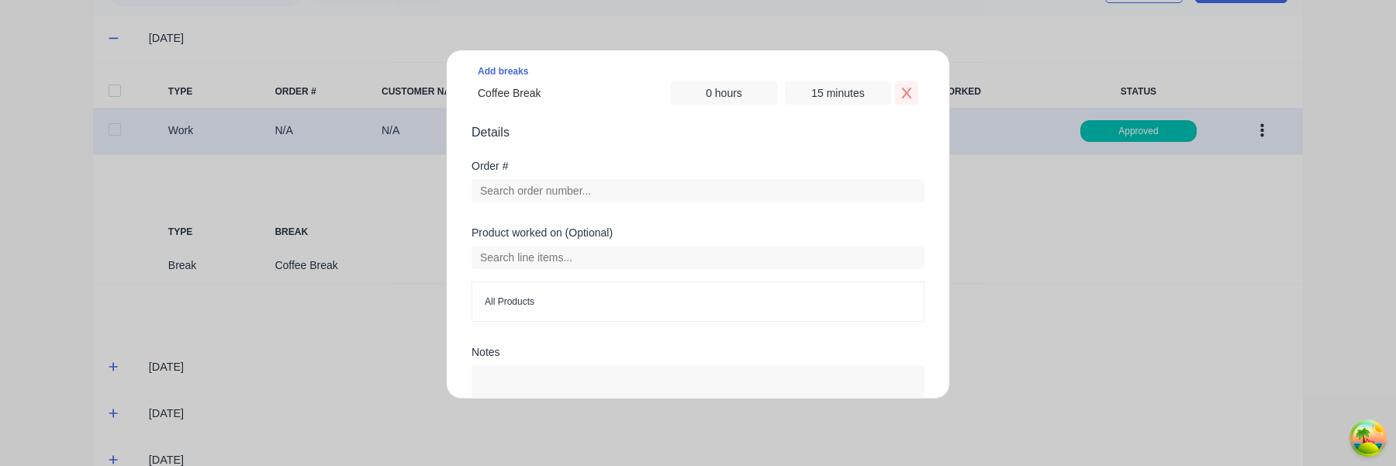
click at [912, 95] on icon "Remove Coffee Break" at bounding box center [907, 93] width 12 height 12
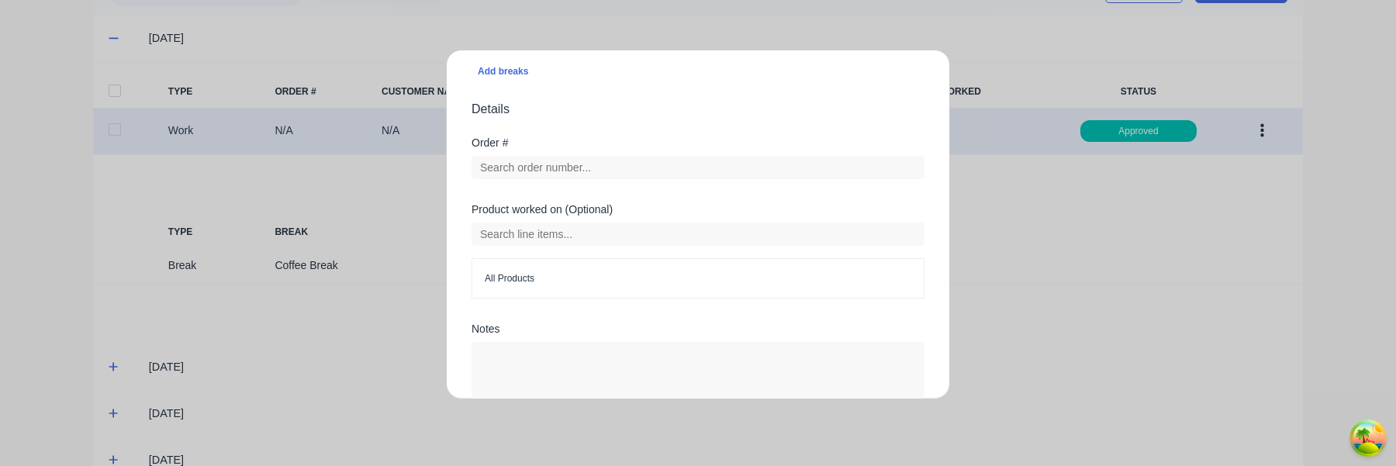
scroll to position [543, 0]
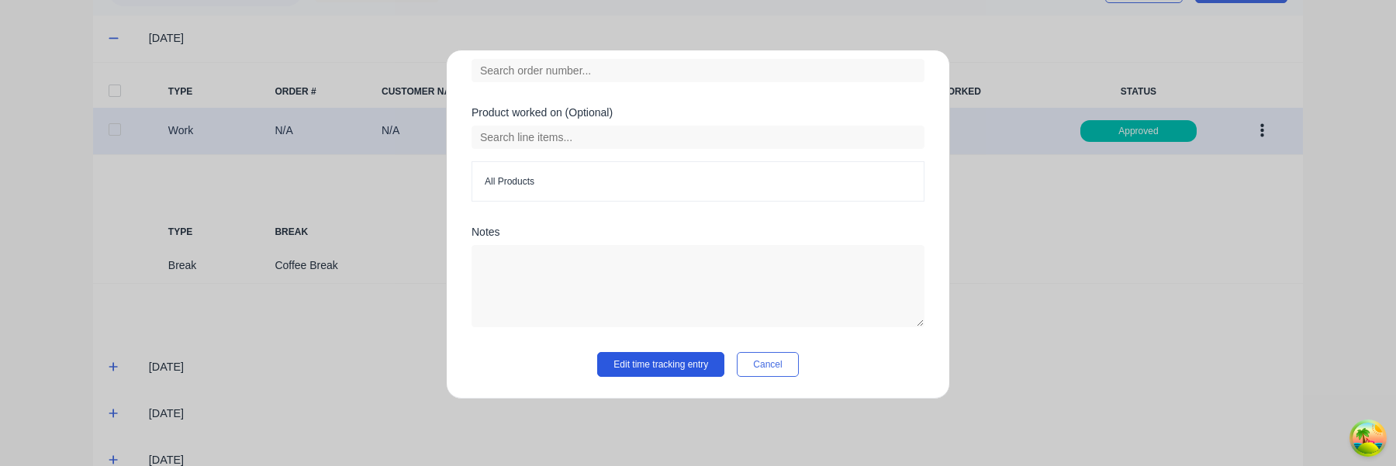
click at [684, 368] on button "Edit time tracking entry" at bounding box center [660, 364] width 127 height 25
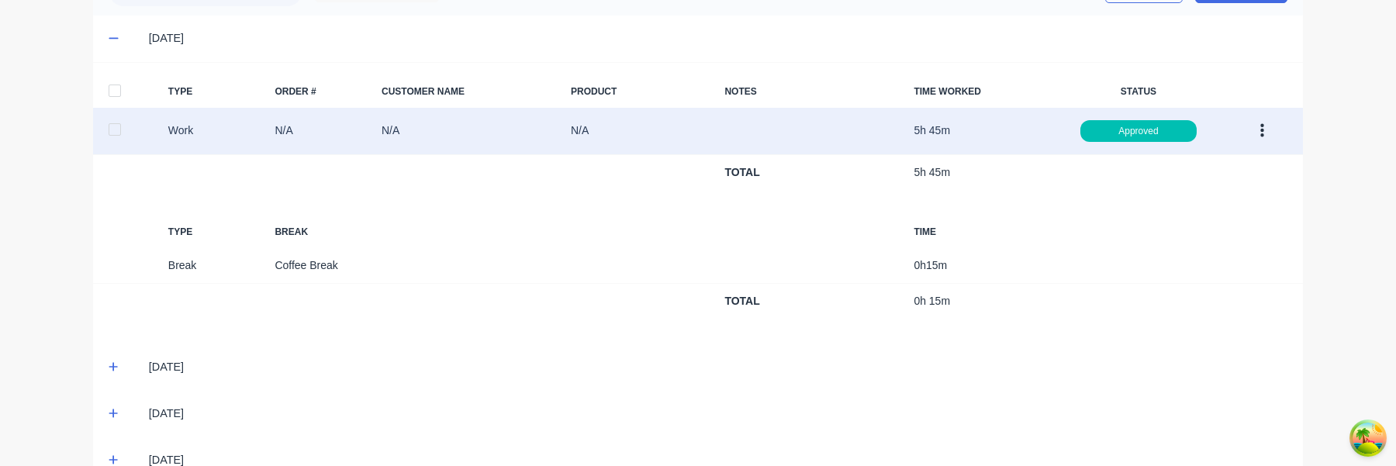
click at [1262, 132] on icon "button" at bounding box center [1263, 131] width 4 height 14
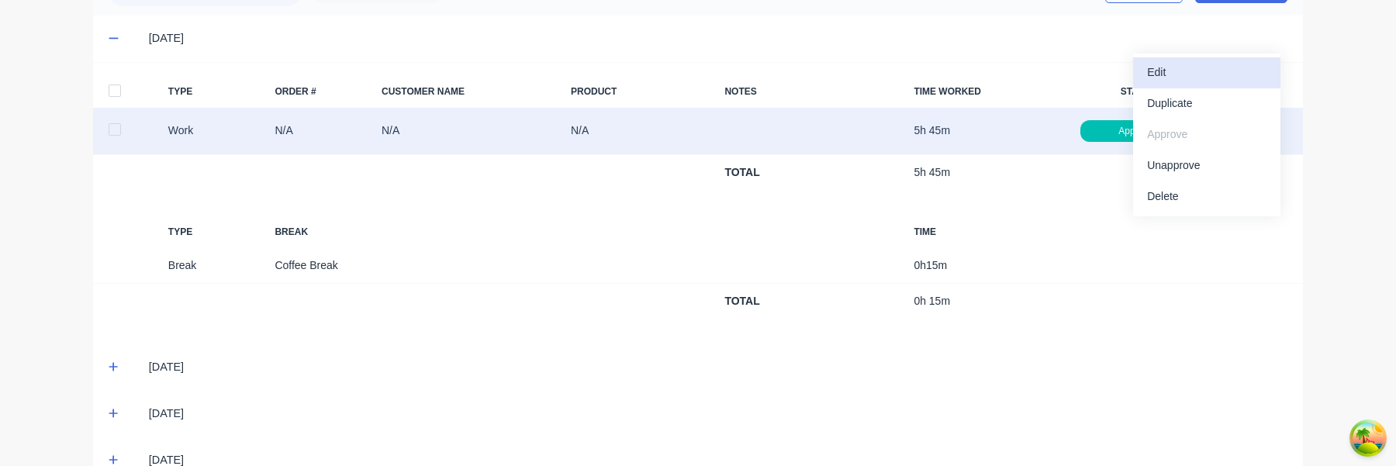
click at [1223, 79] on div "Edit" at bounding box center [1206, 72] width 119 height 22
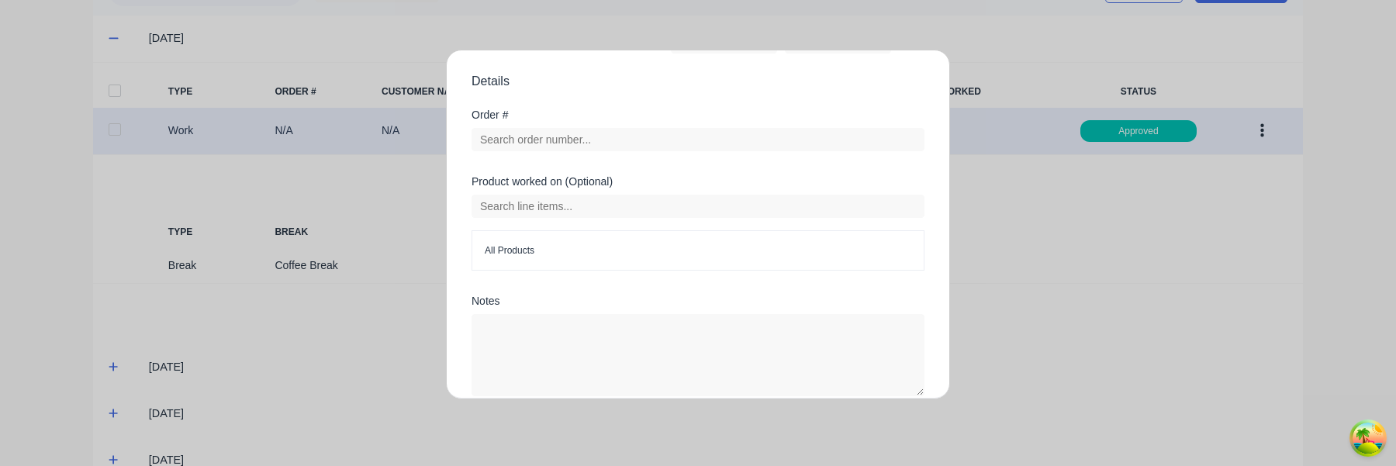
scroll to position [427, 0]
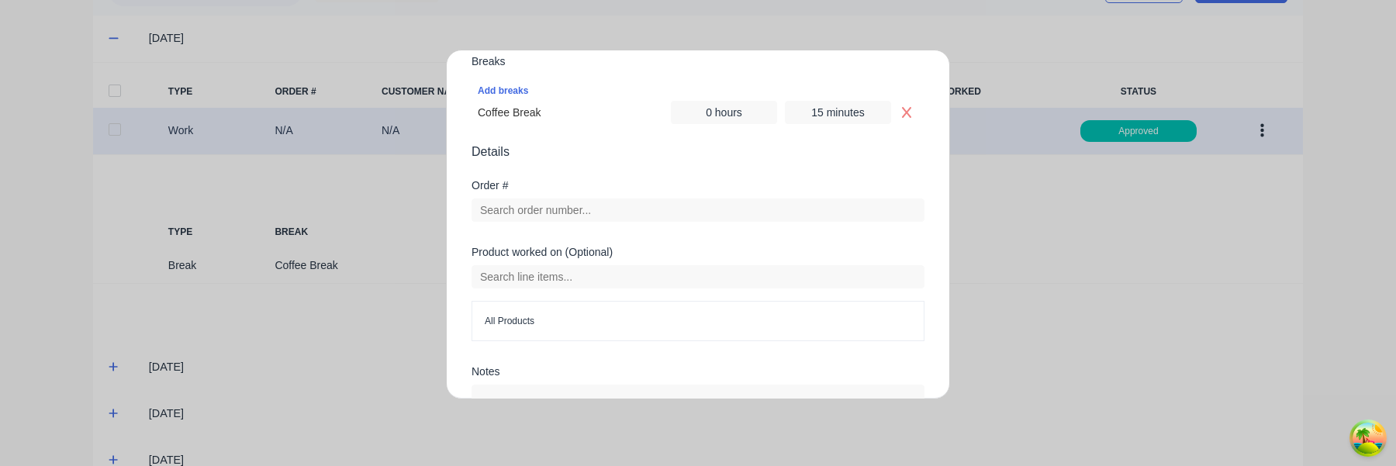
drag, startPoint x: 905, startPoint y: 119, endPoint x: 884, endPoint y: 150, distance: 38.1
click at [905, 119] on button "Remove Coffee Break" at bounding box center [906, 112] width 23 height 23
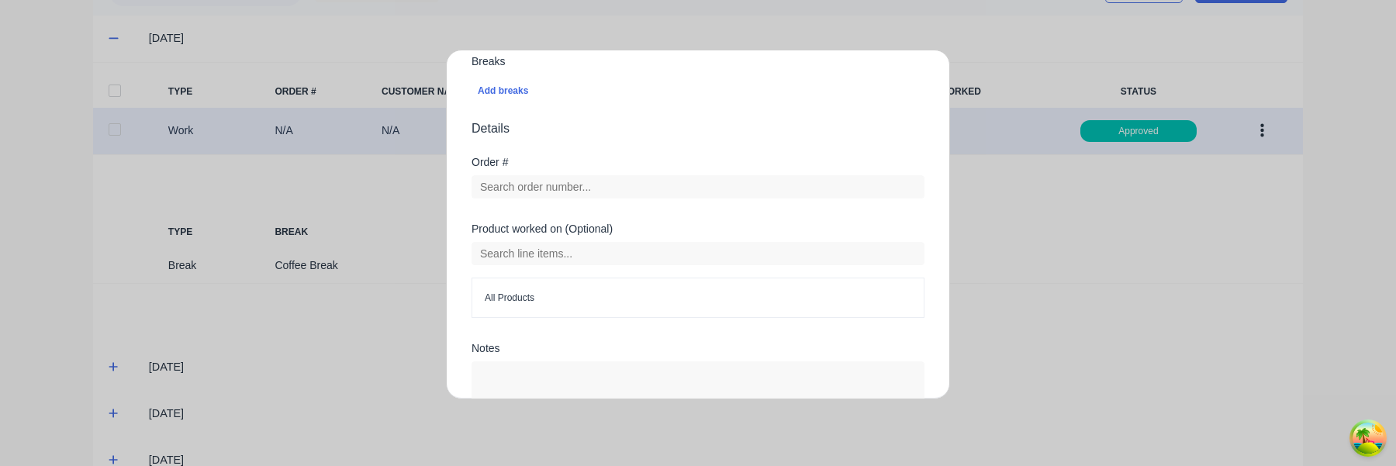
scroll to position [543, 0]
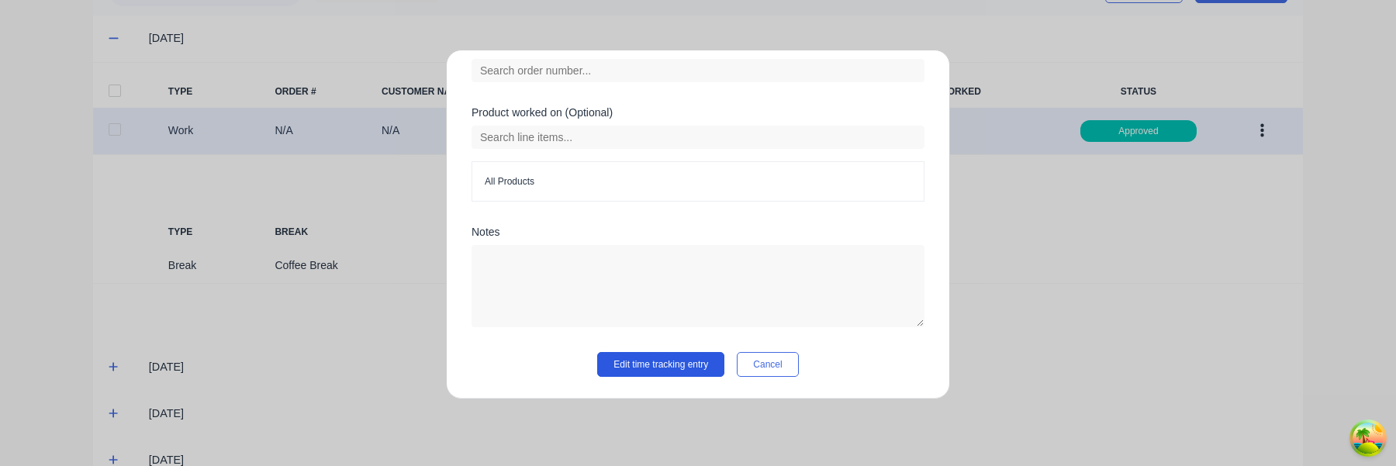
click at [672, 372] on button "Edit time tracking entry" at bounding box center [660, 364] width 127 height 25
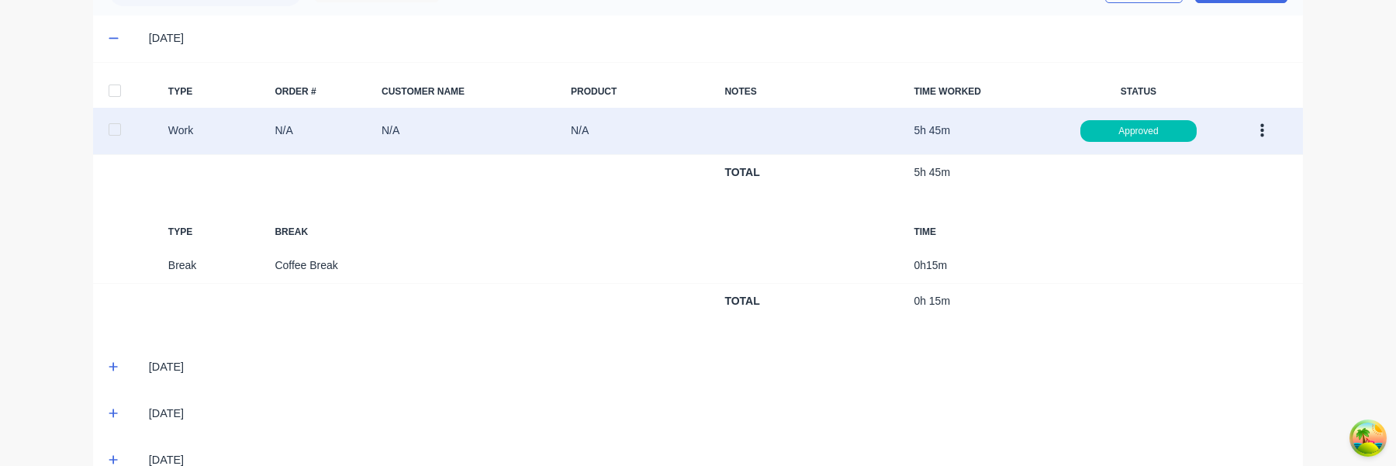
click at [1261, 135] on icon "button" at bounding box center [1263, 131] width 4 height 14
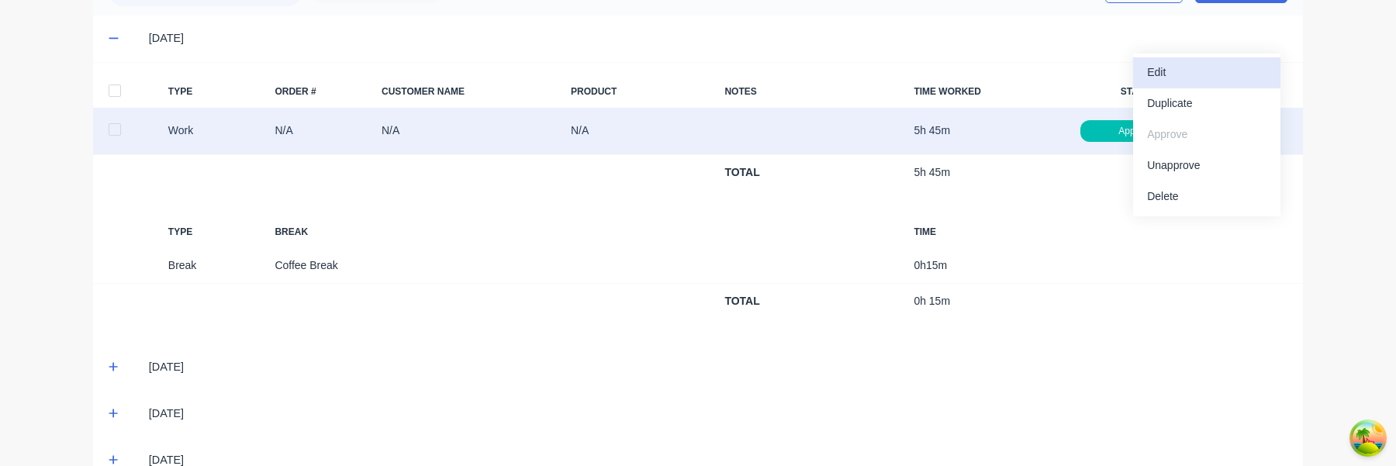
click at [1207, 79] on div "Edit" at bounding box center [1206, 72] width 119 height 22
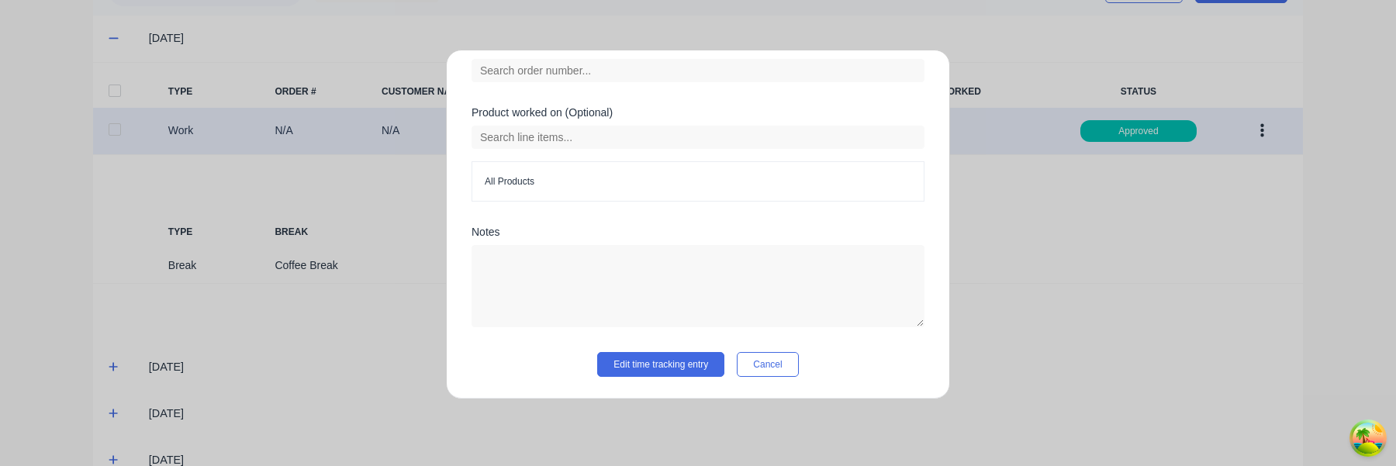
scroll to position [438, 0]
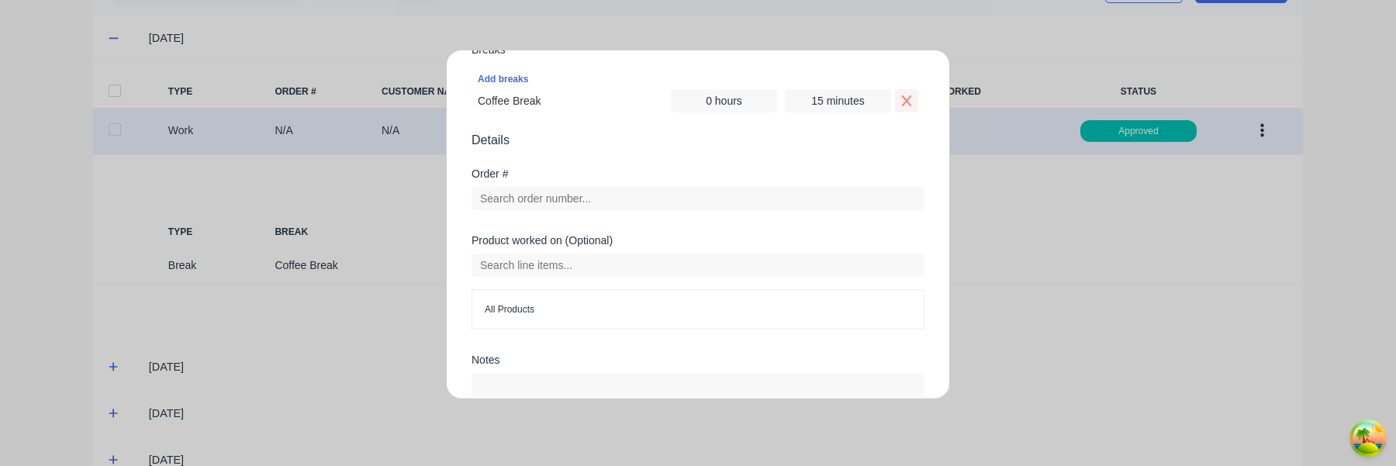
click at [914, 99] on button "Remove Coffee Break" at bounding box center [906, 100] width 23 height 23
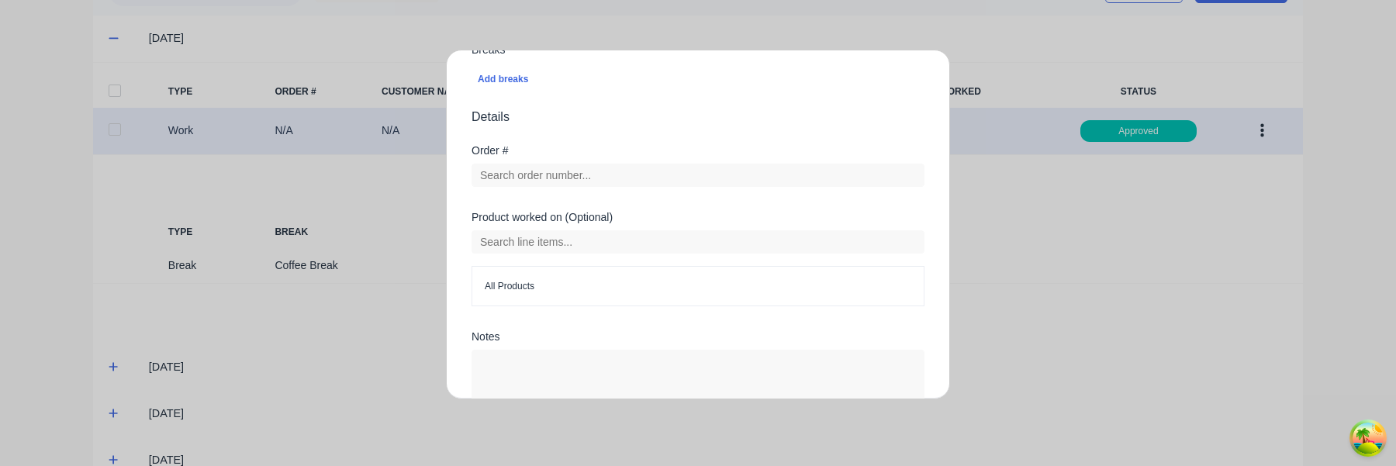
scroll to position [543, 0]
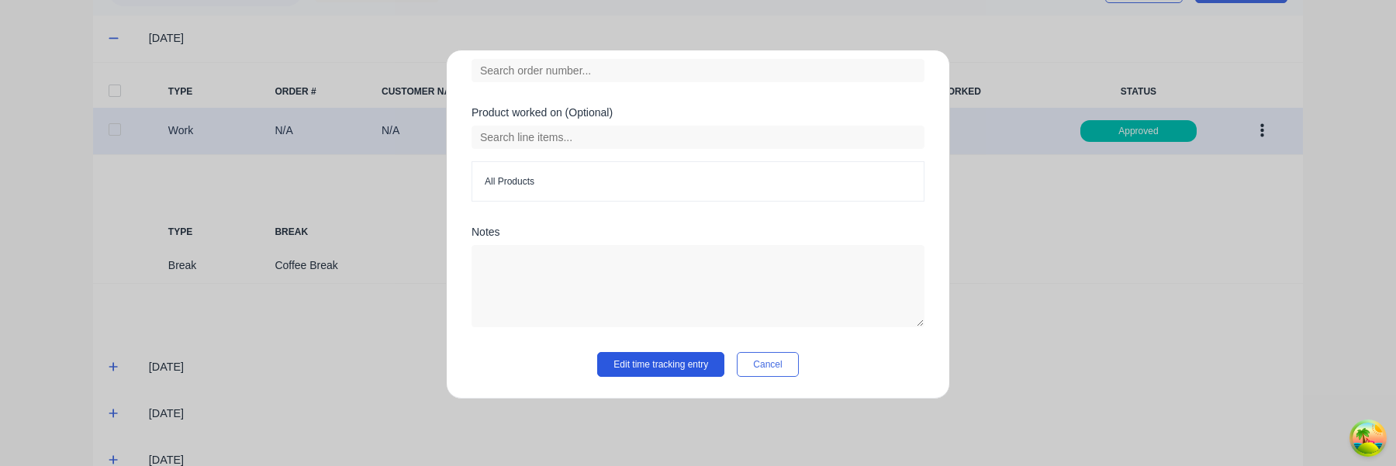
click at [706, 369] on button "Edit time tracking entry" at bounding box center [660, 364] width 127 height 25
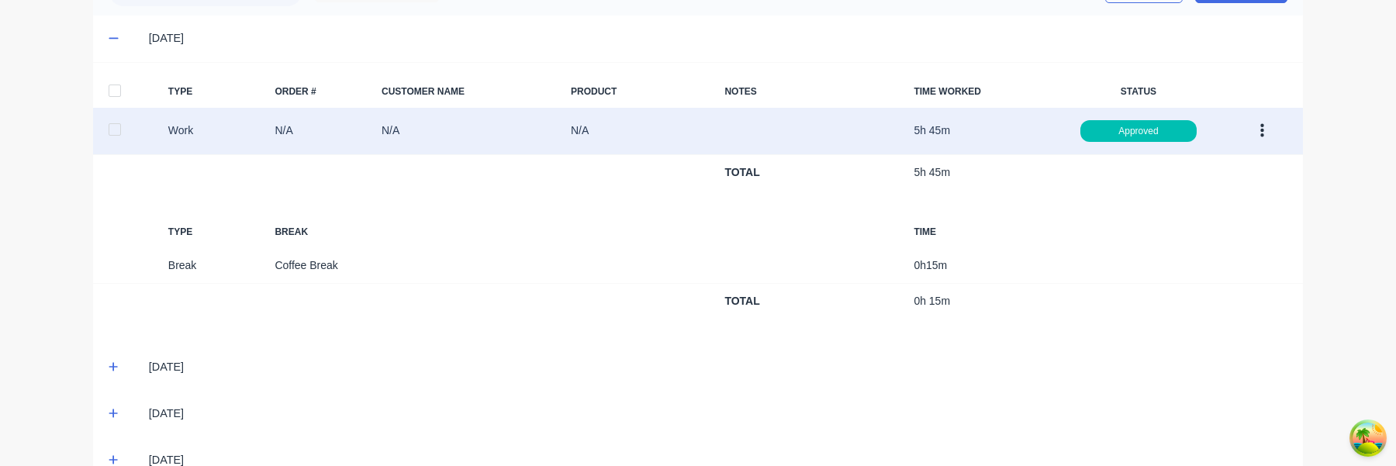
scroll to position [393, 0]
